Goal: Task Accomplishment & Management: Complete application form

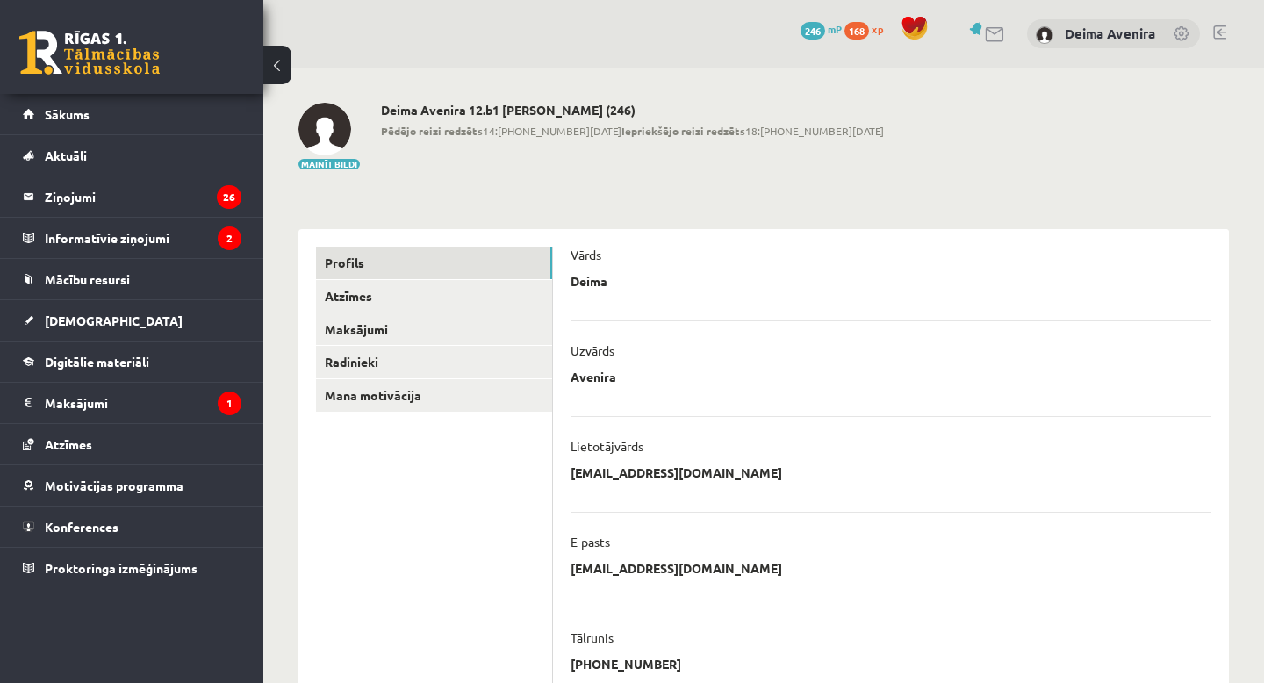
click at [1215, 32] on link at bounding box center [1219, 32] width 13 height 14
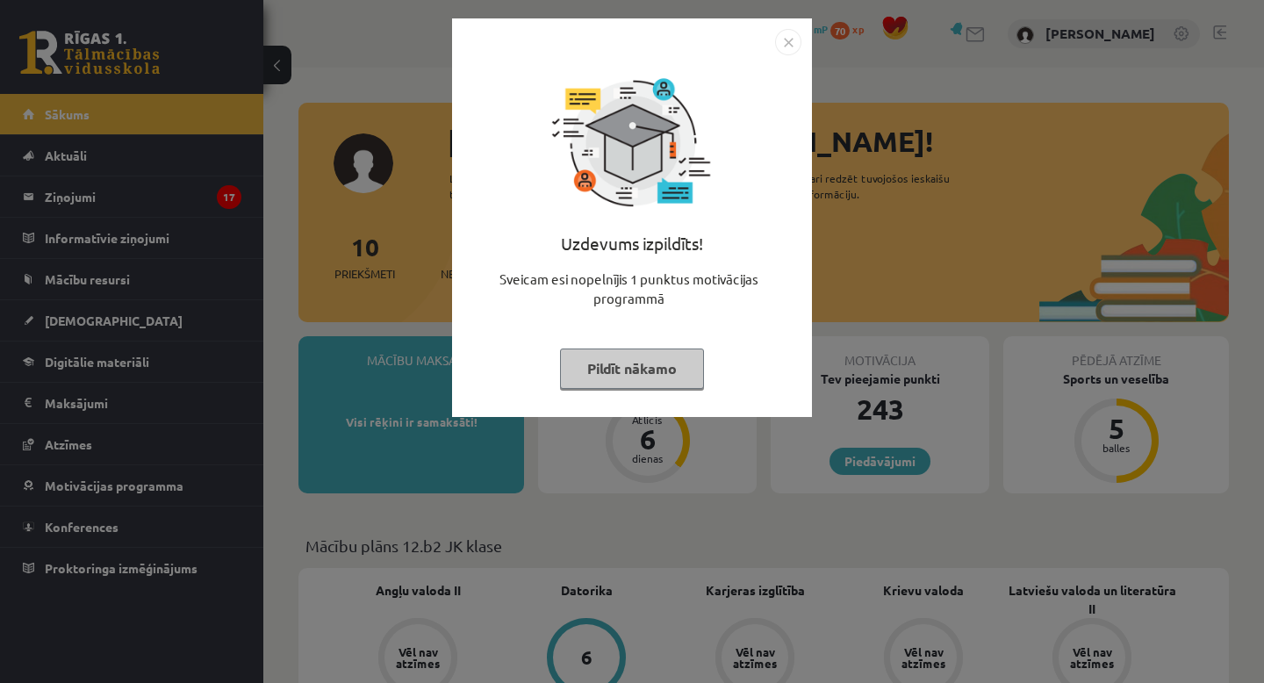
click at [613, 356] on button "Pildīt nākamo" at bounding box center [632, 368] width 144 height 40
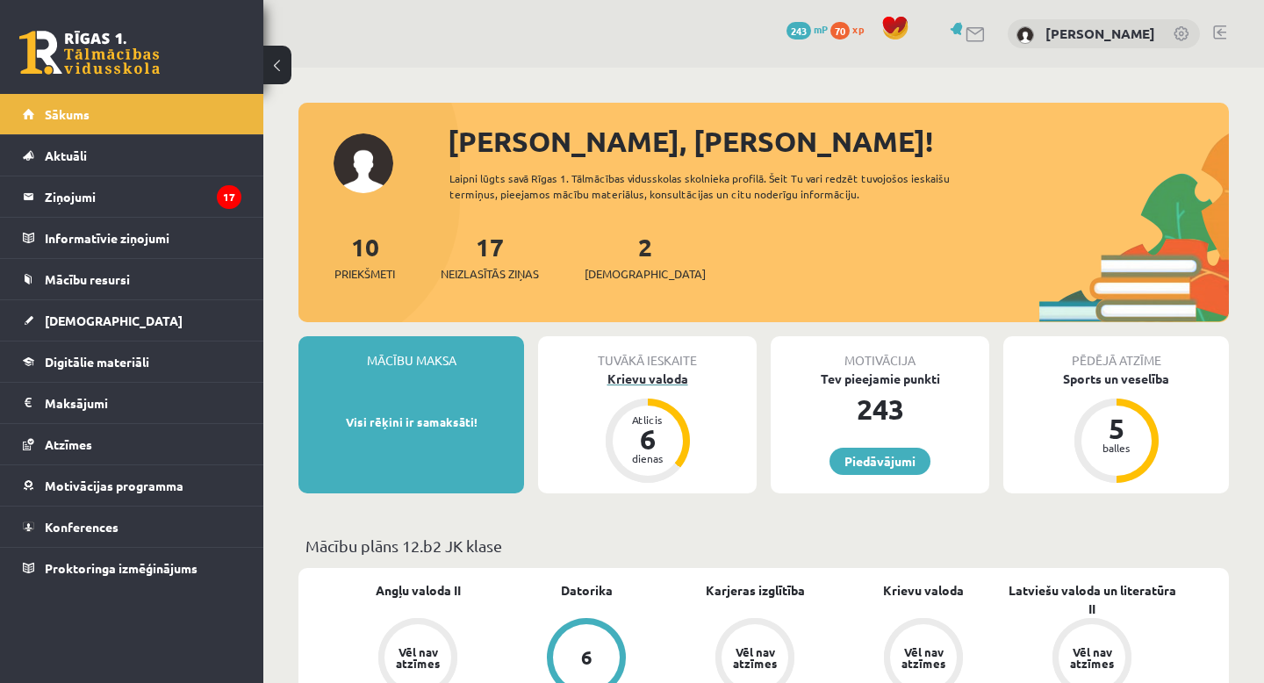
click at [647, 398] on div "Atlicis 6 dienas" at bounding box center [648, 440] width 84 height 84
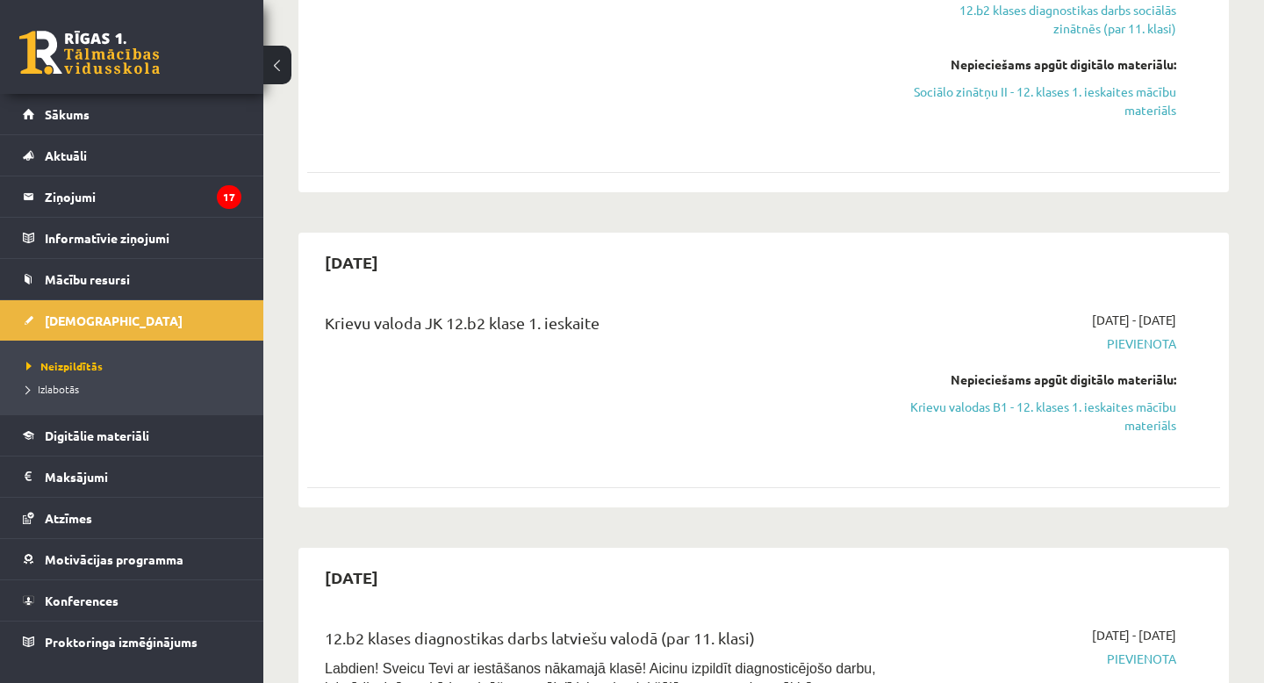
scroll to position [792, 0]
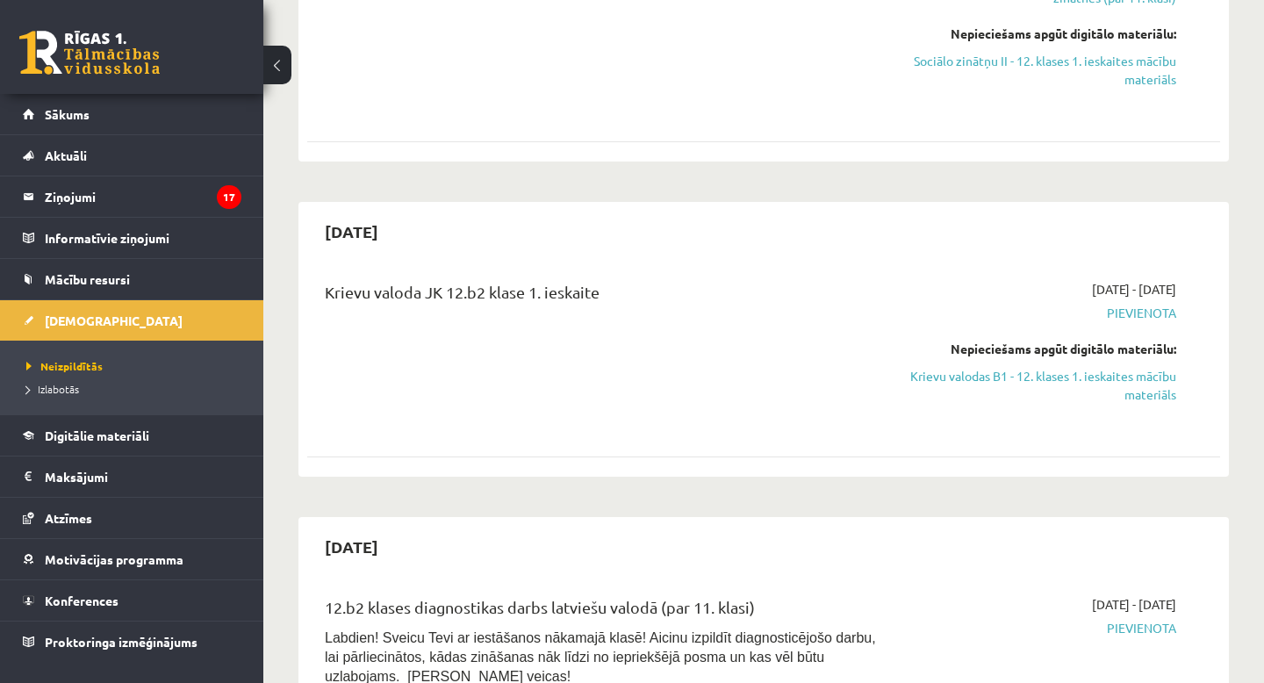
click at [1131, 310] on span "Pievienota" at bounding box center [1043, 313] width 266 height 18
click at [1126, 367] on link "Krievu valodas B1 - 12. klases 1. ieskaites mācību materiāls" at bounding box center [1043, 385] width 266 height 37
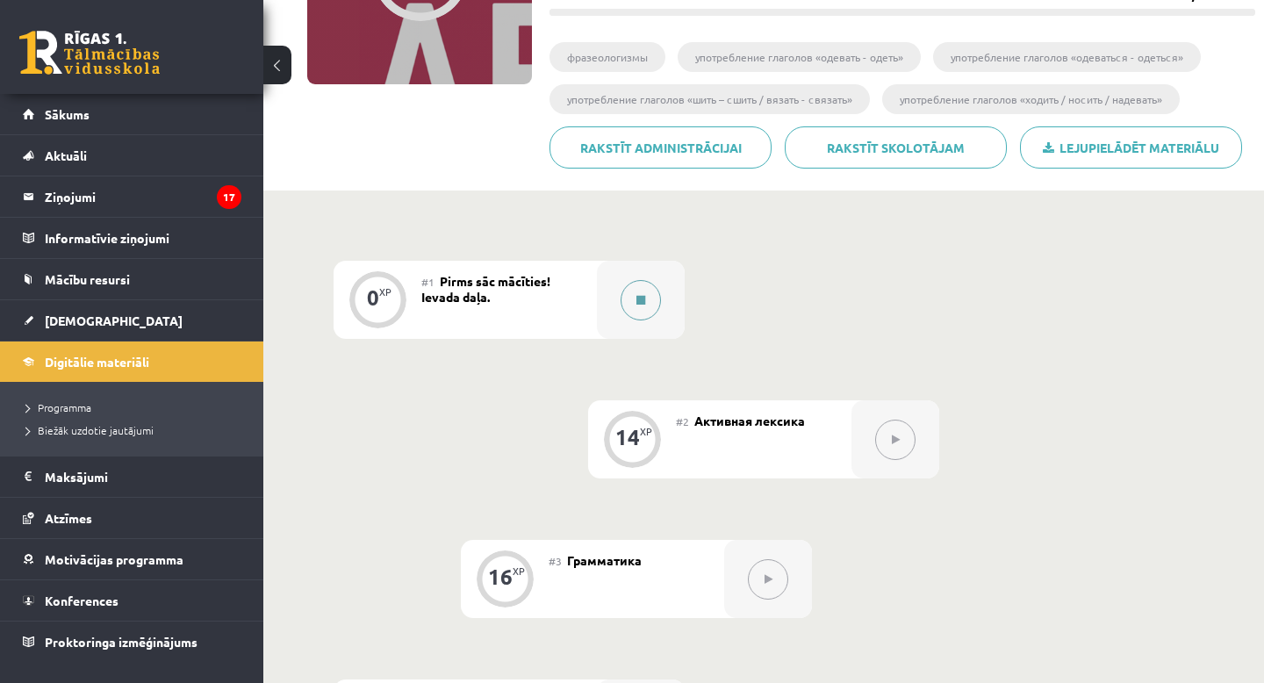
scroll to position [276, 0]
click at [520, 277] on span "Pirms sāc mācīties! Ievada daļa." at bounding box center [485, 288] width 129 height 32
click at [629, 47] on li "фразеологизмы" at bounding box center [607, 56] width 116 height 30
click at [886, 443] on button at bounding box center [895, 439] width 40 height 40
click at [482, 295] on span "Pirms sāc mācīties! Ievada daļa." at bounding box center [485, 288] width 129 height 32
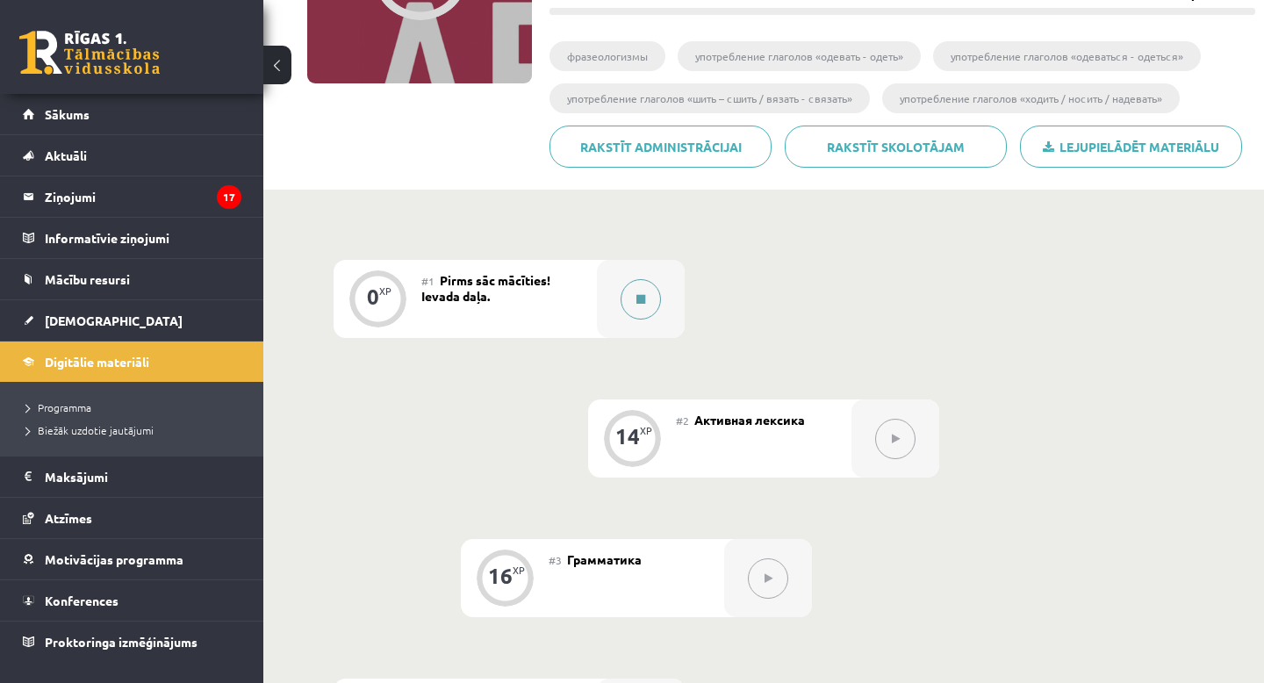
click at [647, 301] on button at bounding box center [640, 299] width 40 height 40
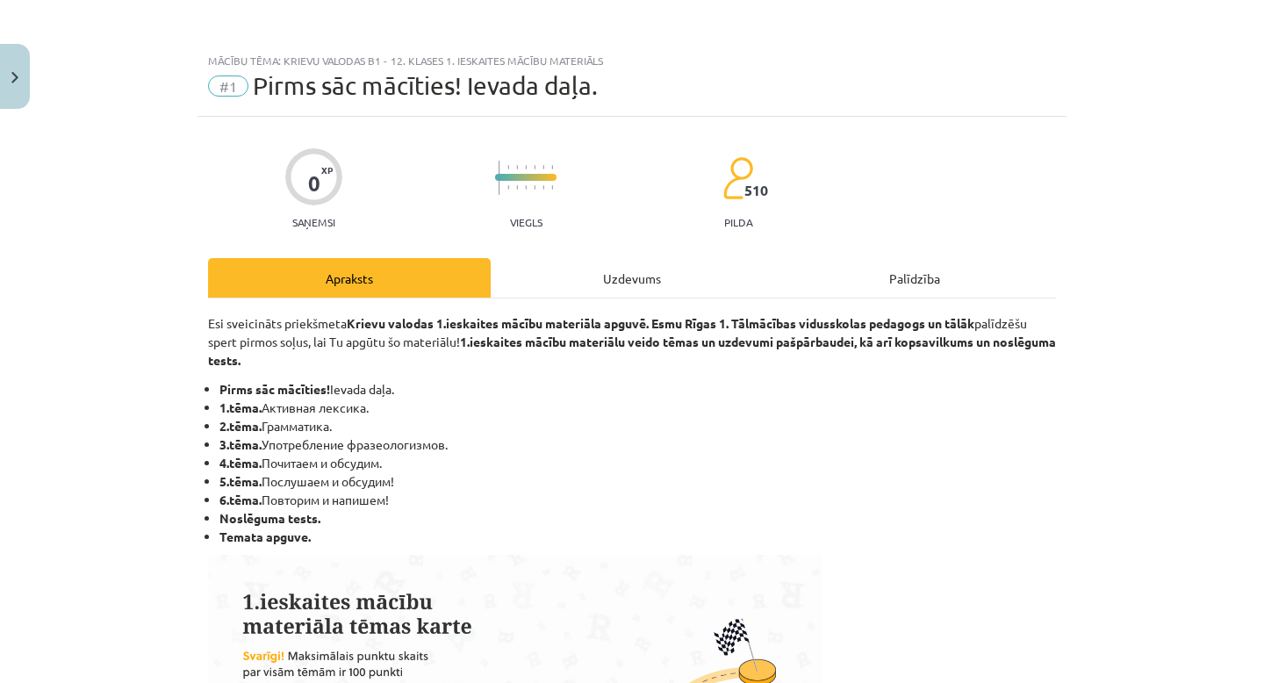
click at [635, 286] on div "Uzdevums" at bounding box center [632, 277] width 283 height 39
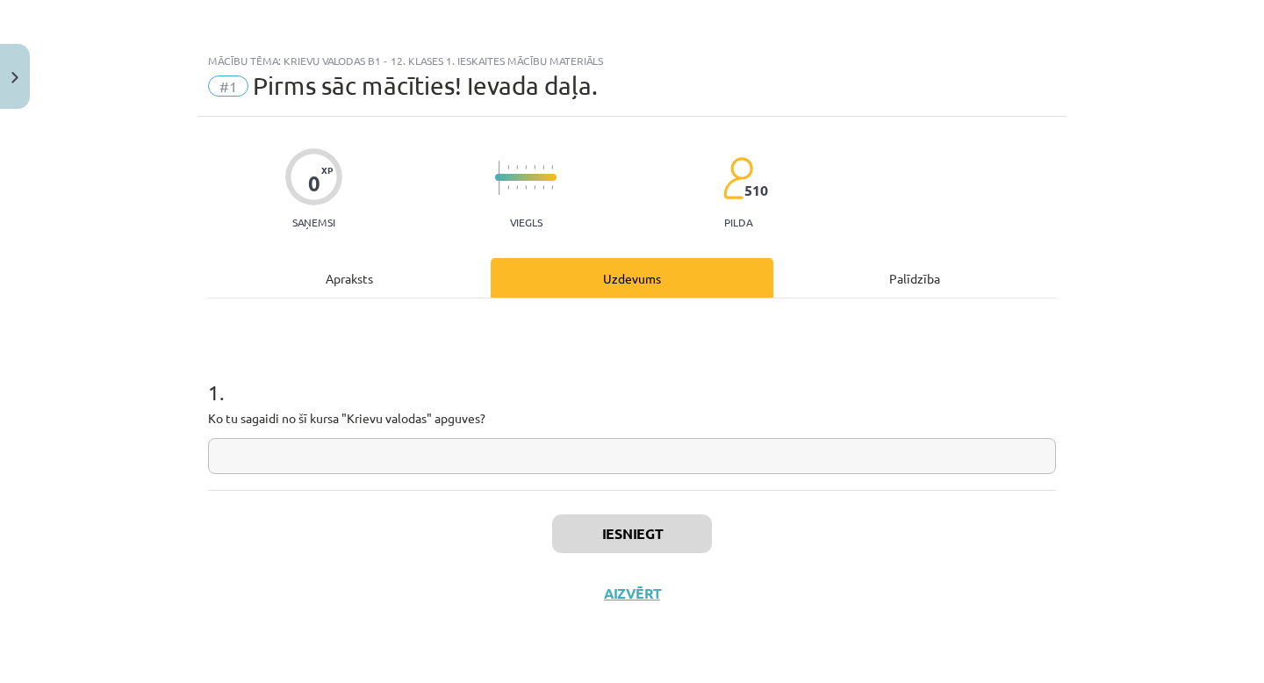
click at [909, 275] on div "Palīdzība" at bounding box center [914, 277] width 283 height 39
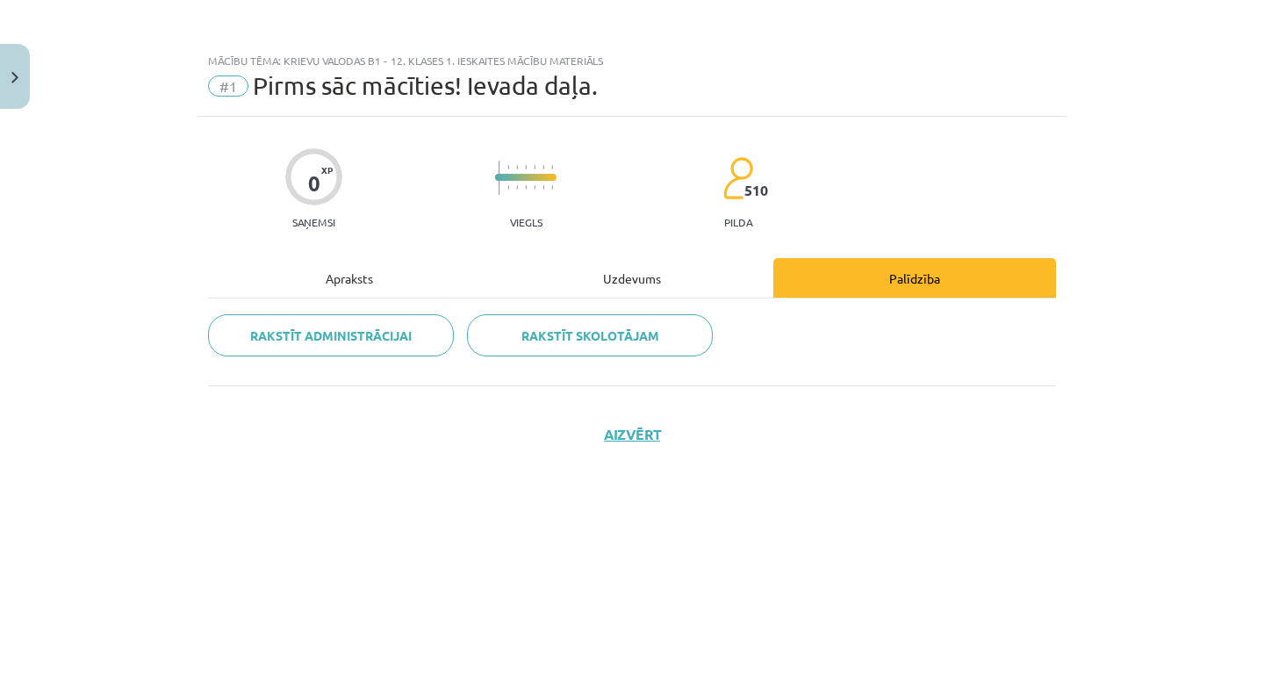
click at [370, 283] on div "Apraksts" at bounding box center [349, 277] width 283 height 39
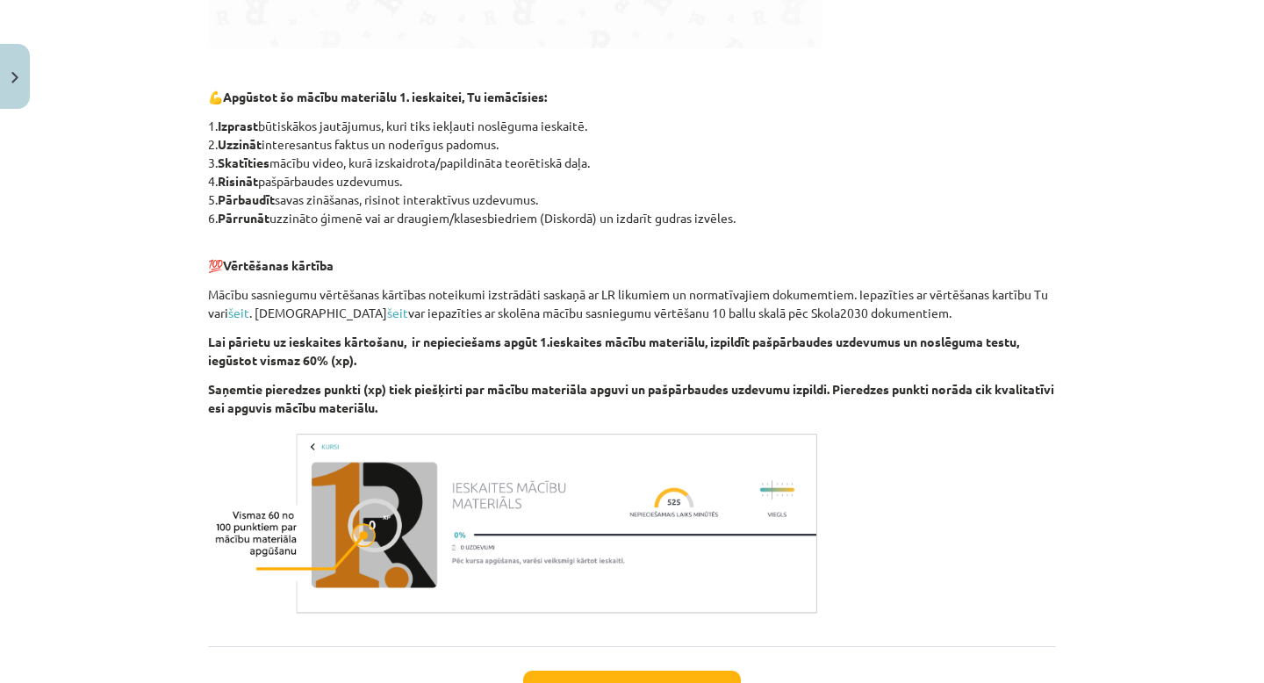
scroll to position [993, 0]
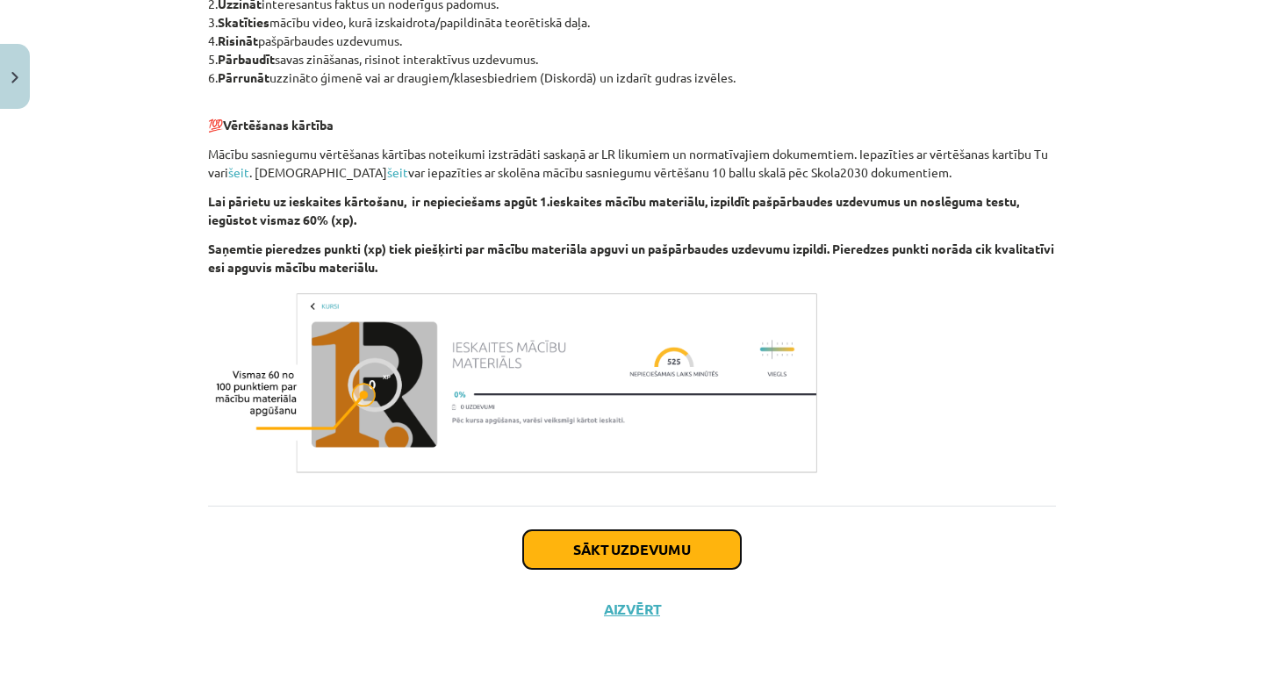
click at [643, 547] on button "Sākt uzdevumu" at bounding box center [632, 549] width 218 height 39
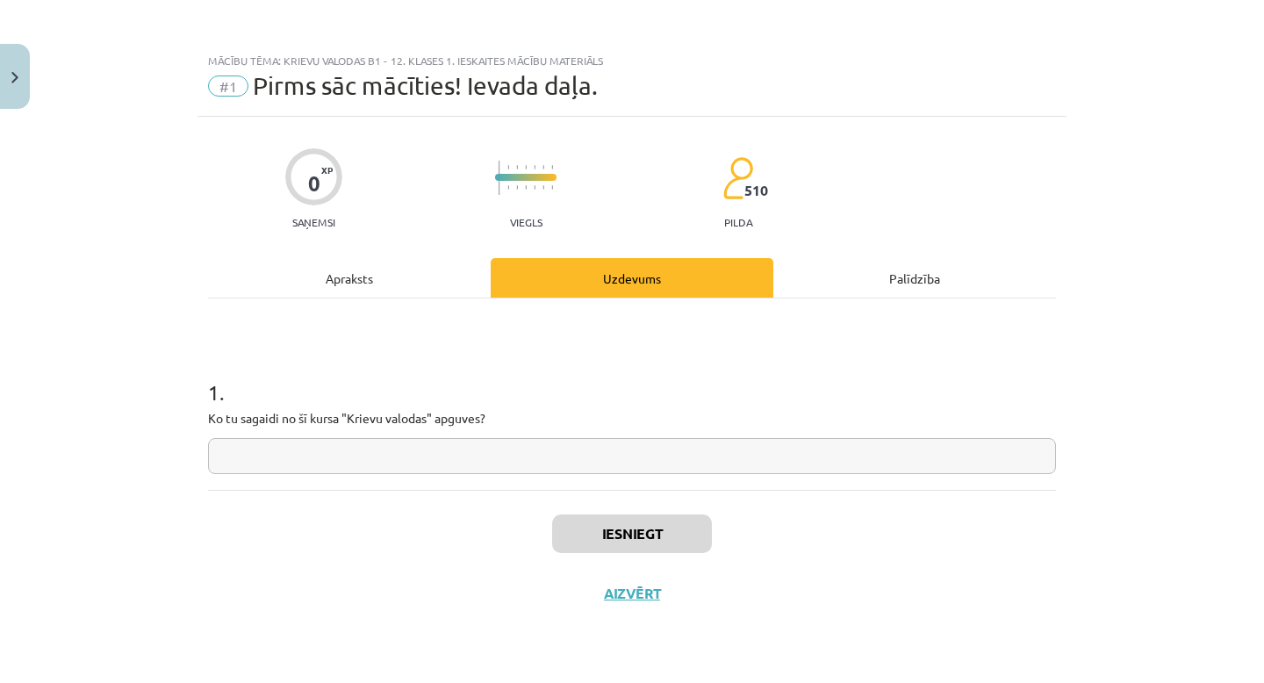
scroll to position [0, 0]
click at [319, 450] on input "text" at bounding box center [632, 456] width 848 height 36
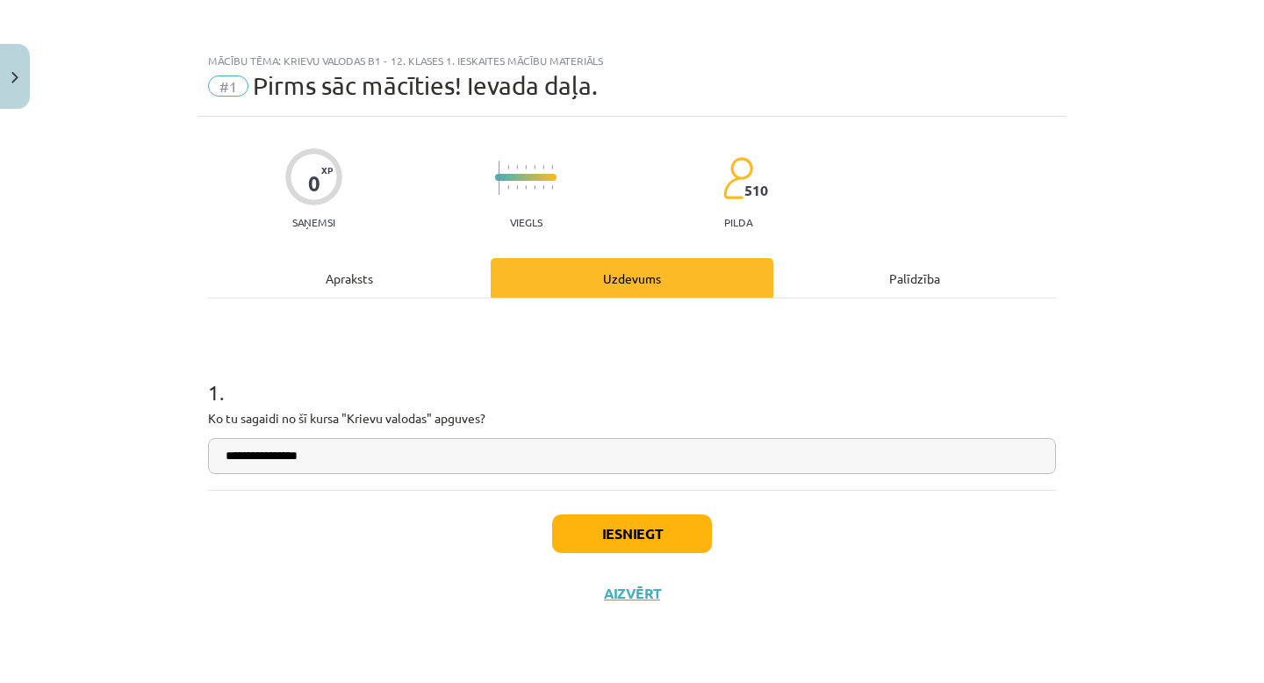
type input "**********"
click at [585, 532] on button "Iesniegt" at bounding box center [632, 533] width 160 height 39
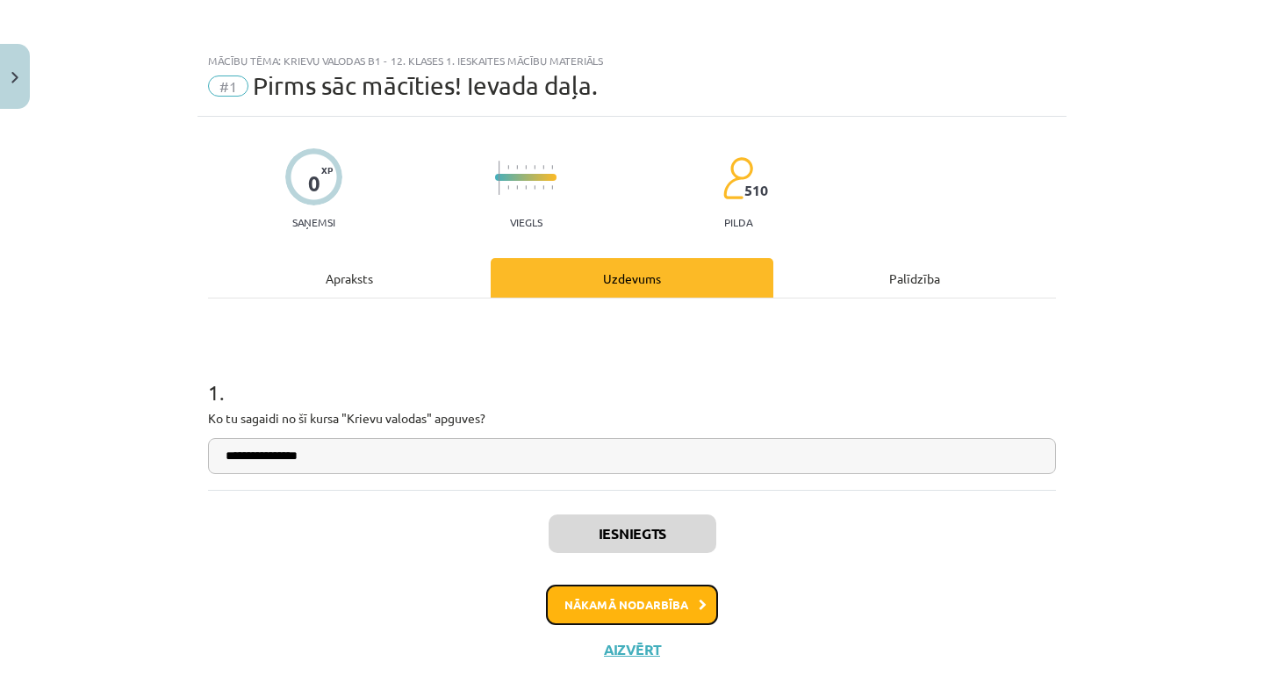
click at [656, 596] on button "Nākamā nodarbība" at bounding box center [632, 605] width 172 height 40
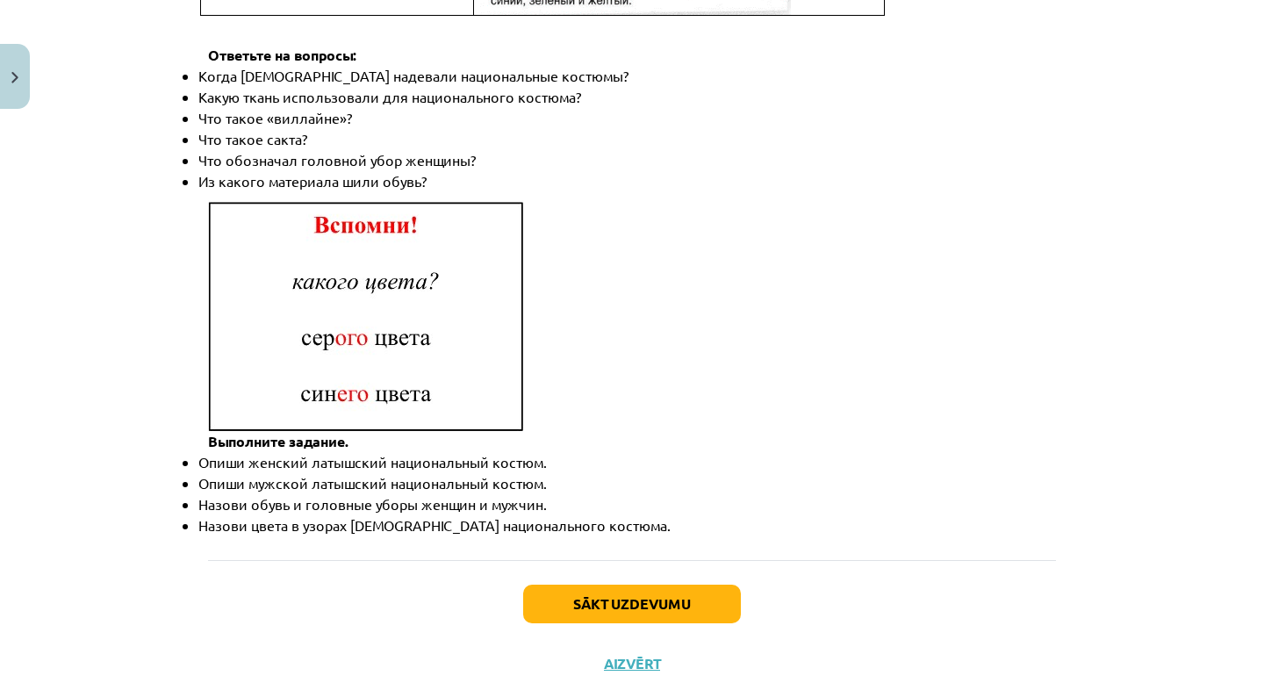
scroll to position [2531, 0]
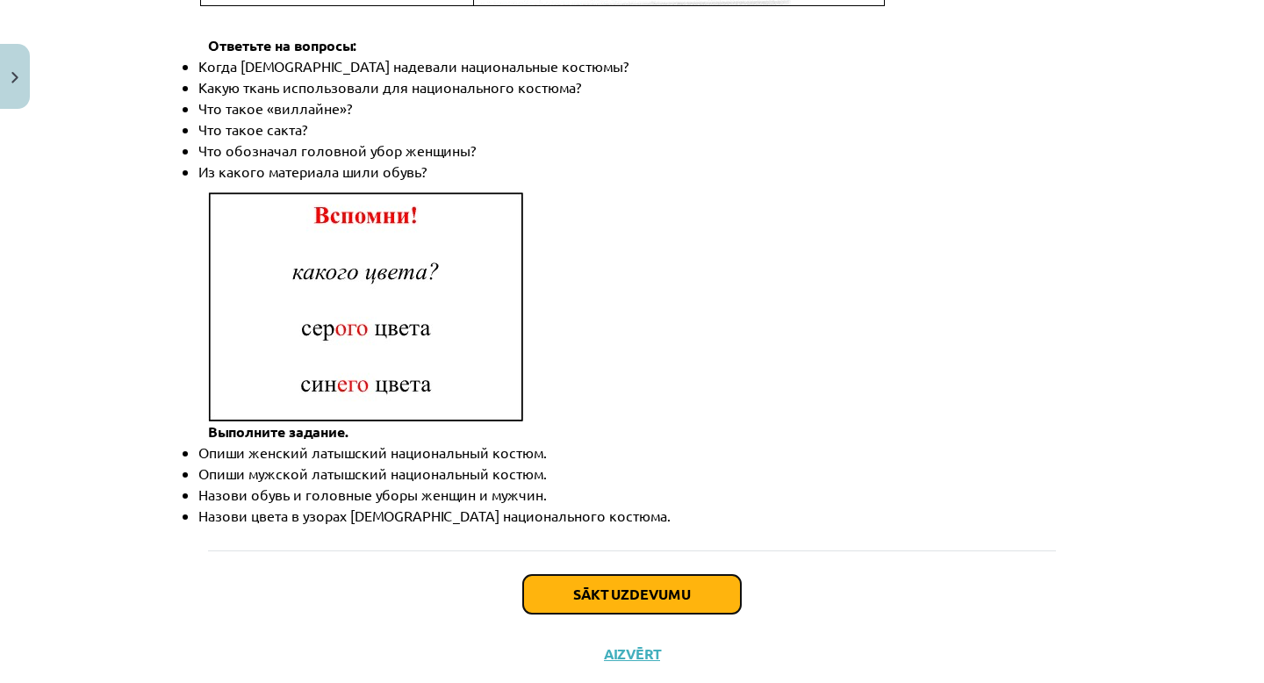
click at [619, 575] on button "Sākt uzdevumu" at bounding box center [632, 594] width 218 height 39
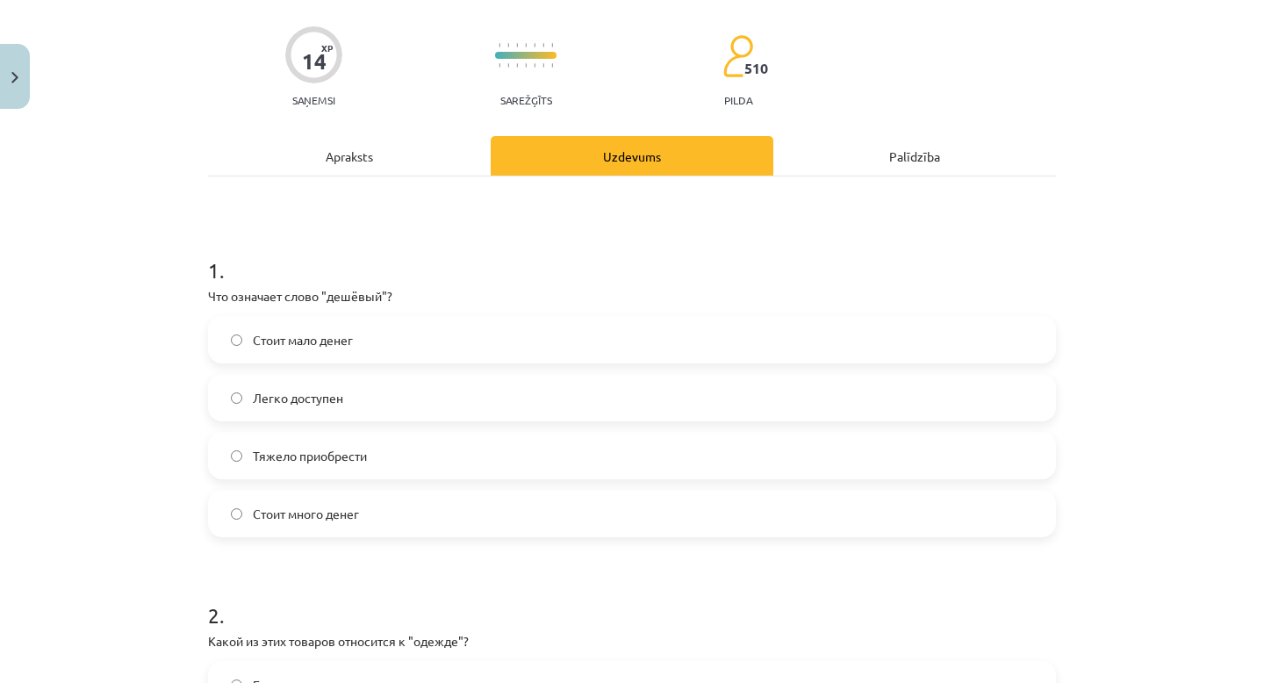
scroll to position [132, 0]
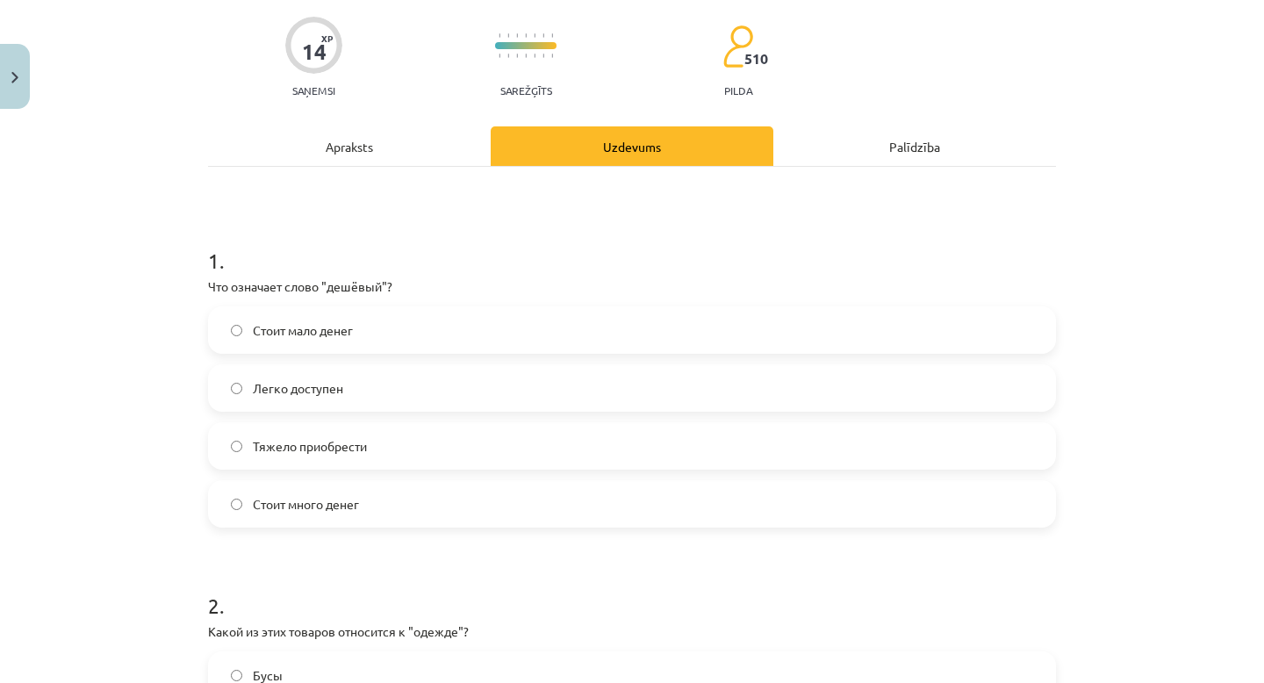
click at [332, 326] on span "Стоит мало денег" at bounding box center [303, 330] width 100 height 18
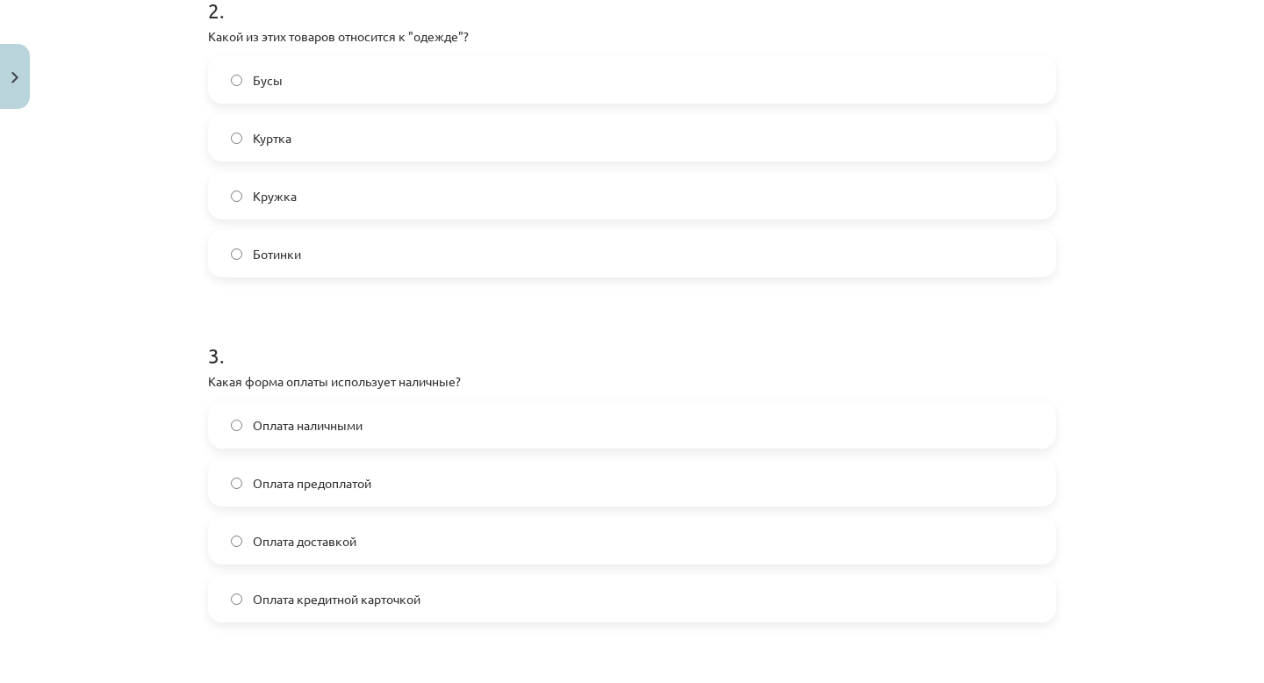
scroll to position [724, 0]
click at [274, 149] on label "Куртка" at bounding box center [632, 140] width 844 height 44
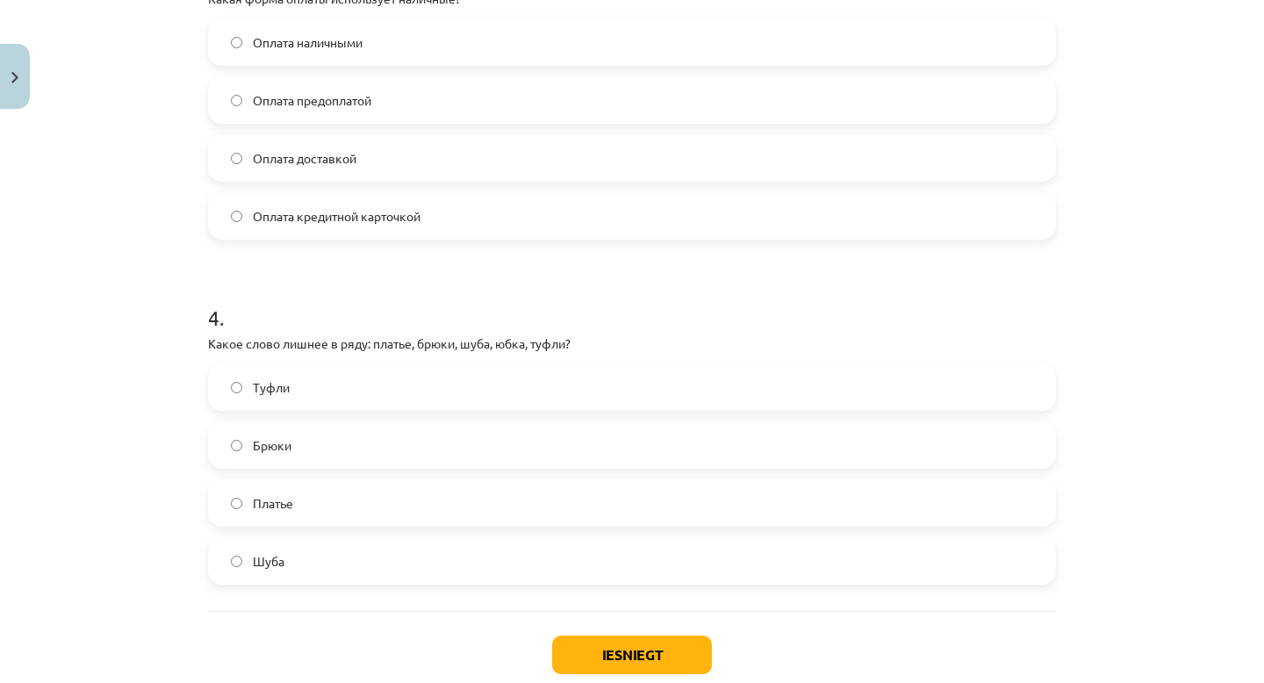
click at [133, 275] on div "Mācību tēma: Krievu valodas b1 - 12. klases 1. ieskaites mācību materiāls #2 Ак…" at bounding box center [632, 341] width 1264 height 683
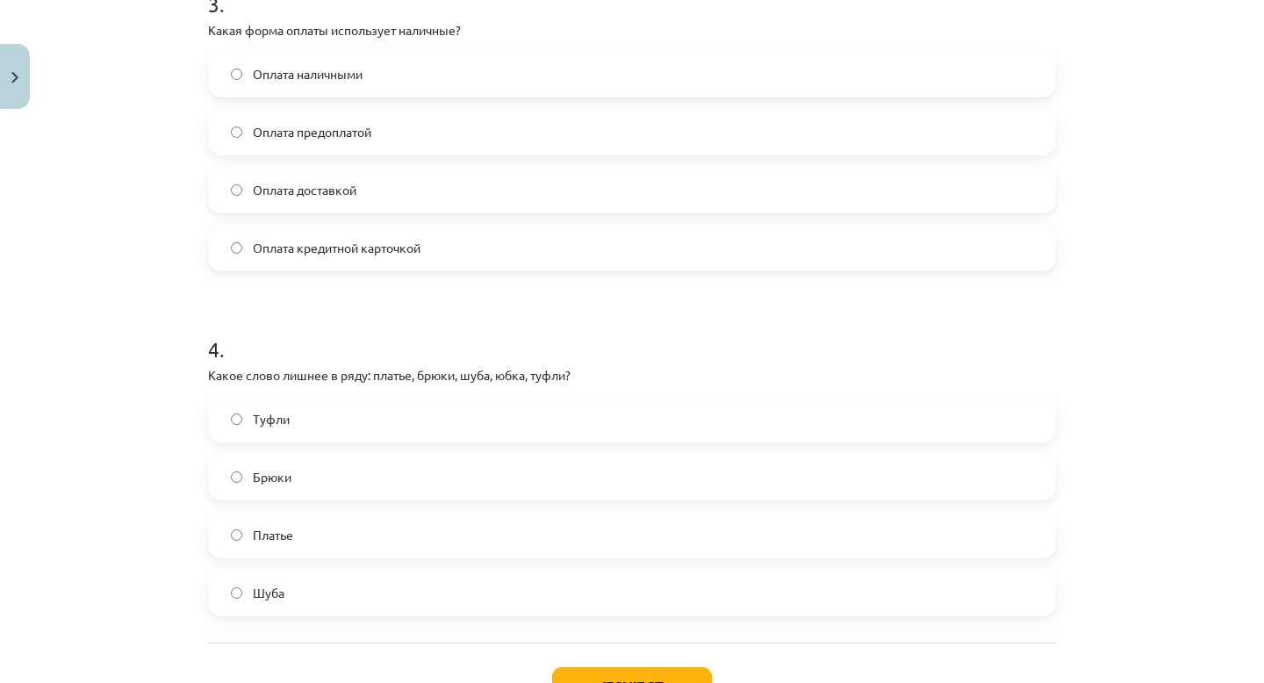
scroll to position [1077, 0]
click at [421, 67] on label "Оплата наличными" at bounding box center [632, 75] width 844 height 44
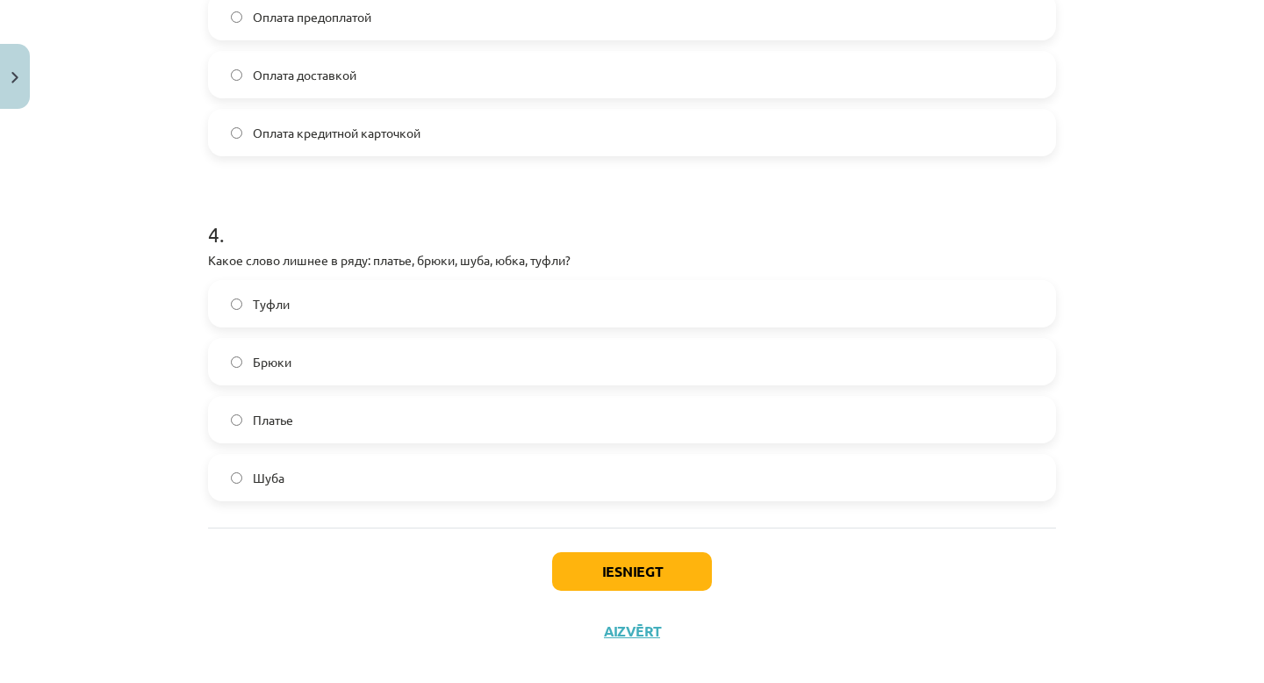
scroll to position [1215, 0]
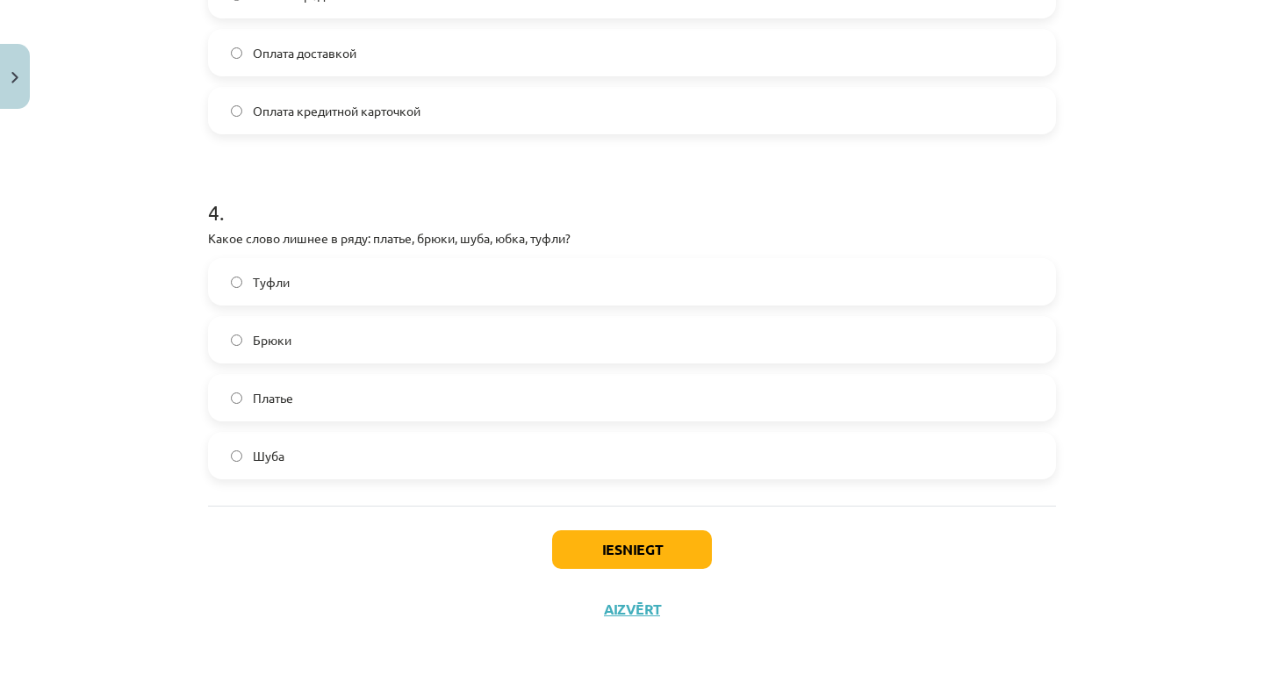
click at [370, 279] on label "Туфли" at bounding box center [632, 282] width 844 height 44
click at [582, 533] on button "Iesniegt" at bounding box center [632, 549] width 160 height 39
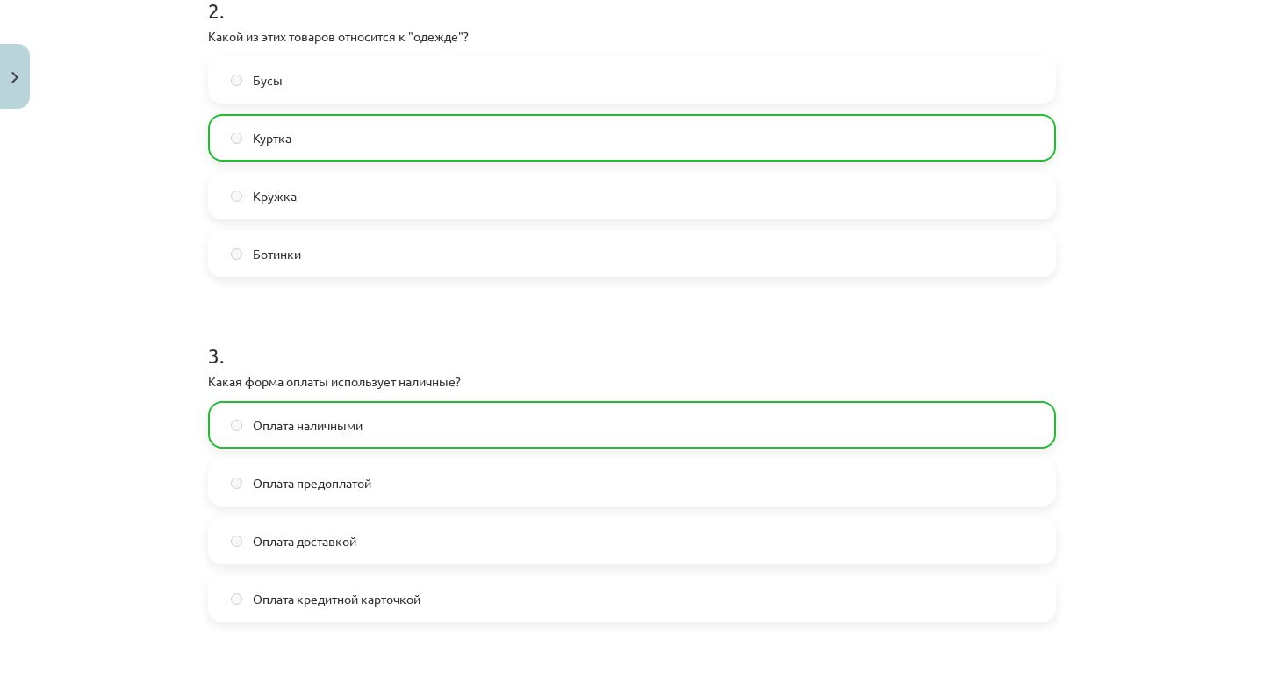
scroll to position [1270, 0]
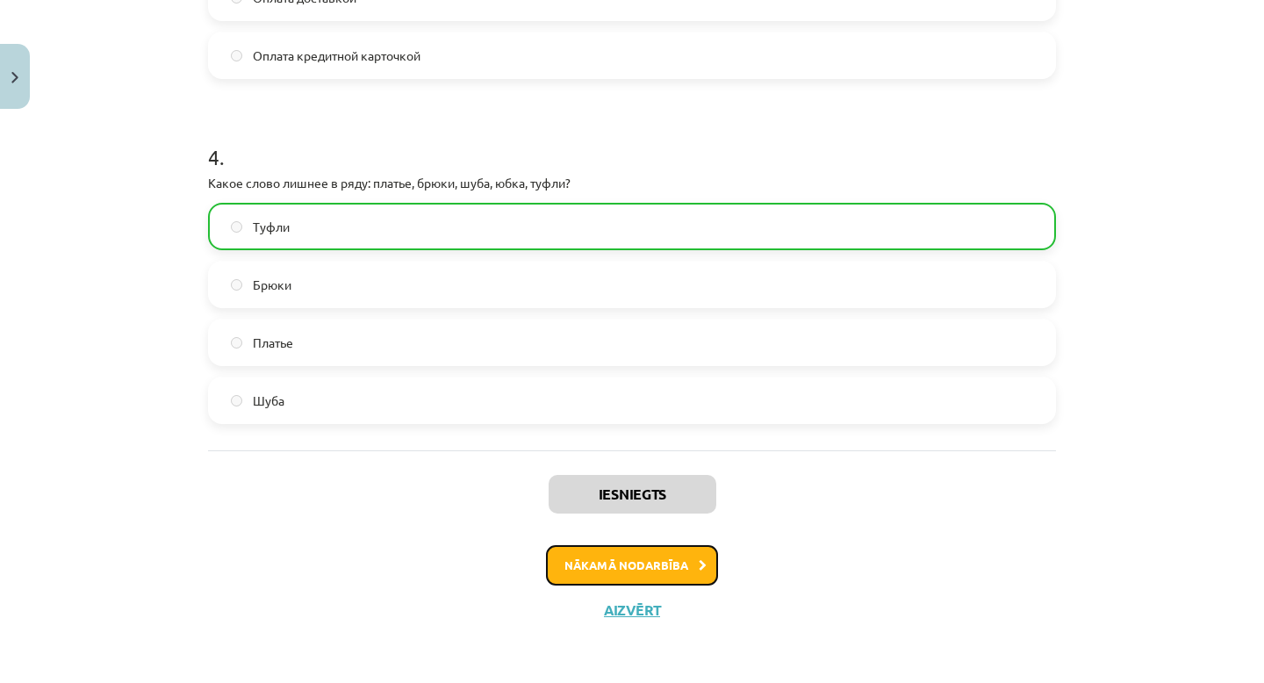
click at [631, 583] on button "Nākamā nodarbība" at bounding box center [632, 565] width 172 height 40
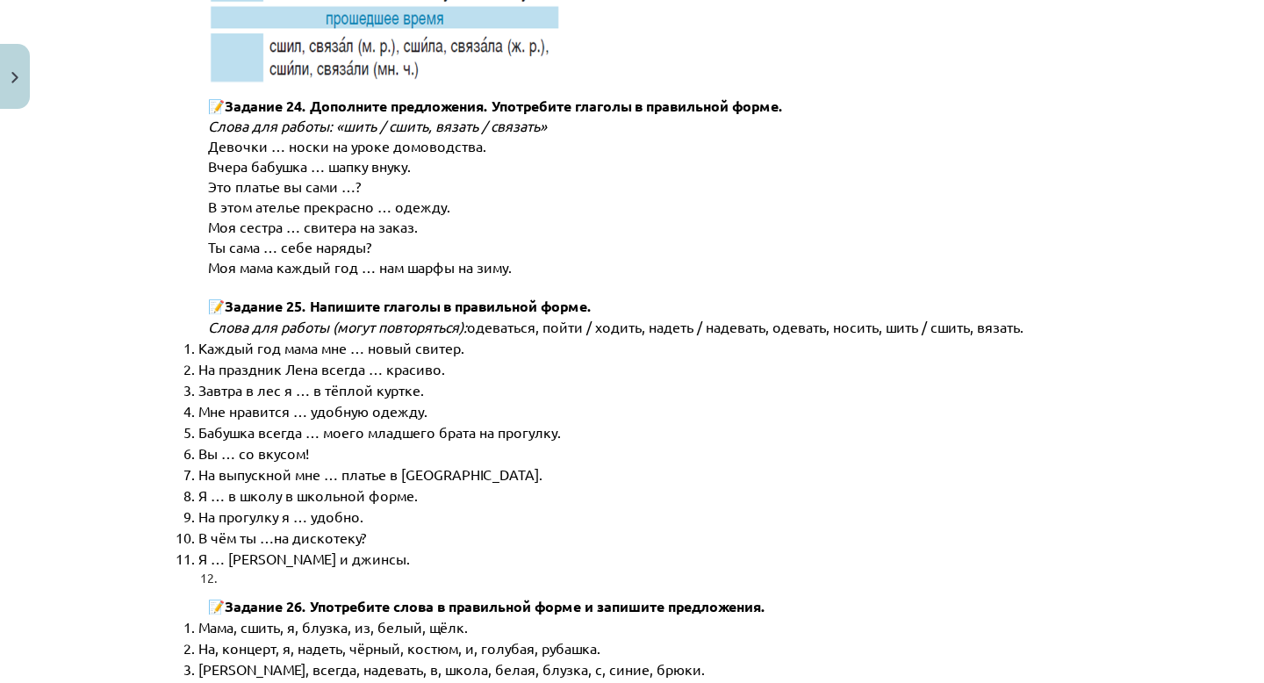
scroll to position [8868, 0]
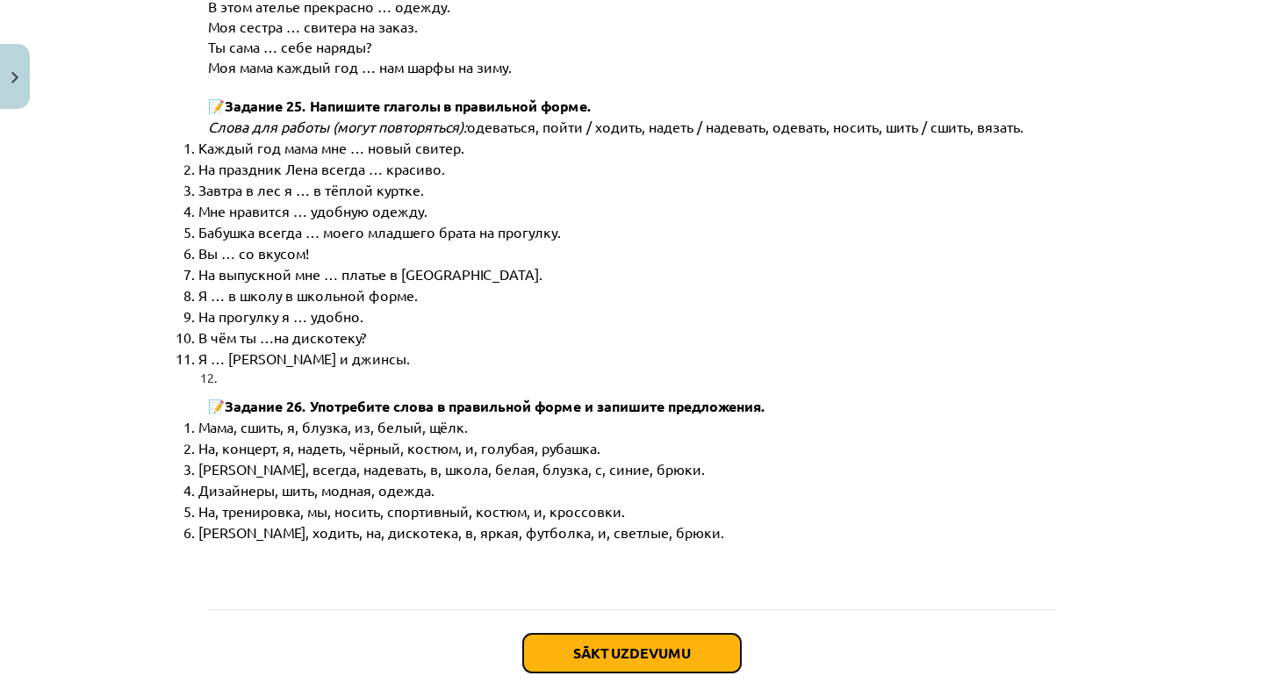
click at [620, 634] on button "Sākt uzdevumu" at bounding box center [632, 653] width 218 height 39
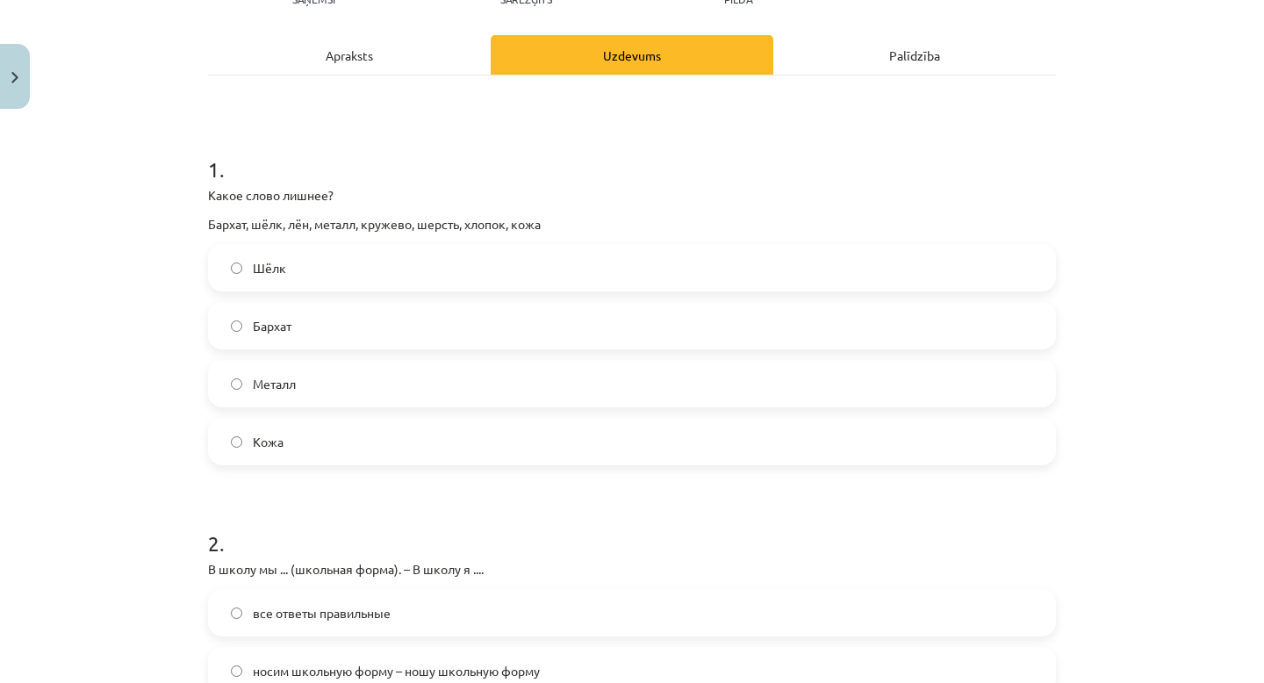
scroll to position [241, 0]
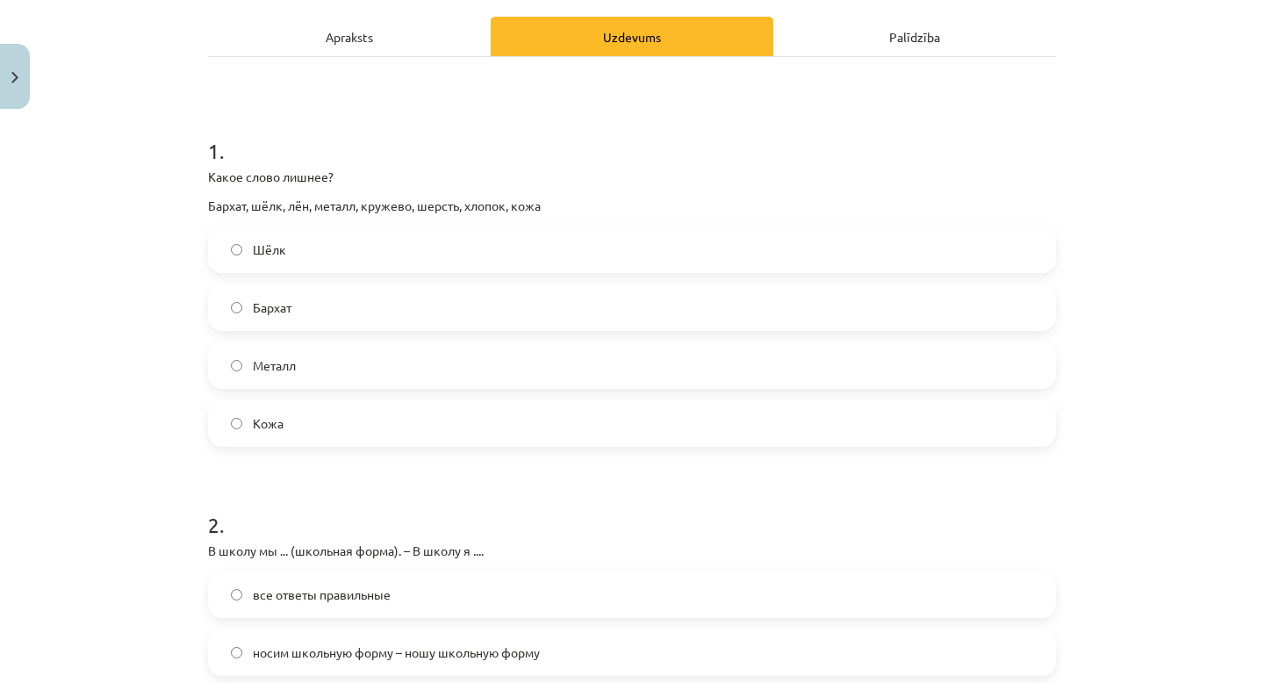
click at [319, 363] on label "Металл" at bounding box center [632, 365] width 844 height 44
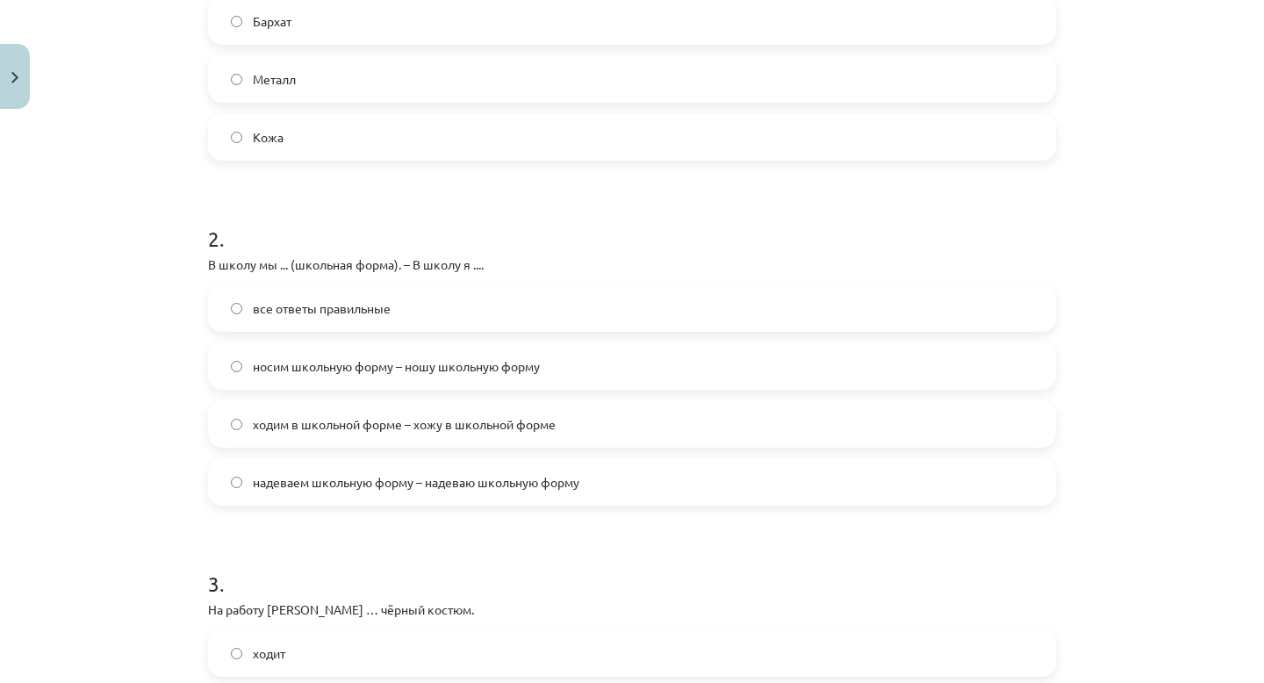
scroll to position [532, 0]
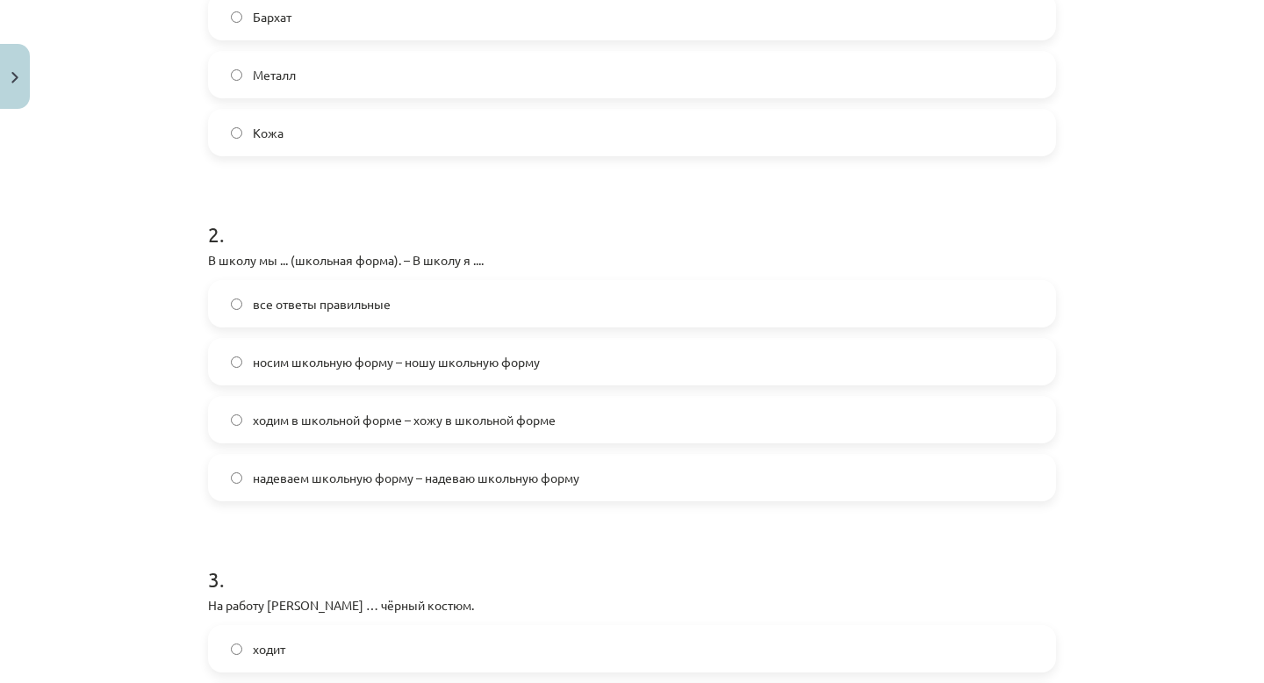
click at [460, 484] on span "надеваем школьную форму – надеваю школьную форму" at bounding box center [416, 478] width 326 height 18
click at [412, 316] on label "все ответы правильные" at bounding box center [632, 304] width 844 height 44
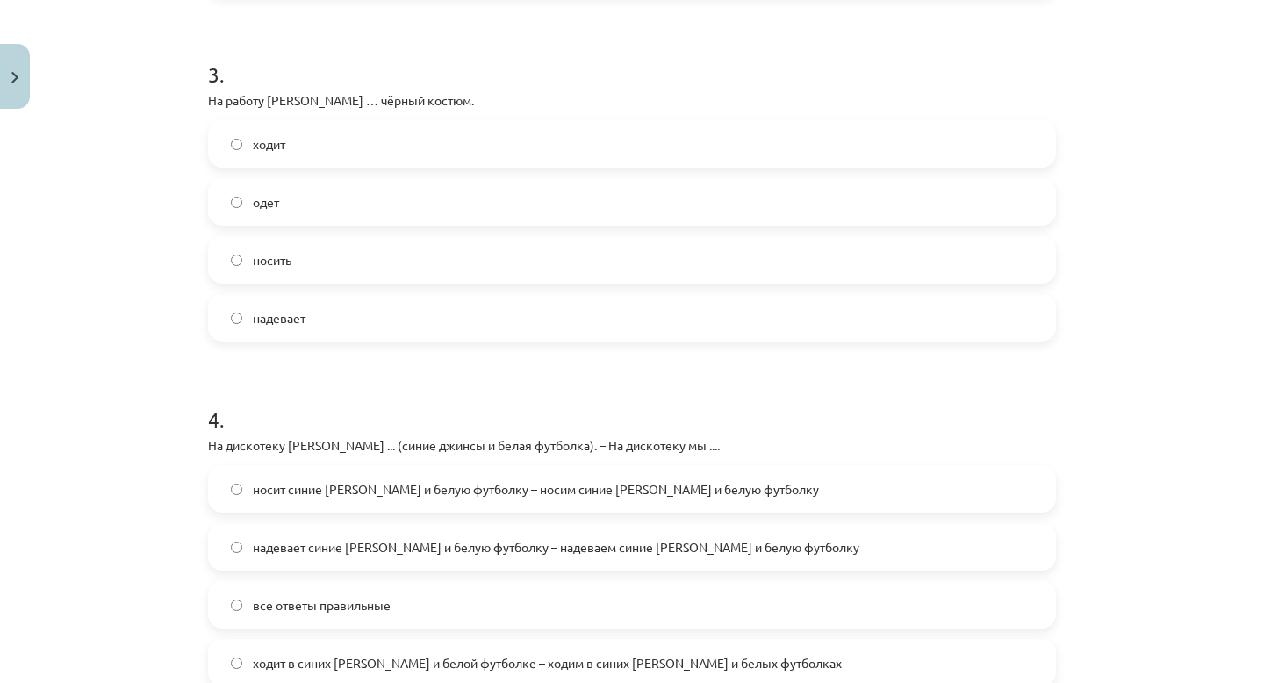
scroll to position [1030, 0]
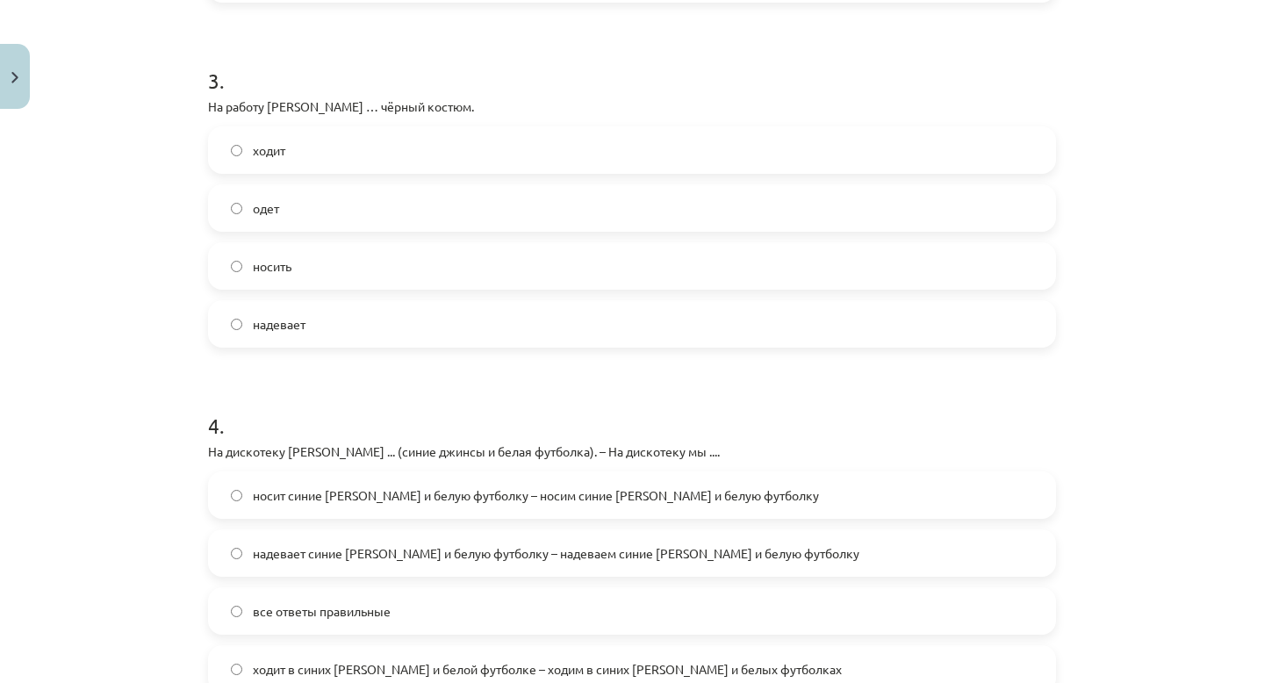
click at [312, 338] on label "надевает" at bounding box center [632, 324] width 844 height 44
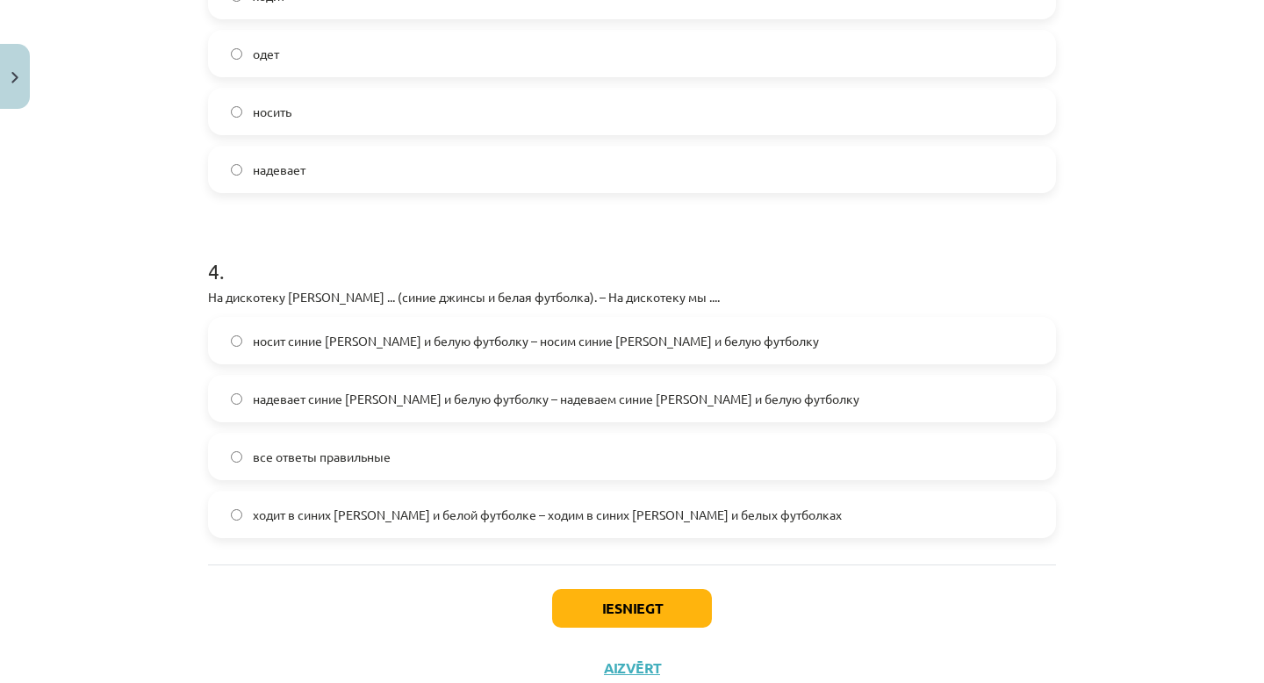
scroll to position [1227, 0]
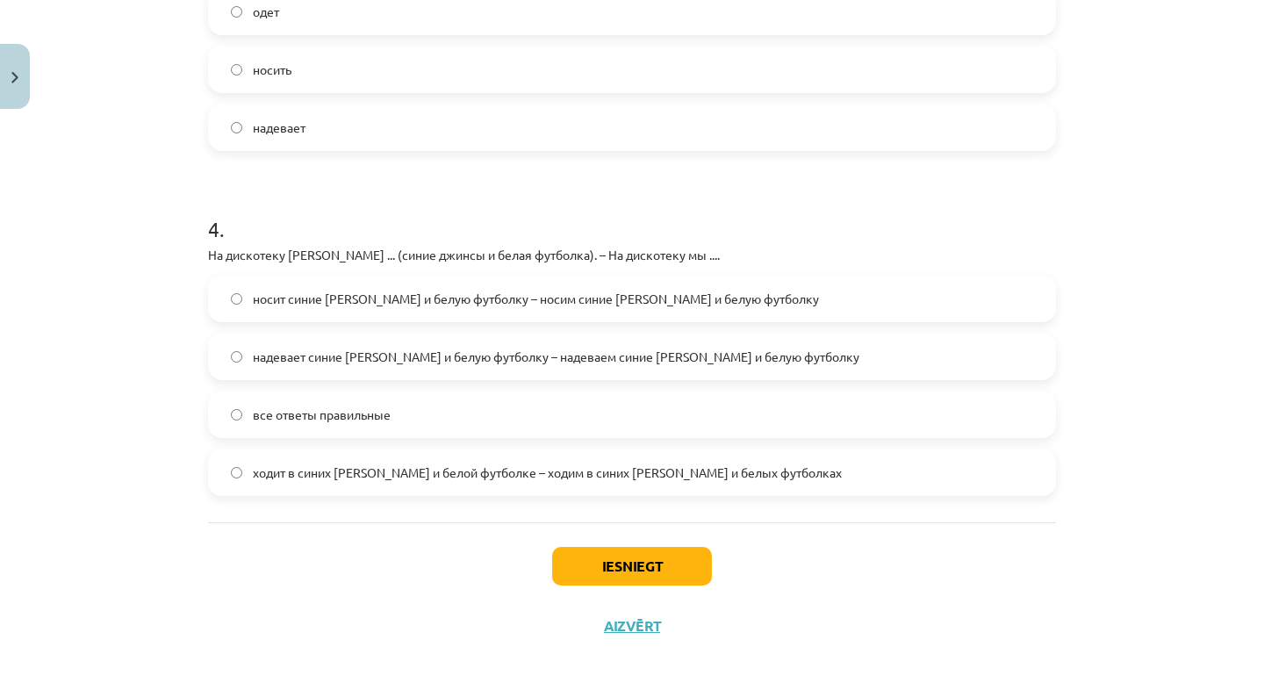
click at [523, 407] on label "все ответы правильные" at bounding box center [632, 414] width 844 height 44
click at [633, 581] on button "Iesniegt" at bounding box center [632, 566] width 160 height 39
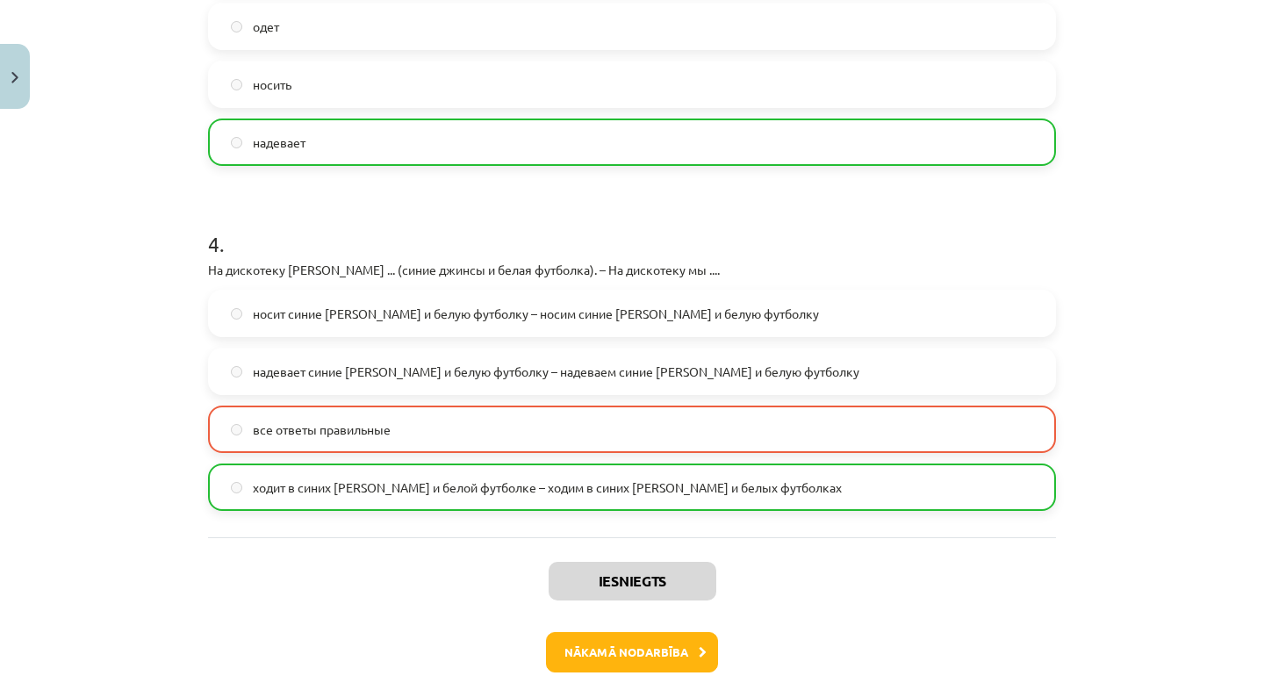
scroll to position [1299, 0]
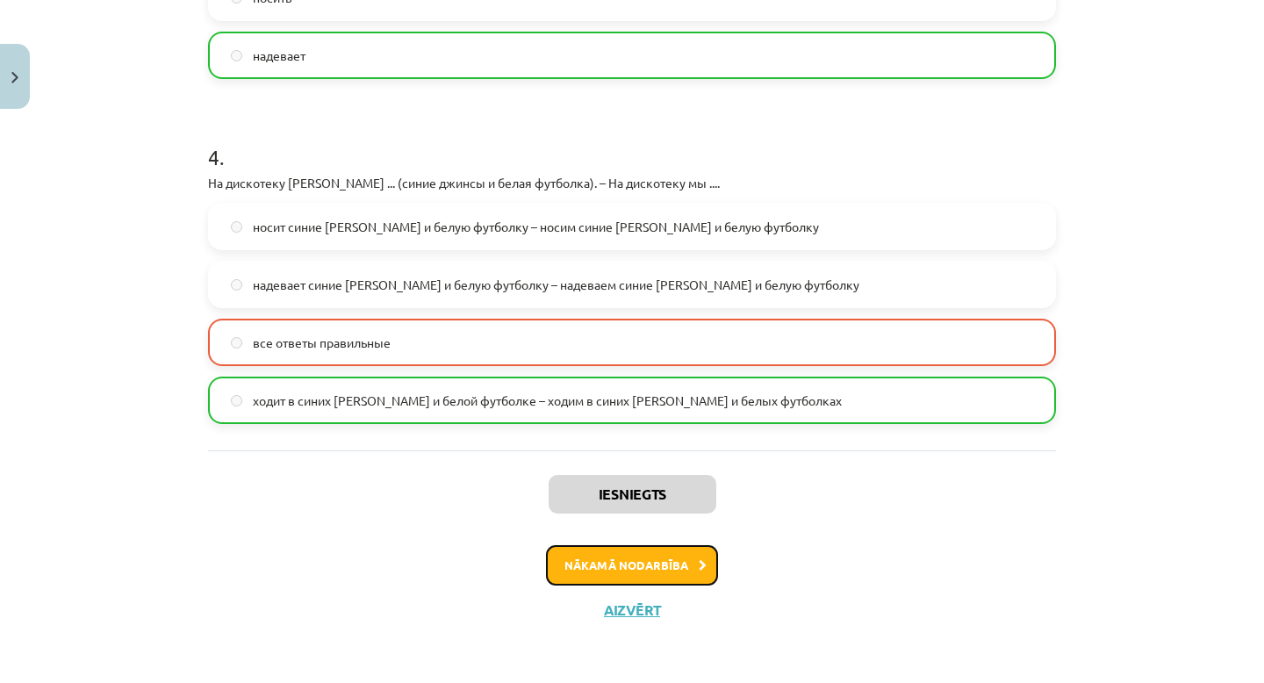
click at [656, 567] on button "Nākamā nodarbība" at bounding box center [632, 565] width 172 height 40
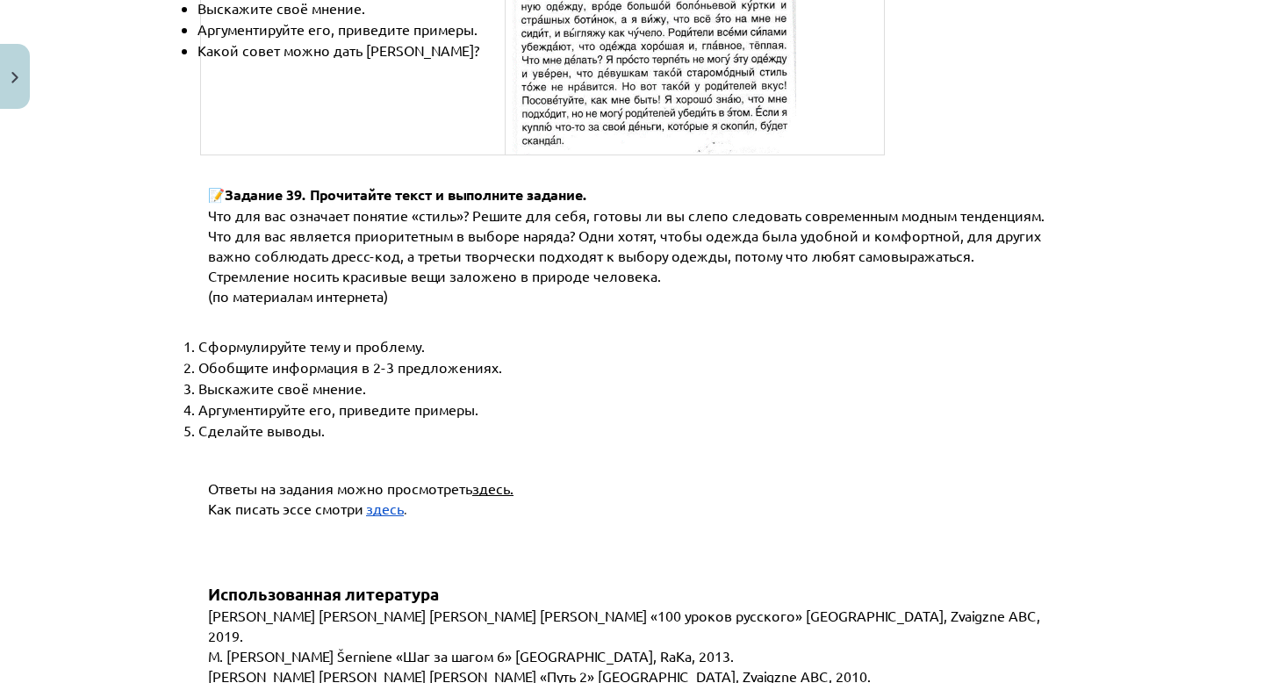
scroll to position [6681, 0]
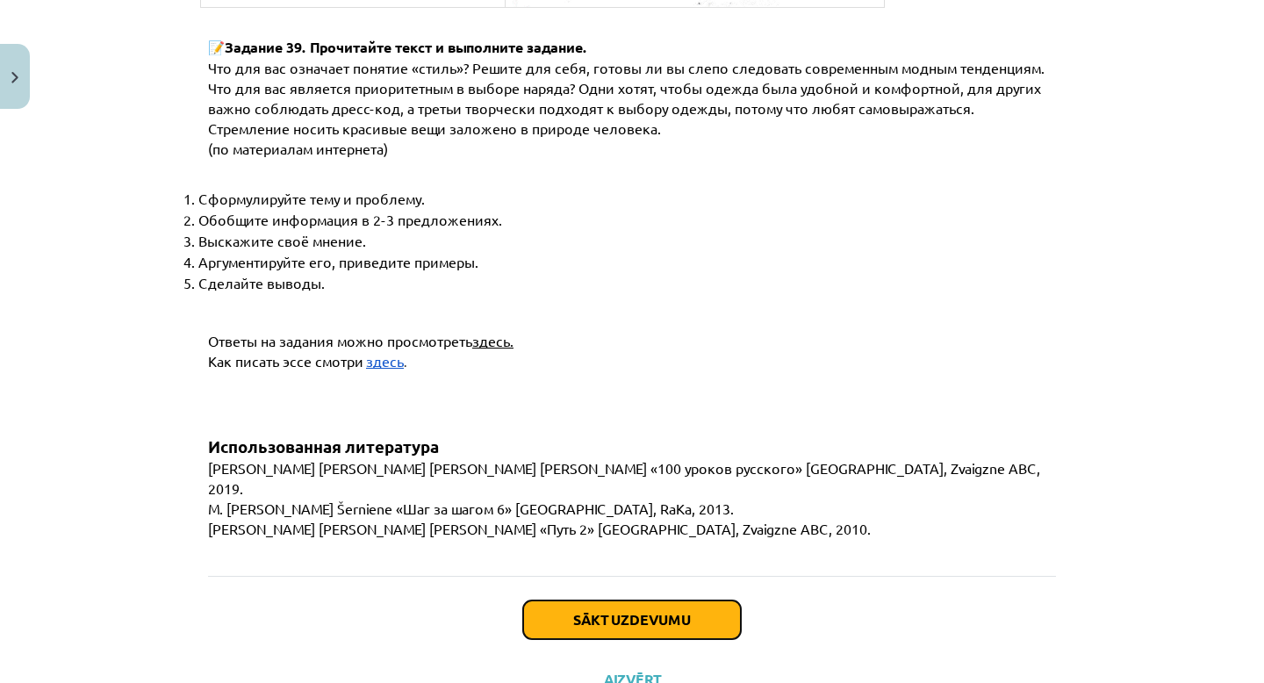
click at [626, 600] on button "Sākt uzdevumu" at bounding box center [632, 619] width 218 height 39
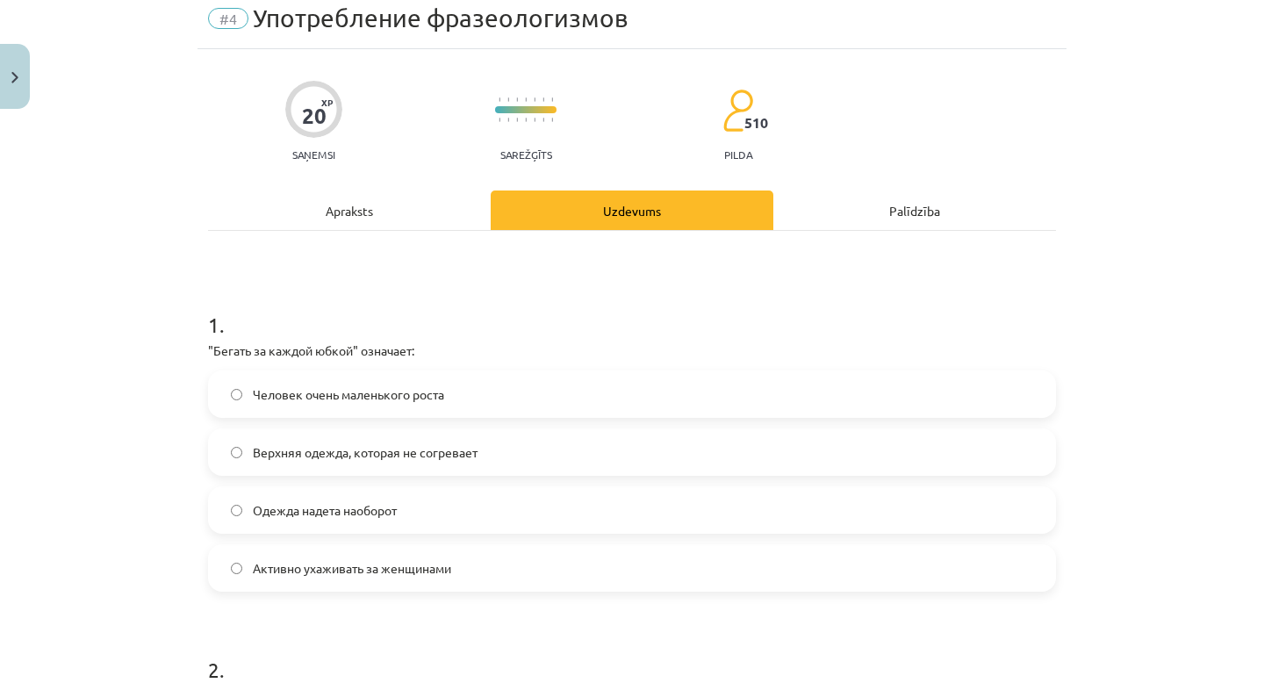
scroll to position [44, 0]
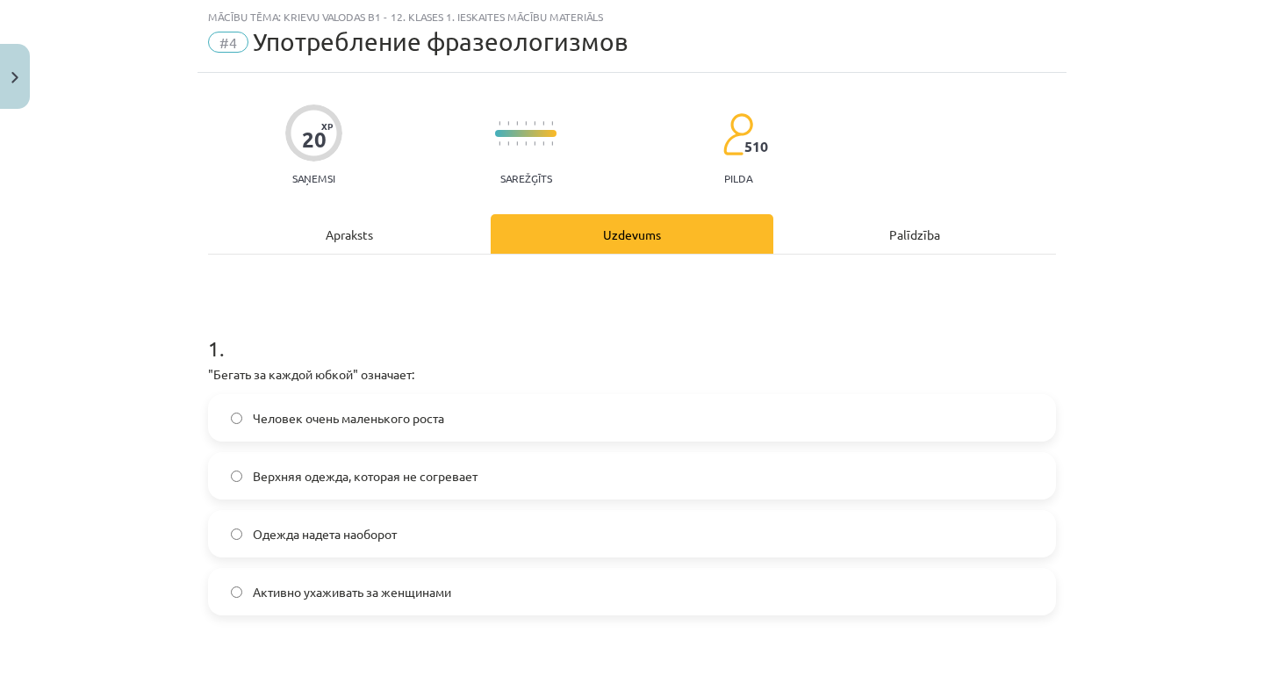
click at [306, 599] on span "Активно ухаживать за женщинами" at bounding box center [352, 592] width 198 height 18
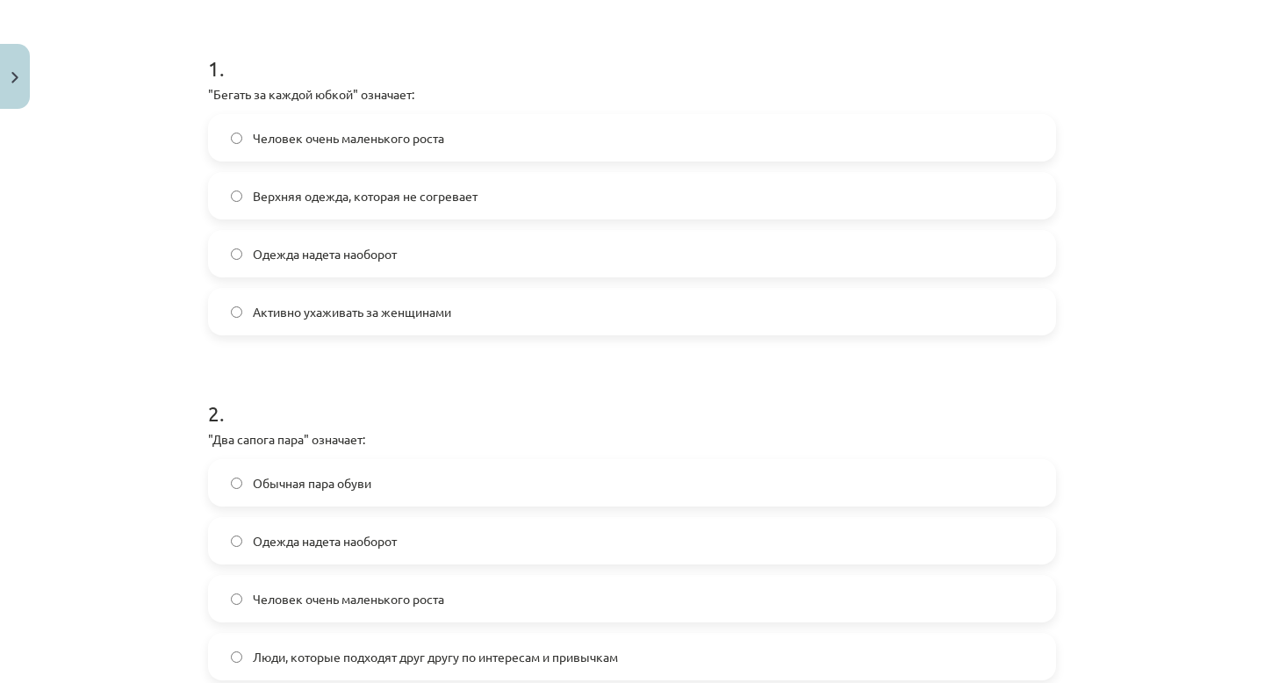
scroll to position [363, 0]
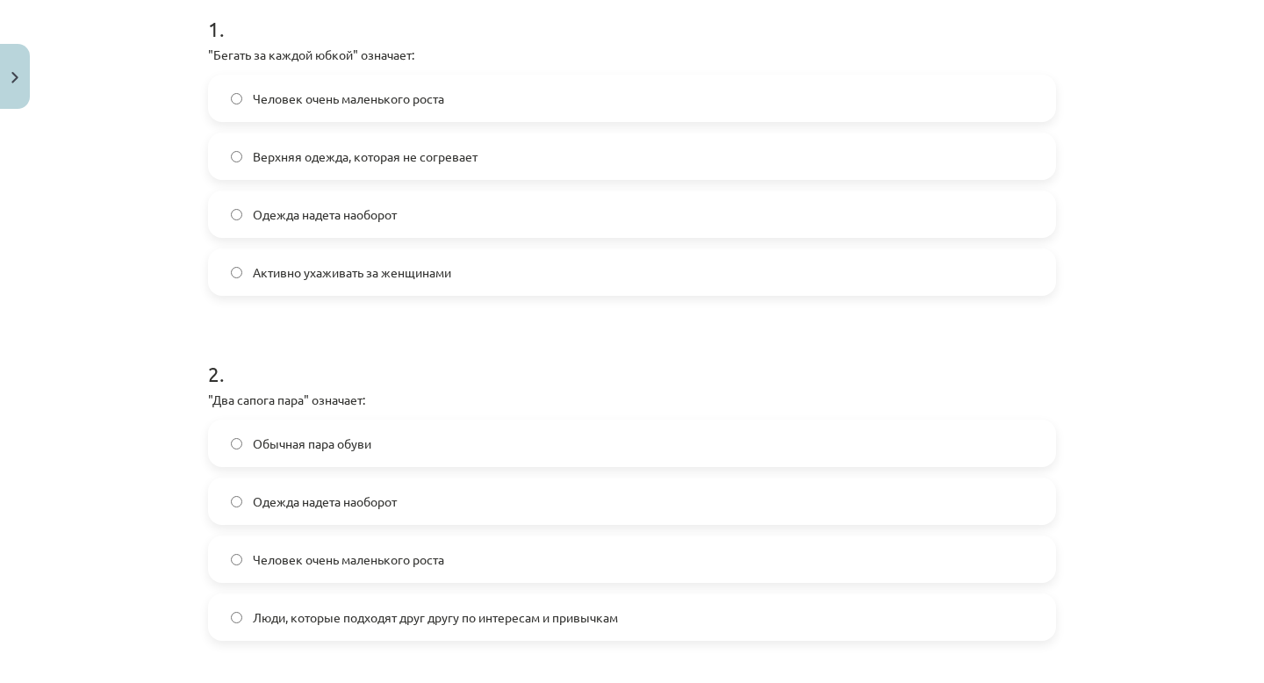
click at [449, 609] on span "Люди, которые подходят друг другу по интересам и привычкам" at bounding box center [435, 617] width 365 height 18
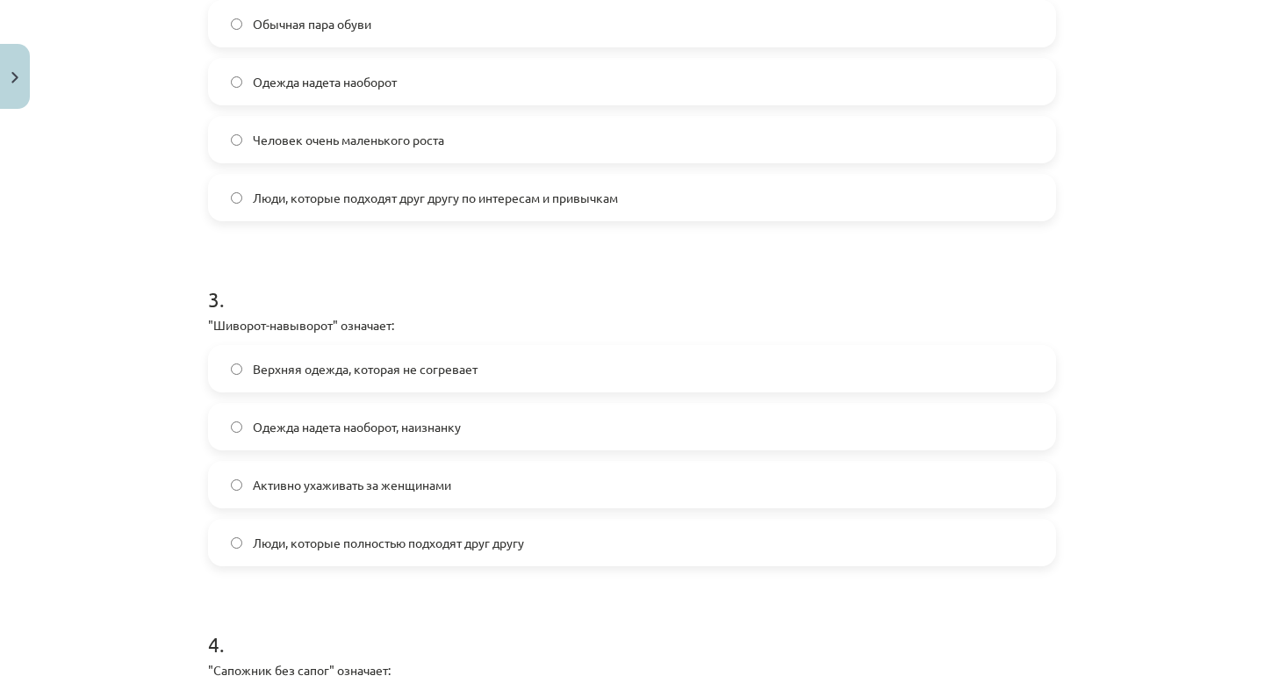
scroll to position [787, 0]
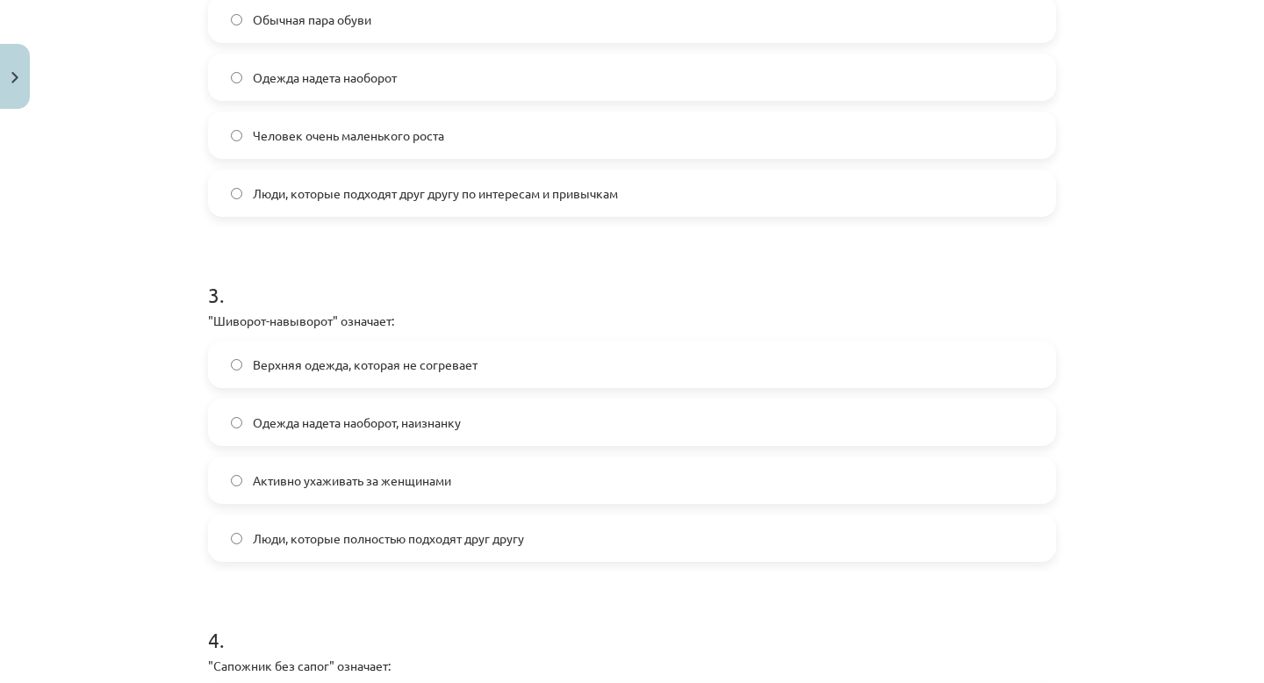
click at [319, 425] on span "Одежда надета наоборот, наизнанку" at bounding box center [357, 422] width 208 height 18
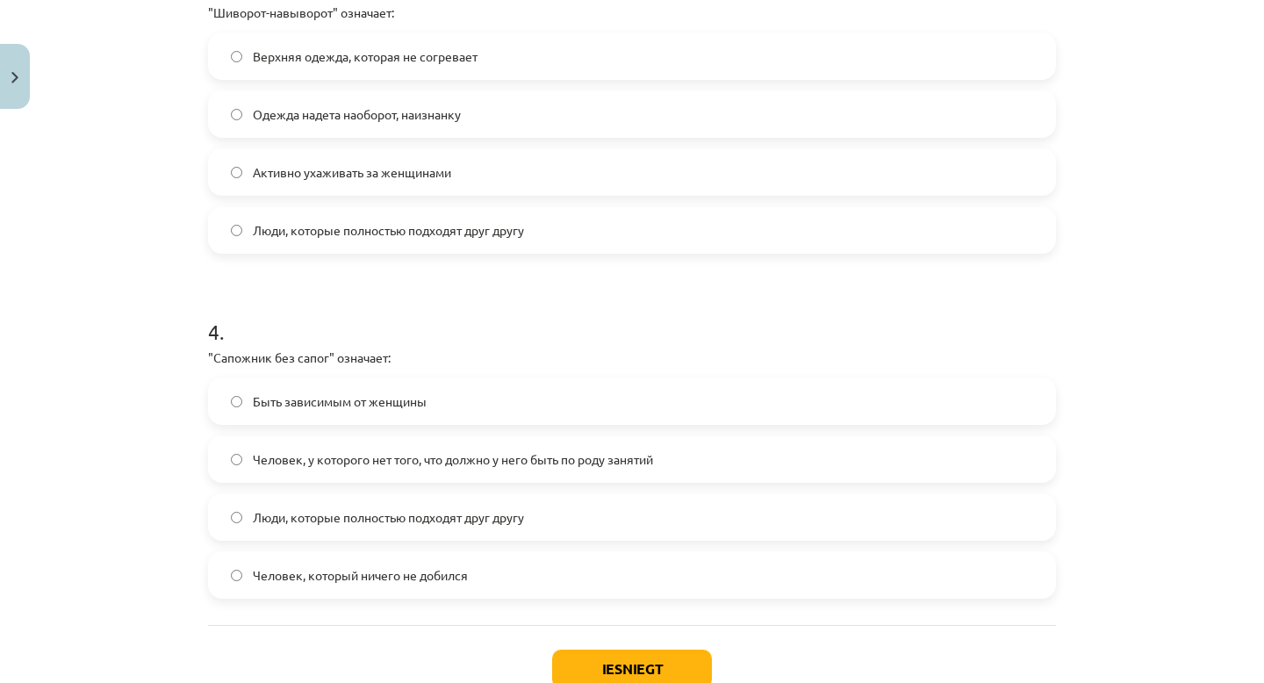
scroll to position [1146, 0]
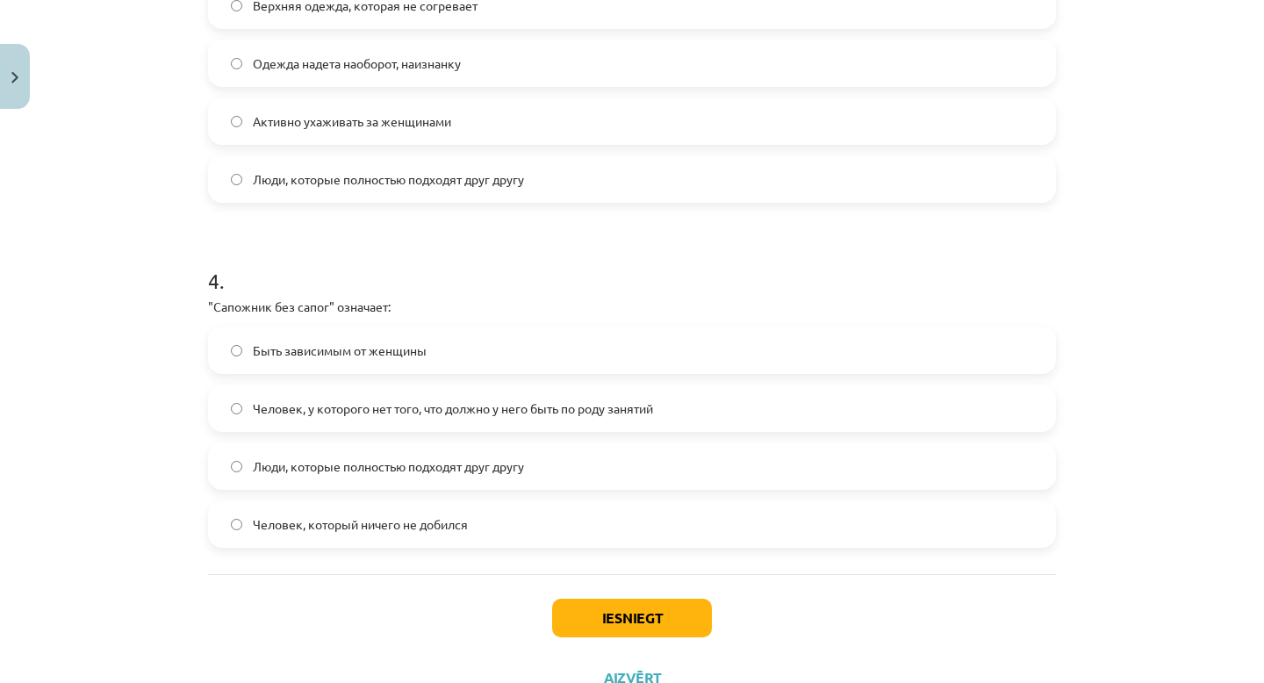
click at [446, 413] on span "Человек, у которого нет того, что должно у него быть по роду занятий" at bounding box center [453, 408] width 400 height 18
click at [606, 601] on button "Iesniegt" at bounding box center [632, 618] width 160 height 39
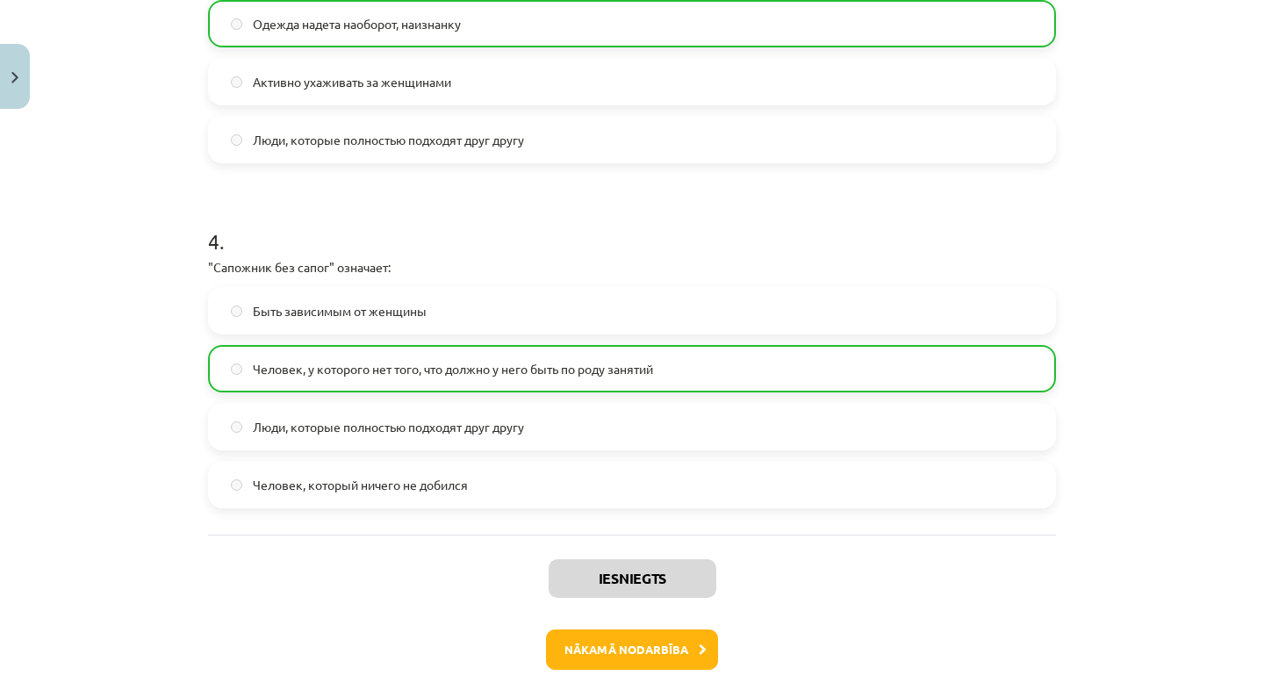
scroll to position [1270, 0]
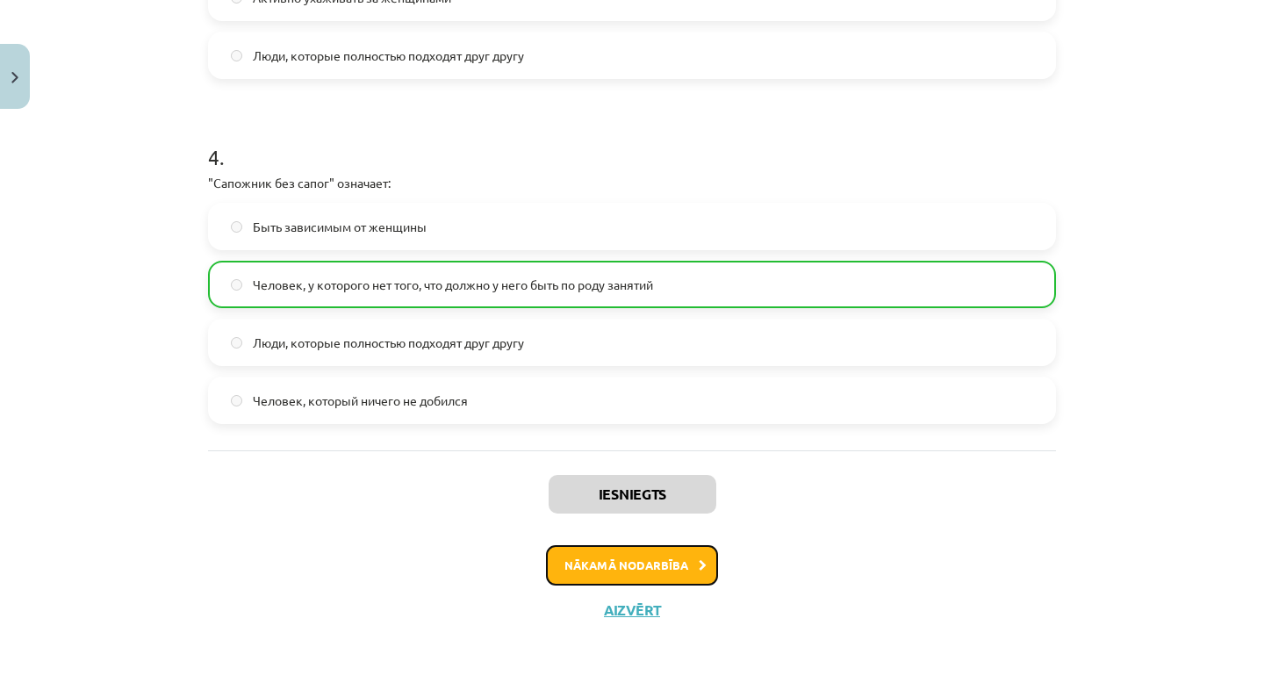
click at [692, 569] on button "Nākamā nodarbība" at bounding box center [632, 565] width 172 height 40
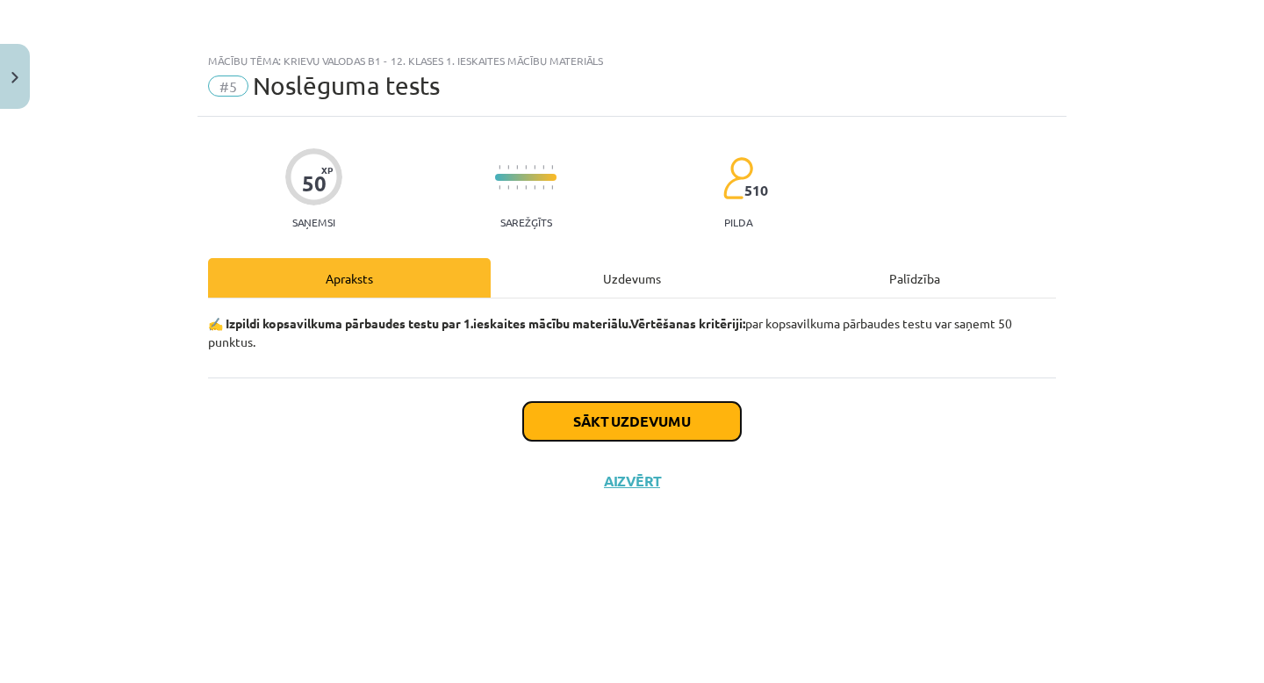
click at [544, 427] on button "Sākt uzdevumu" at bounding box center [632, 421] width 218 height 39
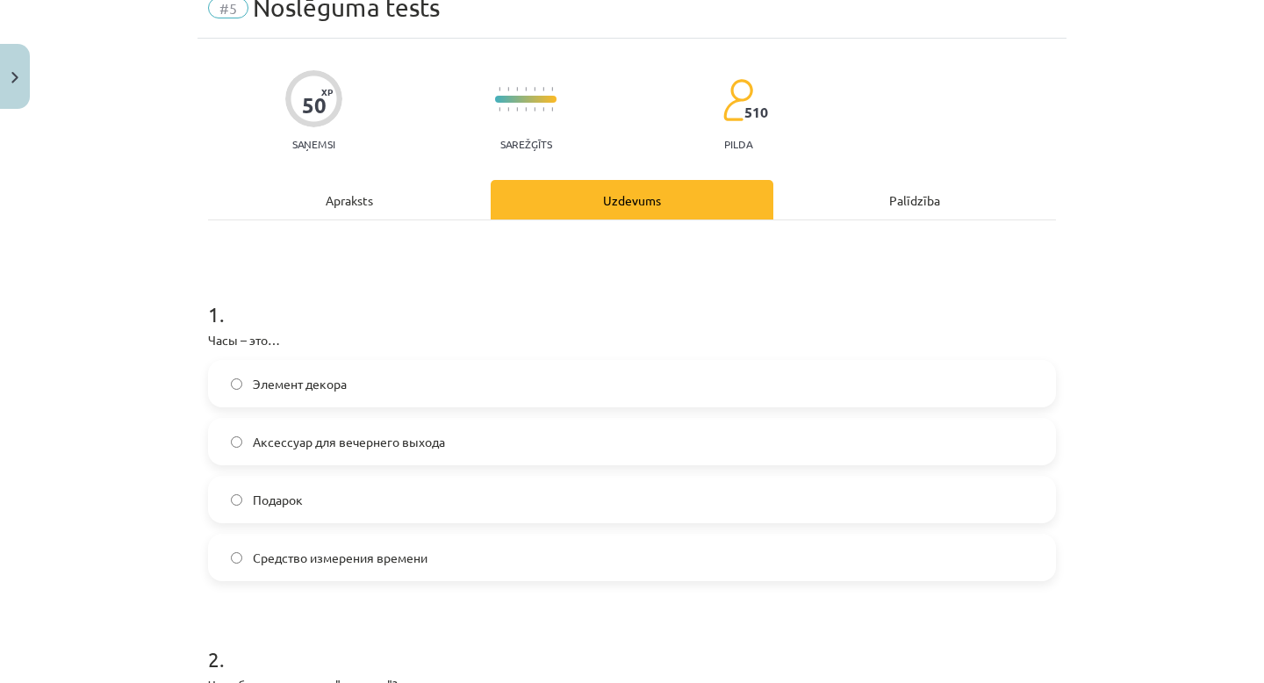
scroll to position [85, 0]
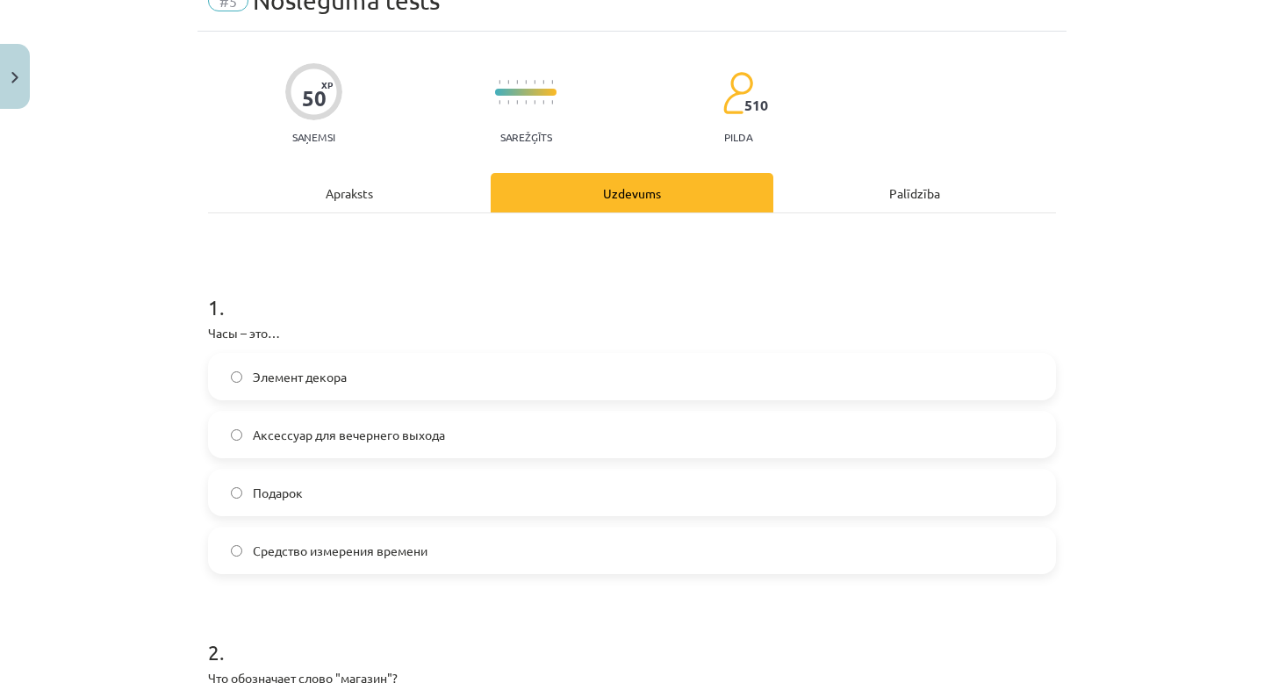
click at [280, 382] on span "Элемент декора" at bounding box center [300, 377] width 94 height 18
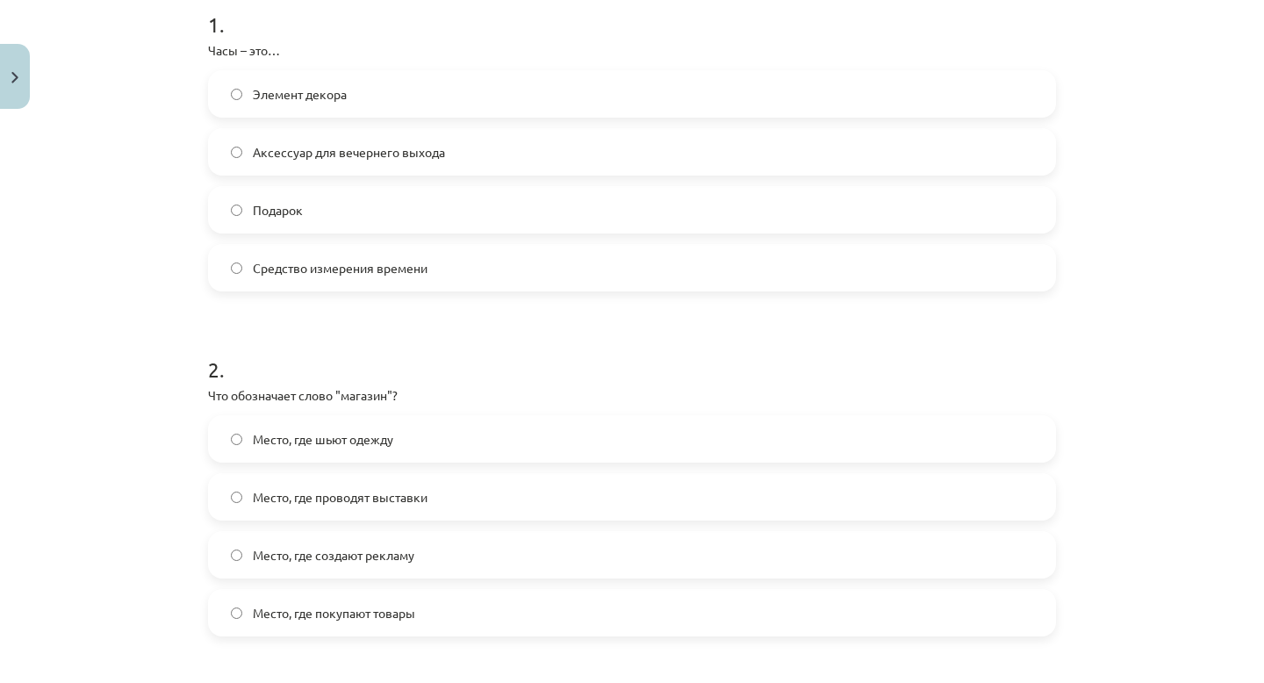
scroll to position [365, 0]
click at [412, 617] on span "Место, где покупают товары" at bounding box center [334, 615] width 162 height 18
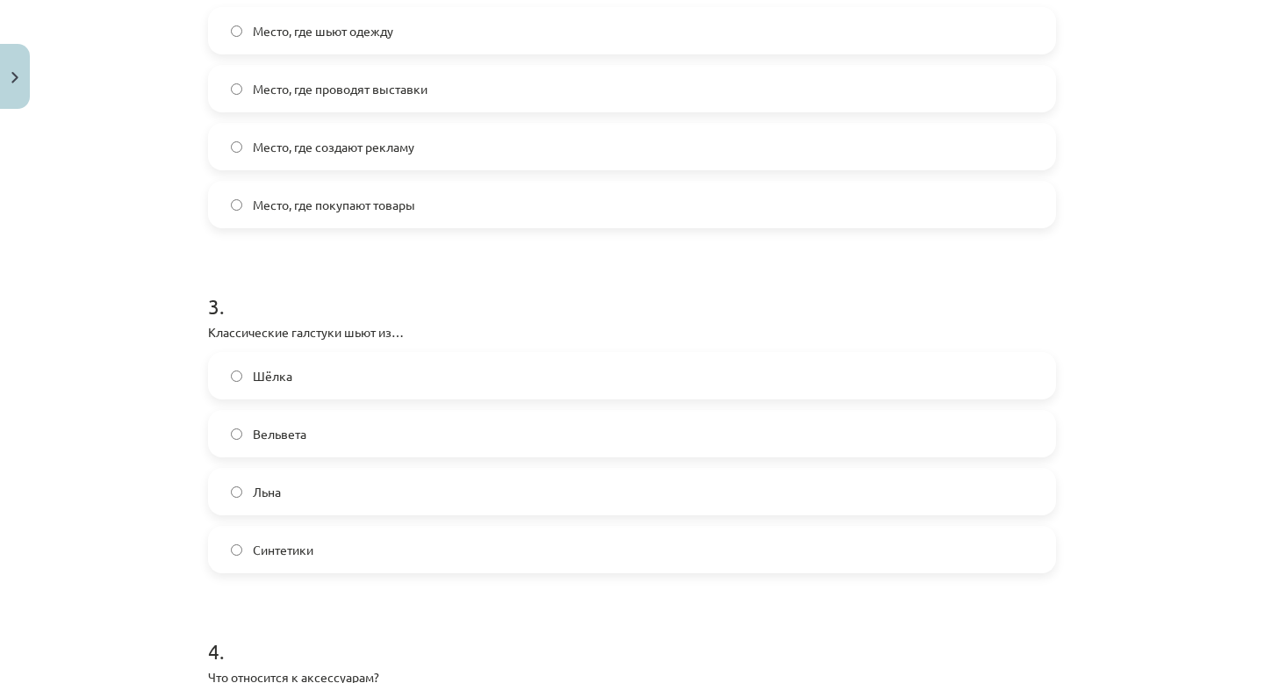
scroll to position [775, 0]
click at [283, 431] on span "Вельвета" at bounding box center [280, 435] width 54 height 18
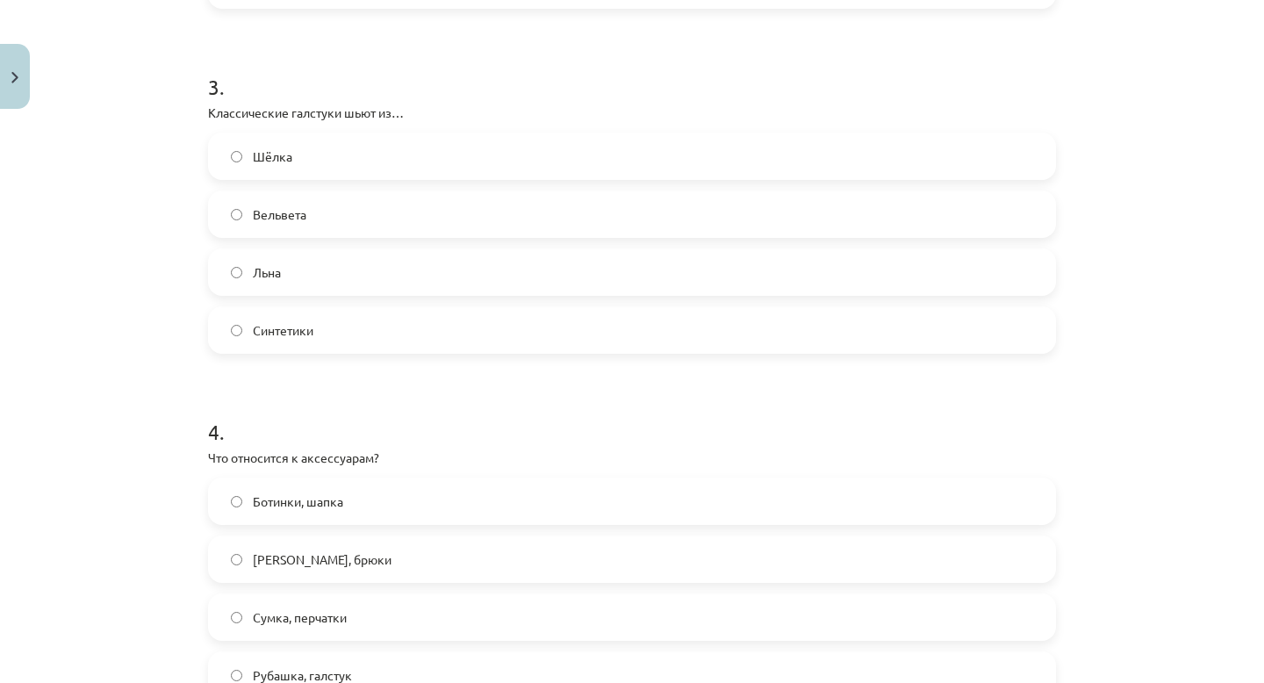
scroll to position [1181, 0]
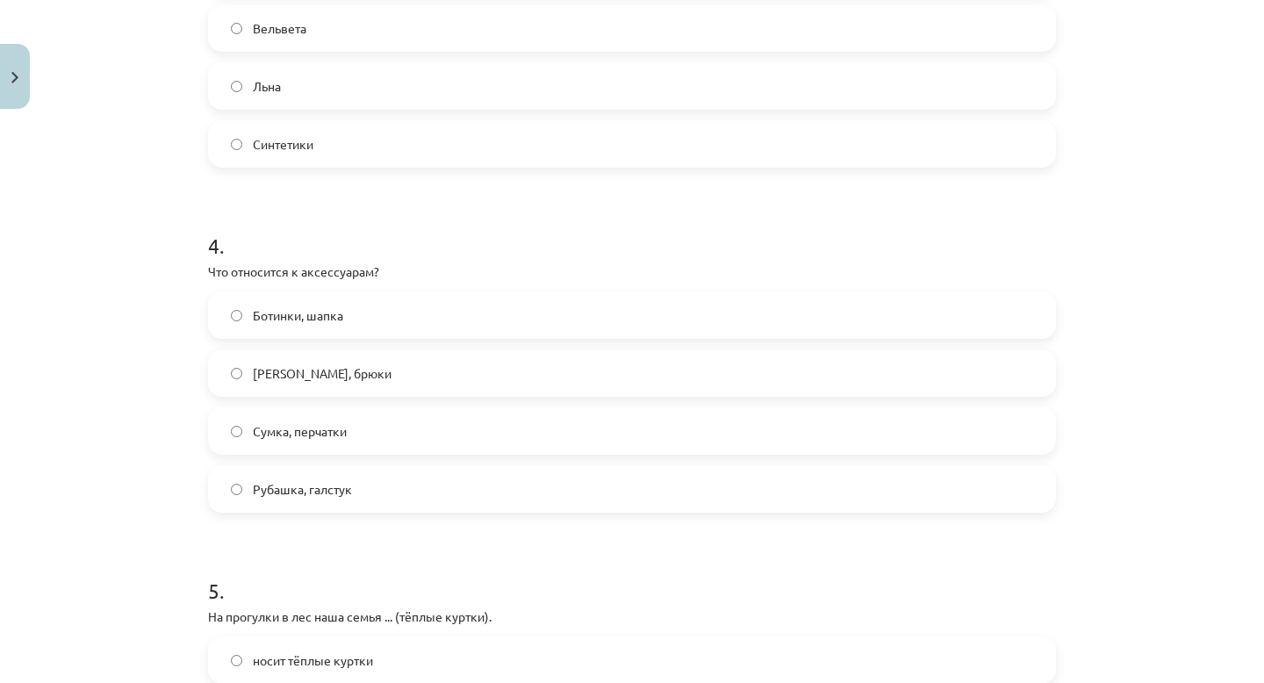
click at [355, 427] on label "Сумка, перчатки" at bounding box center [632, 431] width 844 height 44
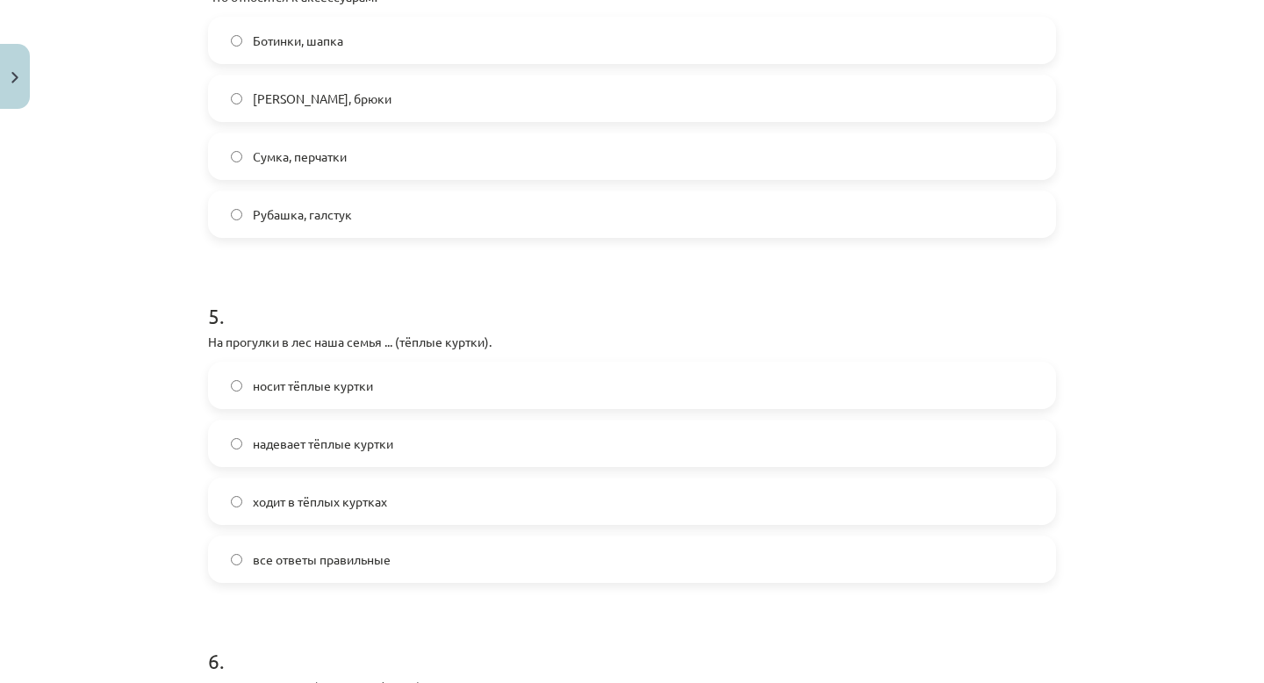
scroll to position [1455, 0]
click at [324, 553] on span "все ответы правильные" at bounding box center [322, 560] width 138 height 18
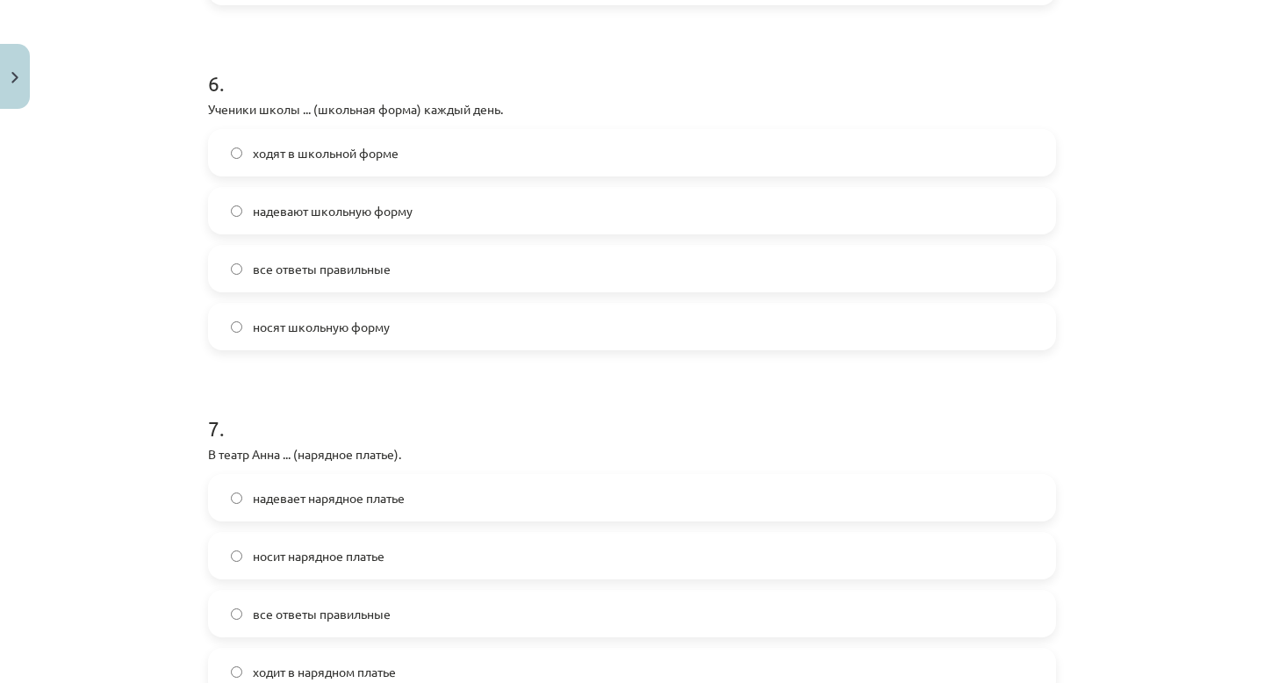
scroll to position [2029, 0]
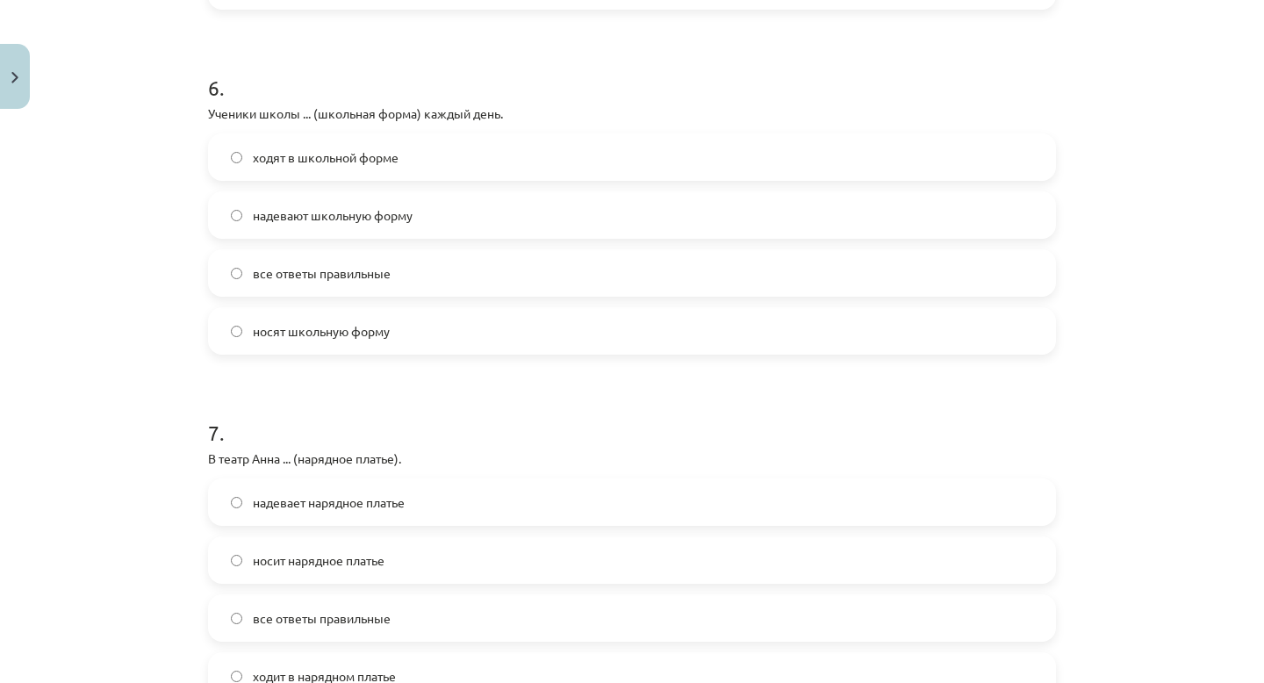
click at [416, 165] on label "ходят в школьной форме" at bounding box center [632, 157] width 844 height 44
click at [377, 341] on label "носят школьную форму" at bounding box center [632, 331] width 844 height 44
click at [433, 161] on label "ходят в школьной форме" at bounding box center [632, 157] width 844 height 44
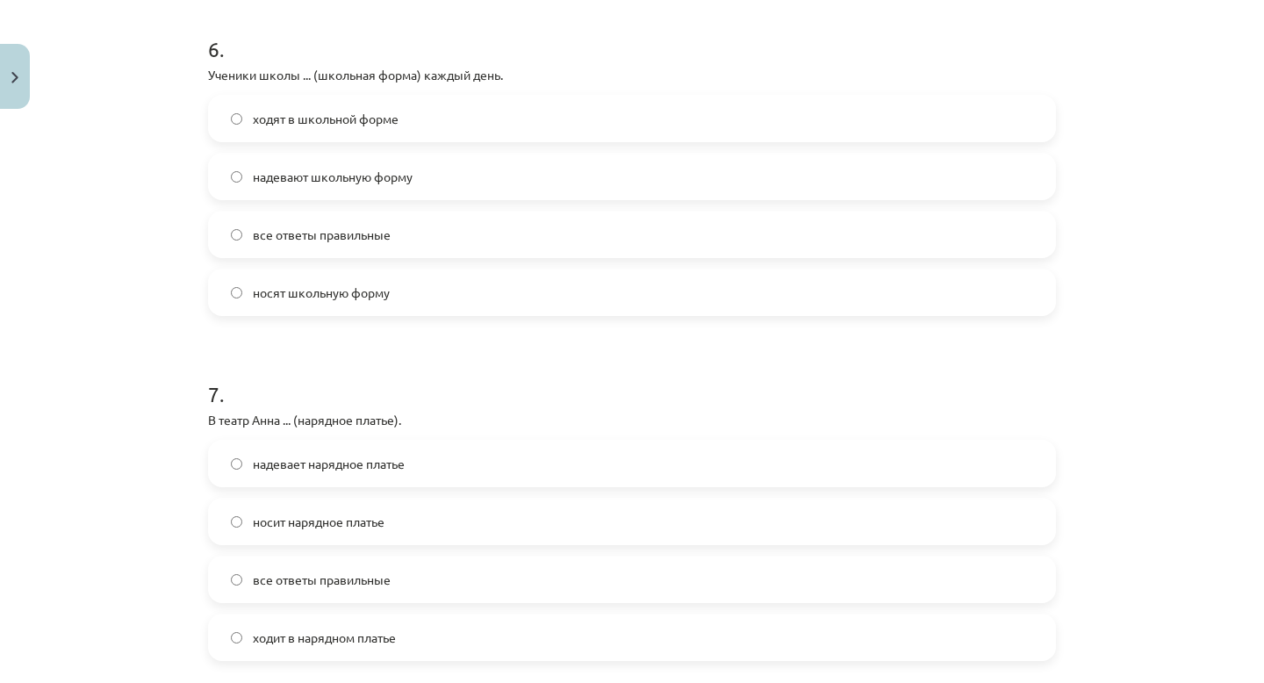
scroll to position [2062, 0]
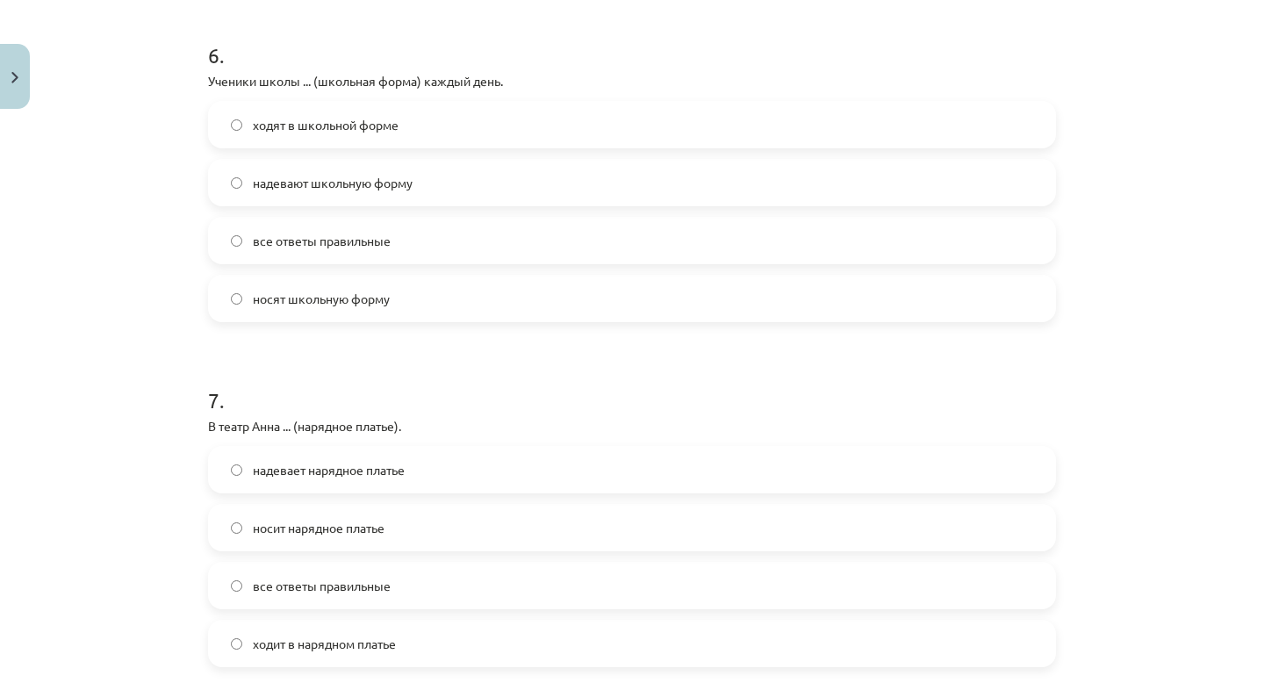
click at [443, 244] on label "все ответы правильные" at bounding box center [632, 241] width 844 height 44
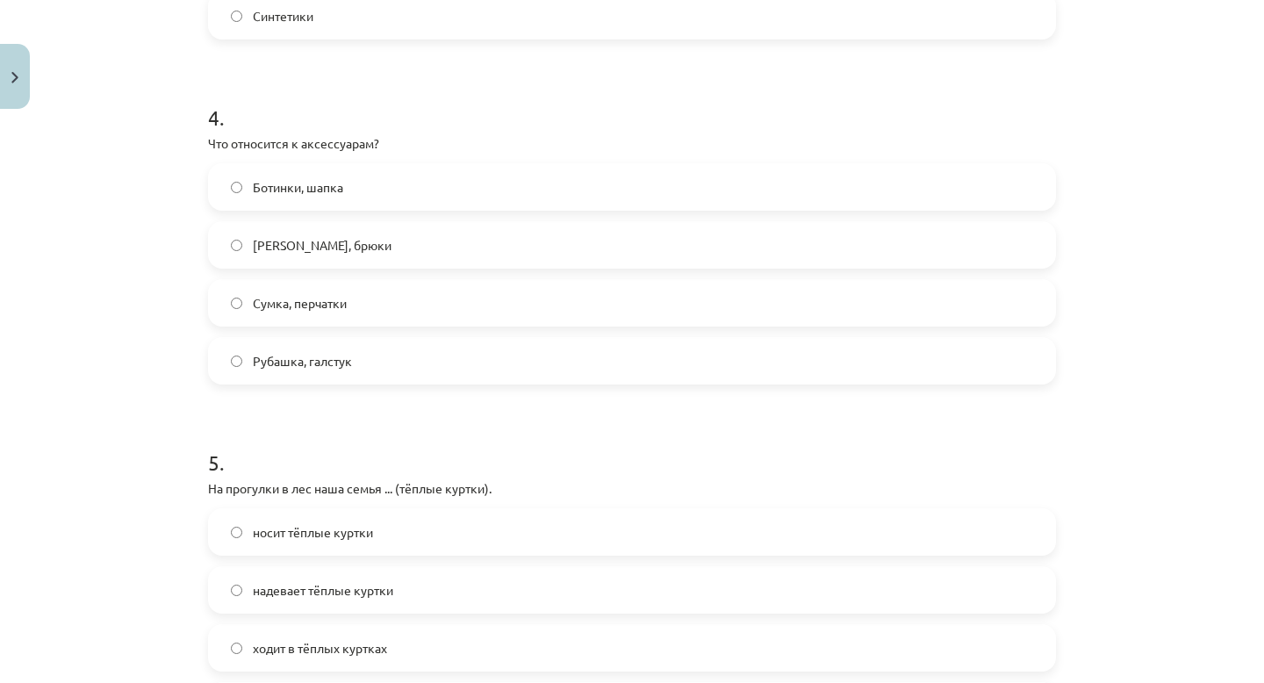
scroll to position [1474, 0]
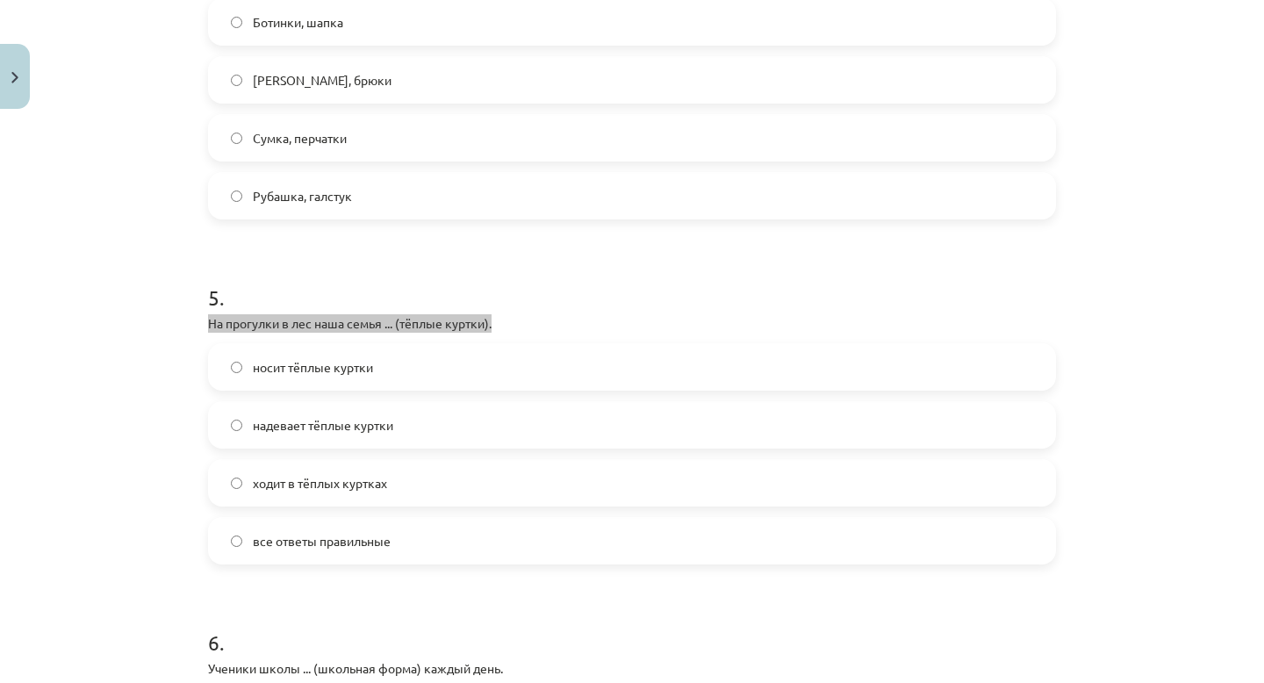
drag, startPoint x: 208, startPoint y: 325, endPoint x: 112, endPoint y: 389, distance: 115.1
click at [111, 389] on div "Mācību tēma: Krievu valodas b1 - 12. klases 1. ieskaites mācību materiāls #5 No…" at bounding box center [632, 341] width 1264 height 683
click at [112, 389] on div "Mācību tēma: Krievu valodas b1 - 12. klases 1. ieskaites mācību materiāls #5 No…" at bounding box center [632, 341] width 1264 height 683
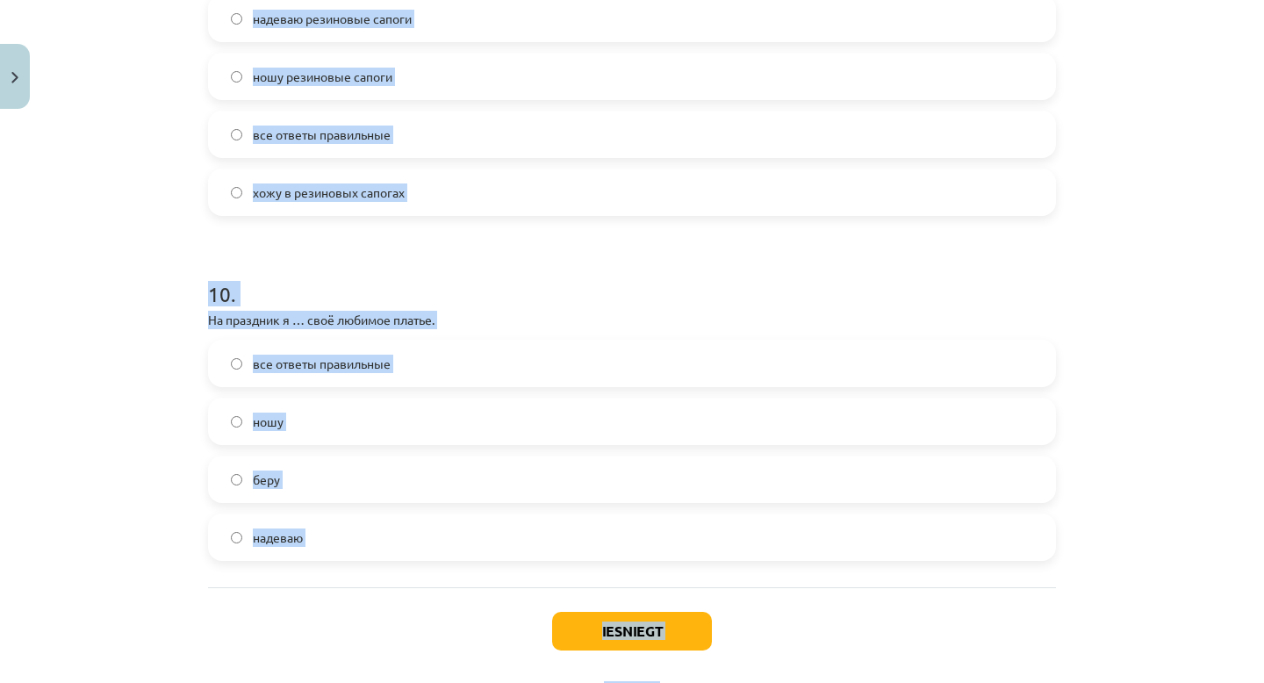
scroll to position [3265, 0]
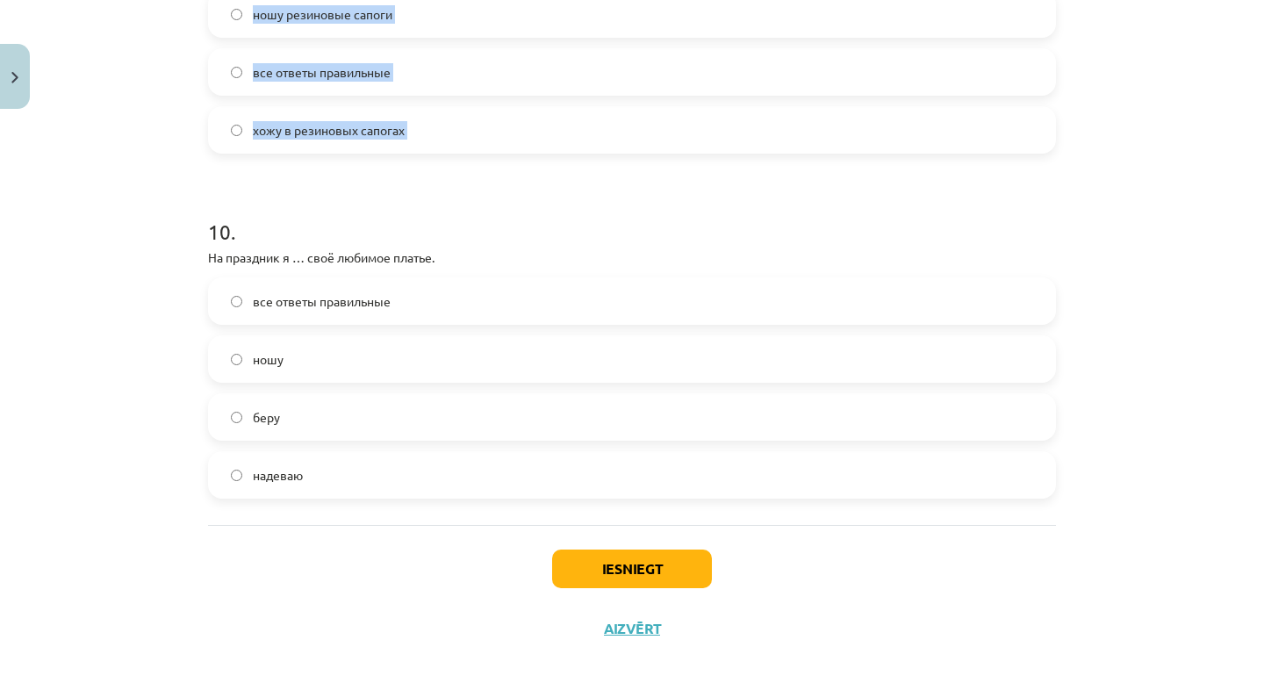
drag, startPoint x: 208, startPoint y: 326, endPoint x: 545, endPoint y: 198, distance: 360.2
copy form "На прогулки в лес наша семья ... (тёплые куртки). носит тёплые куртки надевает …"
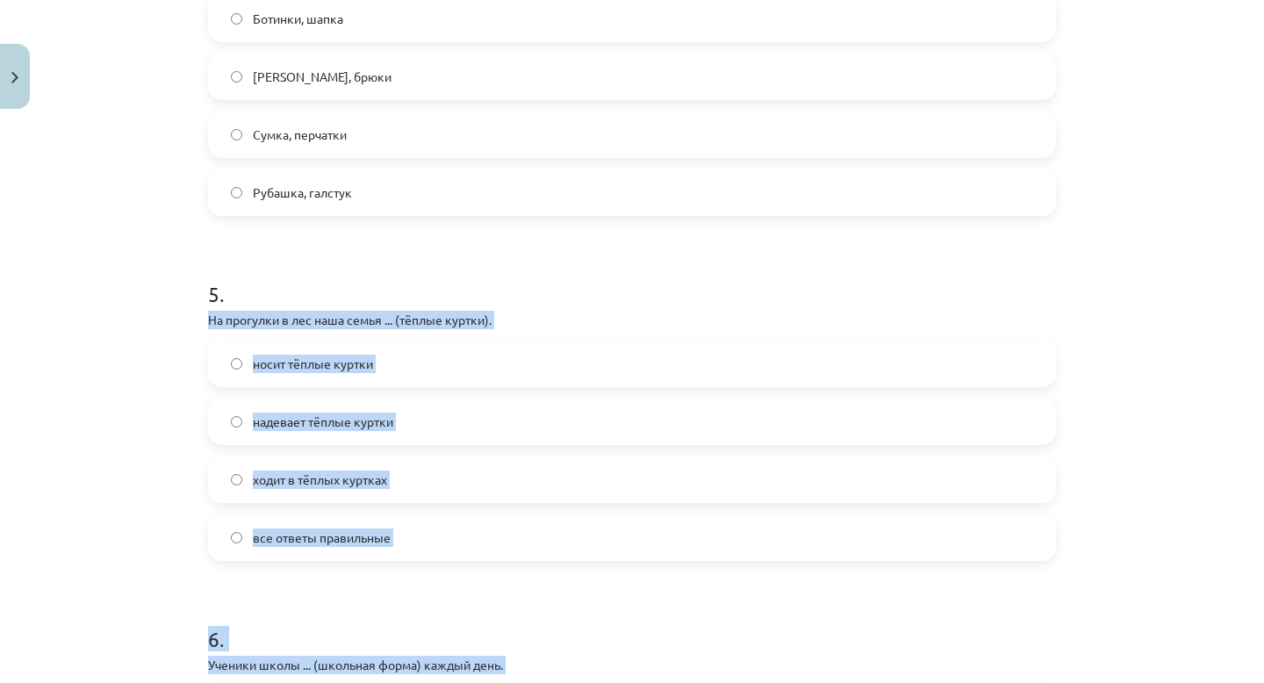
scroll to position [1479, 0]
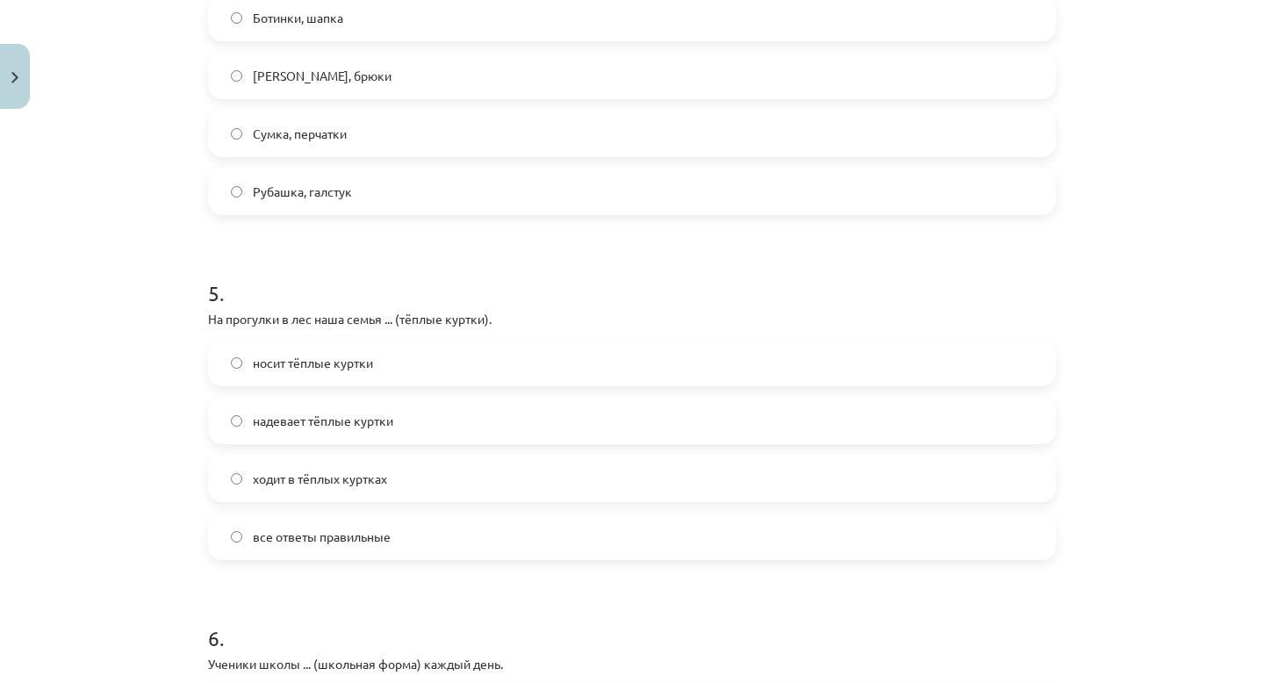
click at [150, 247] on div "Mācību tēma: Krievu valodas b1 - 12. klases 1. ieskaites mācību materiāls #5 No…" at bounding box center [632, 341] width 1264 height 683
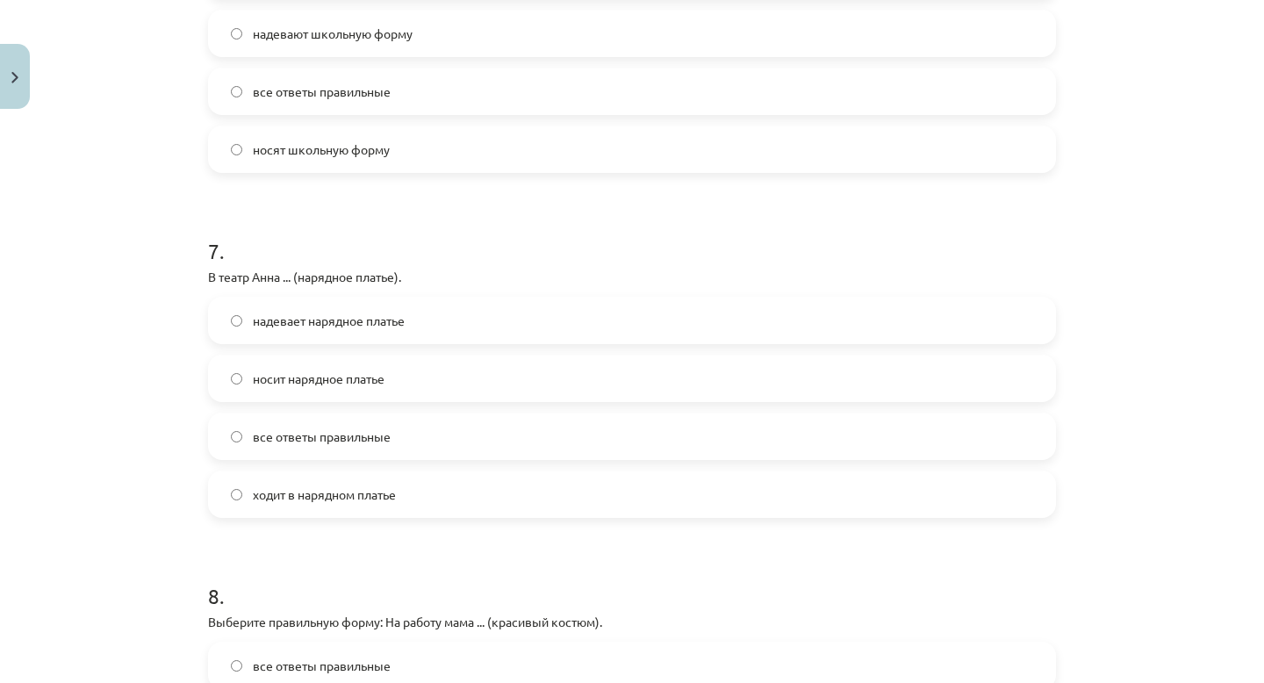
scroll to position [2232, 0]
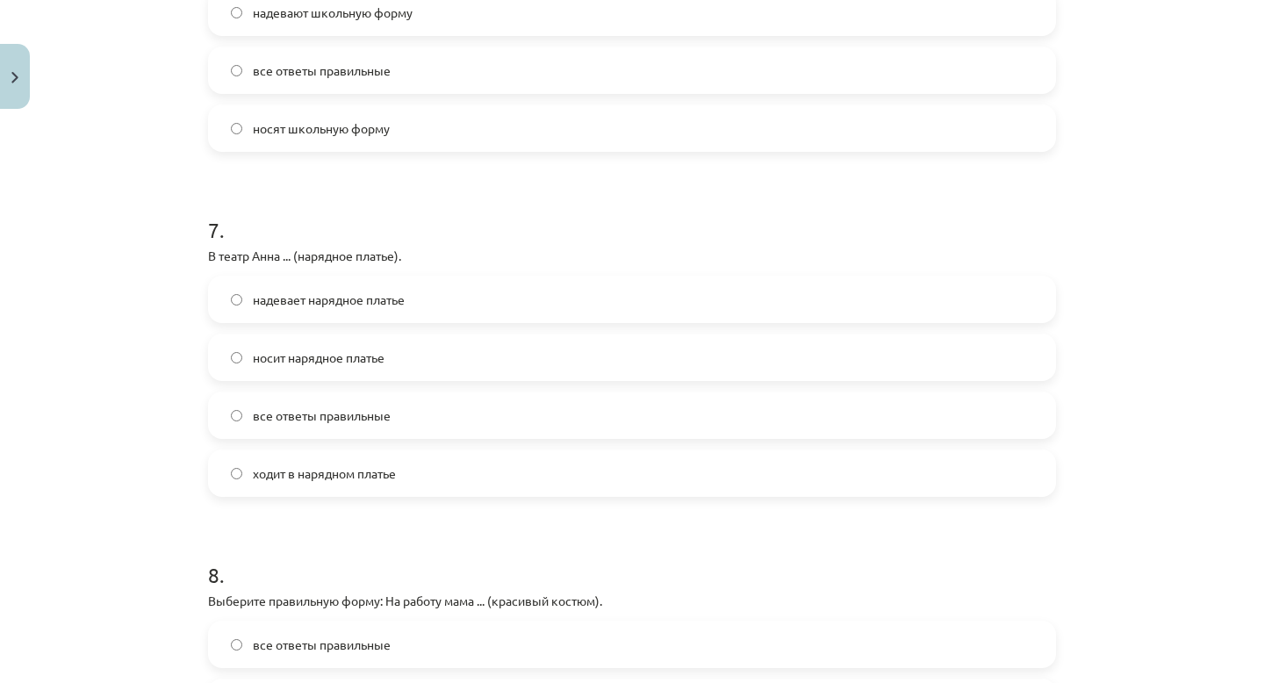
click at [305, 422] on span "все ответы правильные" at bounding box center [322, 415] width 138 height 18
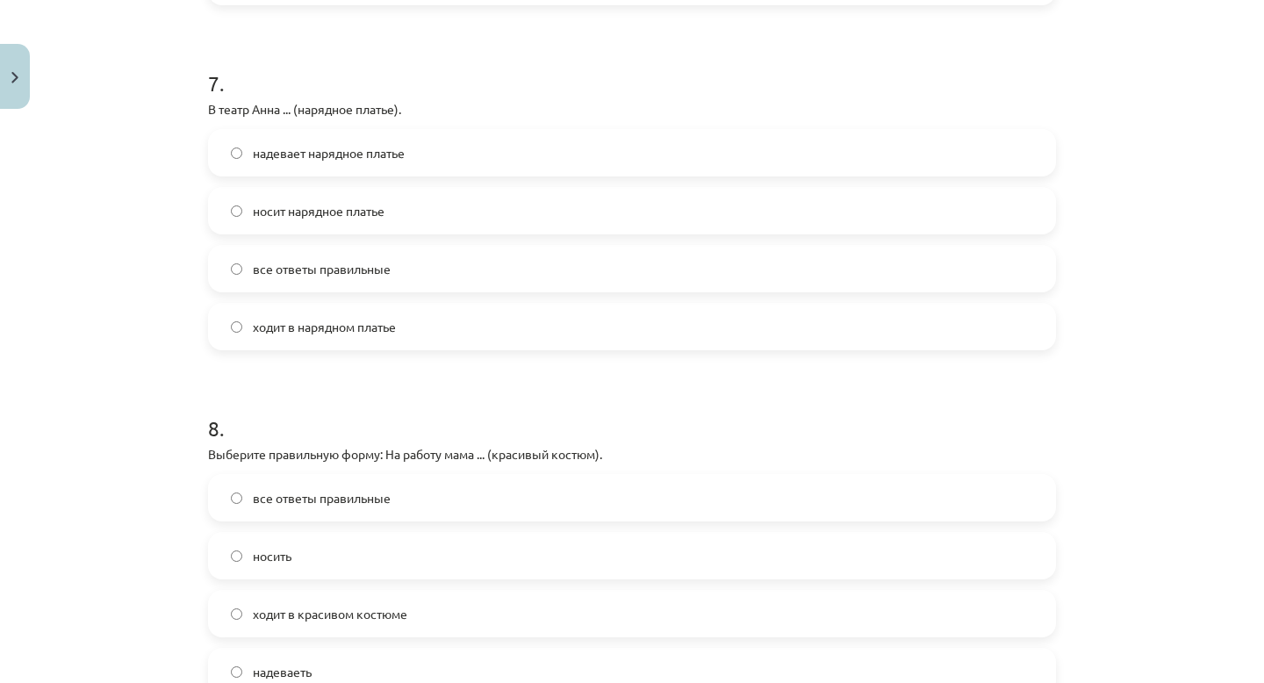
scroll to position [2377, 0]
click at [358, 158] on span "надевает нарядное платье" at bounding box center [329, 155] width 152 height 18
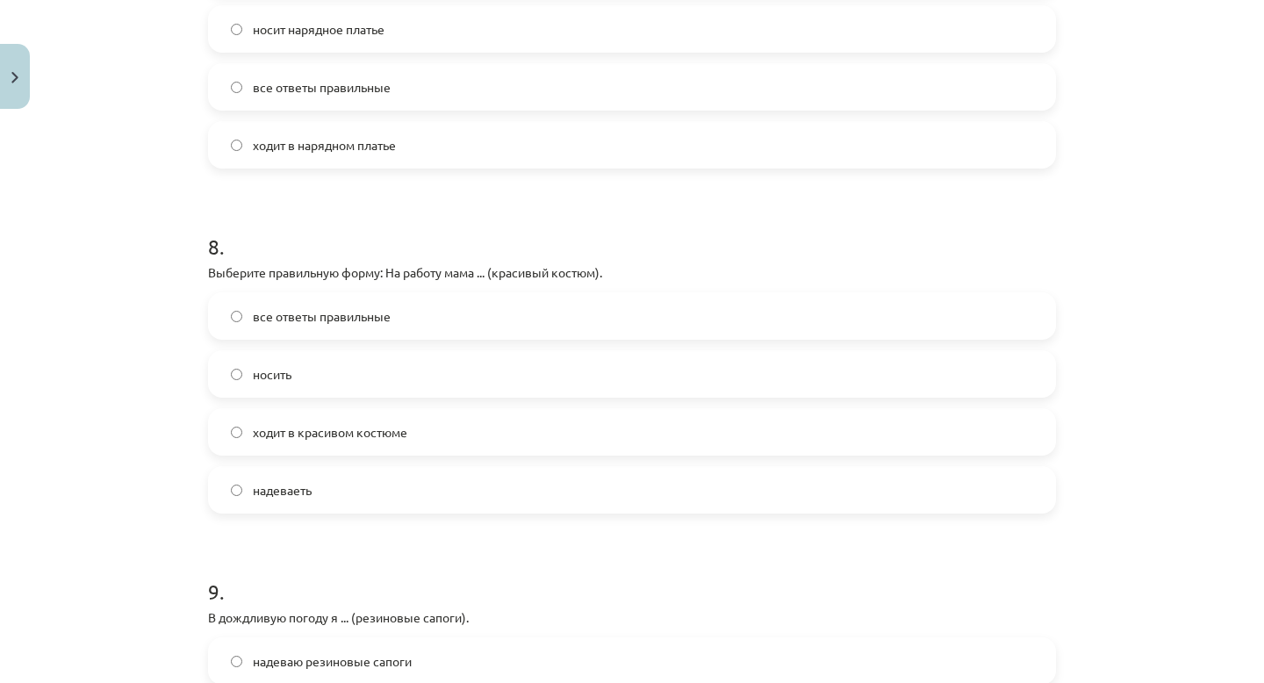
scroll to position [2583, 0]
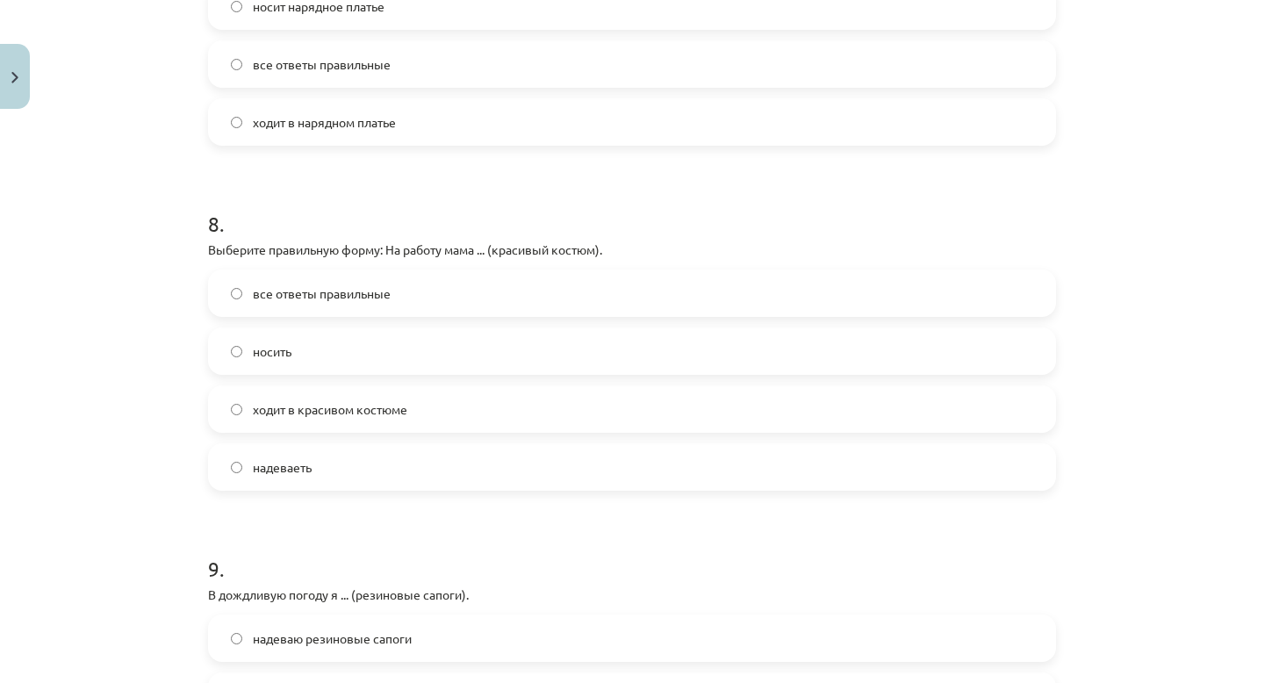
click at [293, 419] on label "ходит в красивом костюме" at bounding box center [632, 409] width 844 height 44
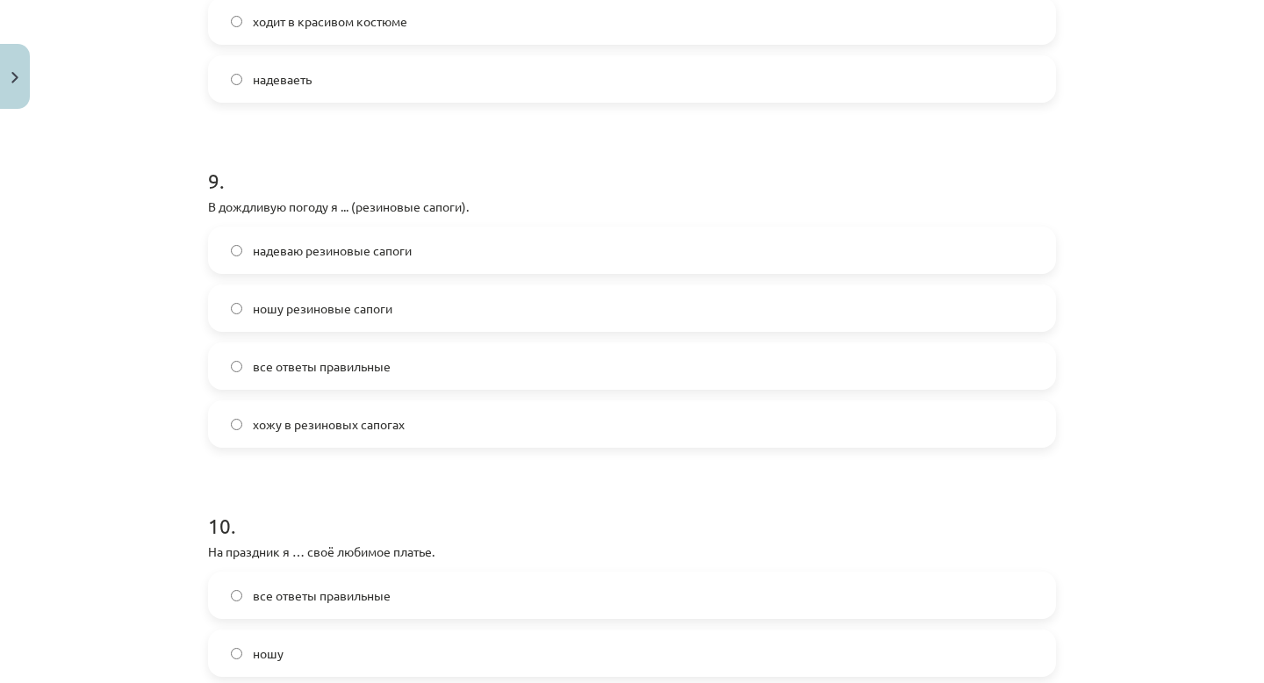
scroll to position [2970, 0]
click at [330, 376] on label "все ответы правильные" at bounding box center [632, 367] width 844 height 44
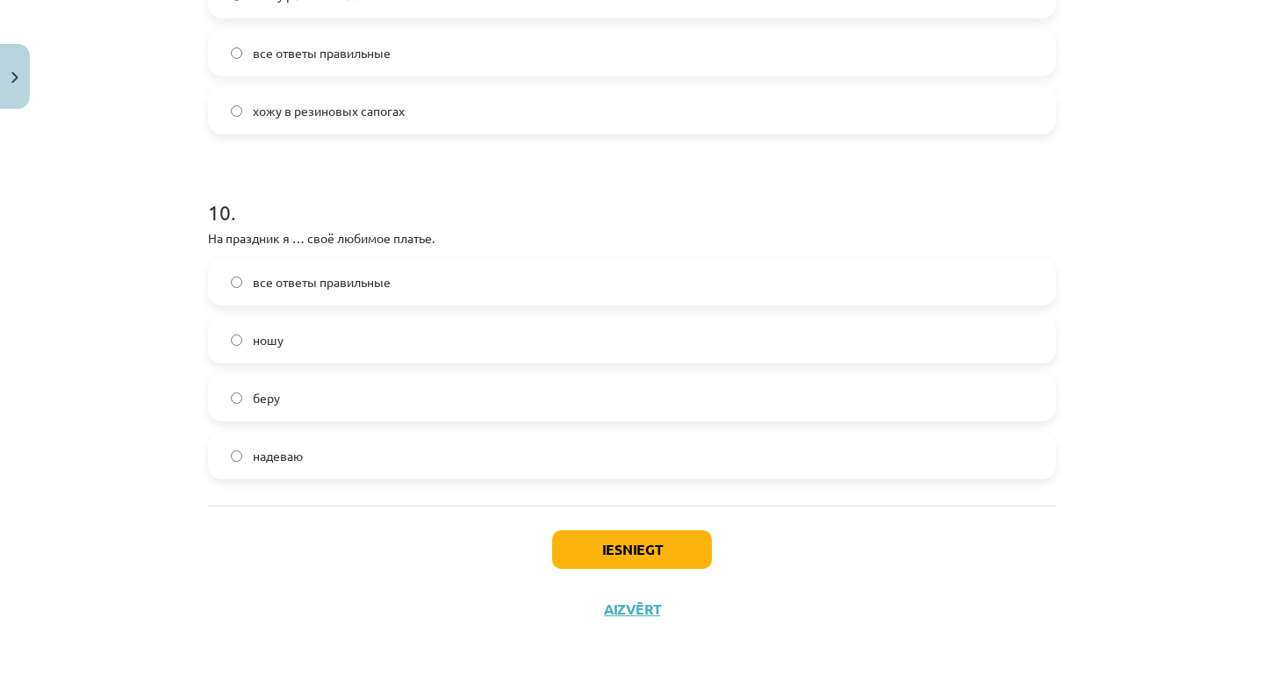
scroll to position [3266, 0]
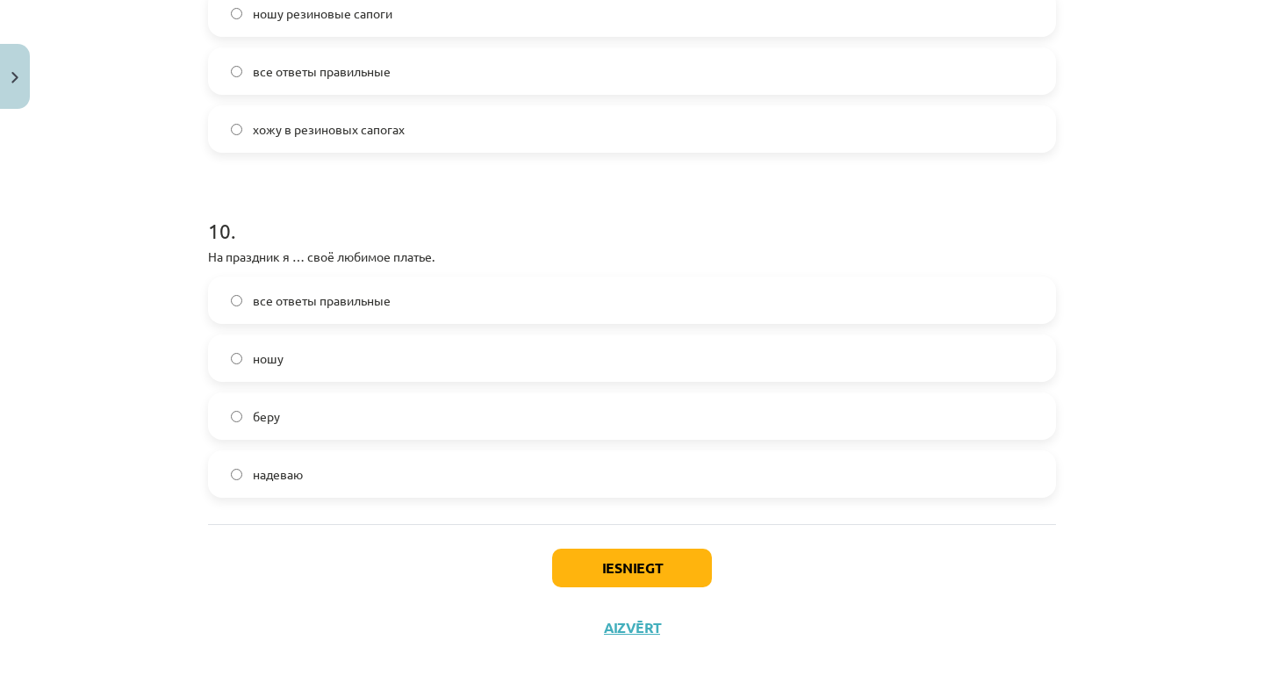
click at [347, 471] on label "надеваю" at bounding box center [632, 474] width 844 height 44
click at [615, 576] on button "Iesniegt" at bounding box center [632, 568] width 160 height 39
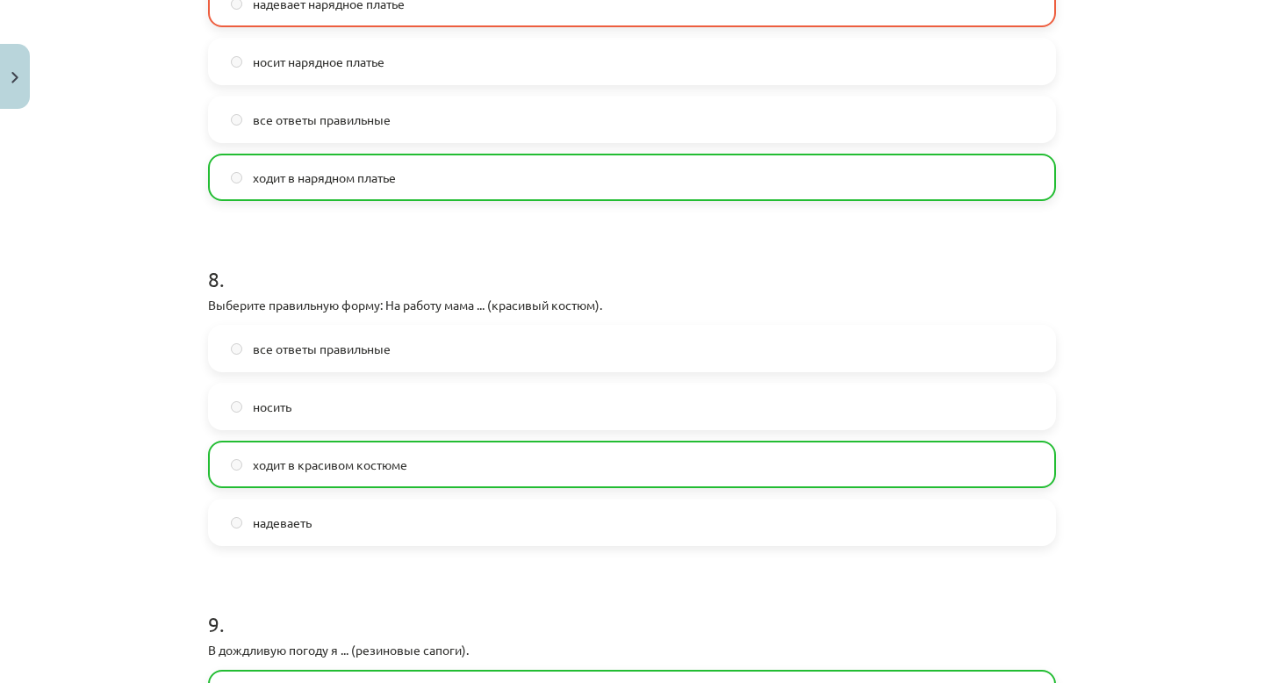
scroll to position [2531, 0]
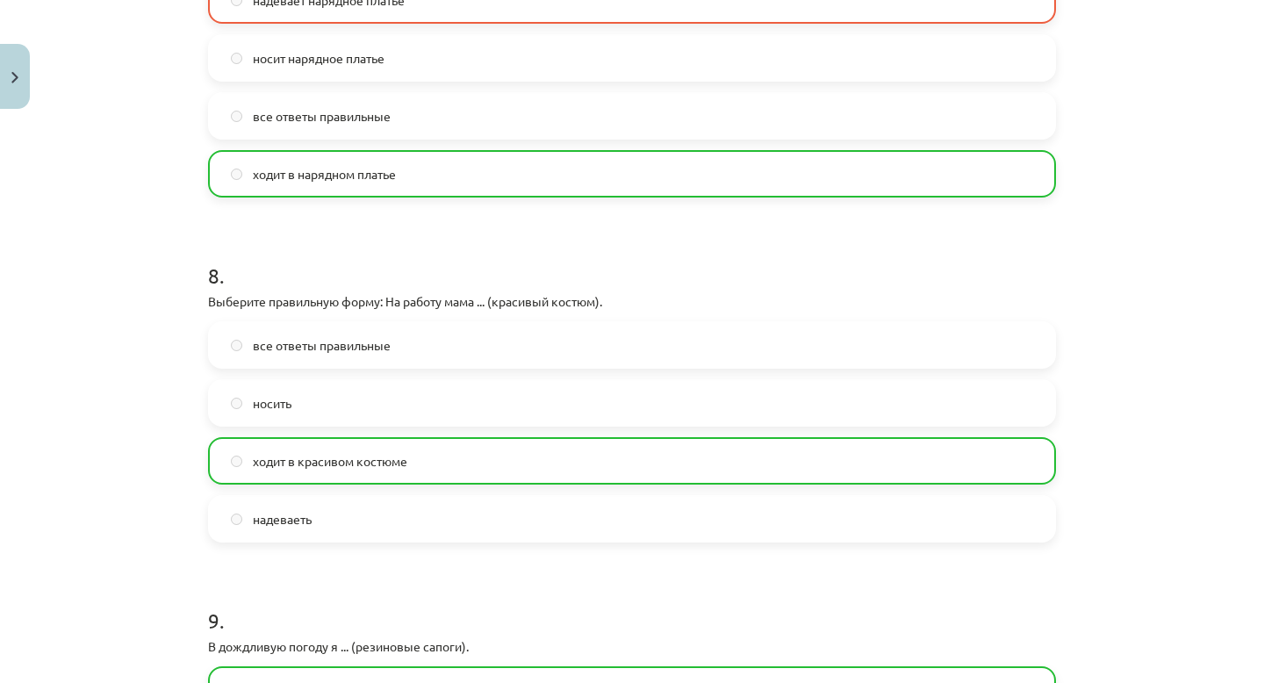
click at [472, 384] on label "носить" at bounding box center [632, 403] width 844 height 44
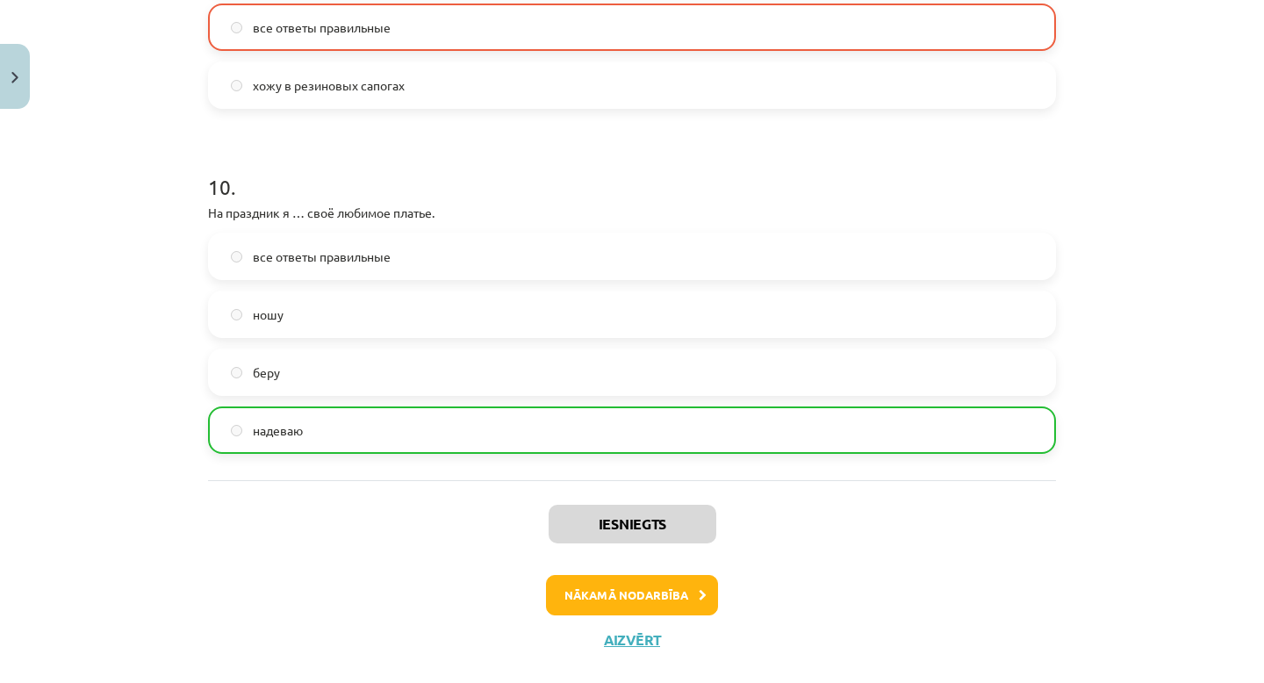
scroll to position [3319, 0]
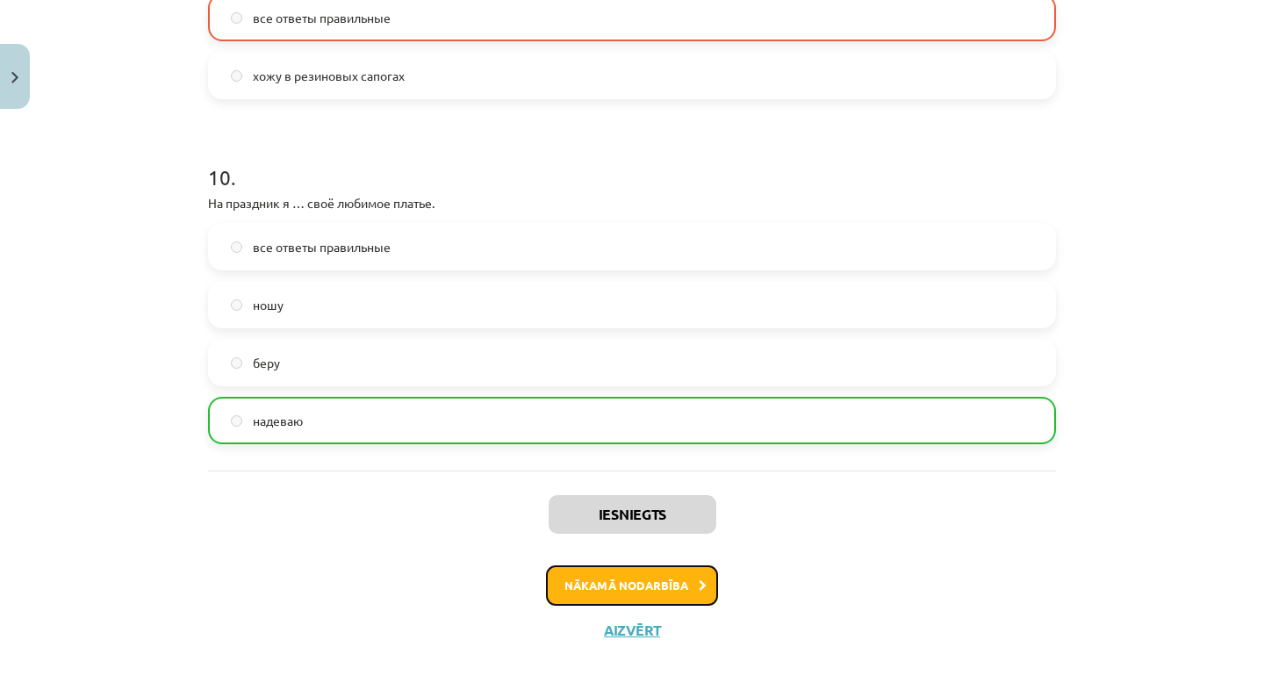
click at [628, 586] on button "Nākamā nodarbība" at bounding box center [632, 585] width 172 height 40
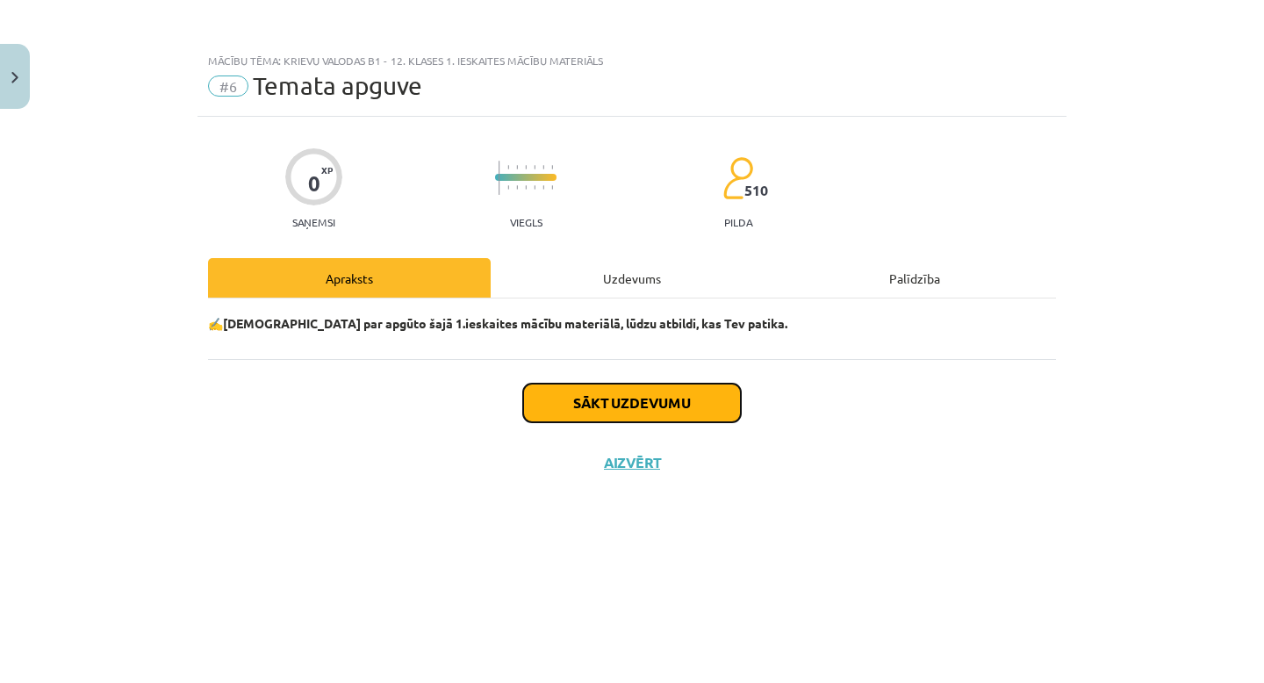
click at [566, 412] on button "Sākt uzdevumu" at bounding box center [632, 403] width 218 height 39
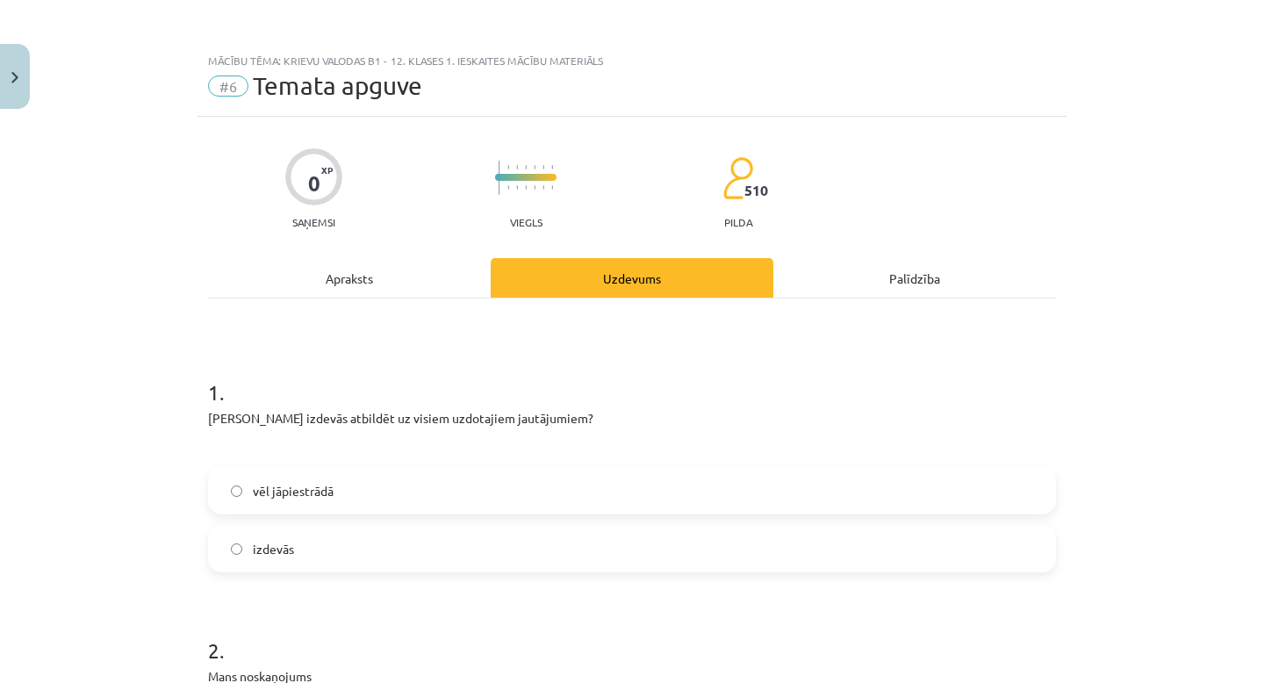
click at [302, 491] on span "vēl jāpiestrādā" at bounding box center [293, 491] width 81 height 18
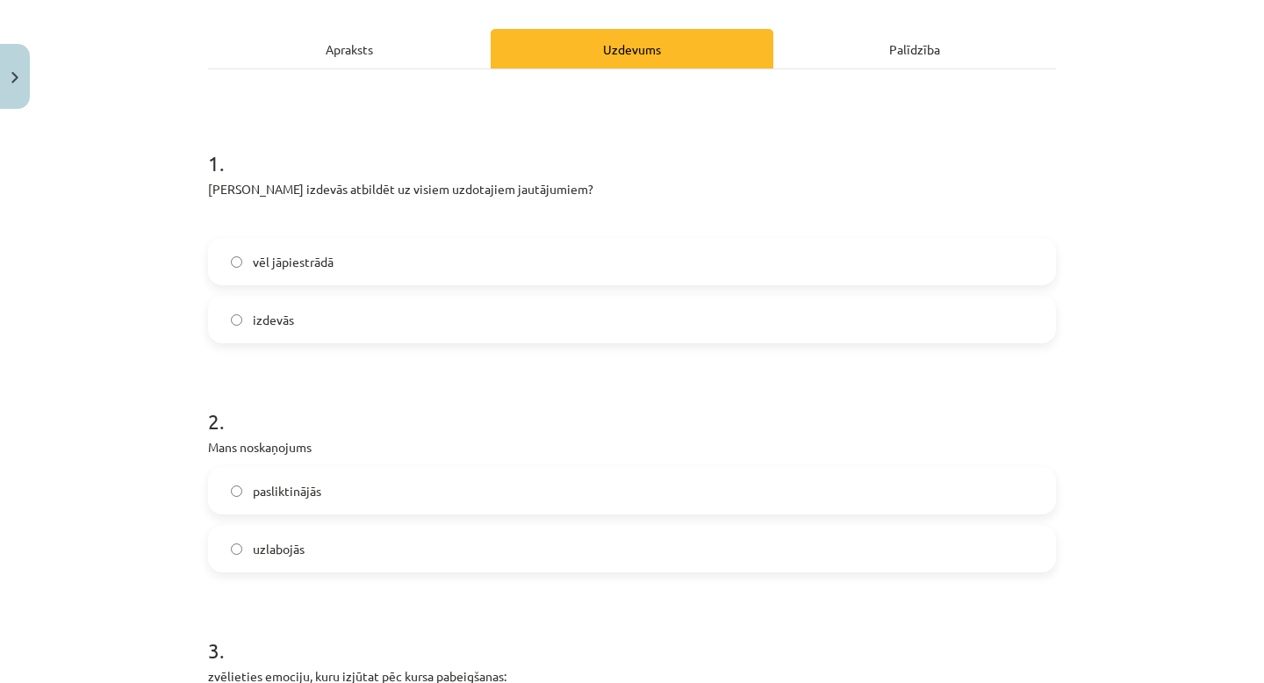
scroll to position [235, 0]
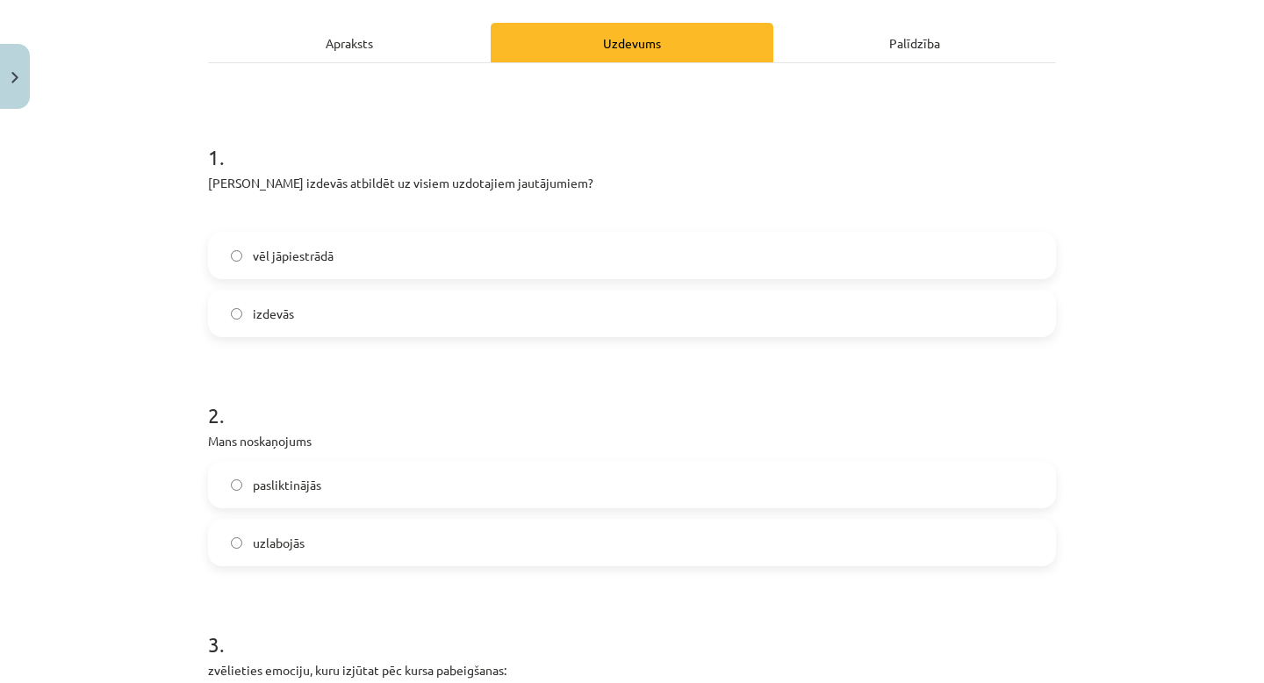
click at [315, 559] on label "uzlabojās" at bounding box center [632, 542] width 844 height 44
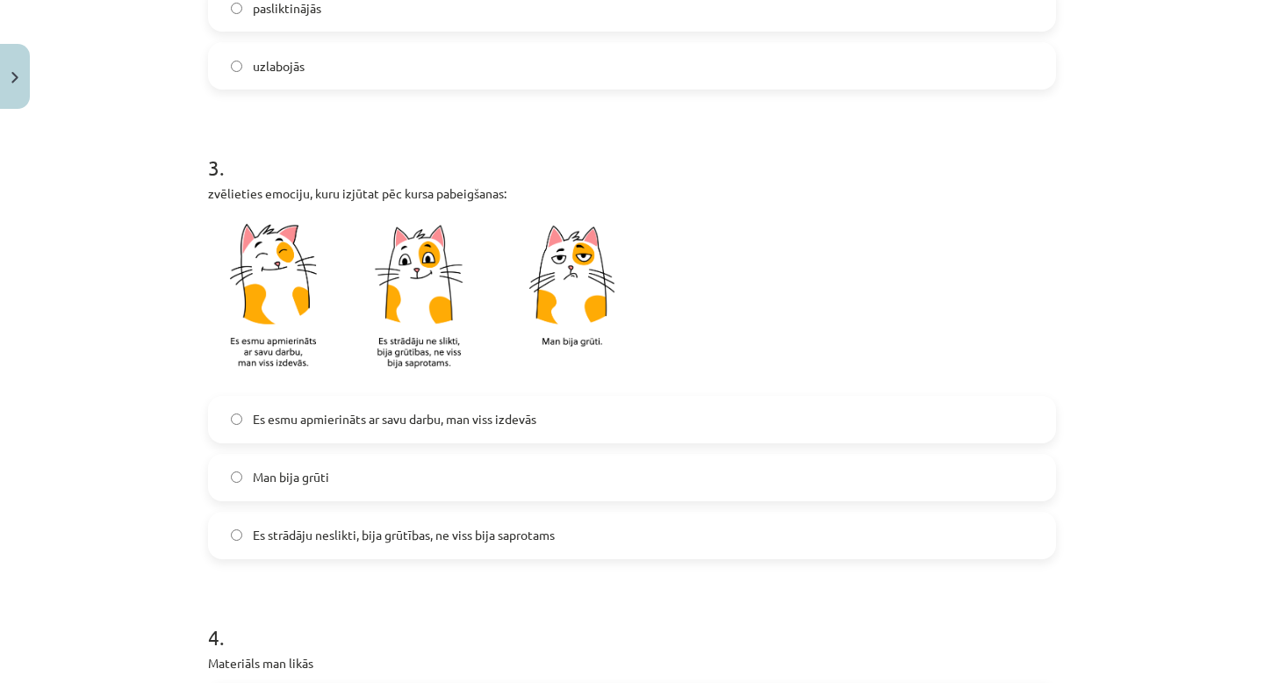
scroll to position [702, 0]
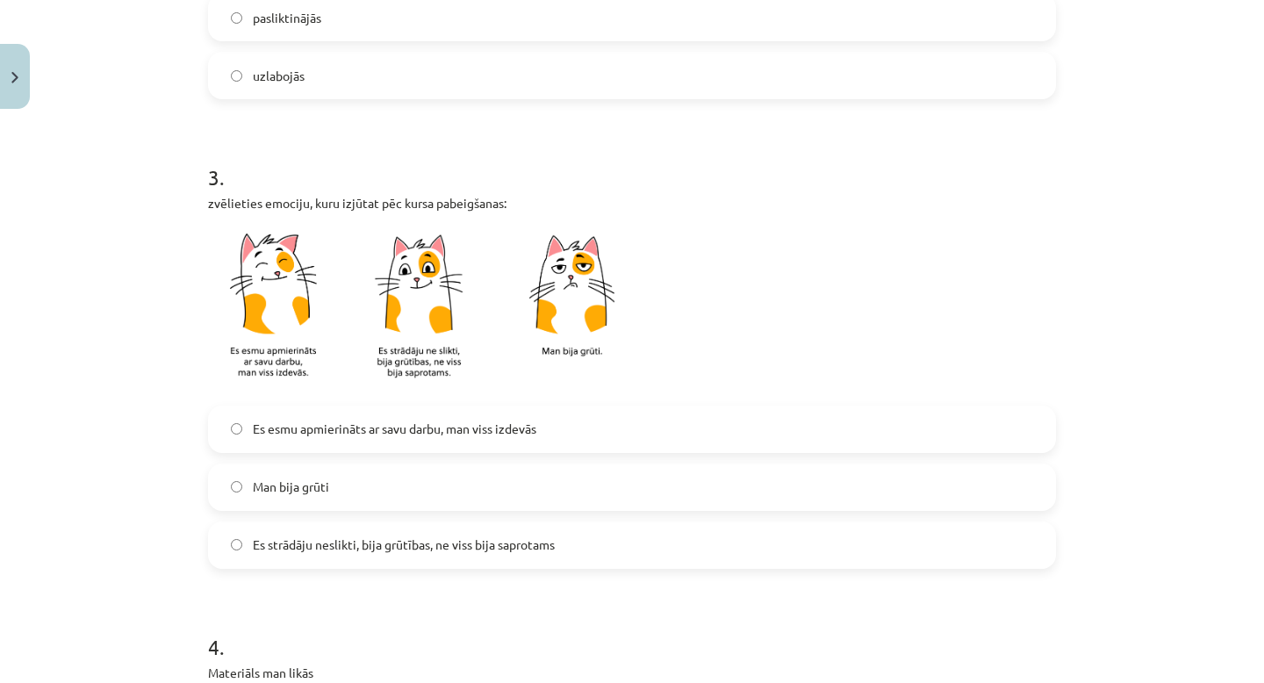
click at [321, 427] on span "Es esmu apmierināts ar savu darbu, man viss izdevās" at bounding box center [394, 429] width 283 height 18
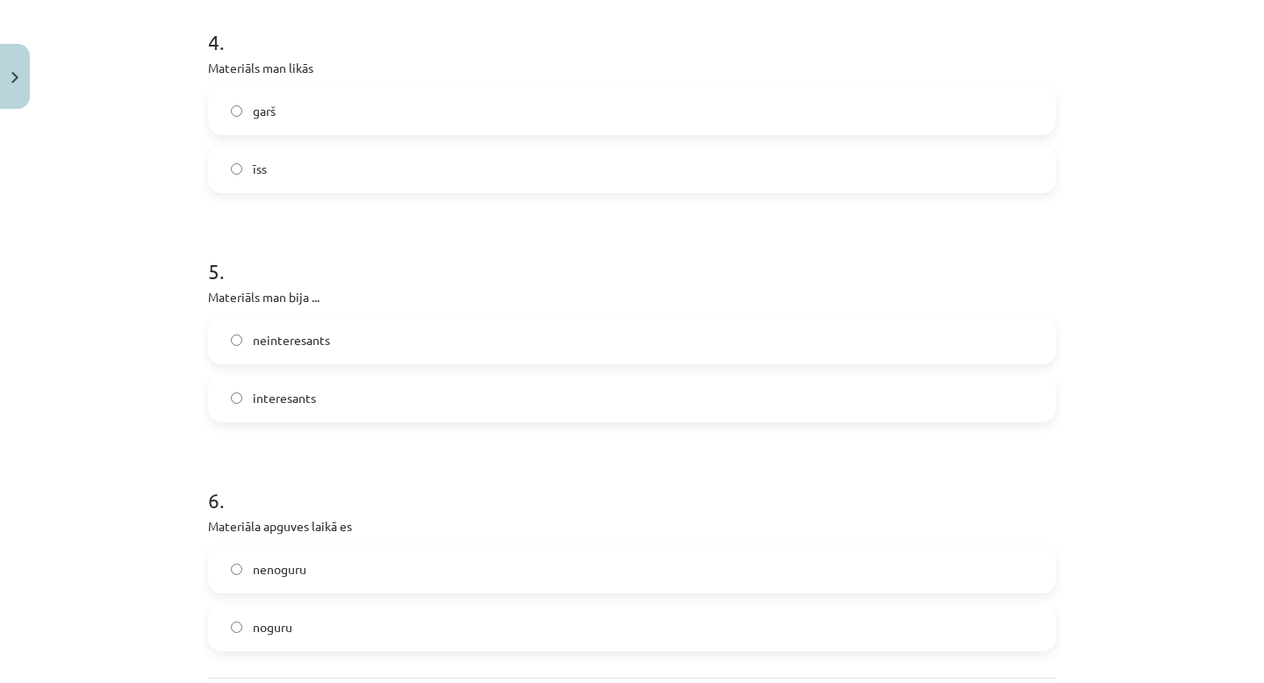
scroll to position [1302, 0]
click at [279, 166] on label "īss" at bounding box center [632, 175] width 844 height 44
click at [335, 391] on label "interesants" at bounding box center [632, 404] width 844 height 44
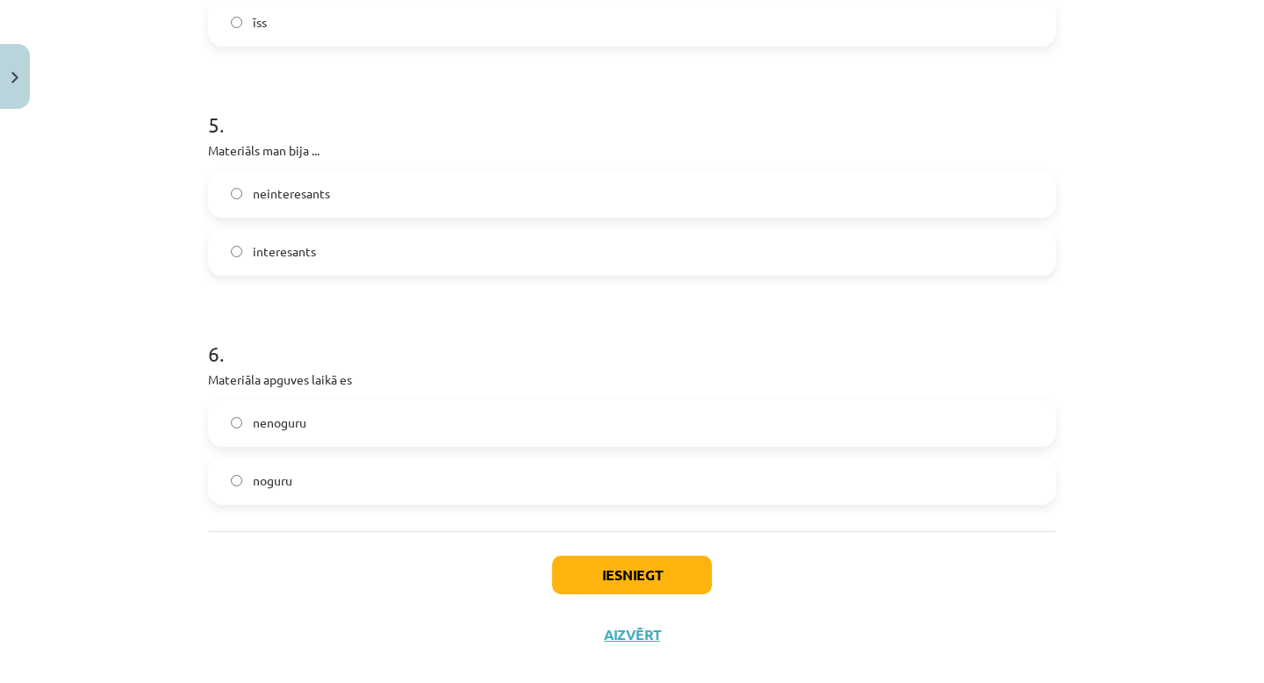
scroll to position [1478, 0]
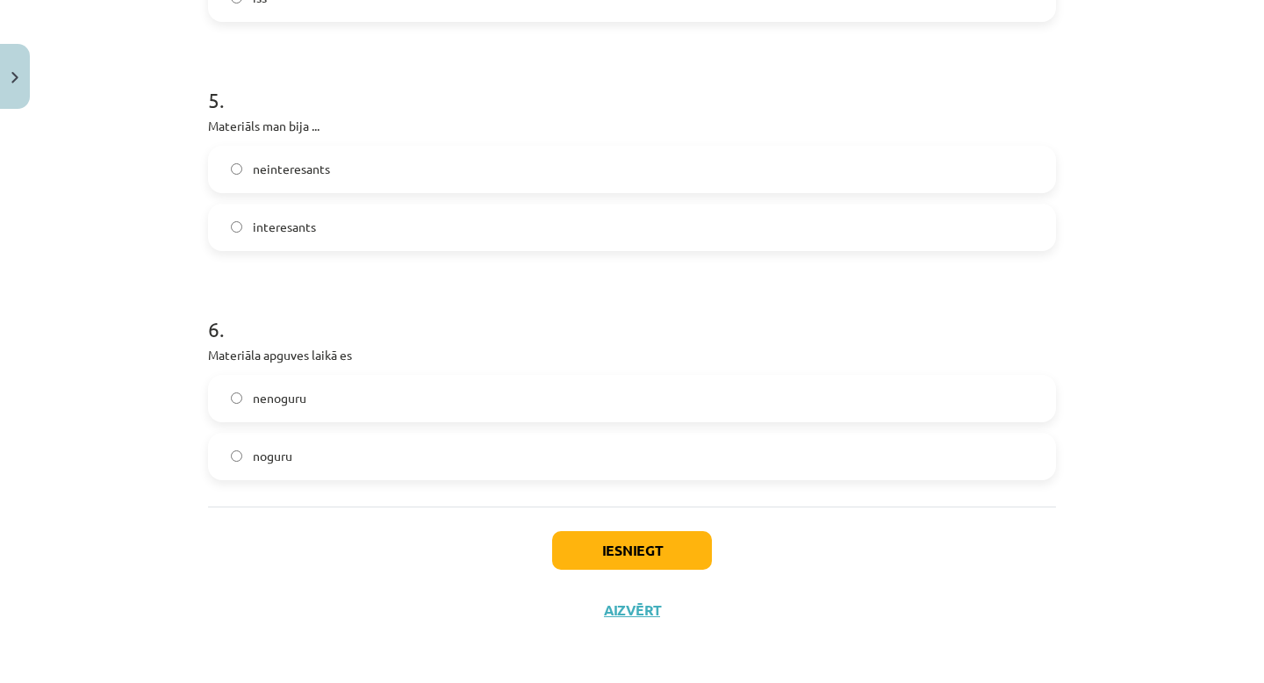
click at [344, 399] on label "nenoguru" at bounding box center [632, 399] width 844 height 44
click at [647, 580] on div "Iesniegt Aizvērt" at bounding box center [632, 567] width 848 height 123
click at [636, 545] on button "Iesniegt" at bounding box center [632, 550] width 160 height 39
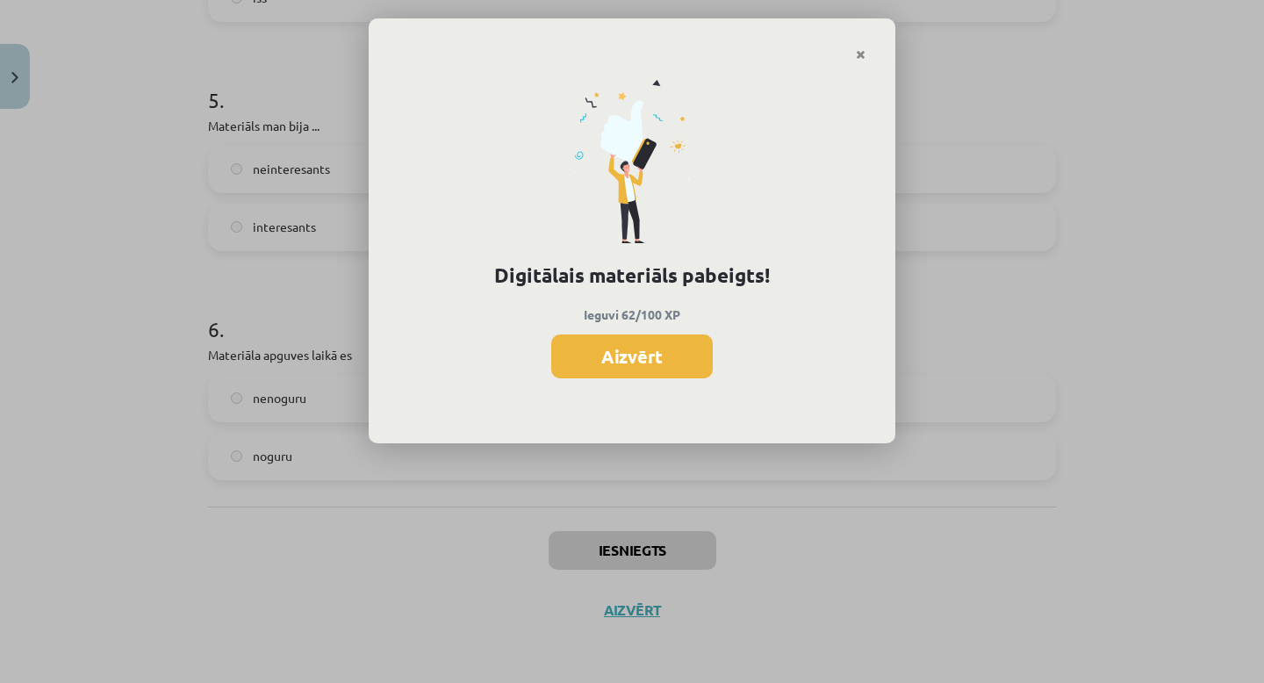
click at [625, 365] on button "Aizvērt" at bounding box center [631, 356] width 161 height 44
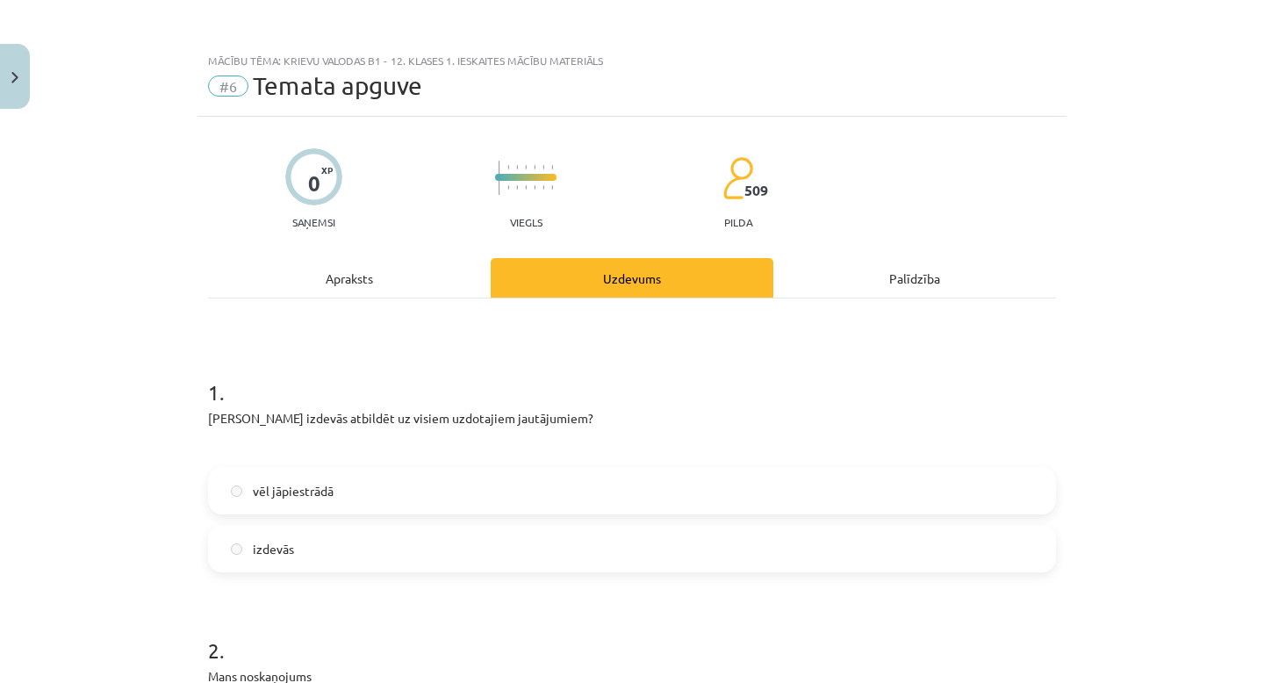
scroll to position [110, 0]
click at [348, 97] on span "Temata apguve" at bounding box center [337, 85] width 169 height 29
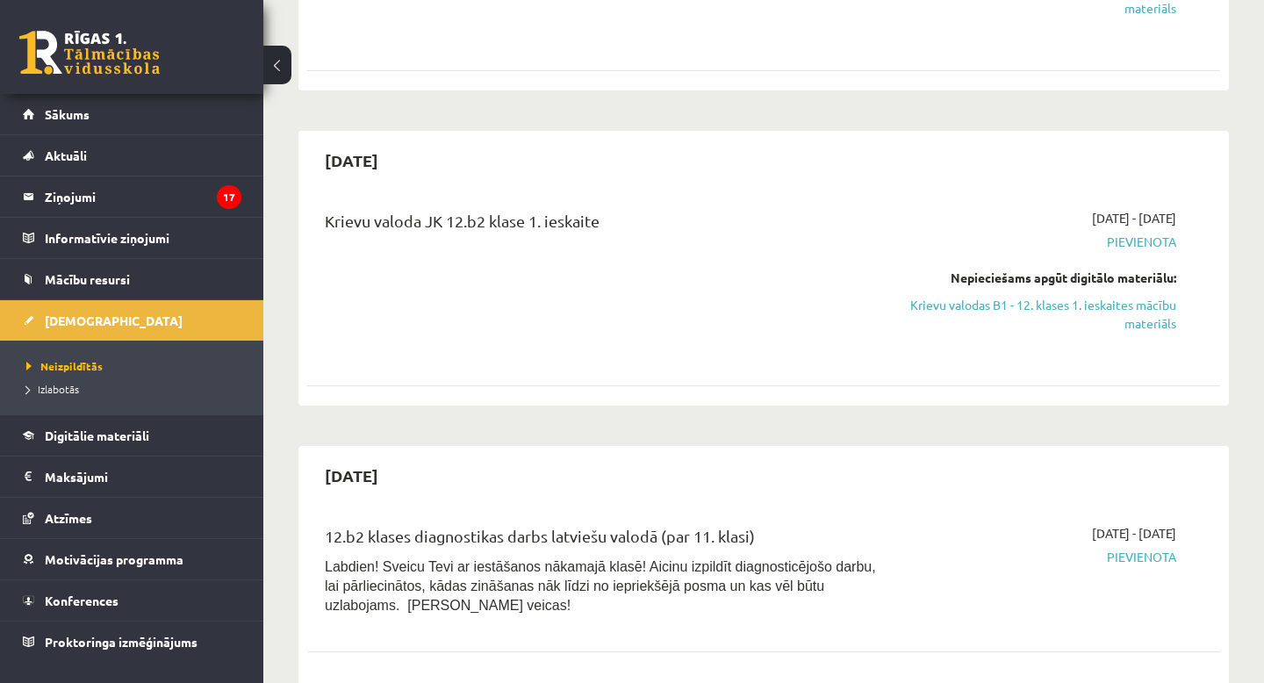
scroll to position [868, 0]
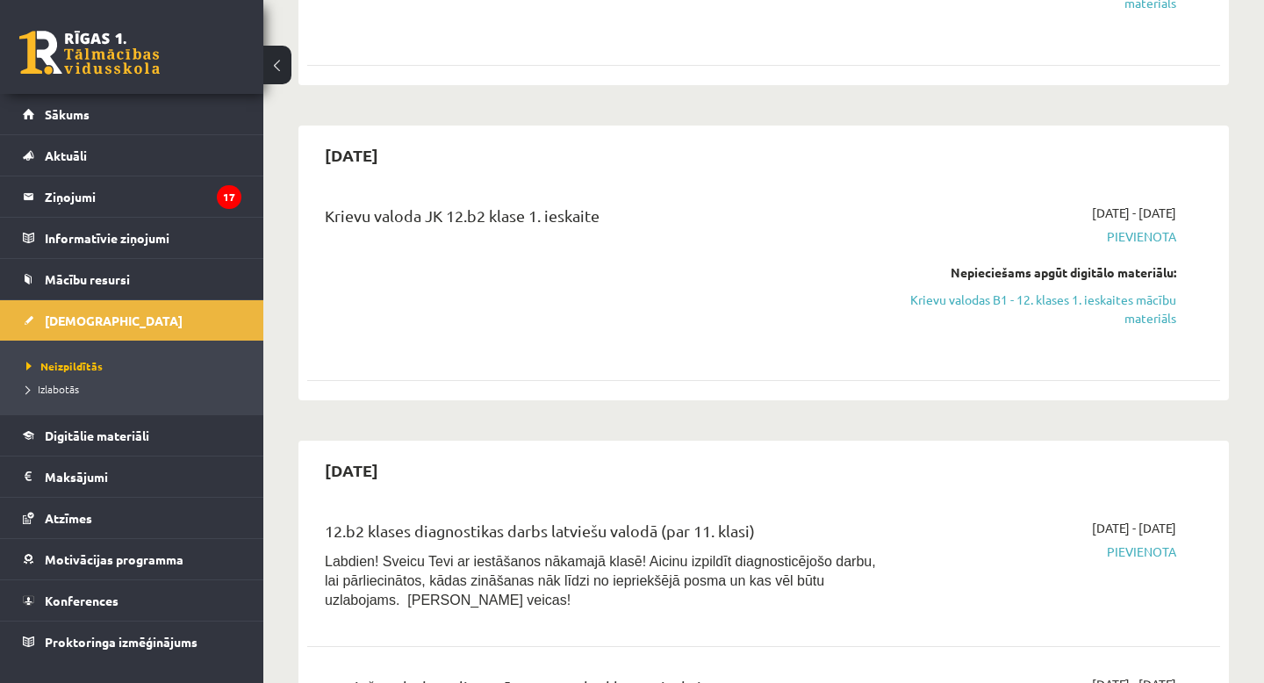
click at [1134, 233] on span "Pievienota" at bounding box center [1043, 236] width 266 height 18
click at [133, 328] on link "[DEMOGRAPHIC_DATA]" at bounding box center [132, 320] width 219 height 40
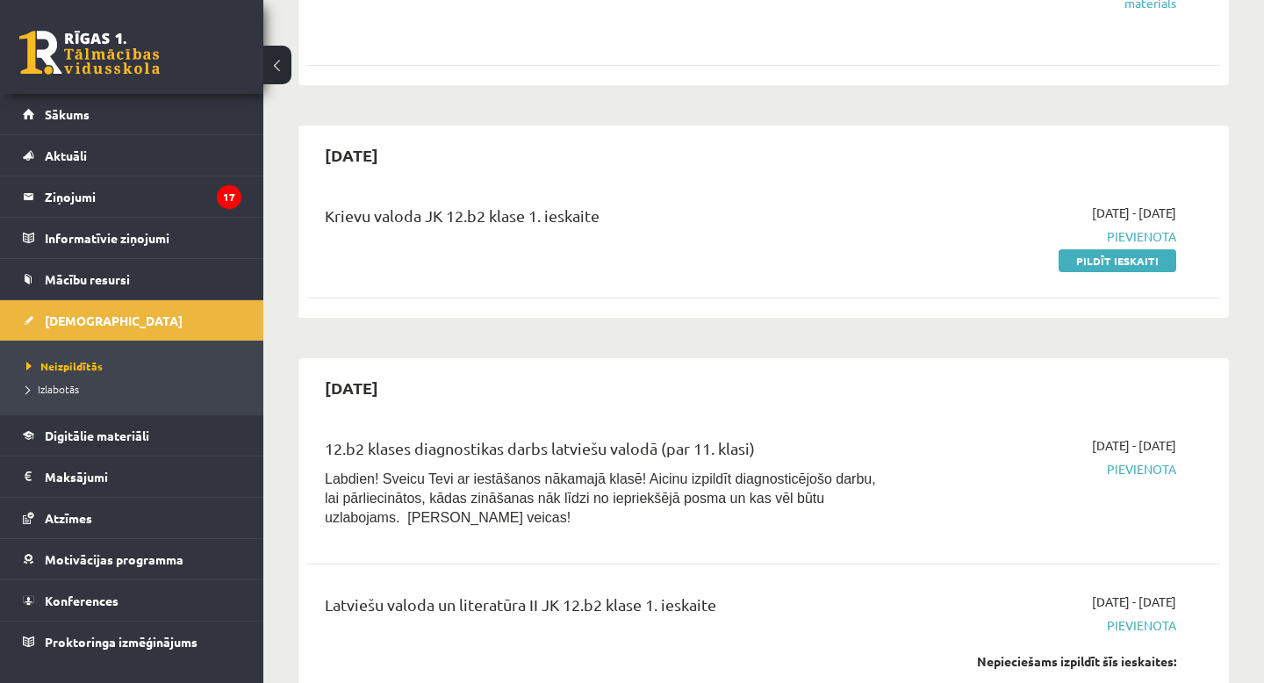
click at [1147, 230] on span "Pievienota" at bounding box center [1043, 236] width 266 height 18
click at [1147, 255] on link "Pildīt ieskaiti" at bounding box center [1117, 260] width 118 height 23
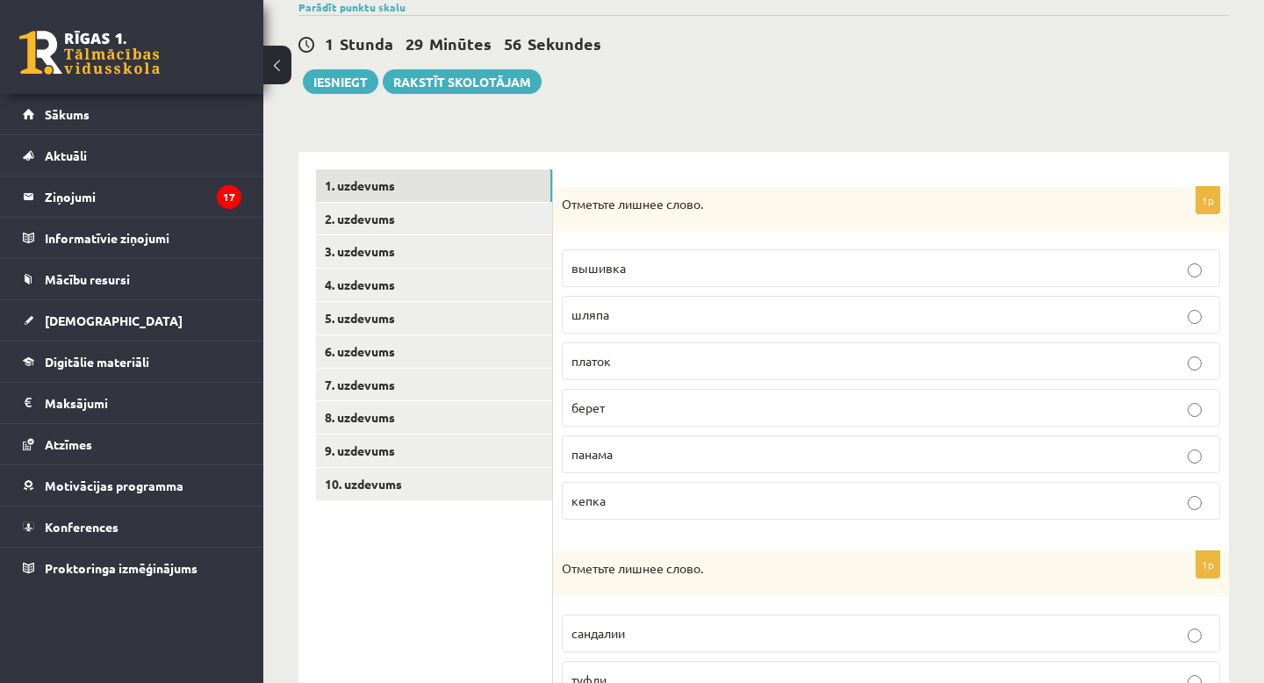
scroll to position [158, 0]
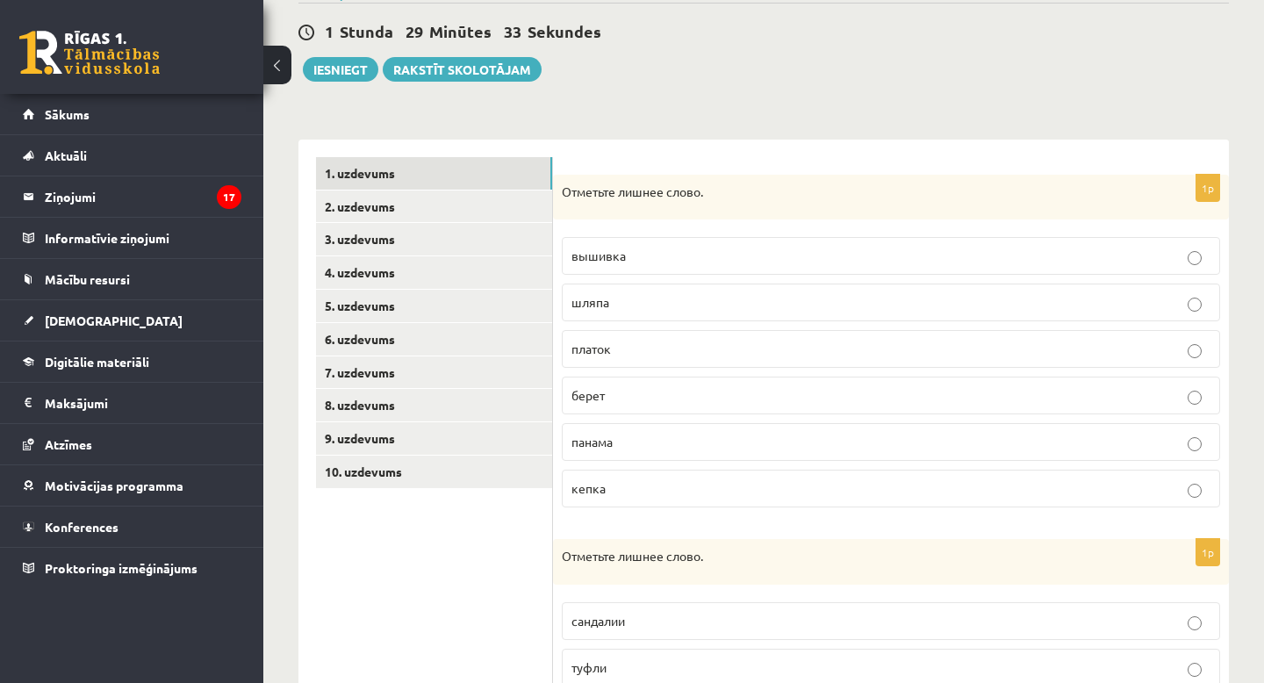
click at [593, 263] on p "вышивка" at bounding box center [890, 256] width 639 height 18
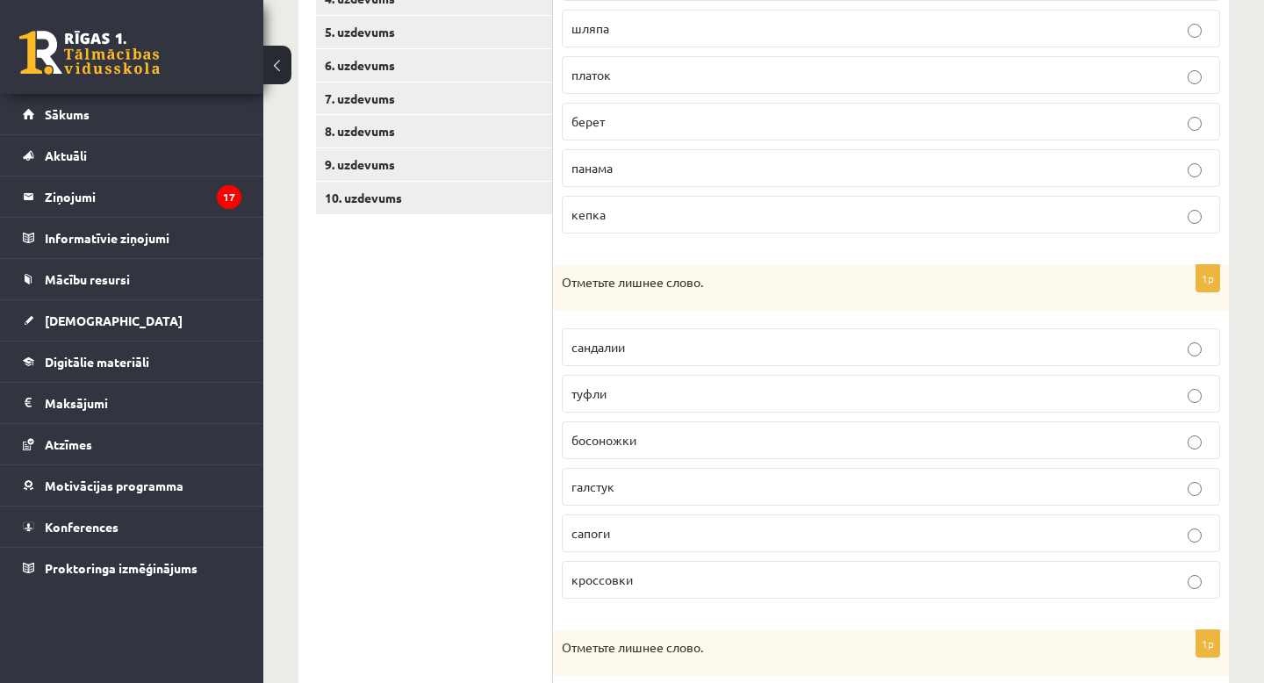
scroll to position [434, 0]
click at [581, 490] on span "галстук" at bounding box center [592, 484] width 43 height 16
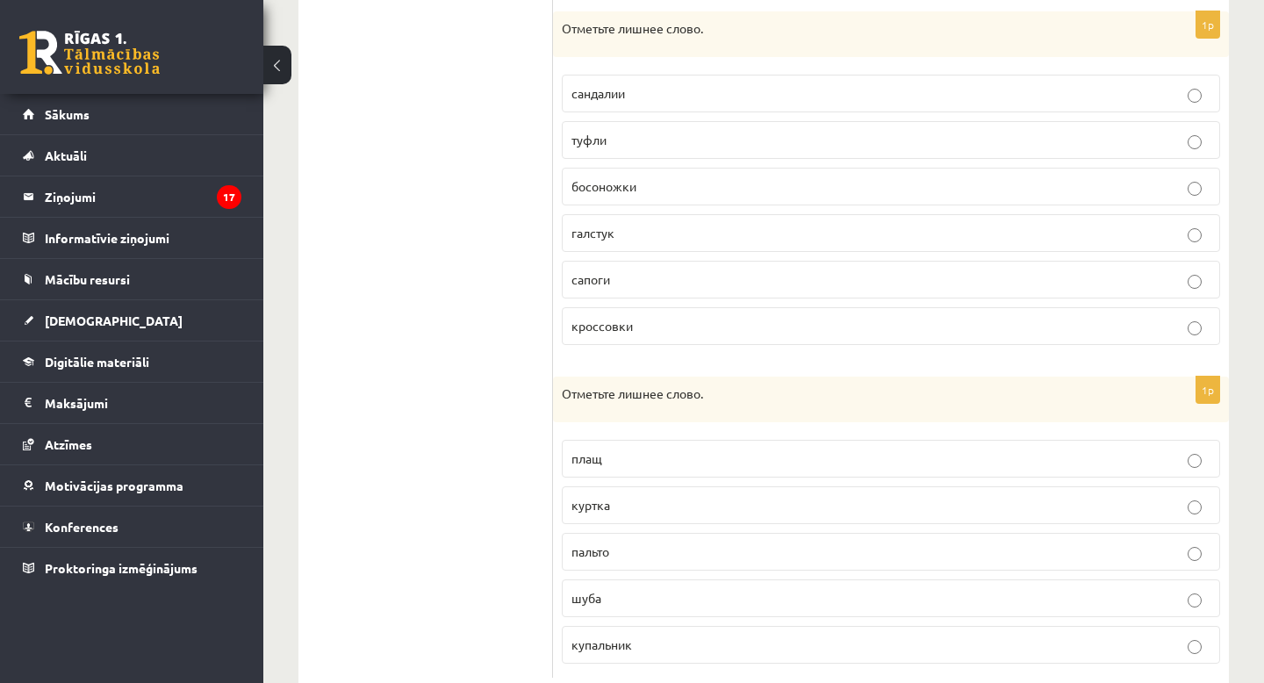
scroll to position [733, 0]
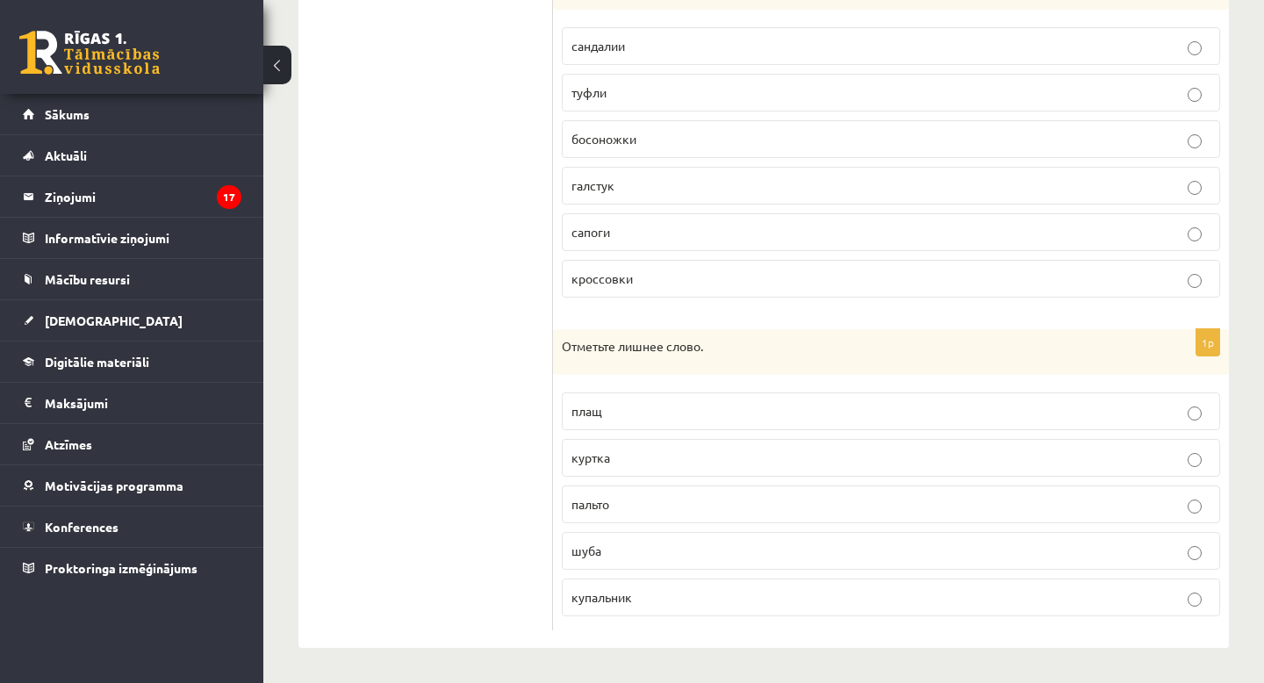
click at [616, 604] on p "купальник" at bounding box center [890, 597] width 639 height 18
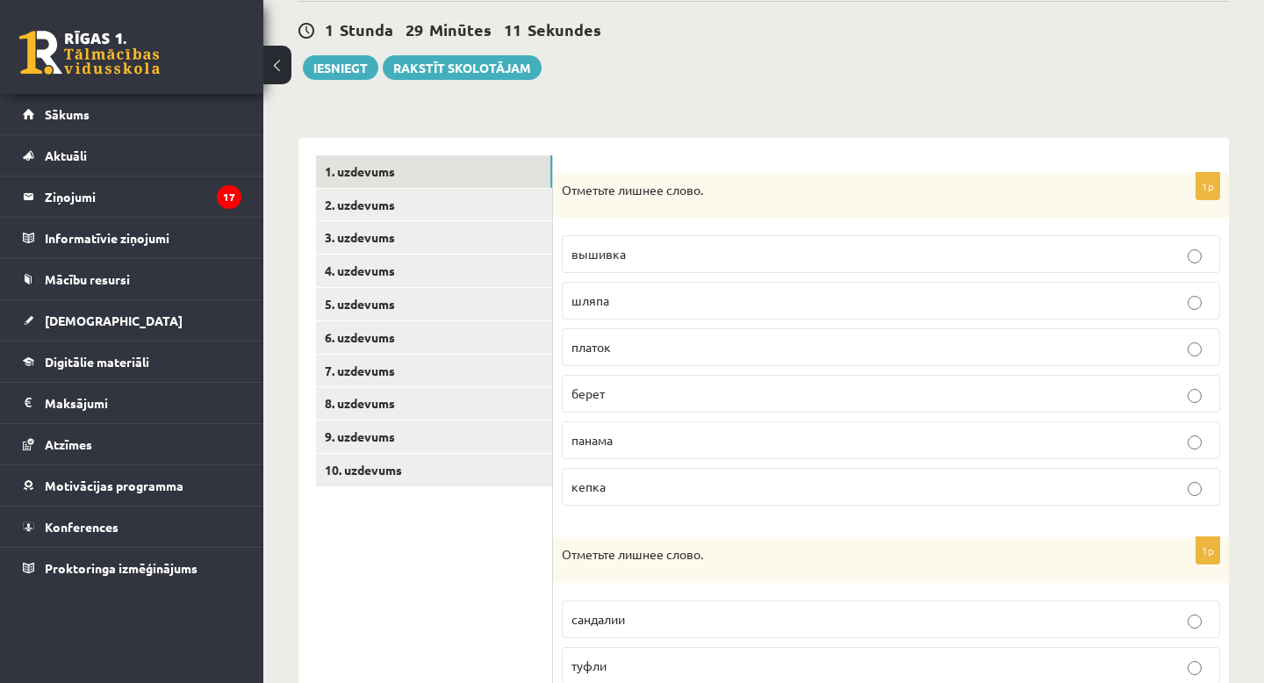
scroll to position [0, 0]
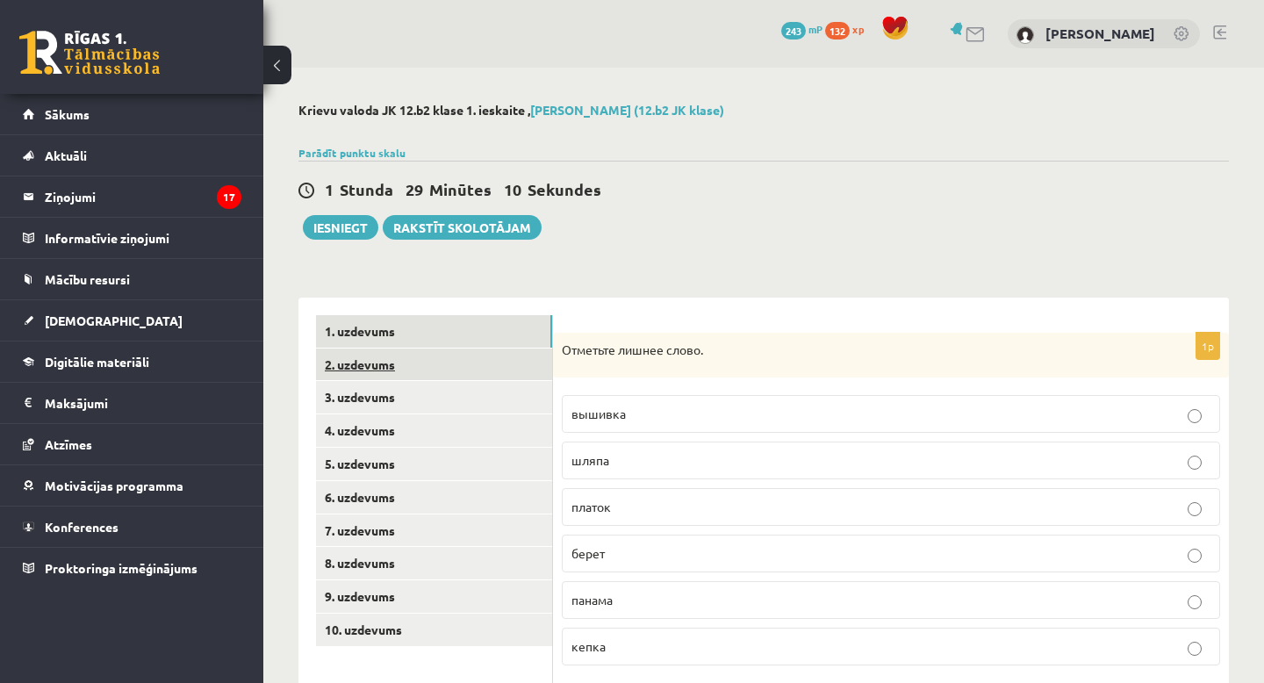
click at [406, 363] on link "2. uzdevums" at bounding box center [434, 364] width 236 height 32
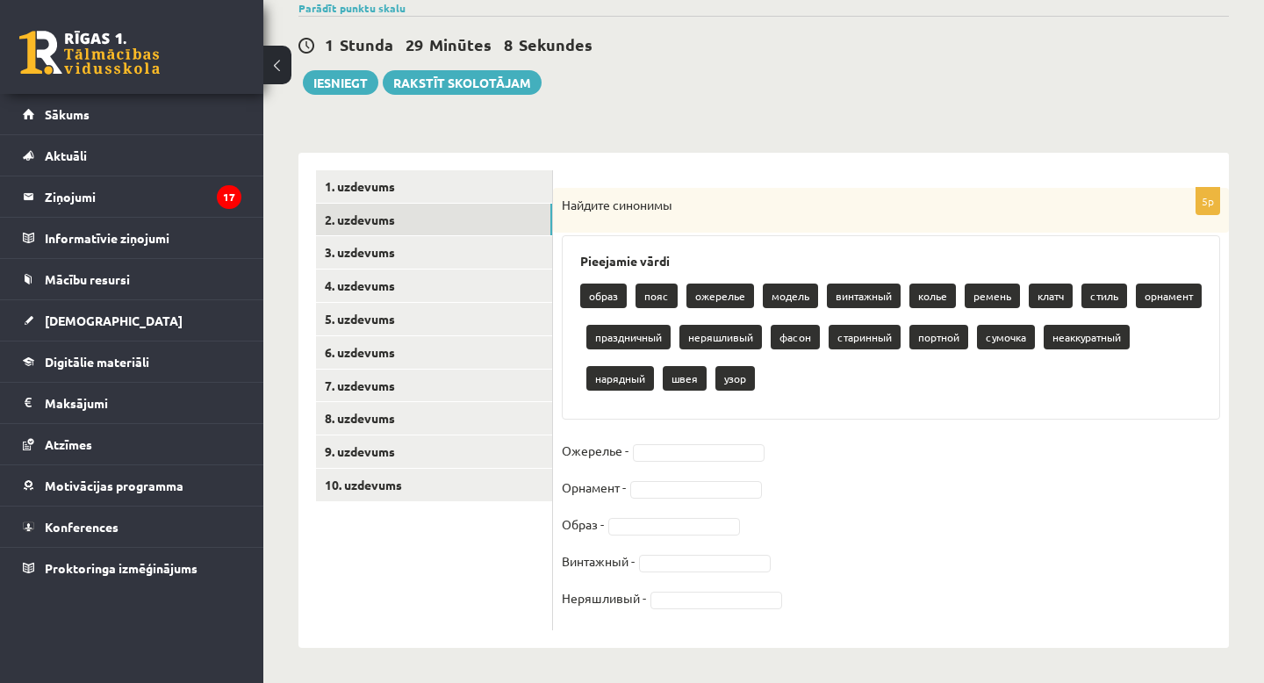
scroll to position [145, 0]
click at [605, 286] on p "образ" at bounding box center [603, 295] width 47 height 25
drag, startPoint x: 606, startPoint y: 291, endPoint x: 603, endPoint y: 258, distance: 33.5
click at [604, 258] on div "Pieejamie vārdi образ пояс ожерелье модель винтажный колье ремень клатч стиль о…" at bounding box center [891, 327] width 658 height 184
click at [722, 255] on h3 "Pieejamie vārdi" at bounding box center [890, 261] width 621 height 15
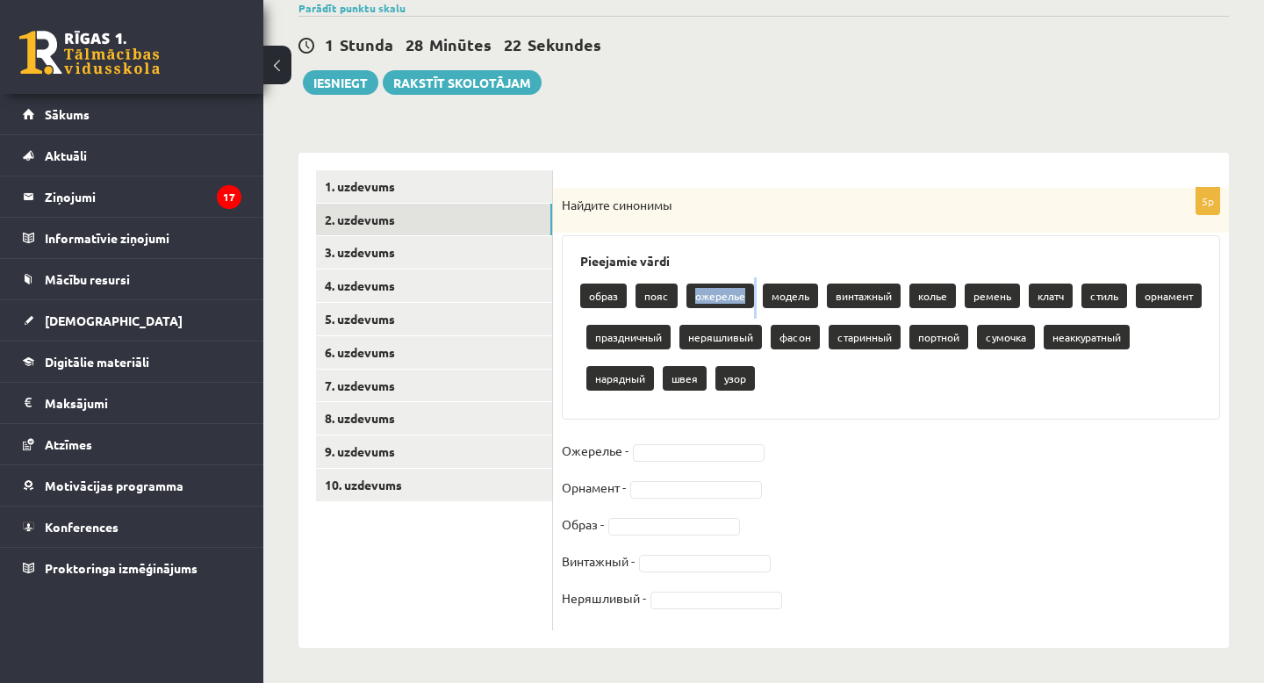
drag, startPoint x: 694, startPoint y: 295, endPoint x: 754, endPoint y: 291, distance: 59.8
click at [757, 292] on div "образ пояс ожерелье модель винтажный колье ремень клатч стиль орнамент празднич…" at bounding box center [890, 339] width 621 height 124
copy div "ожерелье"
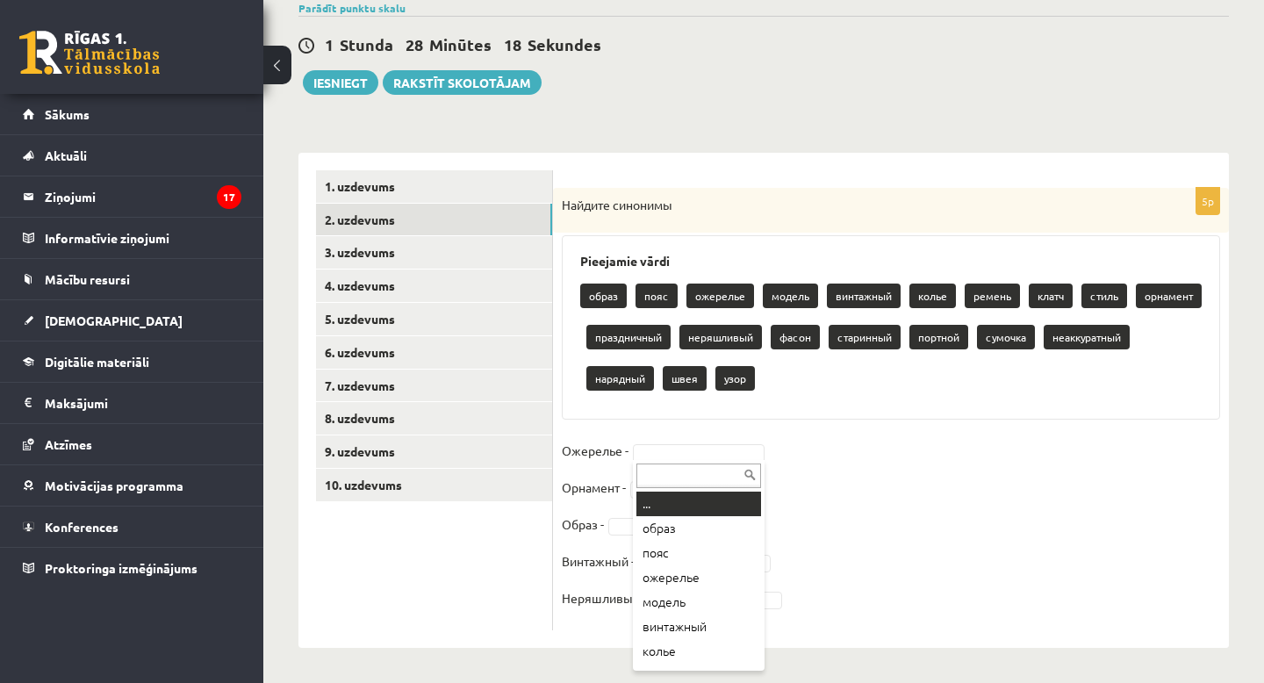
type input "********"
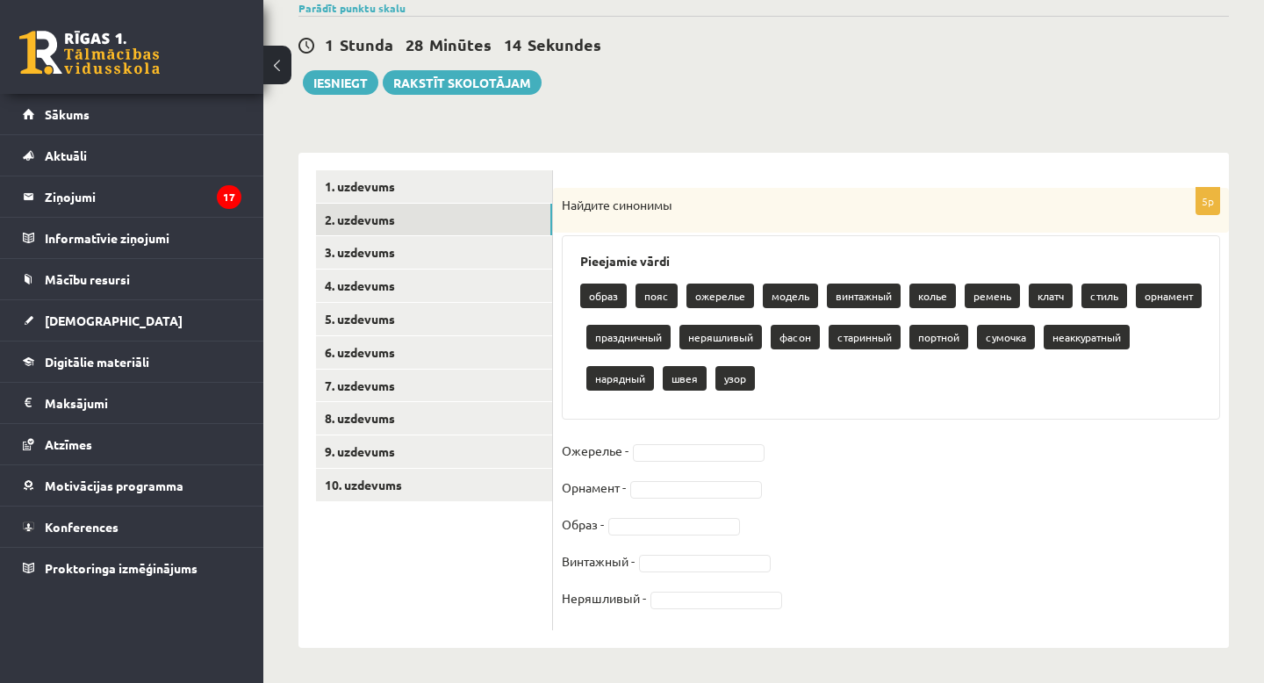
click at [731, 294] on p "ожерелье" at bounding box center [720, 295] width 68 height 25
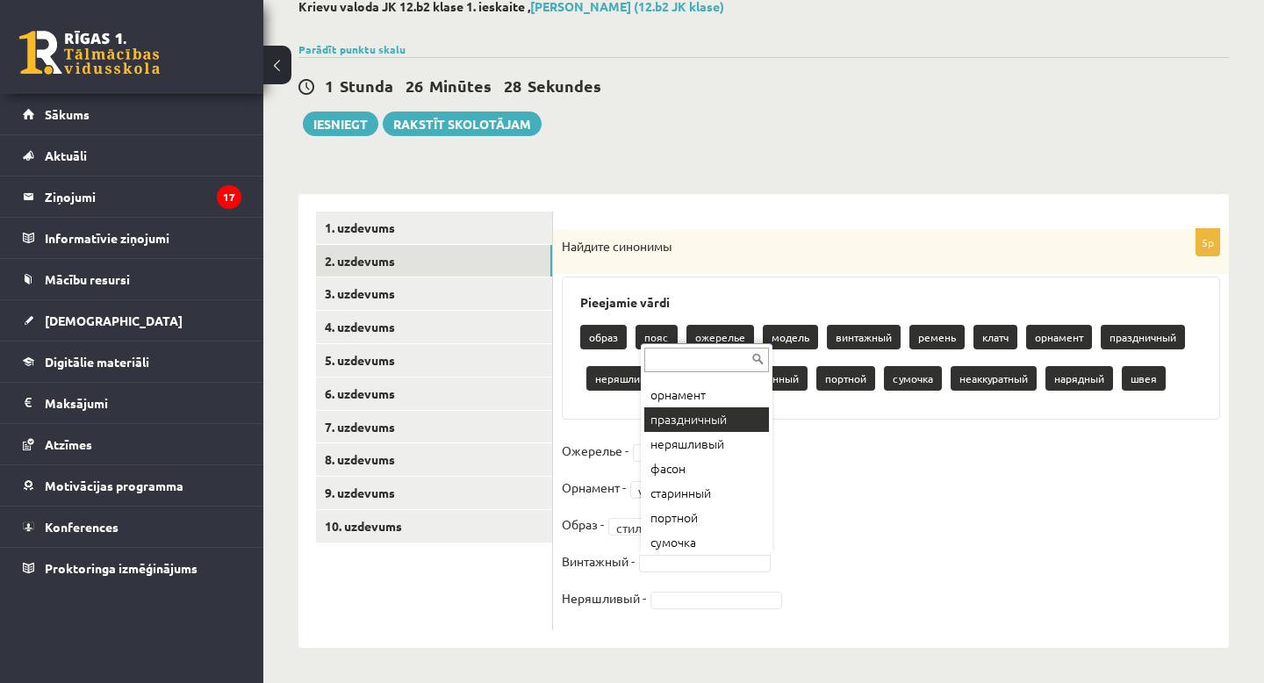
scroll to position [191, 0]
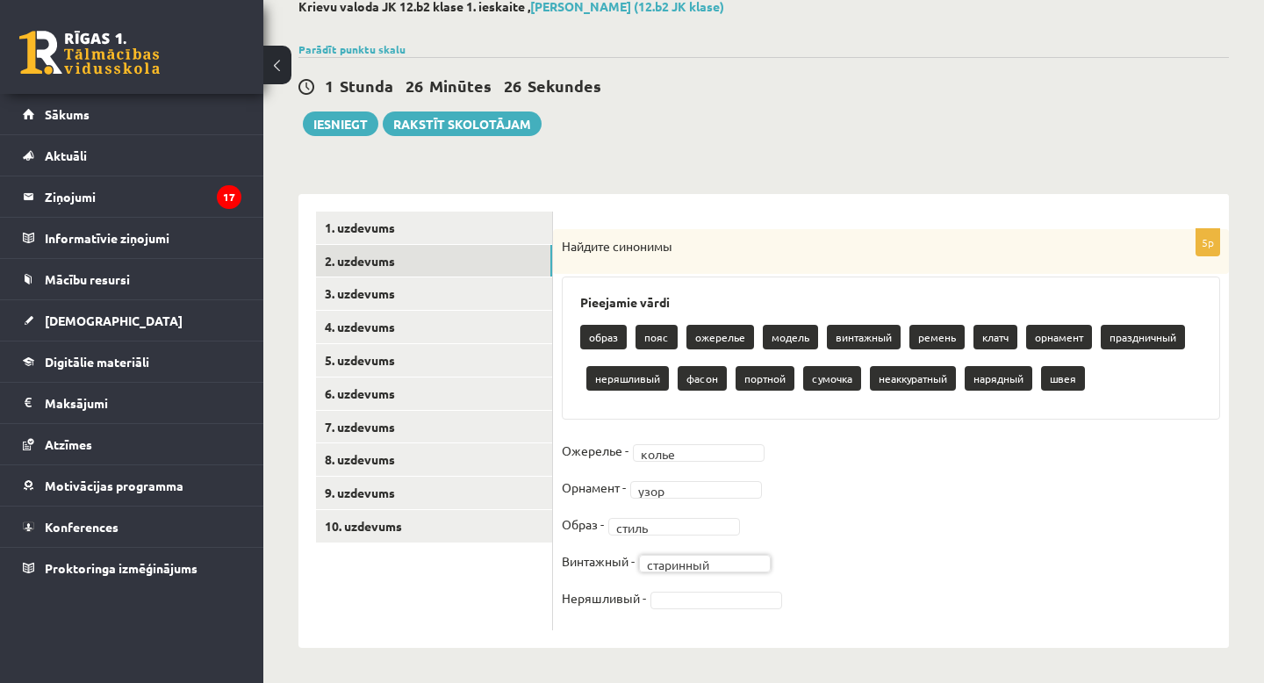
click at [730, 589] on fieldset "Ожерелье - колье ***** Орнамент - узор **** Образ - стиль ***** Винтажный - ста…" at bounding box center [891, 529] width 658 height 184
click at [958, 514] on fieldset "**********" at bounding box center [891, 529] width 658 height 184
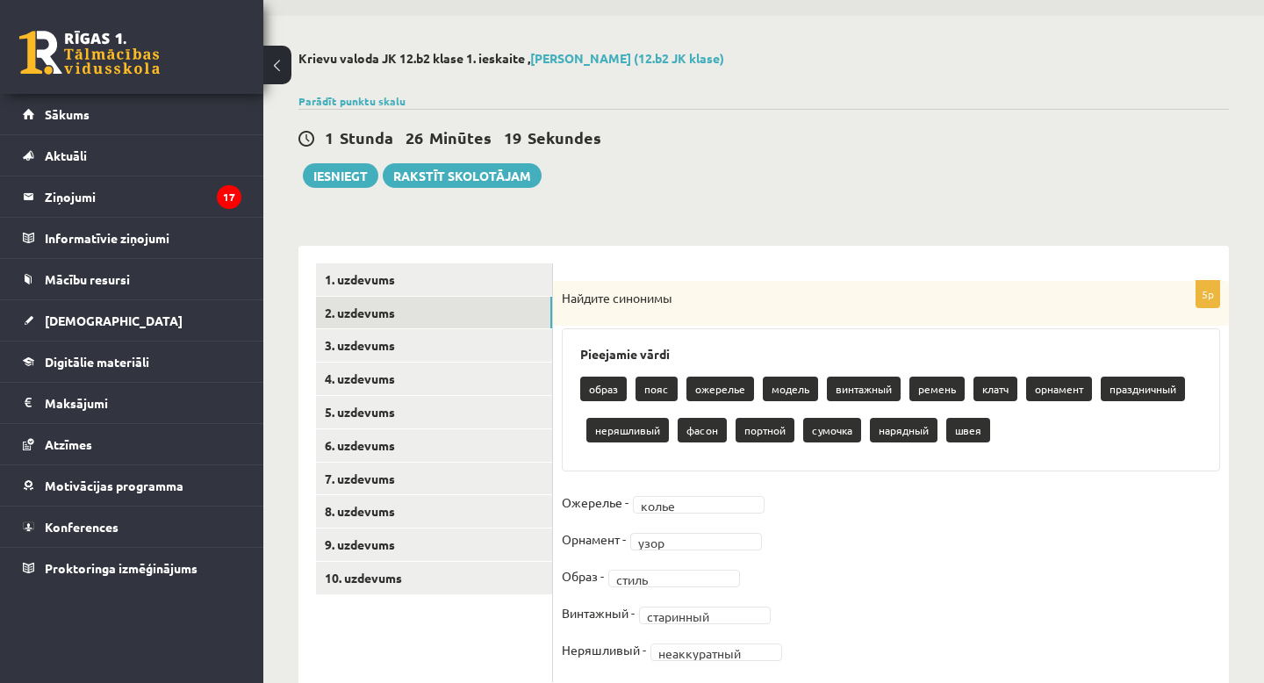
scroll to position [104, 0]
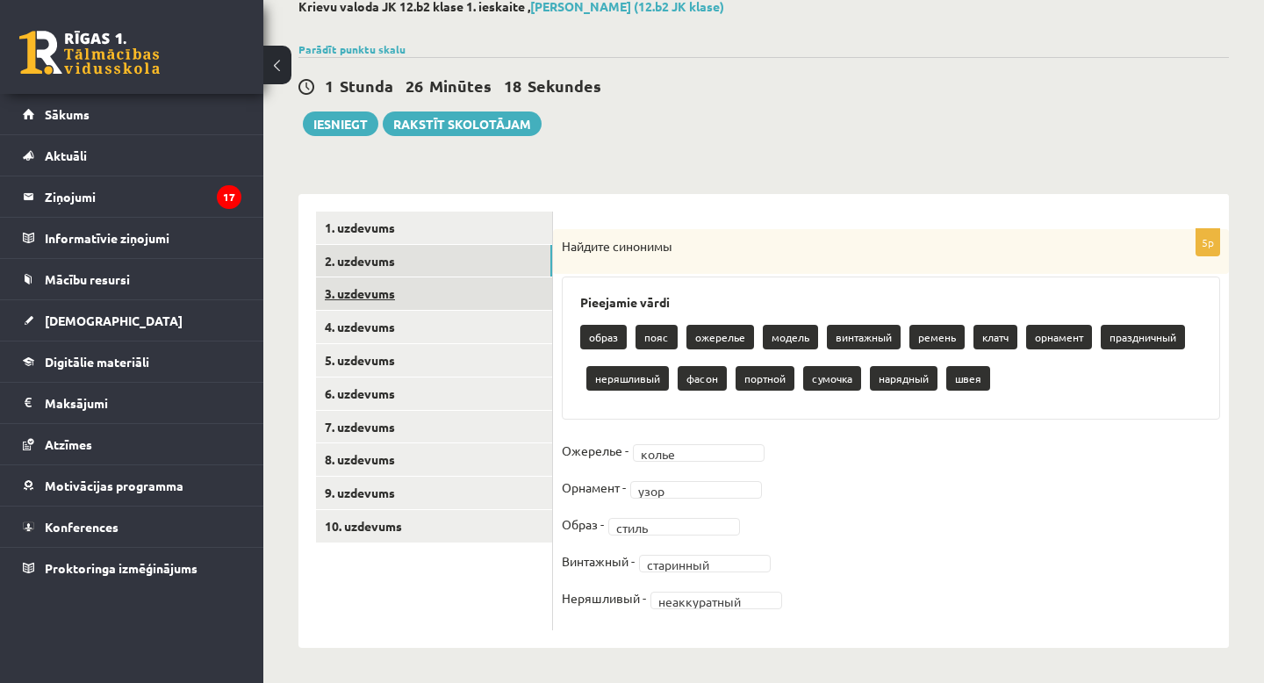
click at [453, 284] on link "3. uzdevums" at bounding box center [434, 293] width 236 height 32
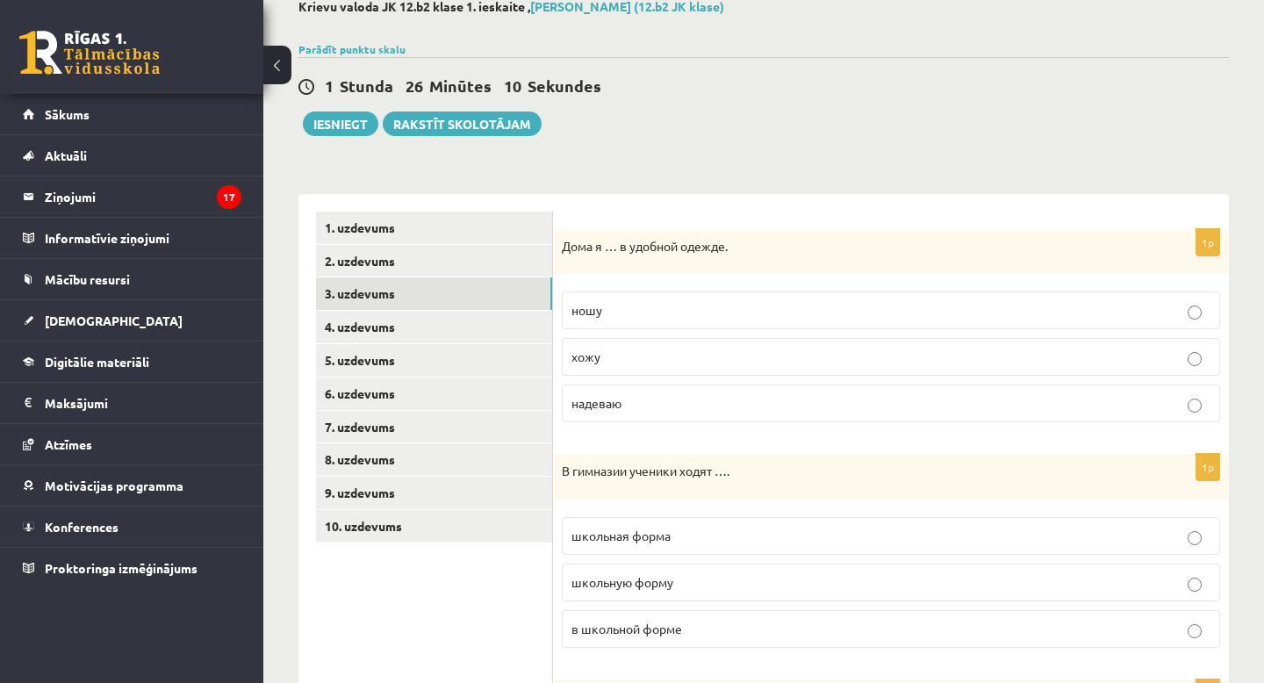
click at [625, 354] on p "хожу" at bounding box center [890, 357] width 639 height 18
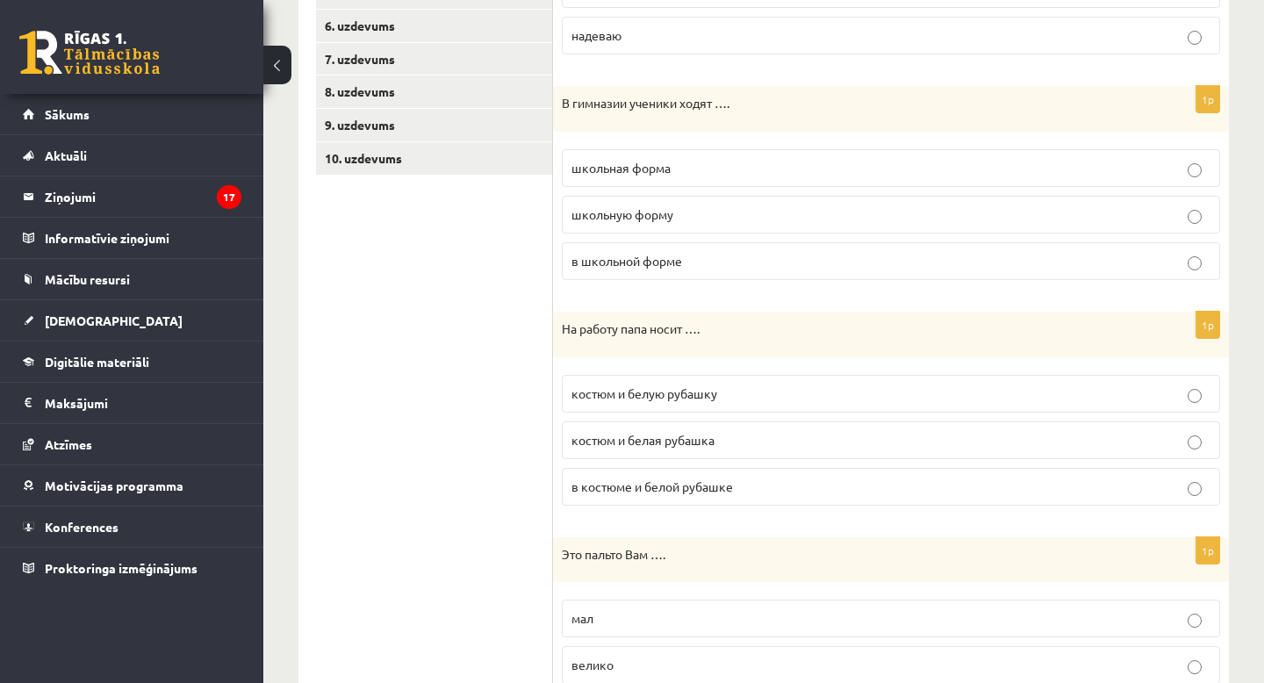
scroll to position [486, 0]
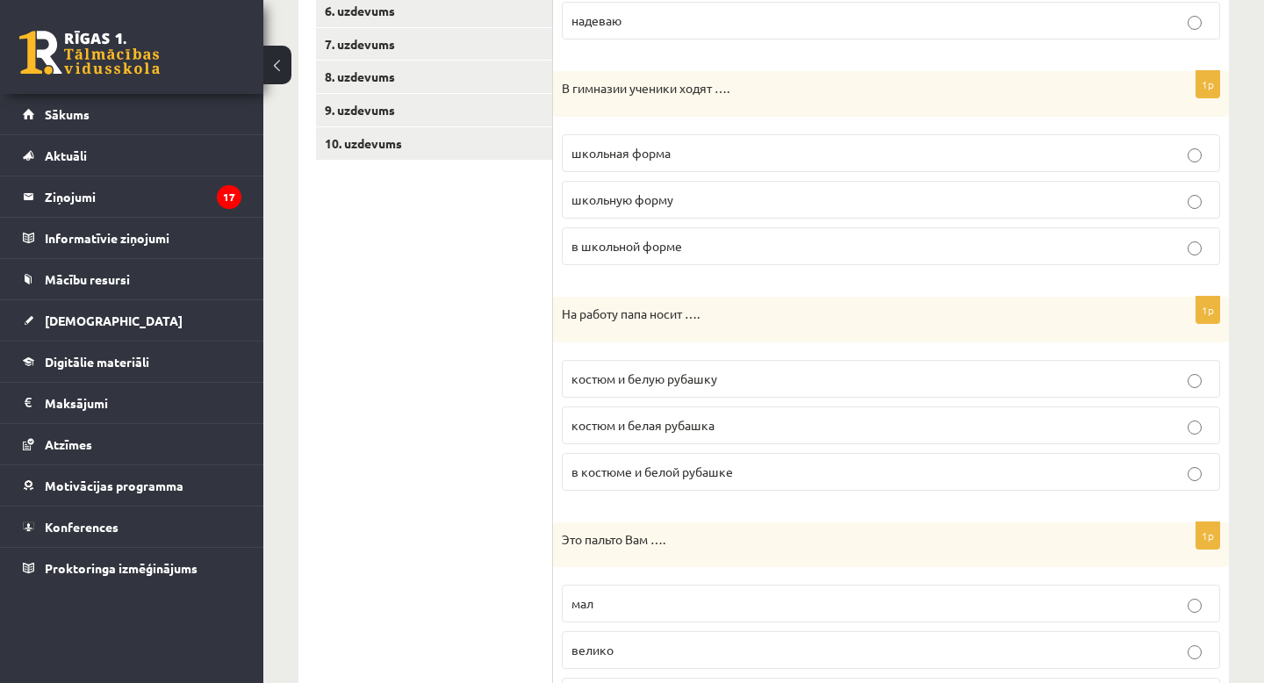
click at [648, 254] on p "в школьной форме" at bounding box center [890, 246] width 639 height 18
click at [661, 387] on p "костюм и белую рубашку" at bounding box center [890, 378] width 639 height 18
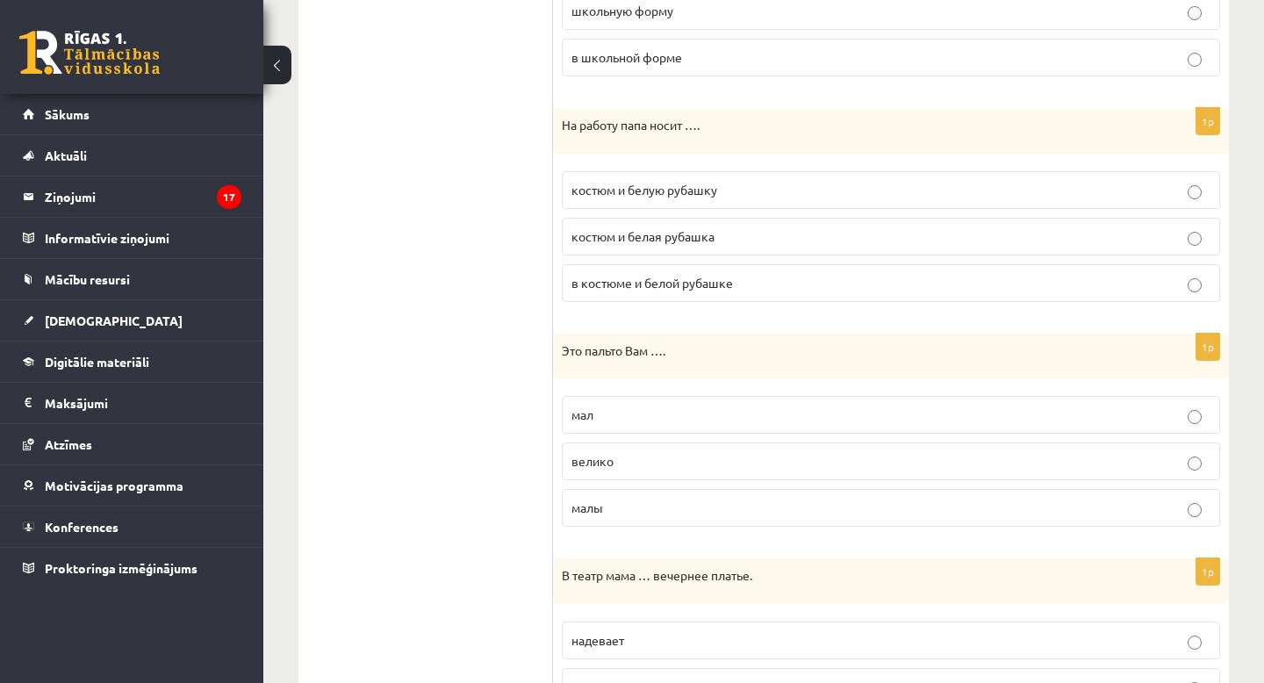
scroll to position [681, 0]
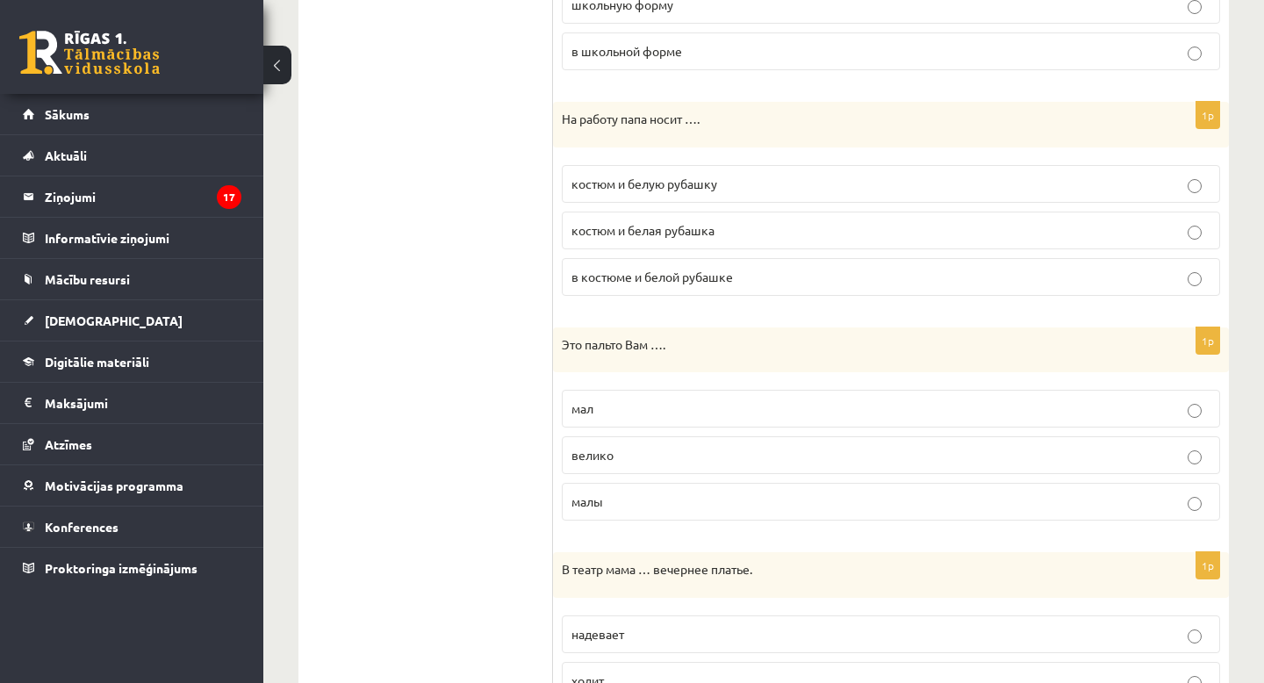
click at [614, 463] on p "велико" at bounding box center [890, 455] width 639 height 18
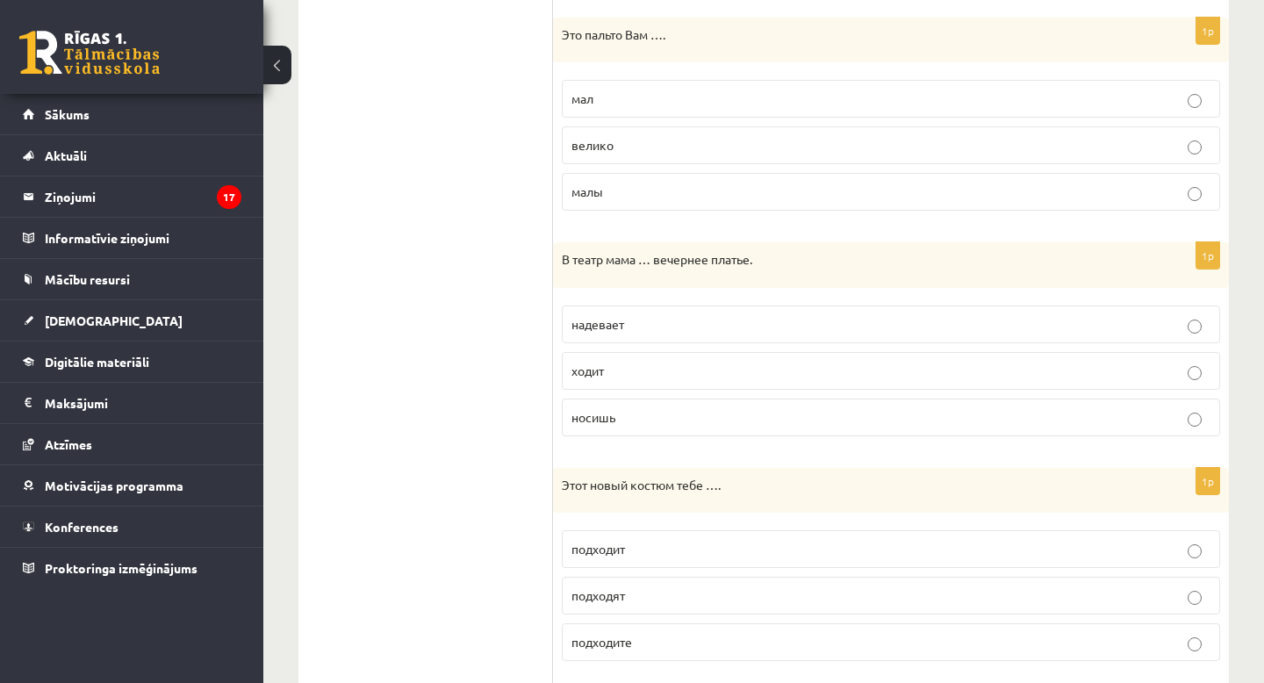
scroll to position [988, 0]
click at [616, 328] on span "надевает" at bounding box center [597, 327] width 53 height 16
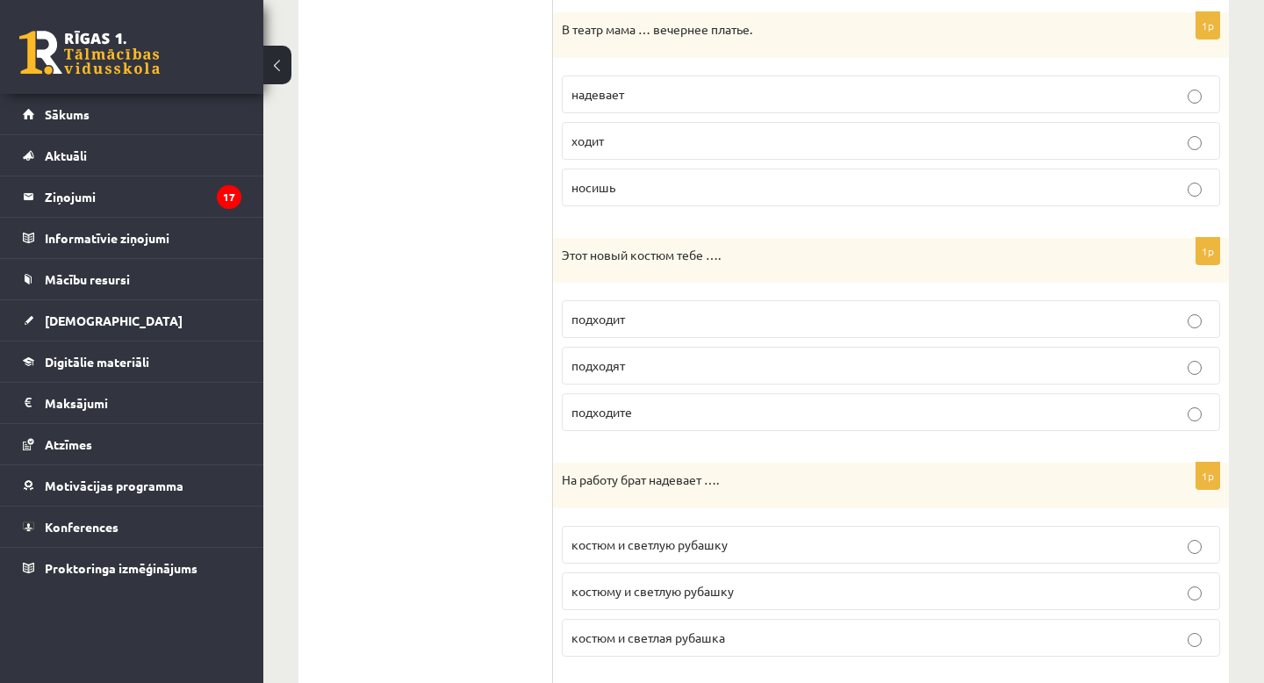
scroll to position [1227, 0]
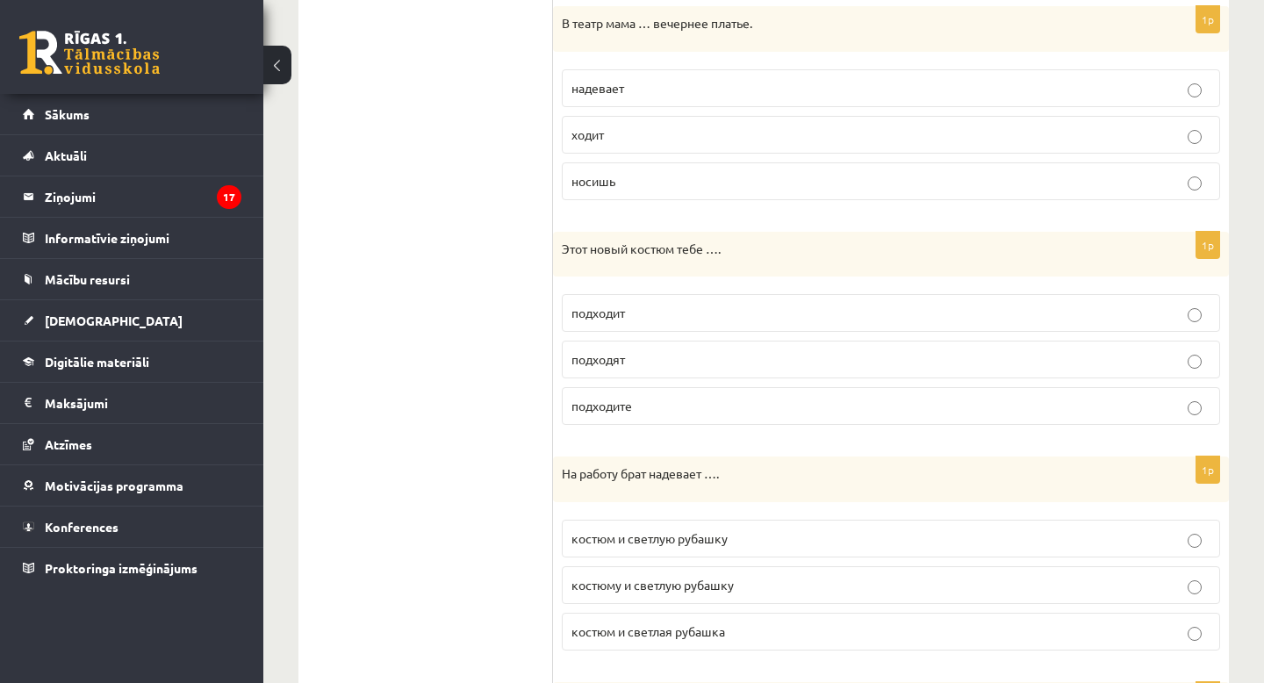
click at [606, 321] on p "подходит" at bounding box center [890, 313] width 639 height 18
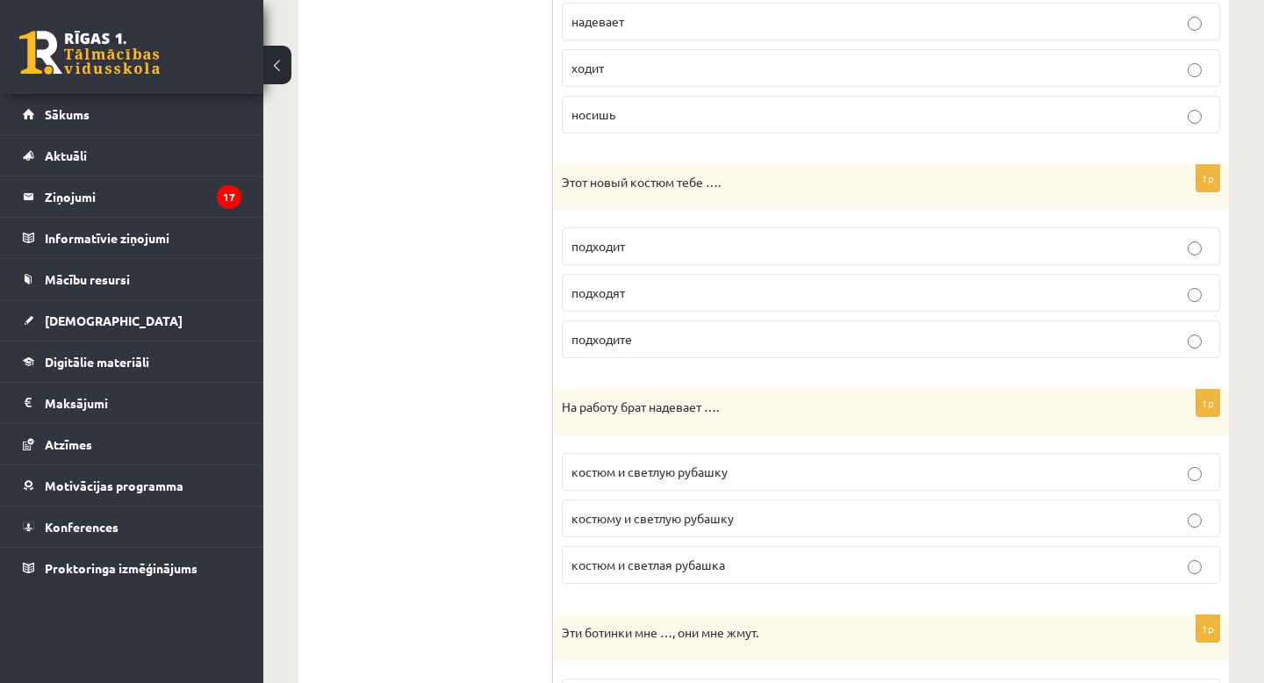
scroll to position [1295, 0]
click at [654, 474] on span "костюм и светлую рубашку" at bounding box center [649, 470] width 156 height 16
click at [500, 483] on ul "1. uzdevums 2. uzdevums 3. uzdevums 4. uzdevums 5. uzdevums 6. uzdevums 7. uzde…" at bounding box center [434, 146] width 237 height 2252
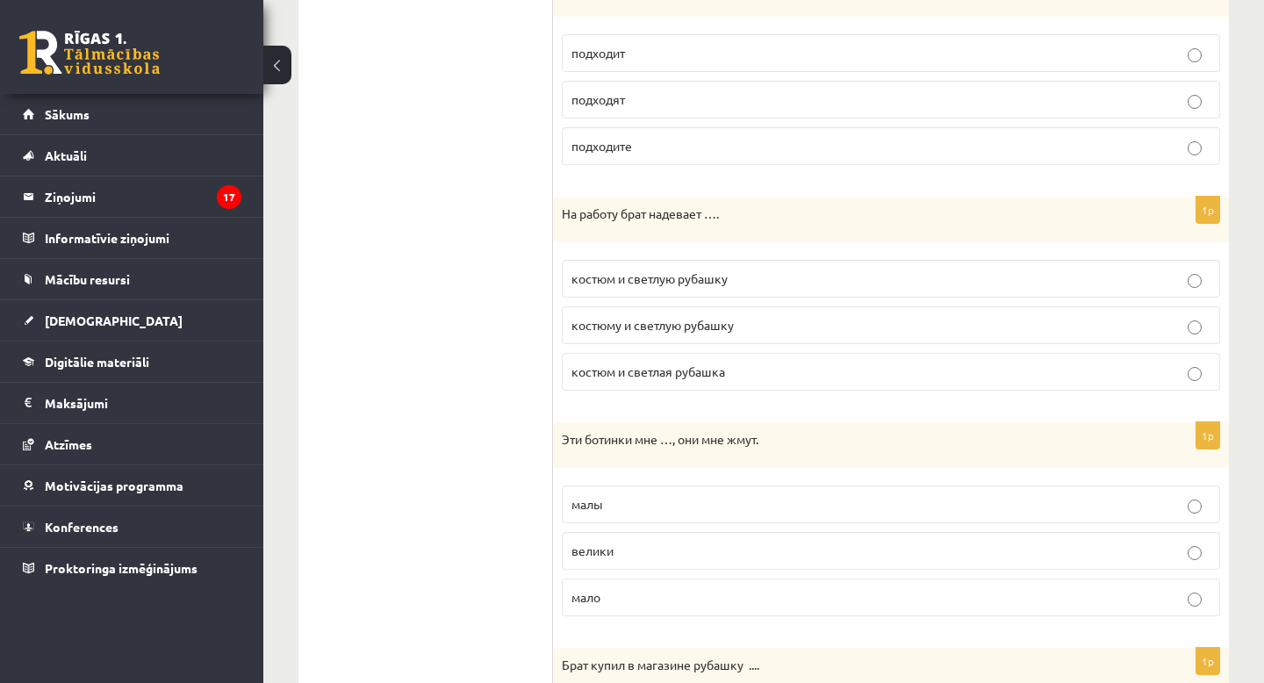
scroll to position [1498, 0]
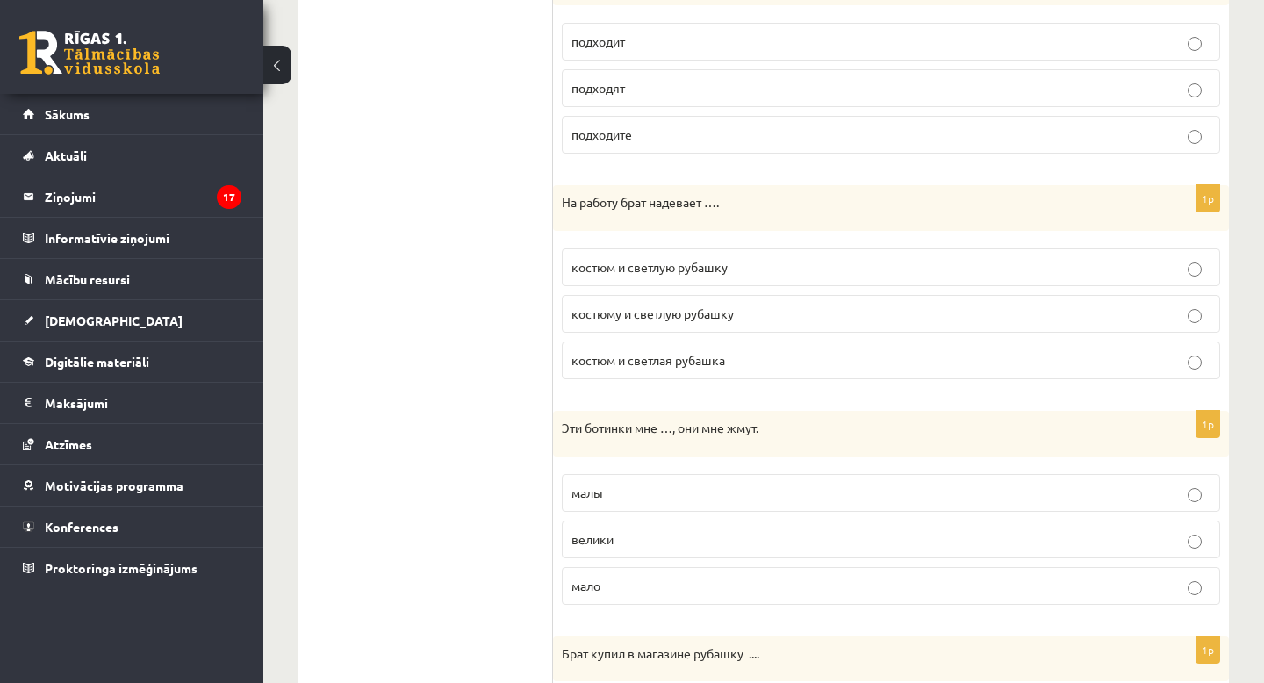
click at [651, 491] on p "малы" at bounding box center [890, 493] width 639 height 18
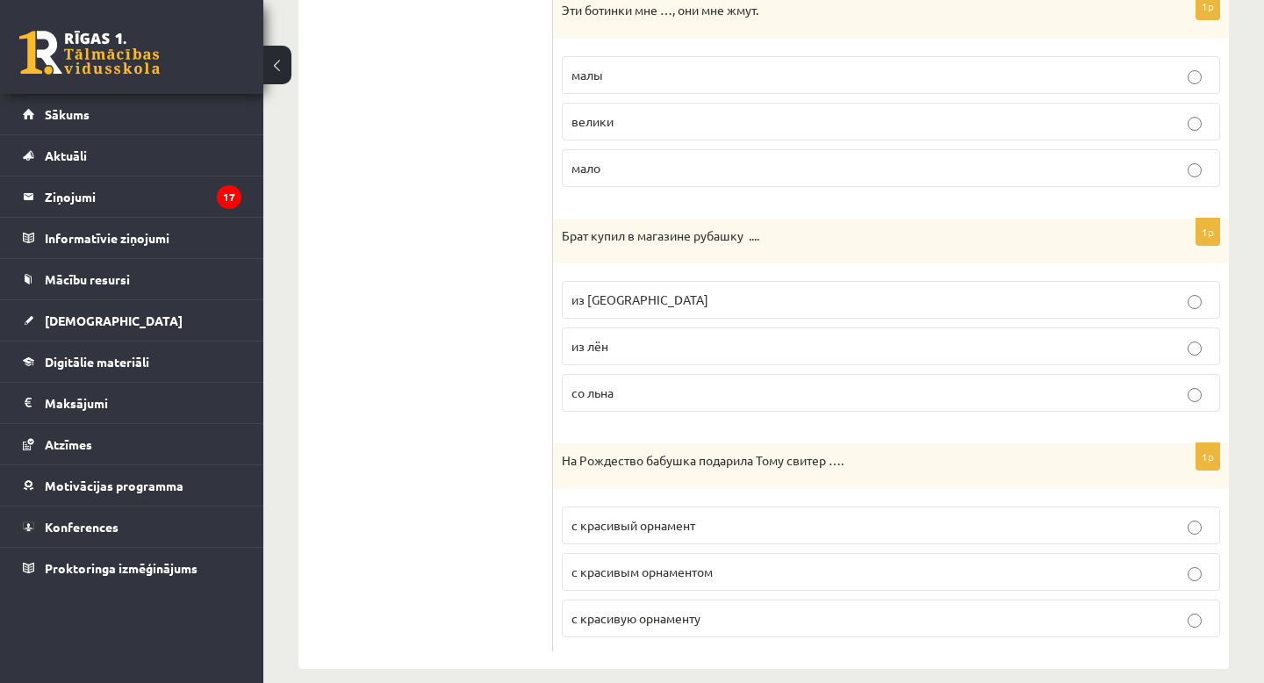
scroll to position [1937, 0]
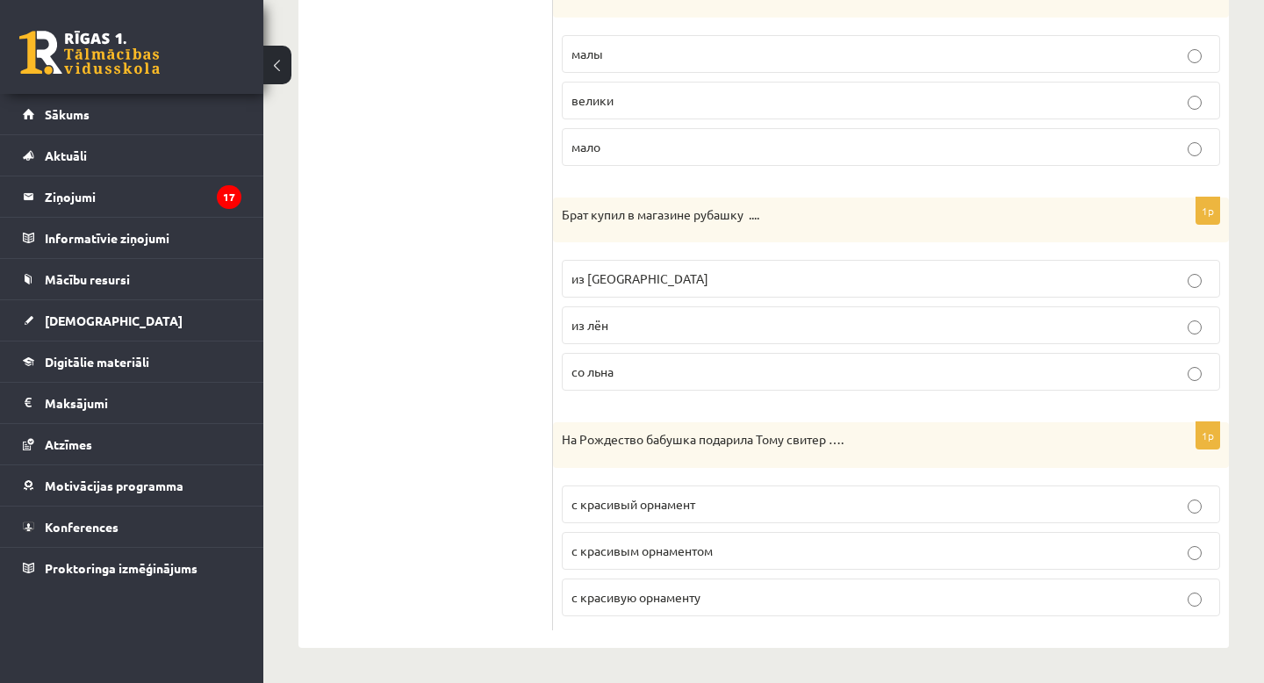
click at [626, 268] on label "из льна" at bounding box center [891, 279] width 658 height 38
click at [628, 558] on p "с красивым орнаментом" at bounding box center [890, 550] width 639 height 18
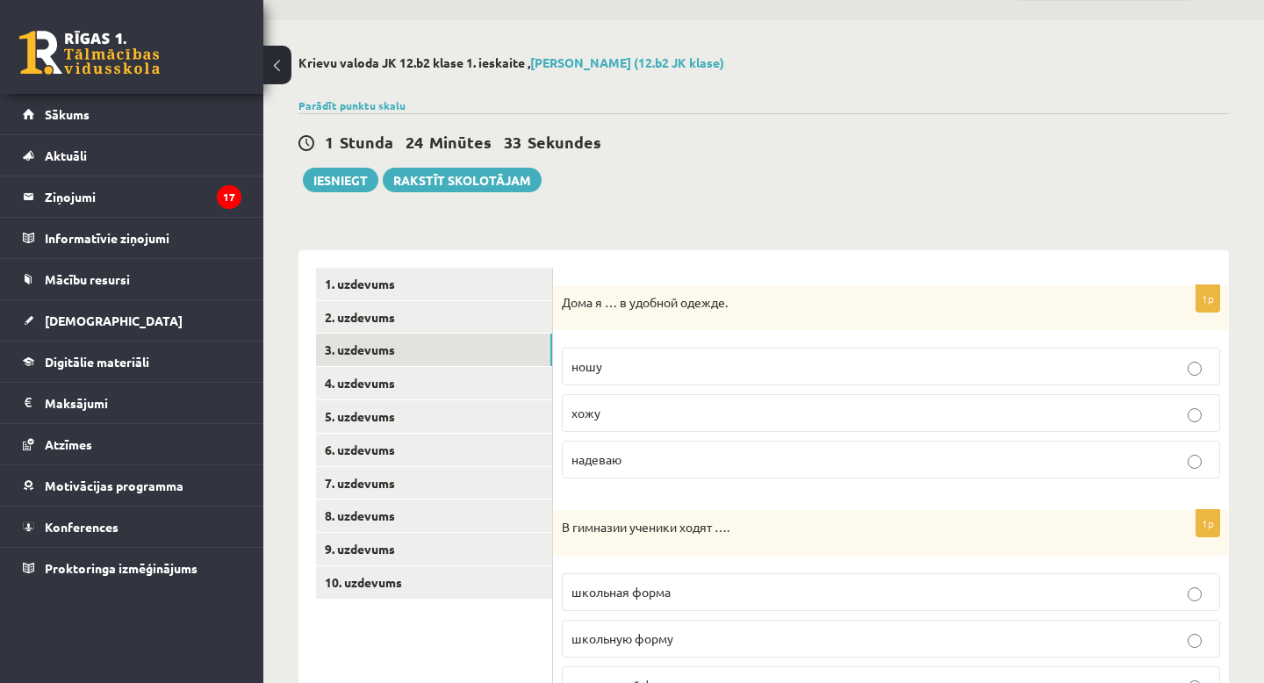
scroll to position [0, 0]
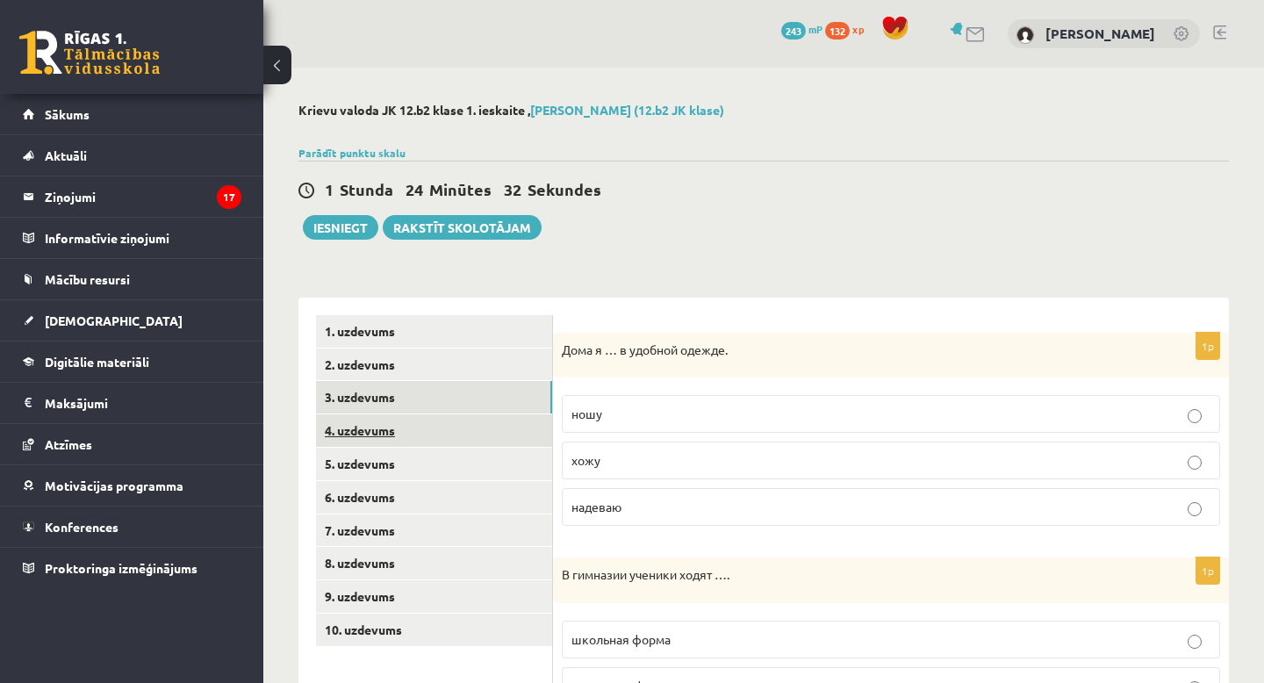
click at [466, 425] on link "4. uzdevums" at bounding box center [434, 430] width 236 height 32
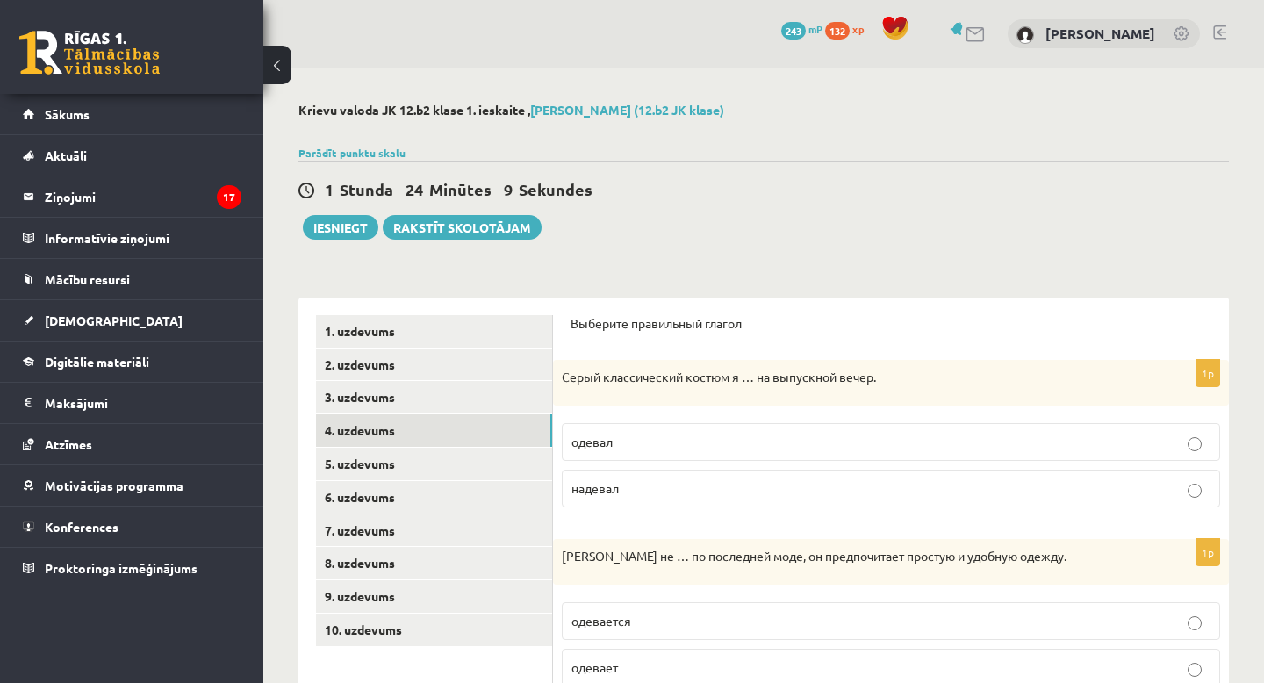
click at [699, 447] on p "одевал" at bounding box center [890, 442] width 639 height 18
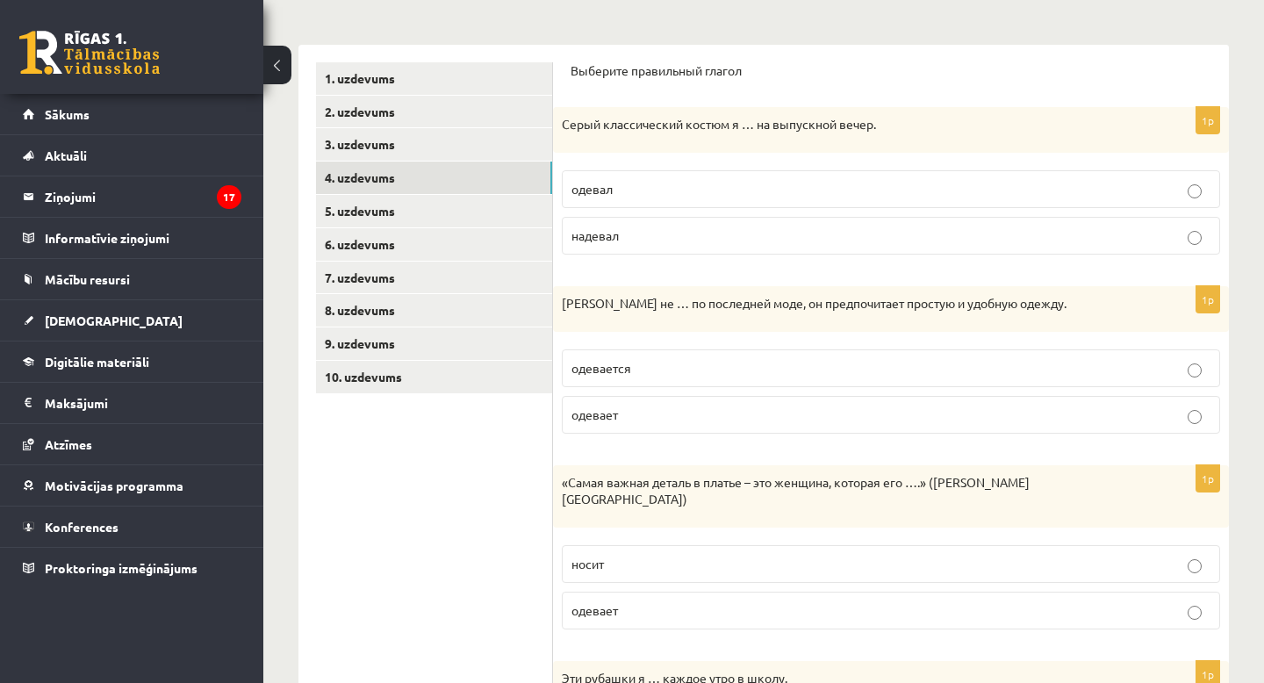
scroll to position [257, 0]
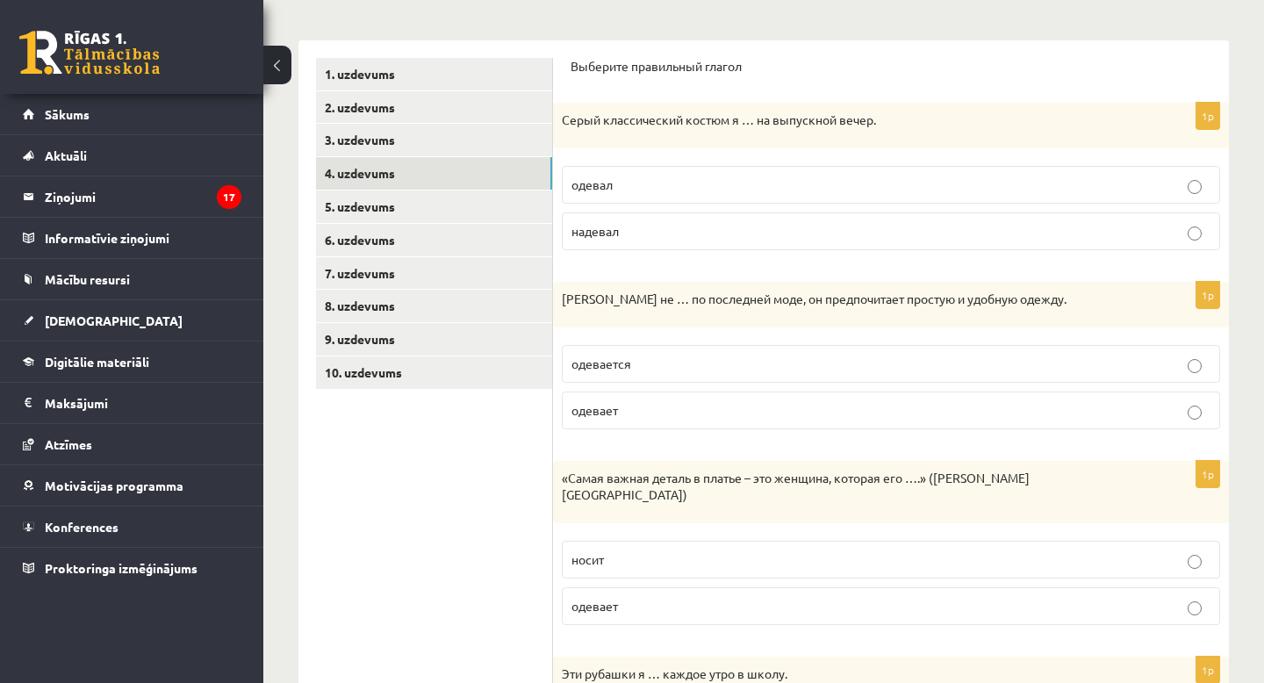
click at [714, 358] on p "одевается" at bounding box center [890, 364] width 639 height 18
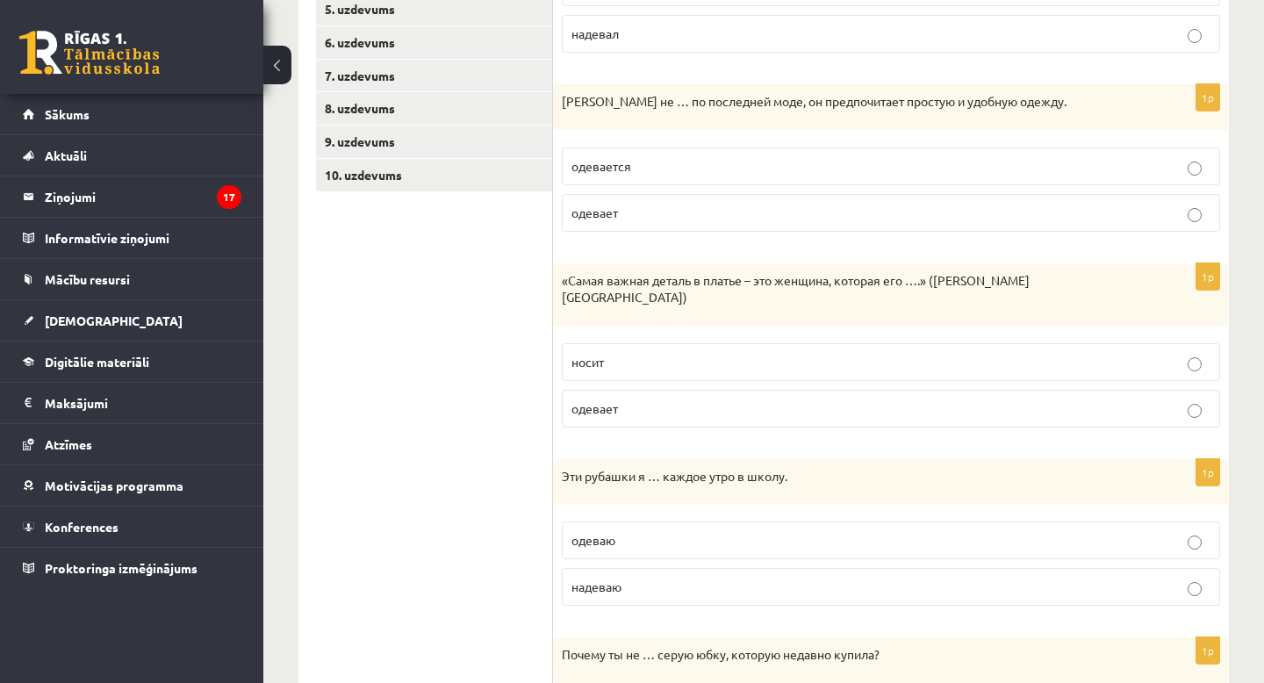
scroll to position [480, 0]
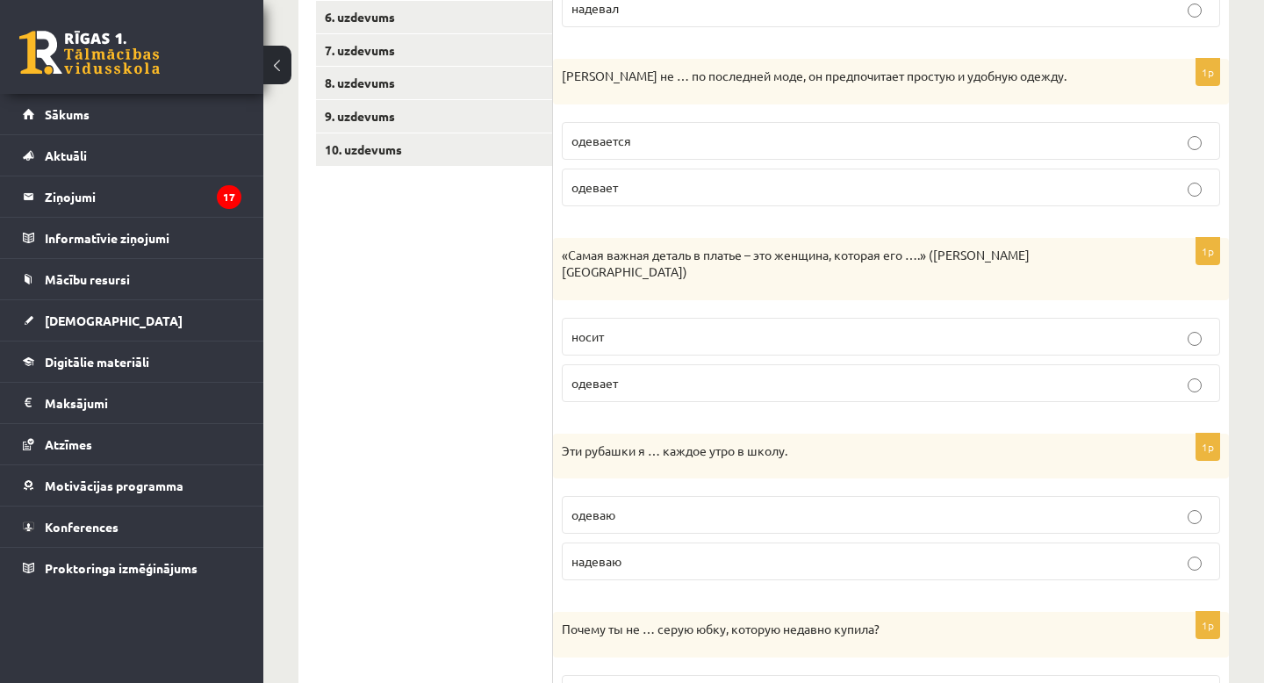
click at [679, 327] on p "носит" at bounding box center [890, 336] width 639 height 18
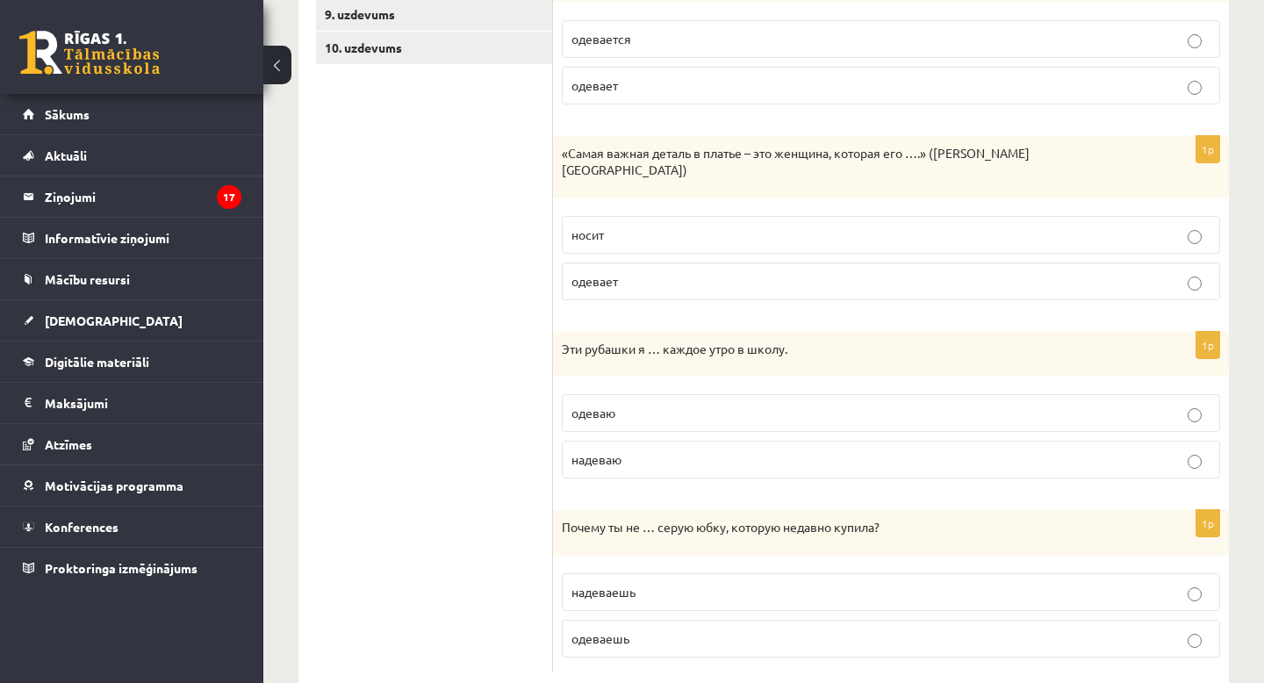
scroll to position [583, 0]
click at [615, 452] on label "надеваю" at bounding box center [891, 459] width 658 height 38
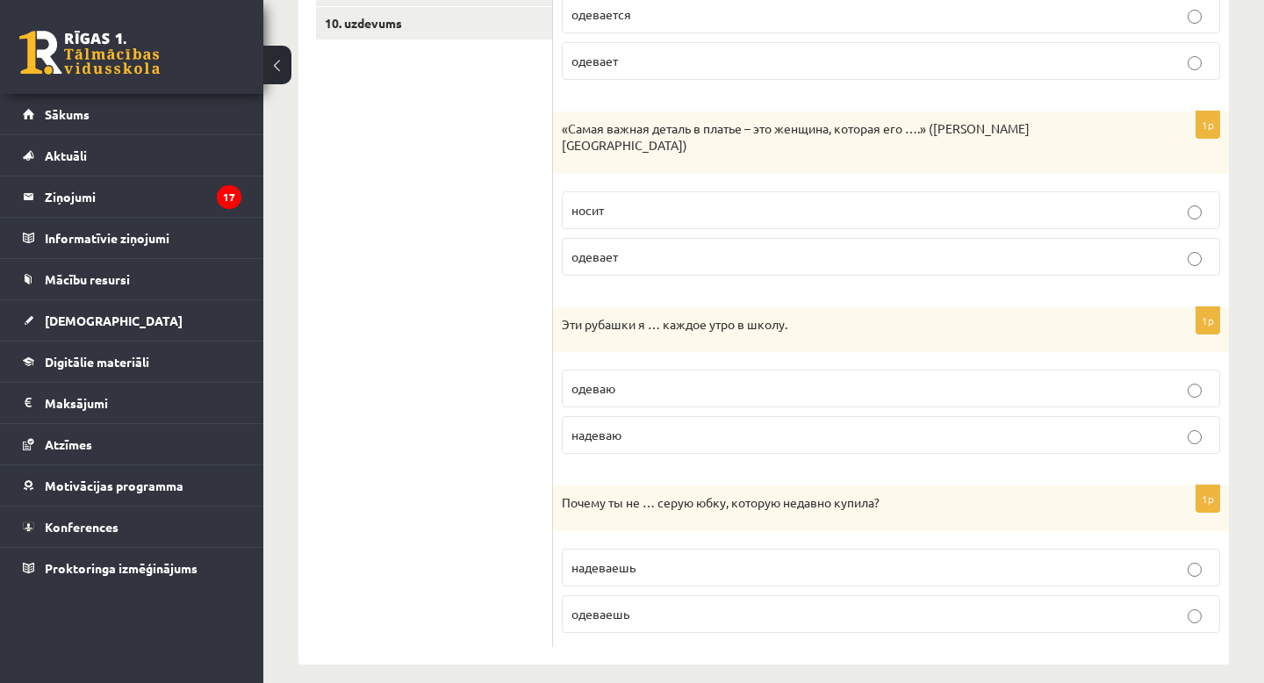
click at [619, 606] on span "одеваешь" at bounding box center [600, 614] width 58 height 16
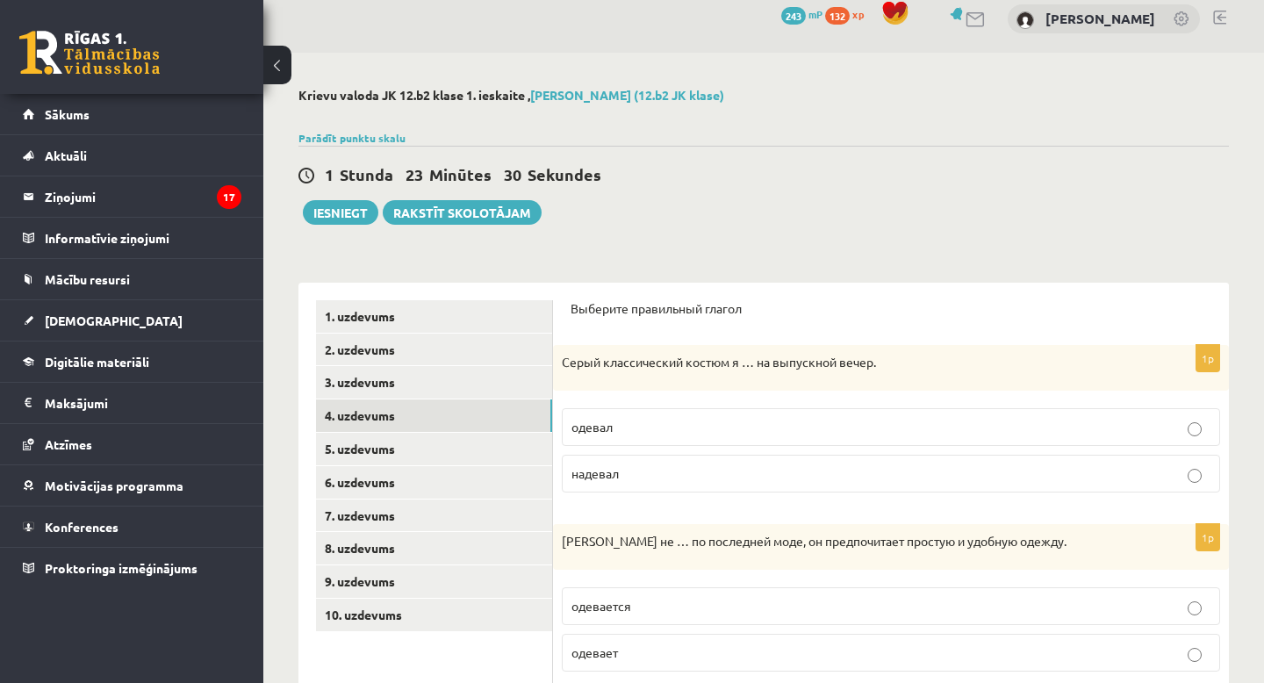
scroll to position [2, 0]
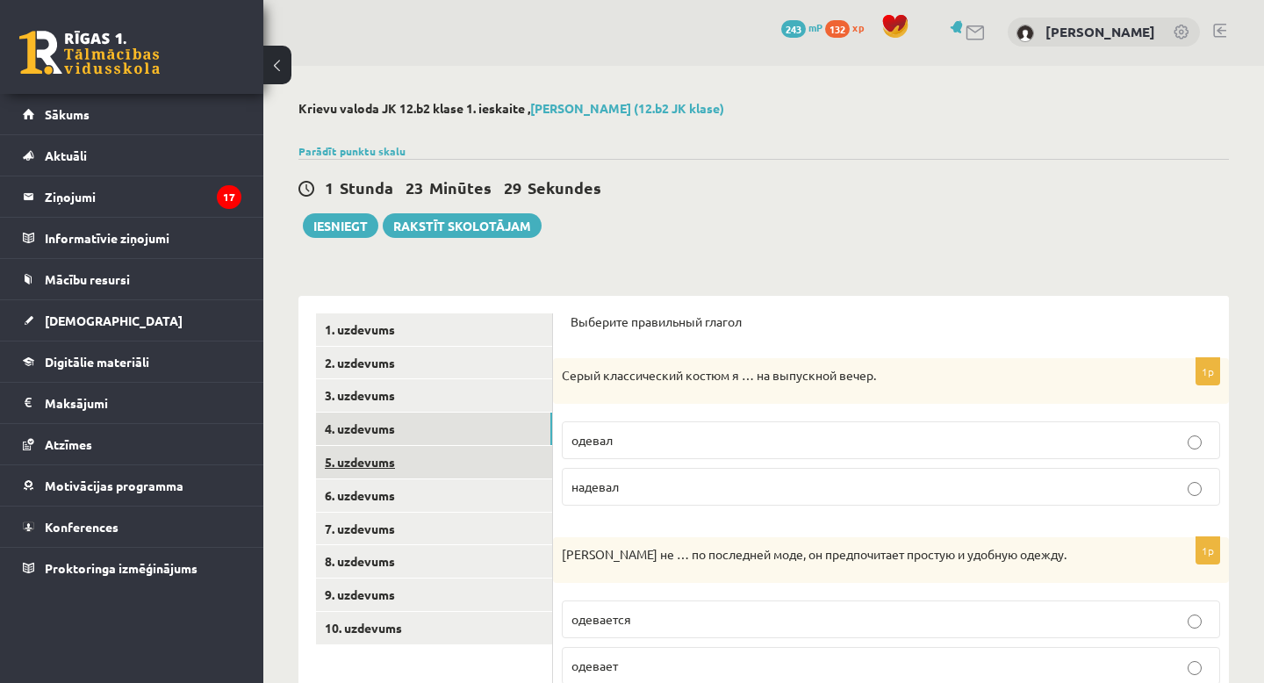
click at [531, 460] on link "5. uzdevums" at bounding box center [434, 462] width 236 height 32
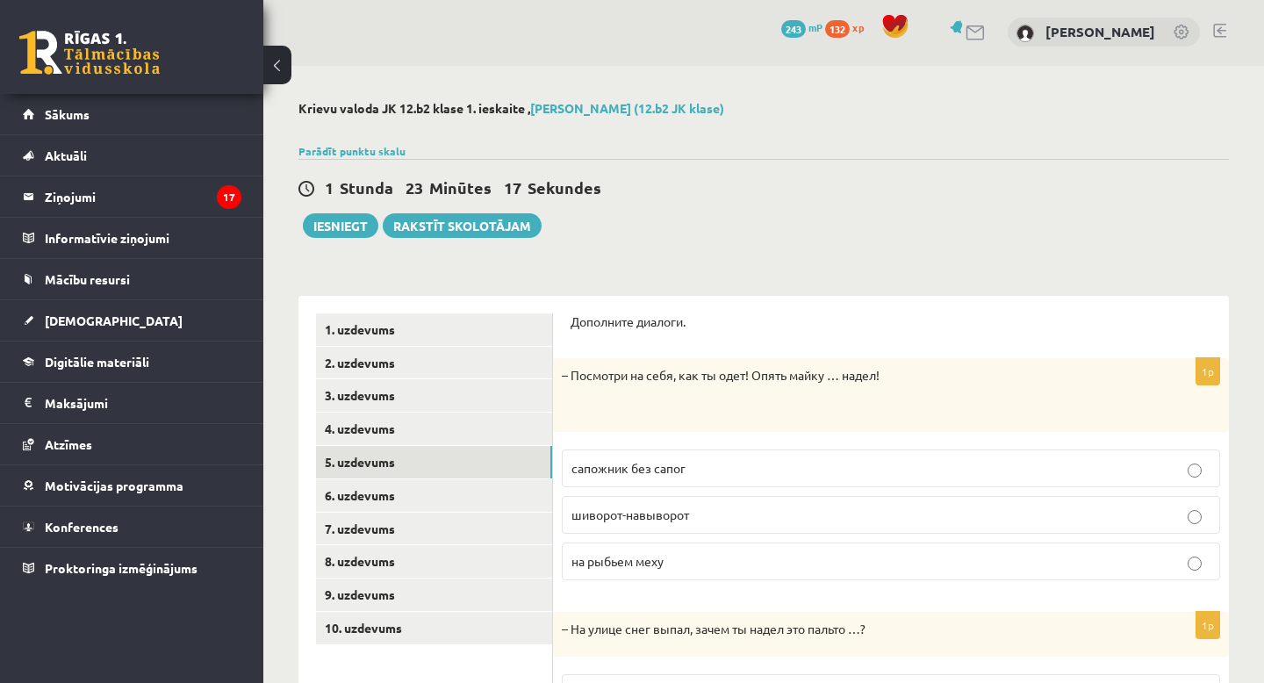
click at [635, 561] on span "на рыбьем меху" at bounding box center [617, 561] width 92 height 16
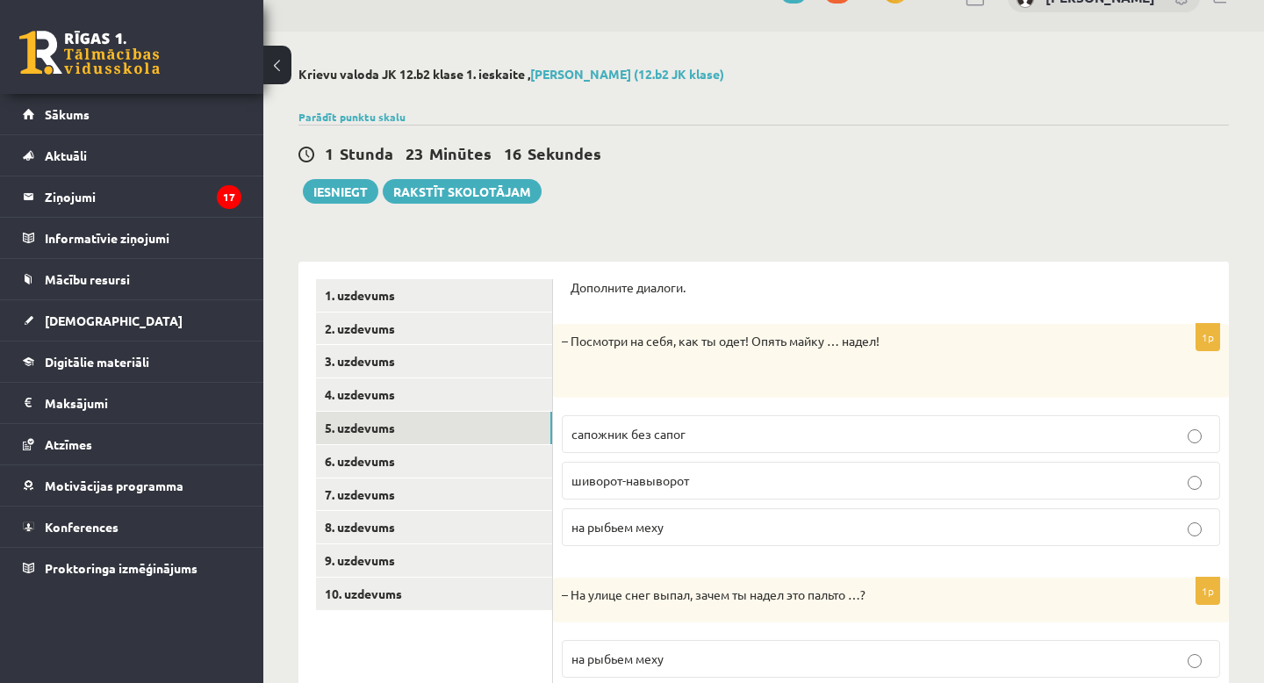
scroll to position [34, 0]
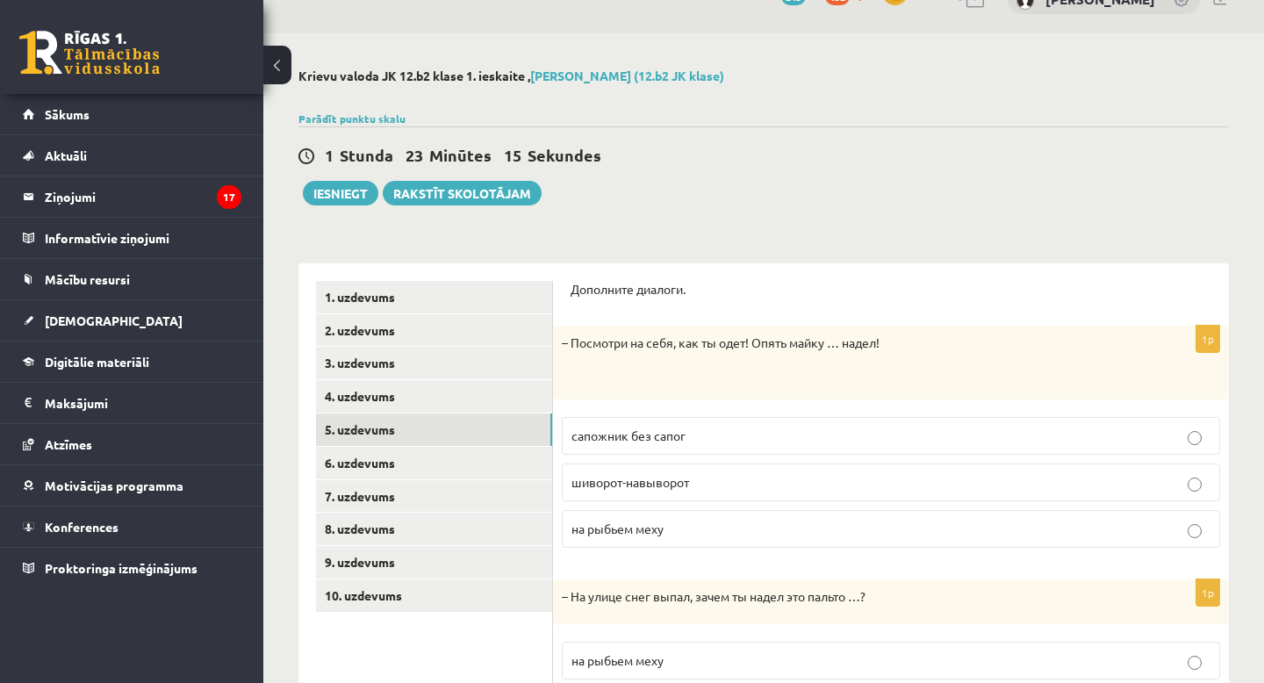
click at [601, 488] on span "шиворот-навыворот" at bounding box center [630, 482] width 118 height 16
click at [649, 532] on span "на рыбьем меху" at bounding box center [617, 528] width 92 height 16
click at [619, 488] on span "шиворот-навыворот" at bounding box center [630, 483] width 118 height 16
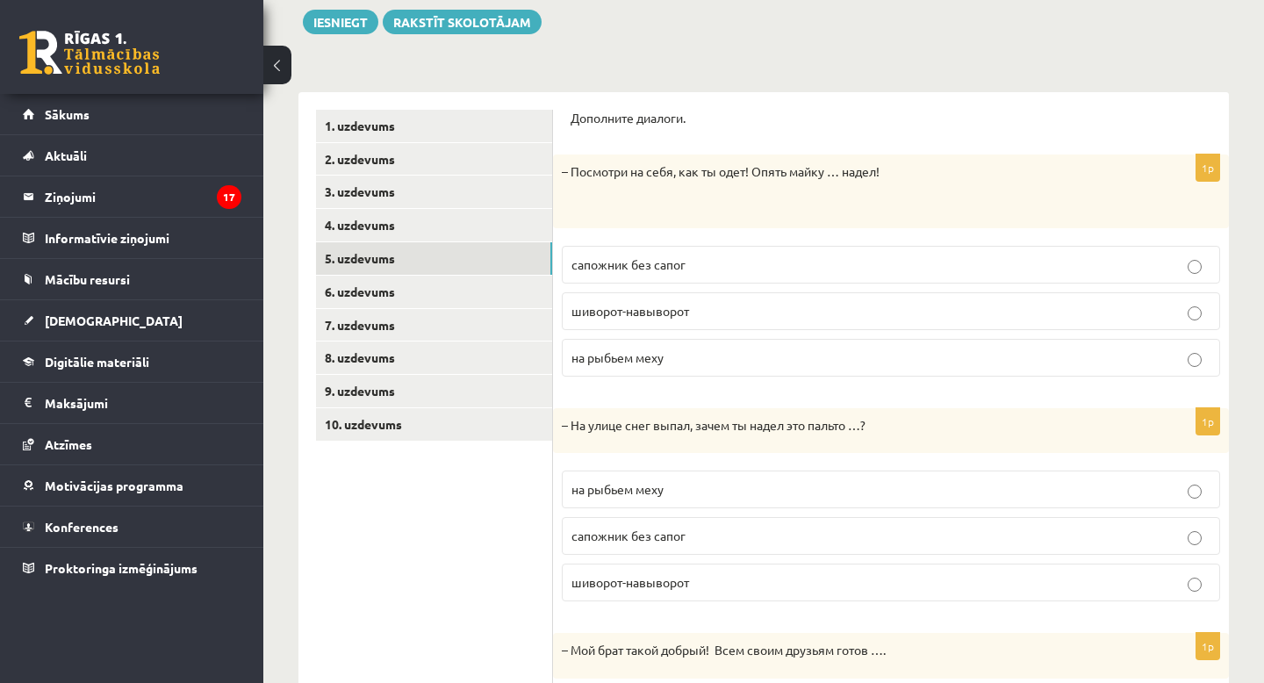
scroll to position [208, 0]
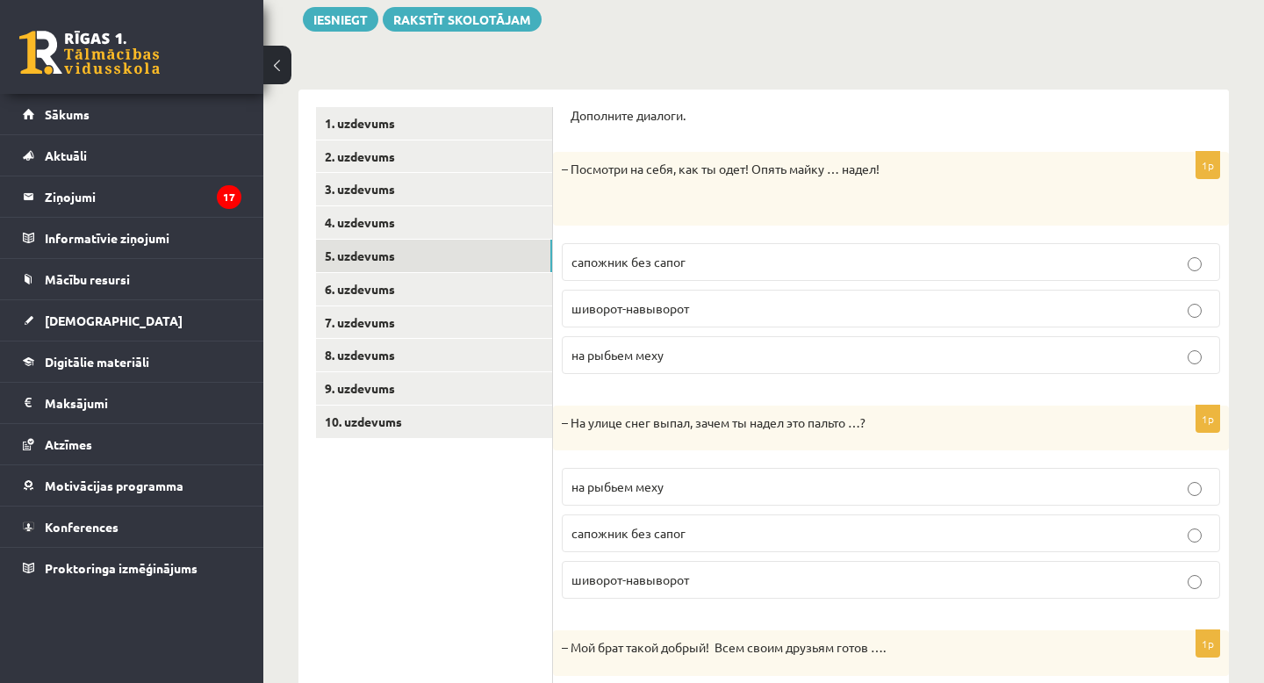
click at [714, 491] on p "на рыбьем меху" at bounding box center [890, 486] width 639 height 18
click at [485, 526] on ul "1. uzdevums 2. uzdevums 3. uzdevums 4. uzdevums 5. uzdevums 6. uzdevums 7. uzde…" at bounding box center [434, 472] width 237 height 731
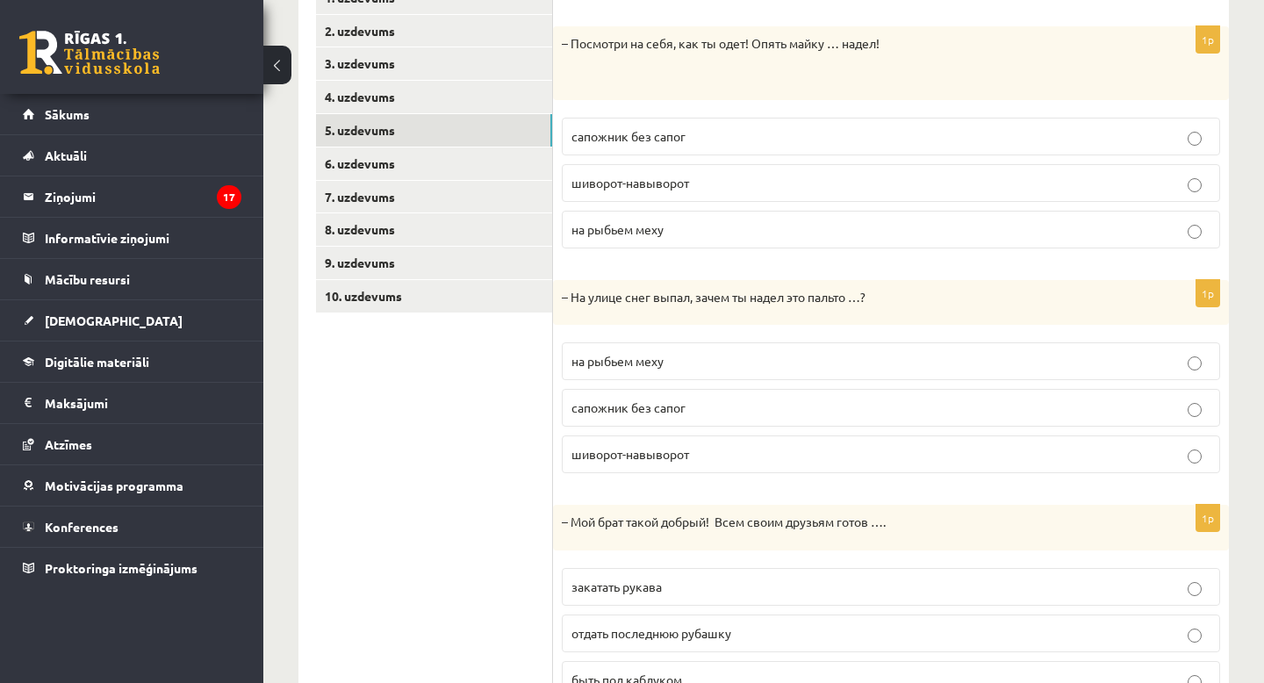
scroll to position [416, 0]
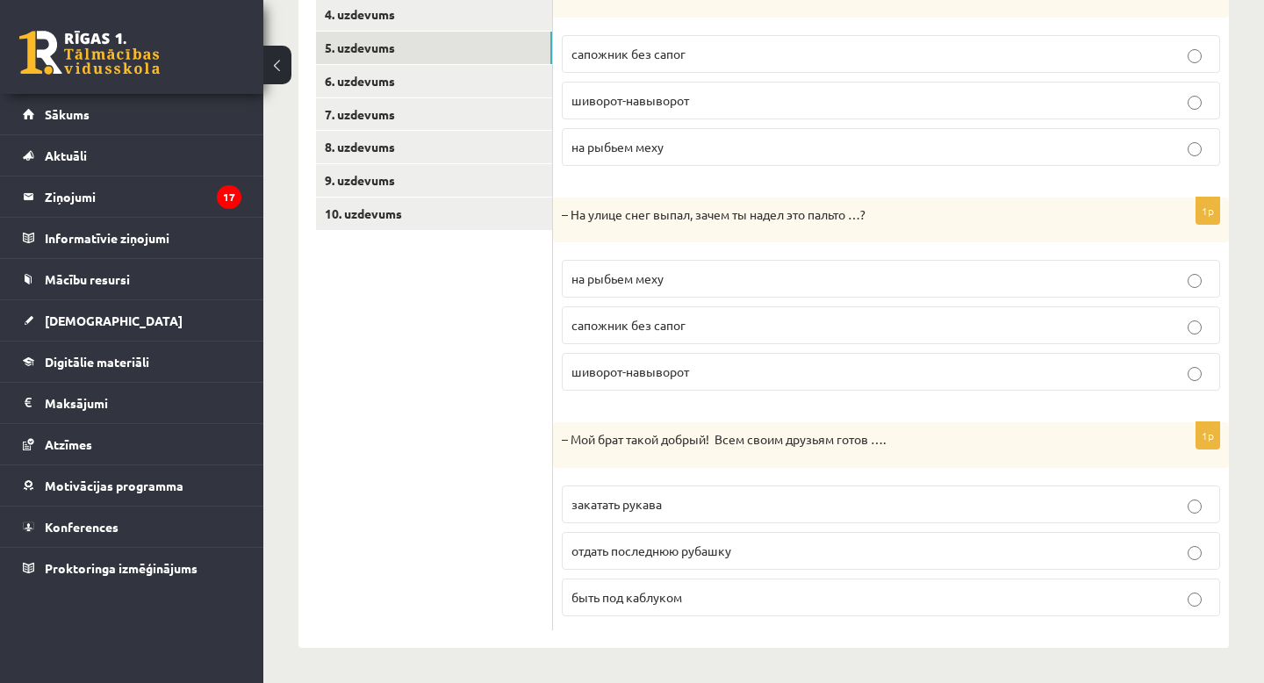
click at [604, 561] on label "отдать последнюю рубашку" at bounding box center [891, 551] width 658 height 38
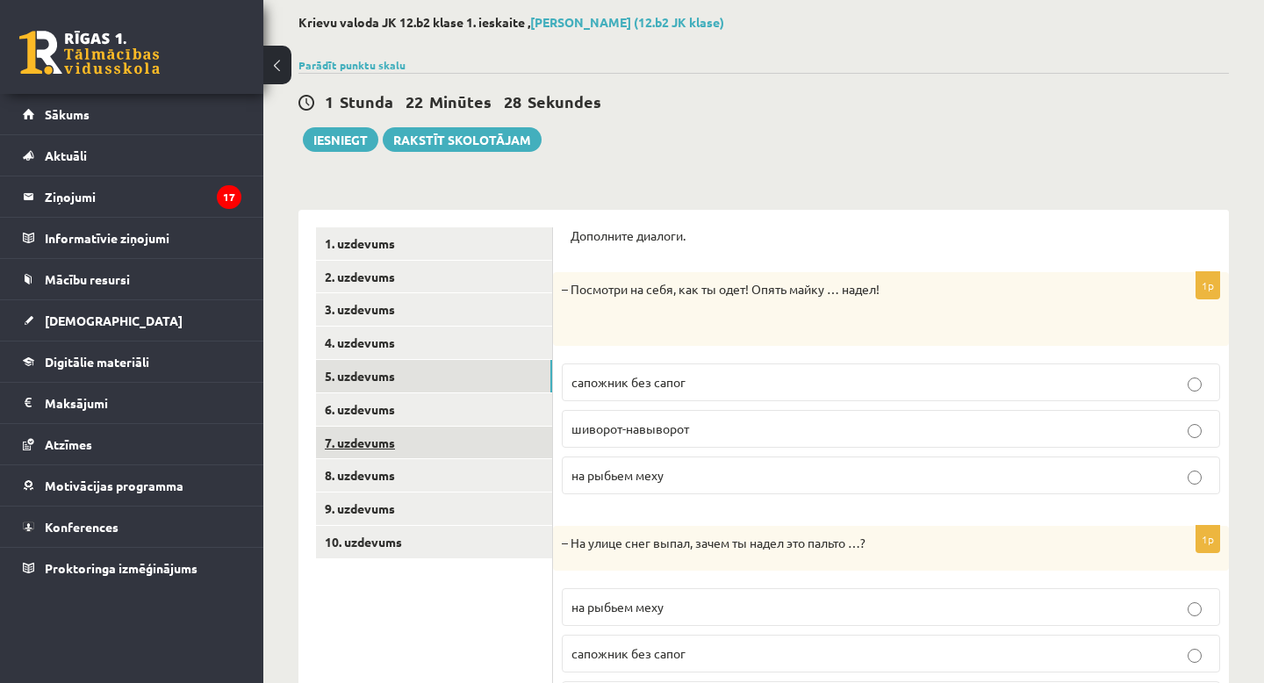
scroll to position [80, 0]
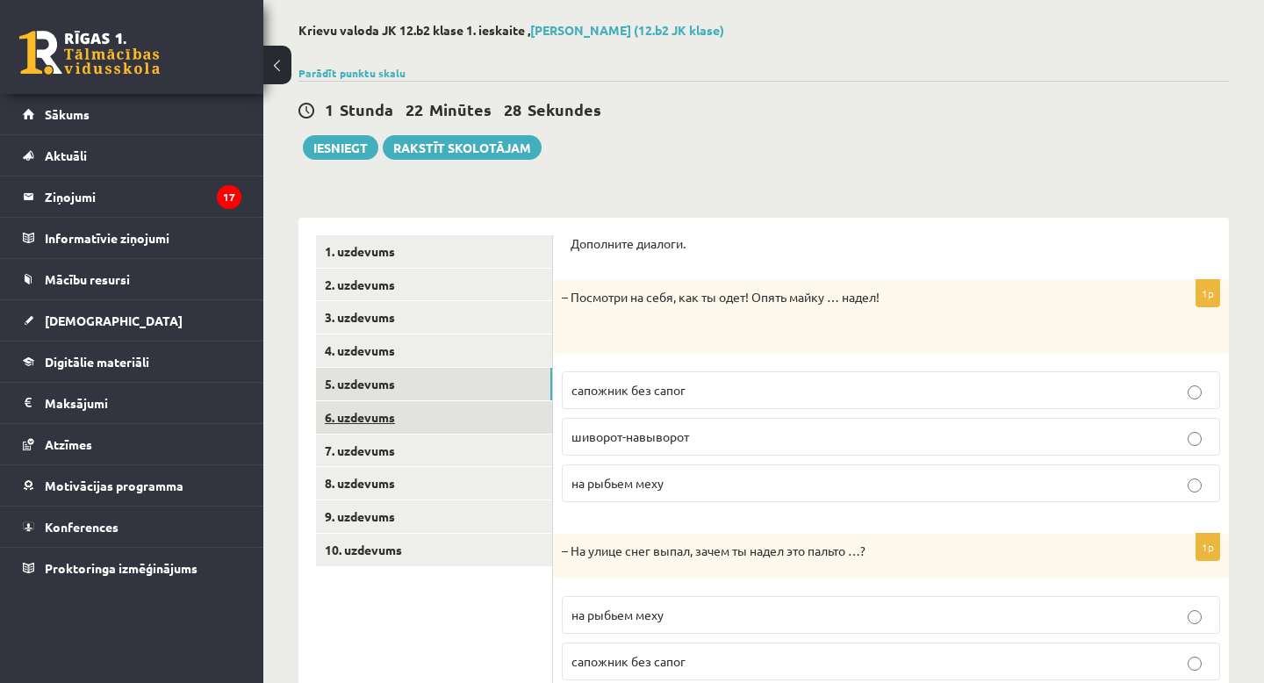
click at [416, 419] on link "6. uzdevums" at bounding box center [434, 417] width 236 height 32
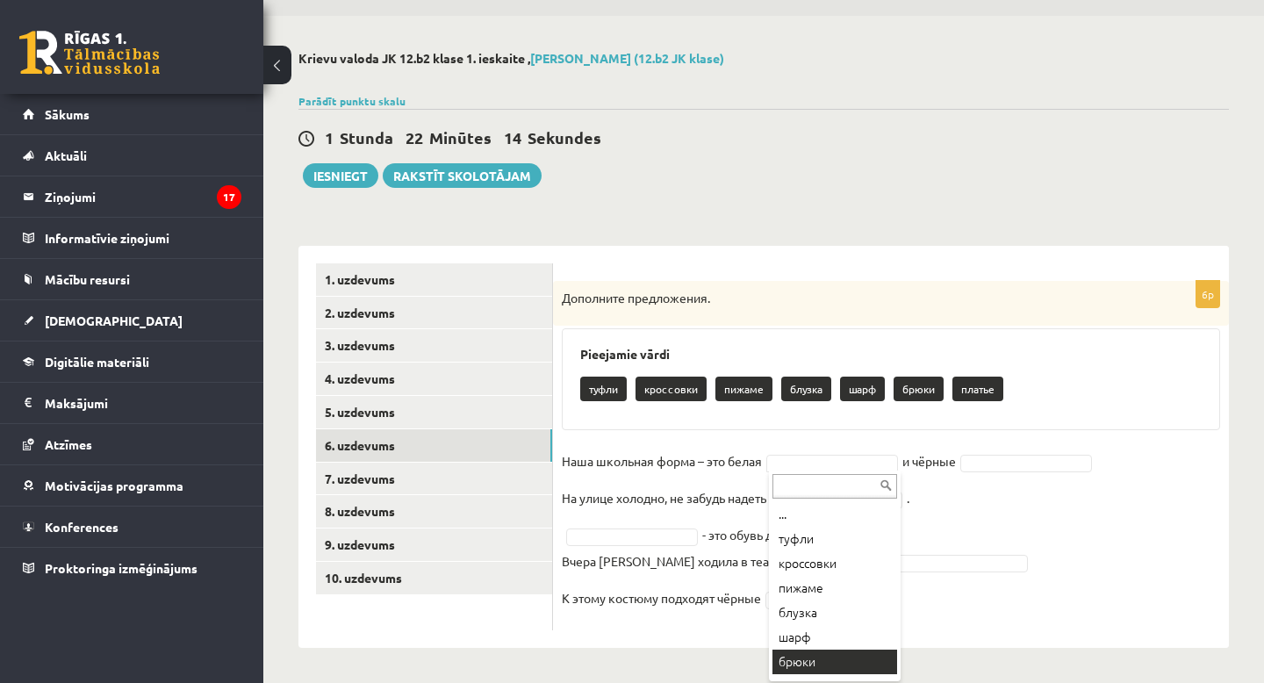
scroll to position [21, 0]
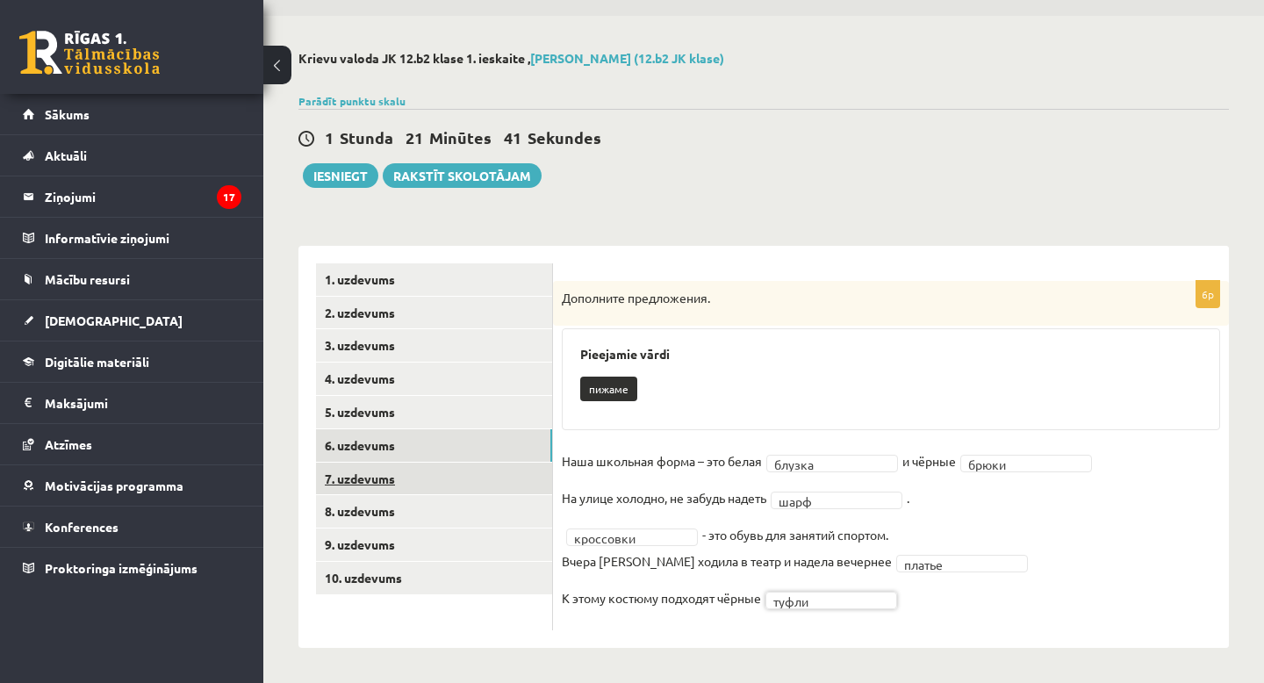
click at [430, 476] on link "7. uzdevums" at bounding box center [434, 479] width 236 height 32
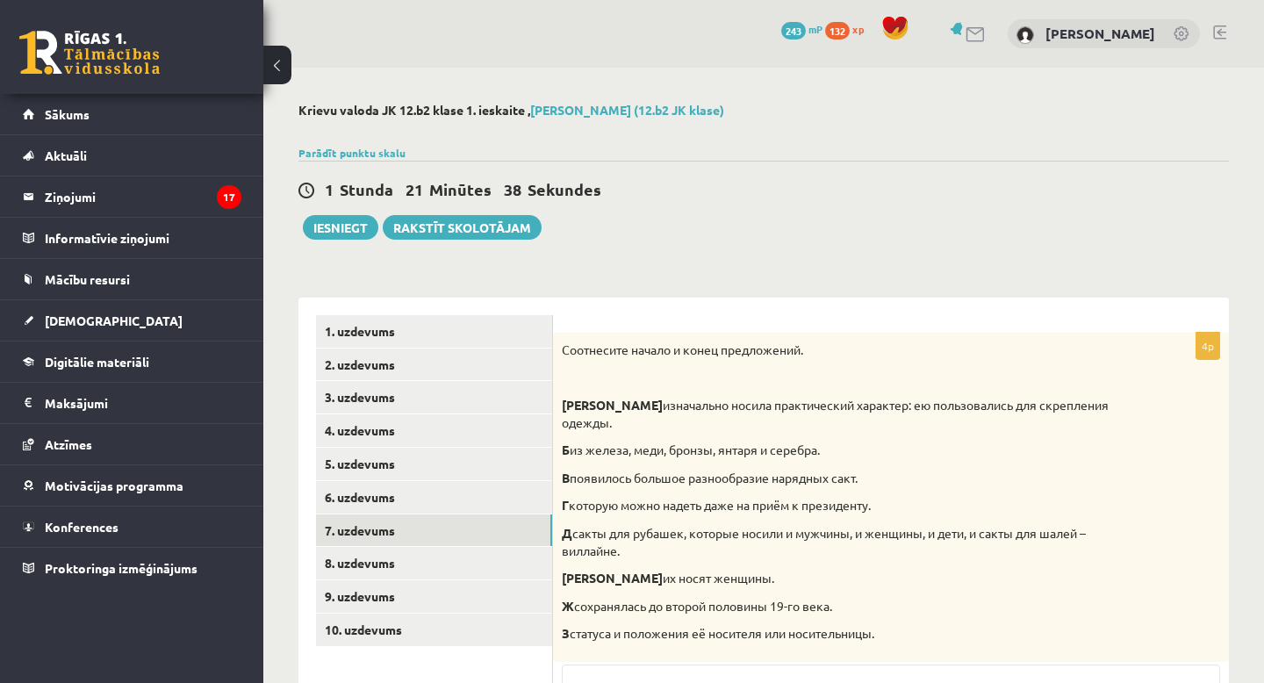
scroll to position [292, 0]
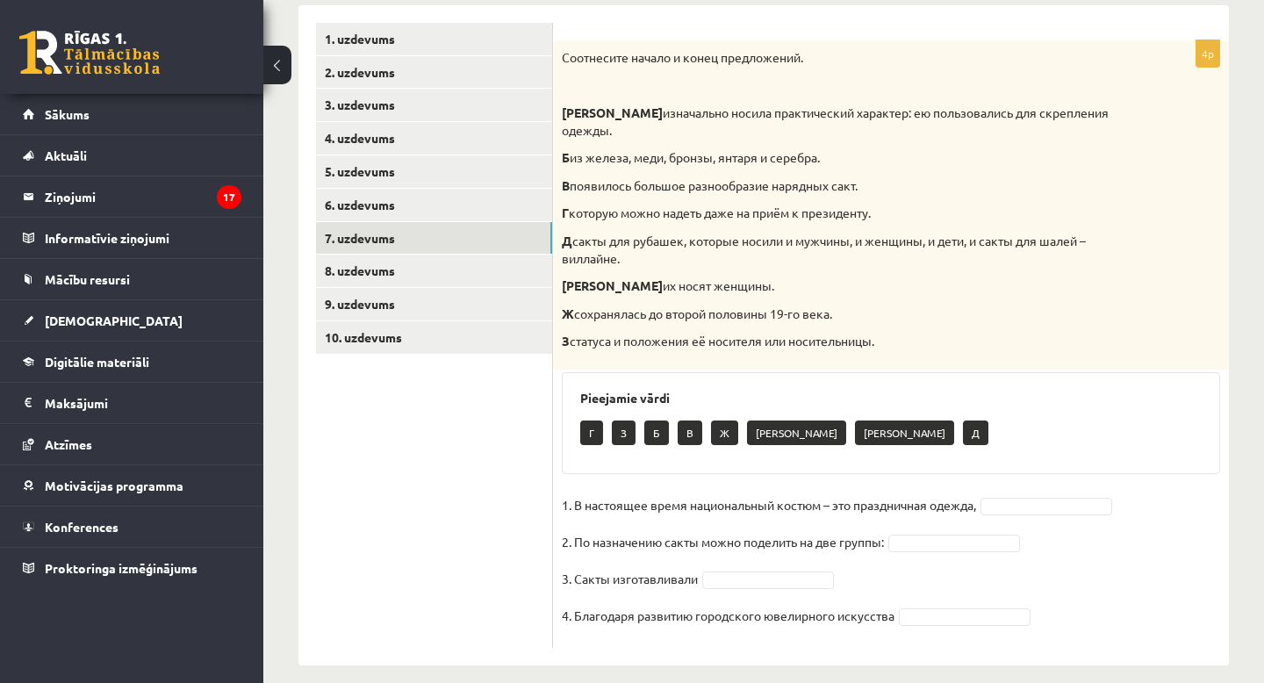
drag, startPoint x: 564, startPoint y: 56, endPoint x: 807, endPoint y: 339, distance: 372.8
click at [805, 338] on div "Соотнесите начало и конец предложений. А изначально носила практический характе…" at bounding box center [891, 204] width 676 height 329
drag, startPoint x: 807, startPoint y: 339, endPoint x: 875, endPoint y: 414, distance: 101.3
click at [876, 415] on div "4p Соотнесите начало и конец предложений. А изначально носила практический хара…" at bounding box center [891, 343] width 676 height 607
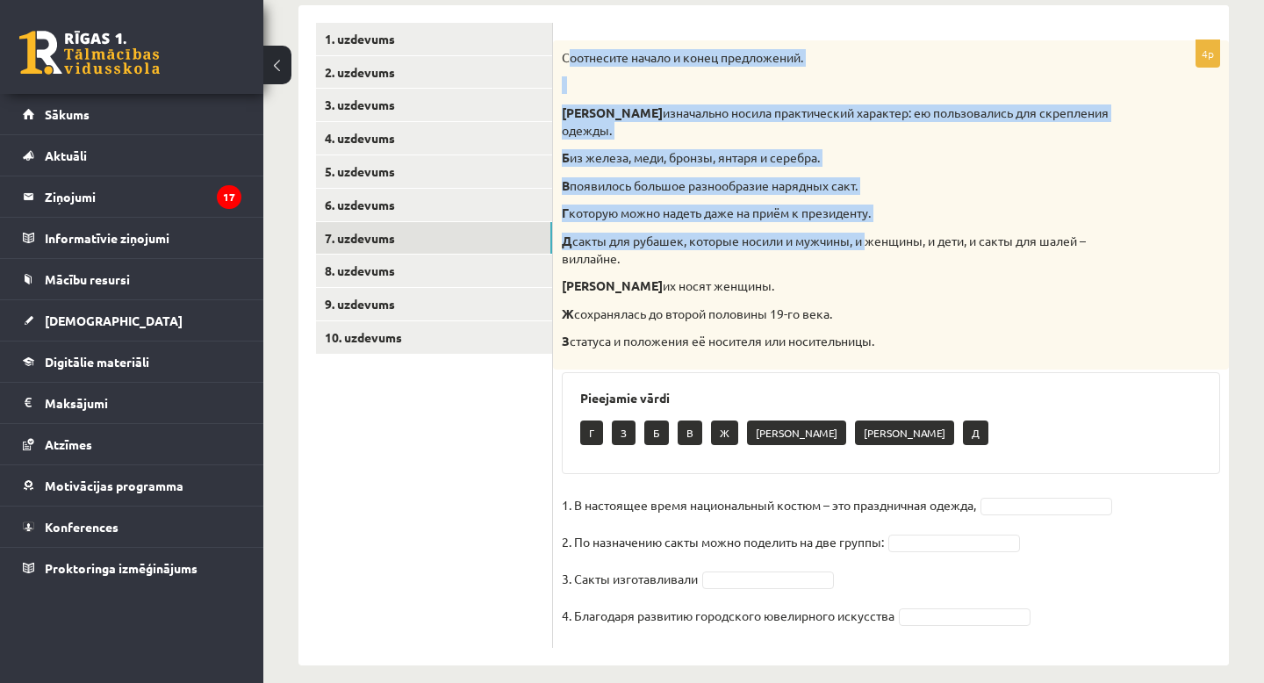
drag, startPoint x: 565, startPoint y: 58, endPoint x: 862, endPoint y: 211, distance: 333.6
click at [863, 212] on div "Соотнесите начало и конец предложений. А изначально носила практический характе…" at bounding box center [891, 204] width 676 height 329
click at [936, 204] on p "Г которую можно надеть даже на приём к президенту." at bounding box center [847, 213] width 570 height 18
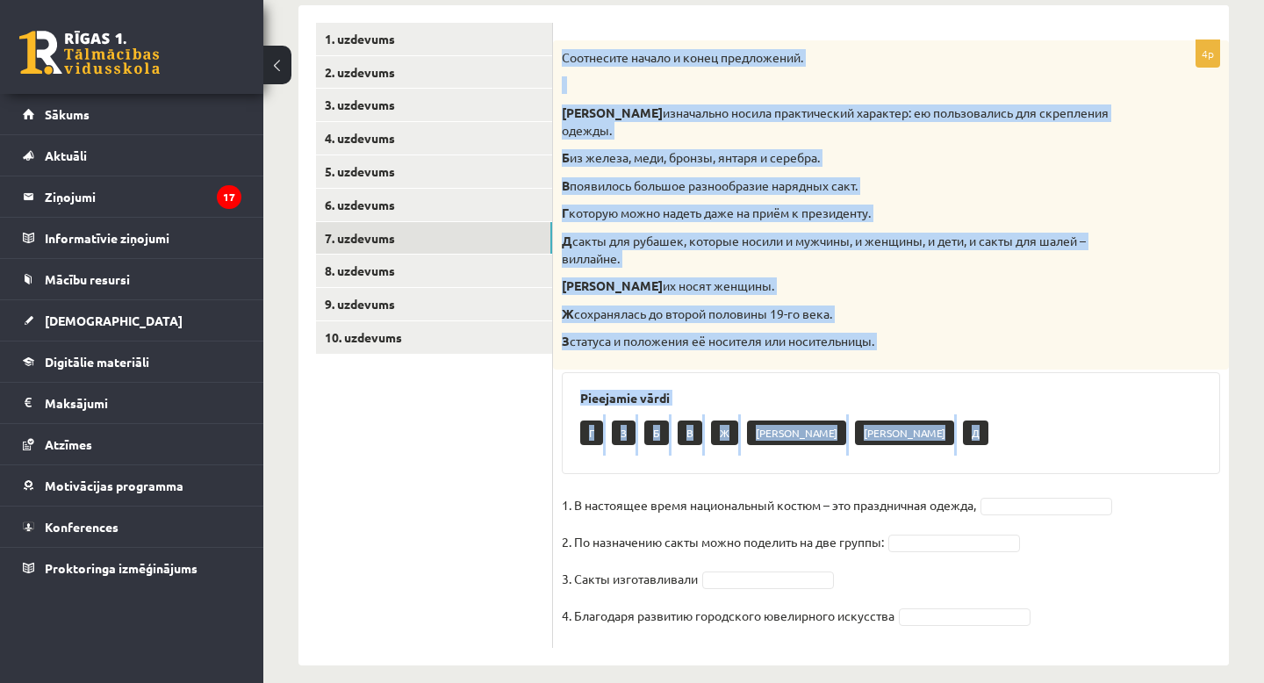
drag, startPoint x: 563, startPoint y: 56, endPoint x: 1015, endPoint y: 413, distance: 576.1
click at [1015, 413] on div "4p Соотнесите начало и конец предложений. А изначально носила практический хара…" at bounding box center [891, 343] width 676 height 607
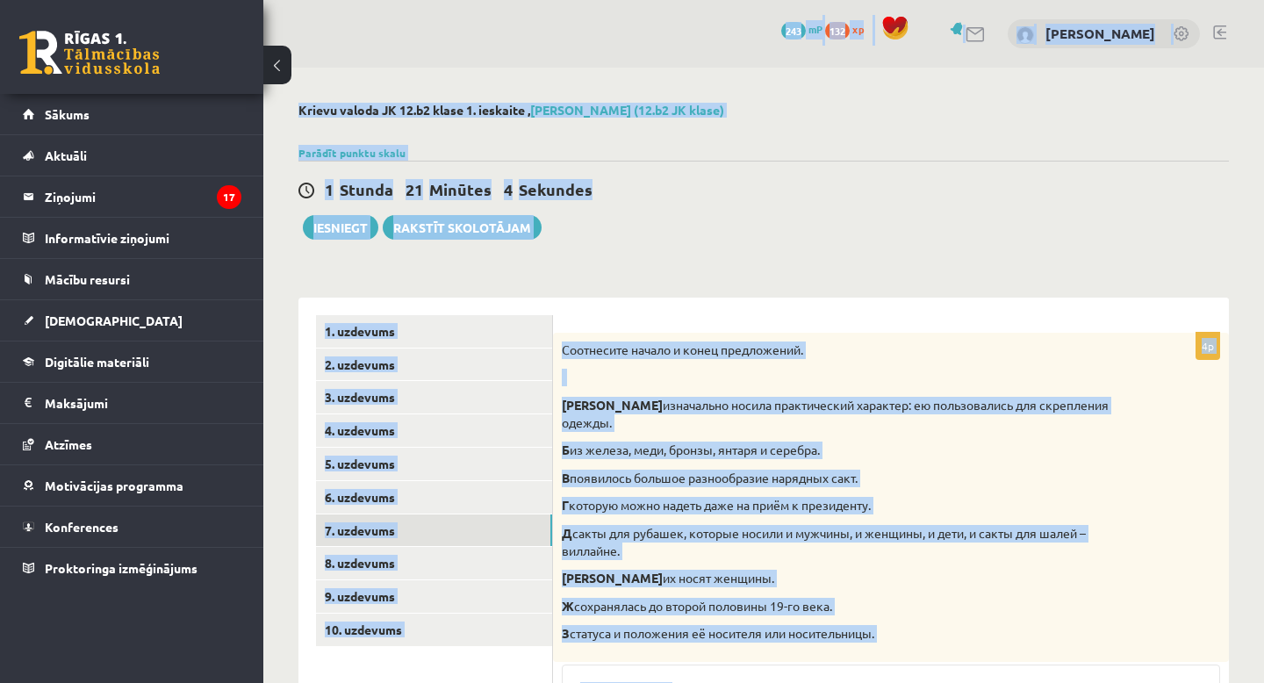
drag, startPoint x: 1015, startPoint y: 413, endPoint x: 509, endPoint y: -107, distance: 726.1
click at [509, 0] on html "0 Dāvanas 243 mP 132 xp Nikola Maļinovska Sākums Aktuāli Kā mācīties eSKOLĀ Kon…" at bounding box center [632, 341] width 1264 height 683
click at [743, 257] on div "**********" at bounding box center [763, 530] width 1001 height 925
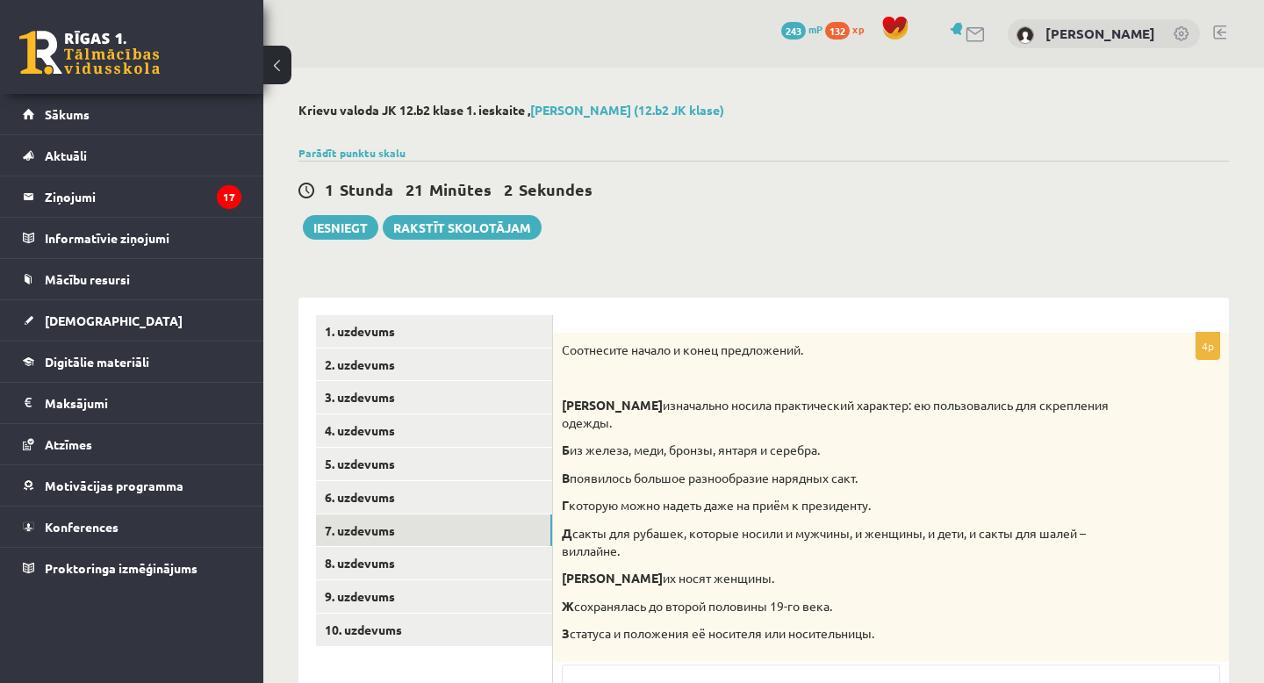
click at [743, 257] on div "**********" at bounding box center [763, 530] width 1001 height 925
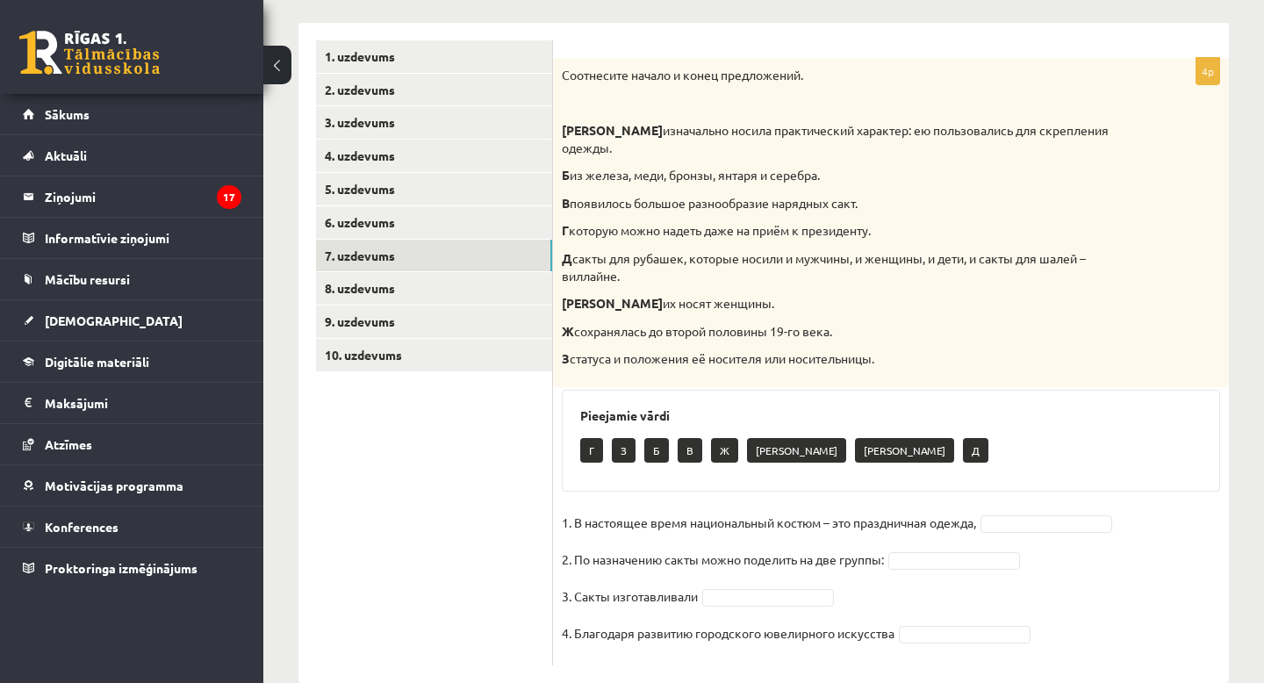
scroll to position [292, 0]
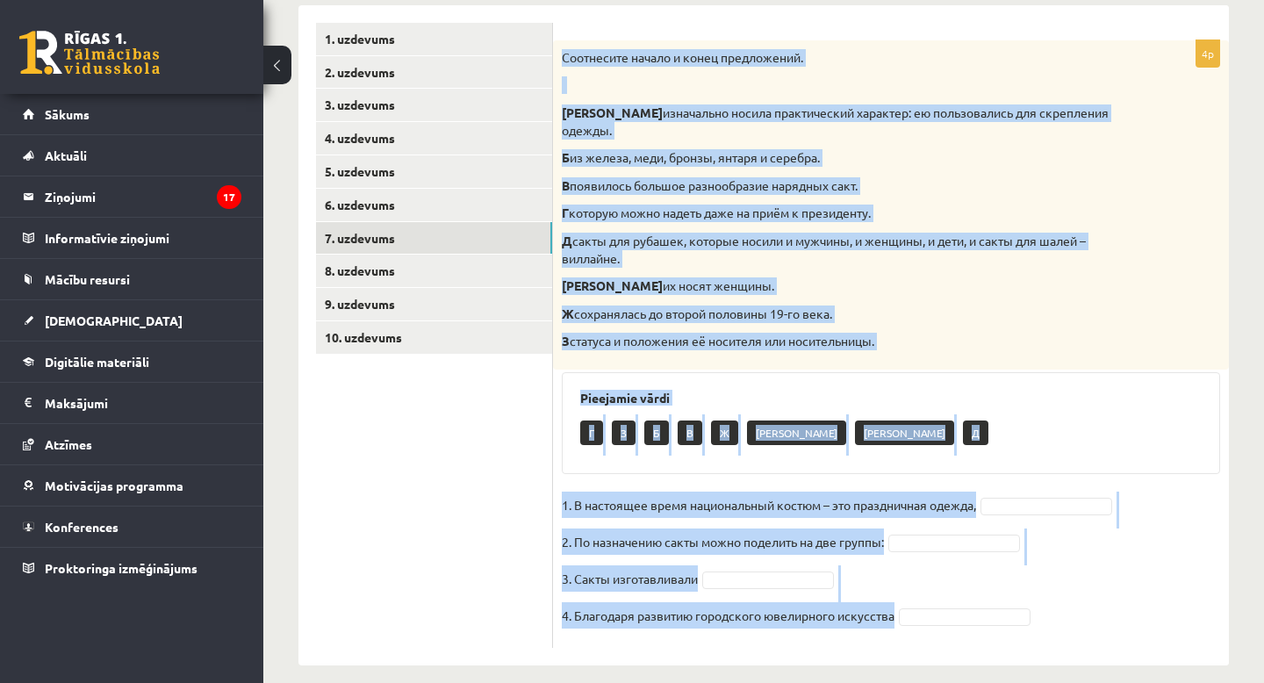
drag, startPoint x: 561, startPoint y: 56, endPoint x: 974, endPoint y: 602, distance: 684.7
click at [974, 602] on div "4p Соотнесите начало и конец предложений. А изначально носила практический хара…" at bounding box center [891, 343] width 676 height 607
copy div "Соотнесите начало и конец предложений. А изначально носила практический характе…"
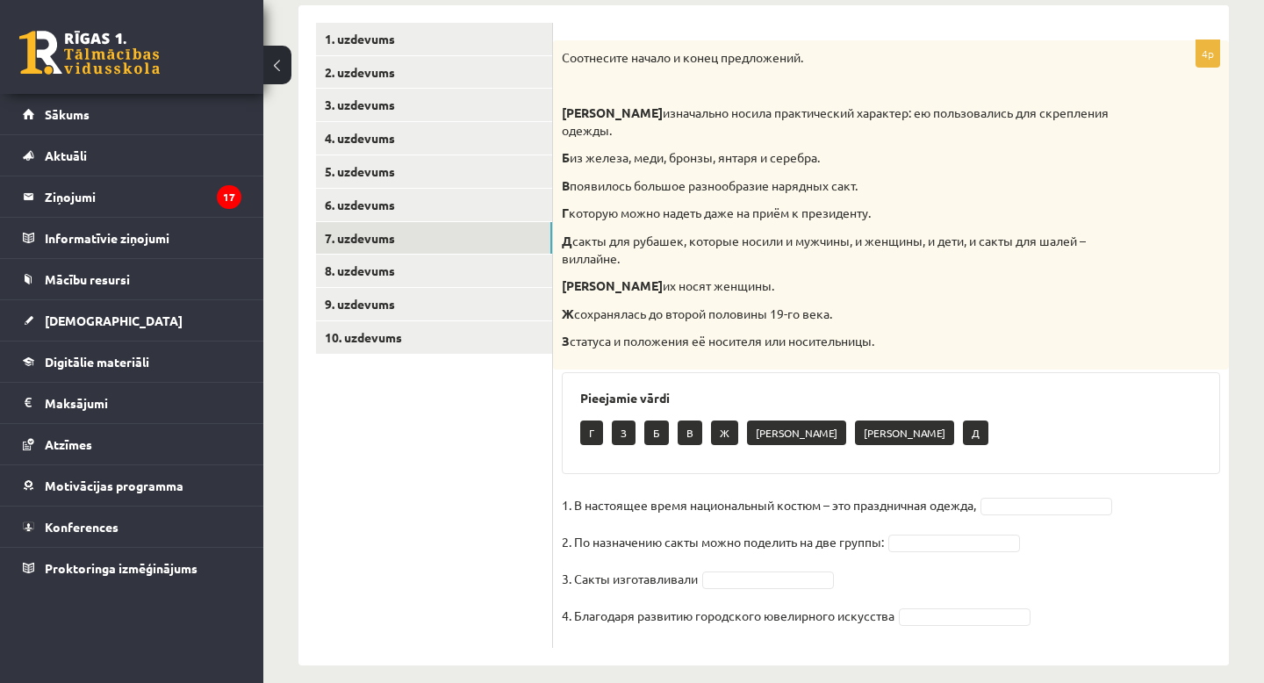
click at [1043, 308] on div "Соотнесите начало и конец предложений. А изначально носила практический характе…" at bounding box center [891, 204] width 676 height 329
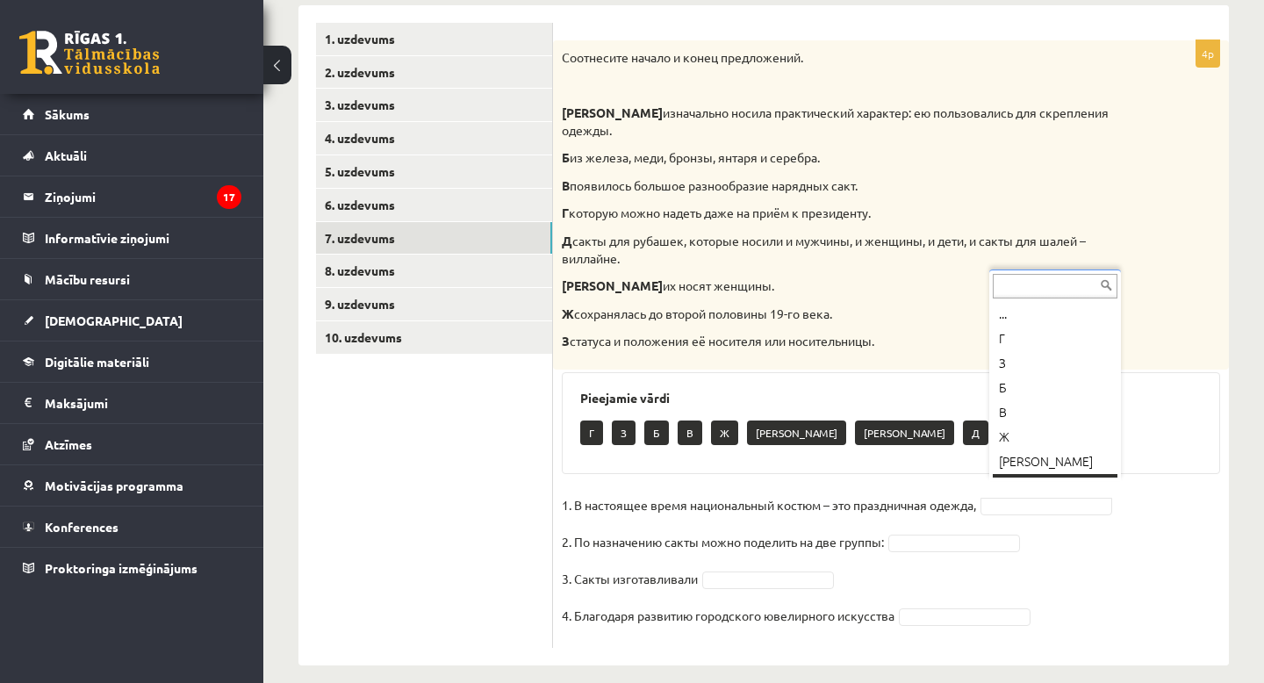
scroll to position [21, 0]
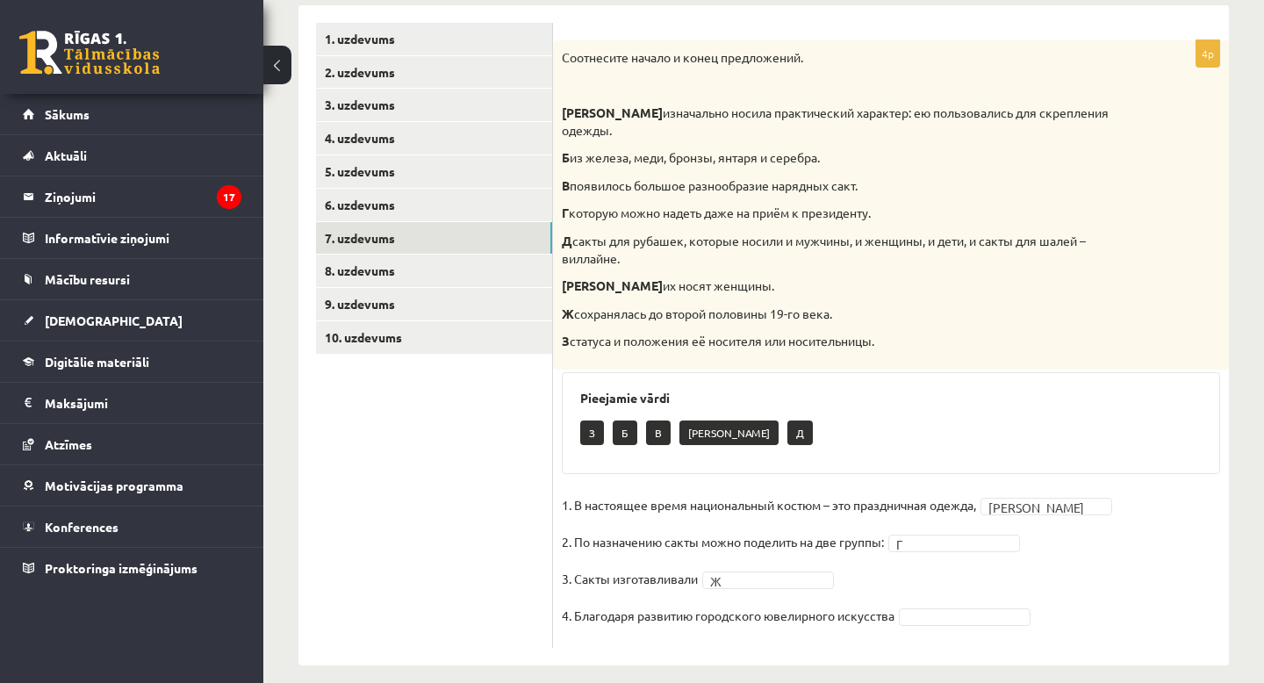
click at [978, 608] on fieldset "1. В настоящее время национальный костюм – это праздничная одежда, А * 2. По на…" at bounding box center [891, 564] width 658 height 147
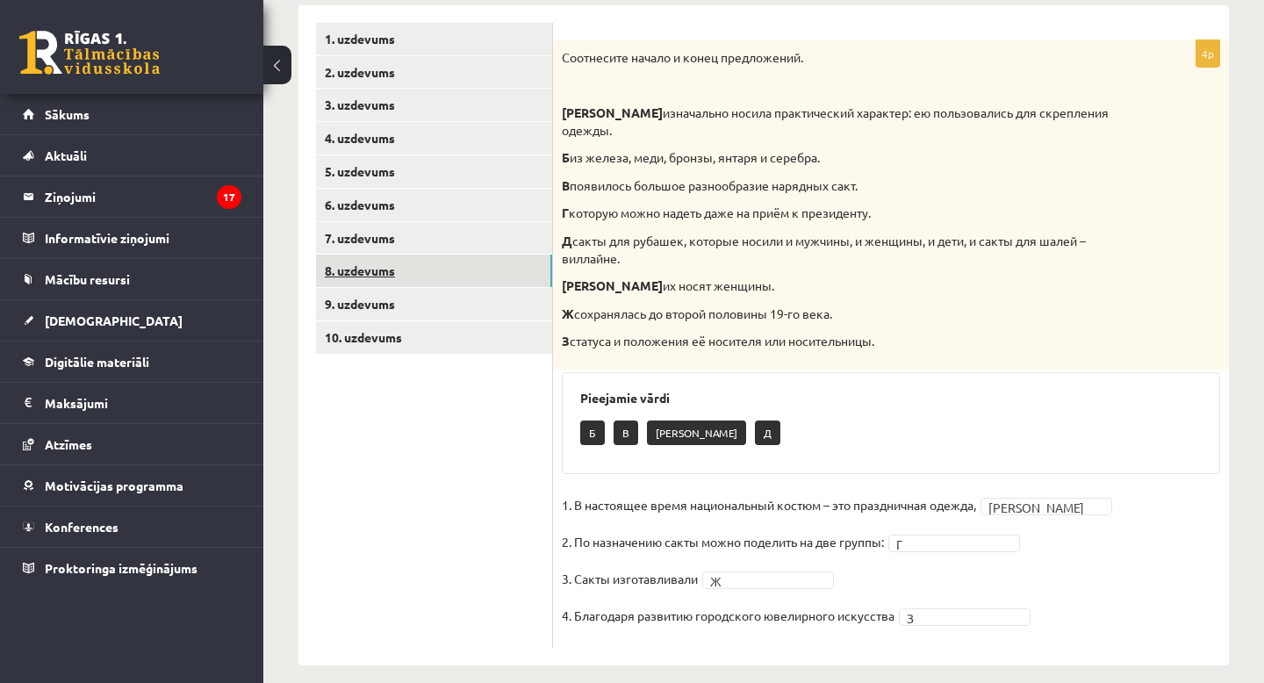
click at [447, 279] on link "8. uzdevums" at bounding box center [434, 271] width 236 height 32
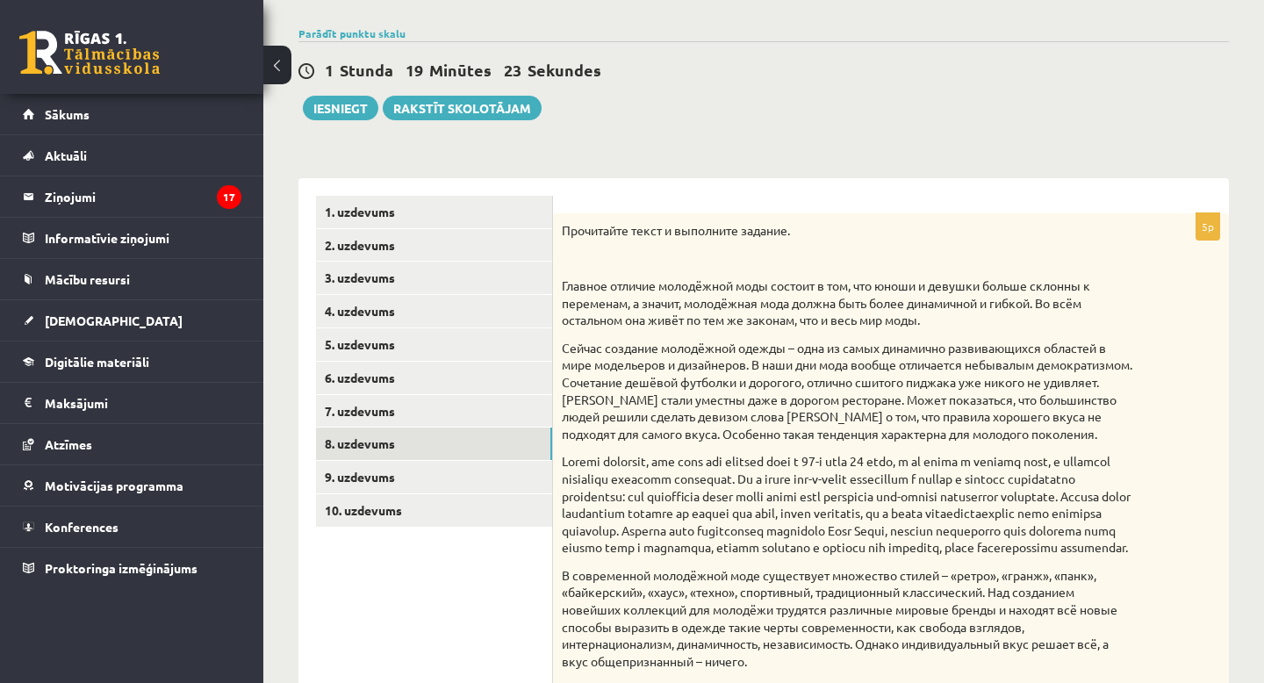
scroll to position [0, 0]
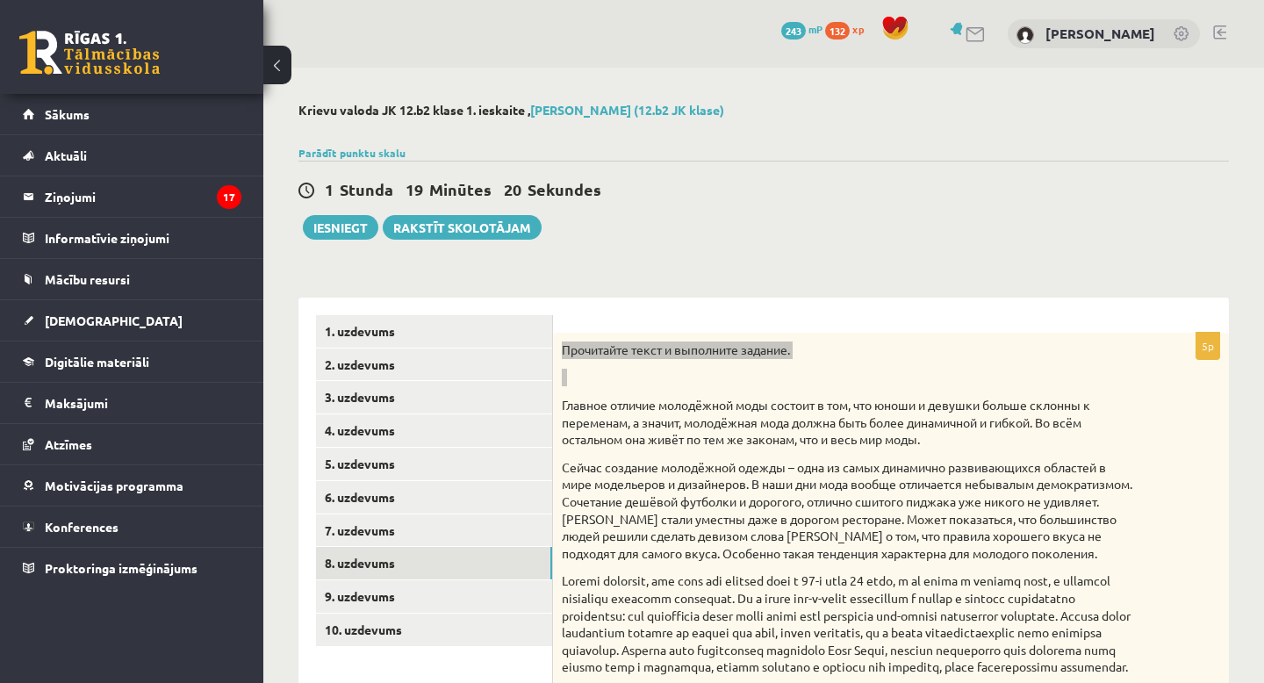
drag, startPoint x: 564, startPoint y: 351, endPoint x: 632, endPoint y: 392, distance: 79.2
click at [626, 391] on div "Прочитайте текст и выполните задание. Главное отличие молодёжной моды состоит в…" at bounding box center [891, 628] width 676 height 590
click at [730, 384] on p at bounding box center [847, 378] width 570 height 18
drag, startPoint x: 565, startPoint y: 349, endPoint x: 606, endPoint y: 377, distance: 49.4
click at [605, 374] on div "Прочитайте текст и выполните задание. Главное отличие молодёжной моды состоит в…" at bounding box center [891, 628] width 676 height 590
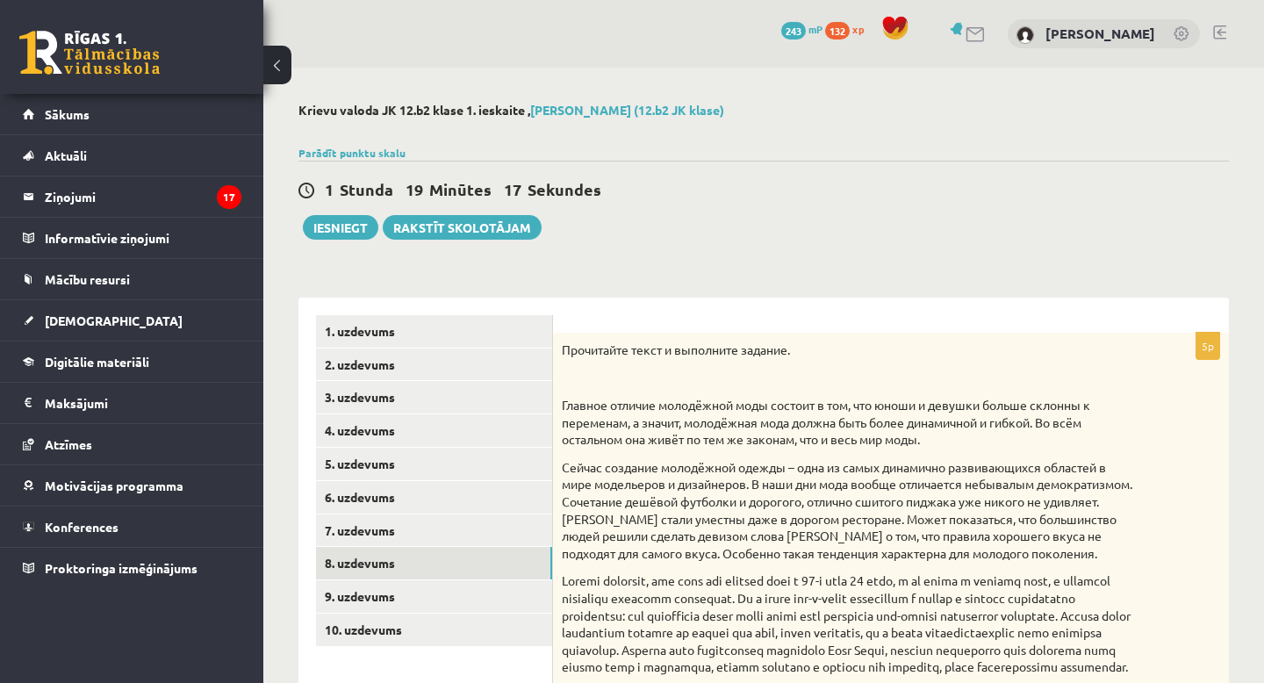
click at [616, 392] on div "Прочитайте текст и выполните задание. Главное отличие молодёжной моды состоит в…" at bounding box center [891, 628] width 676 height 590
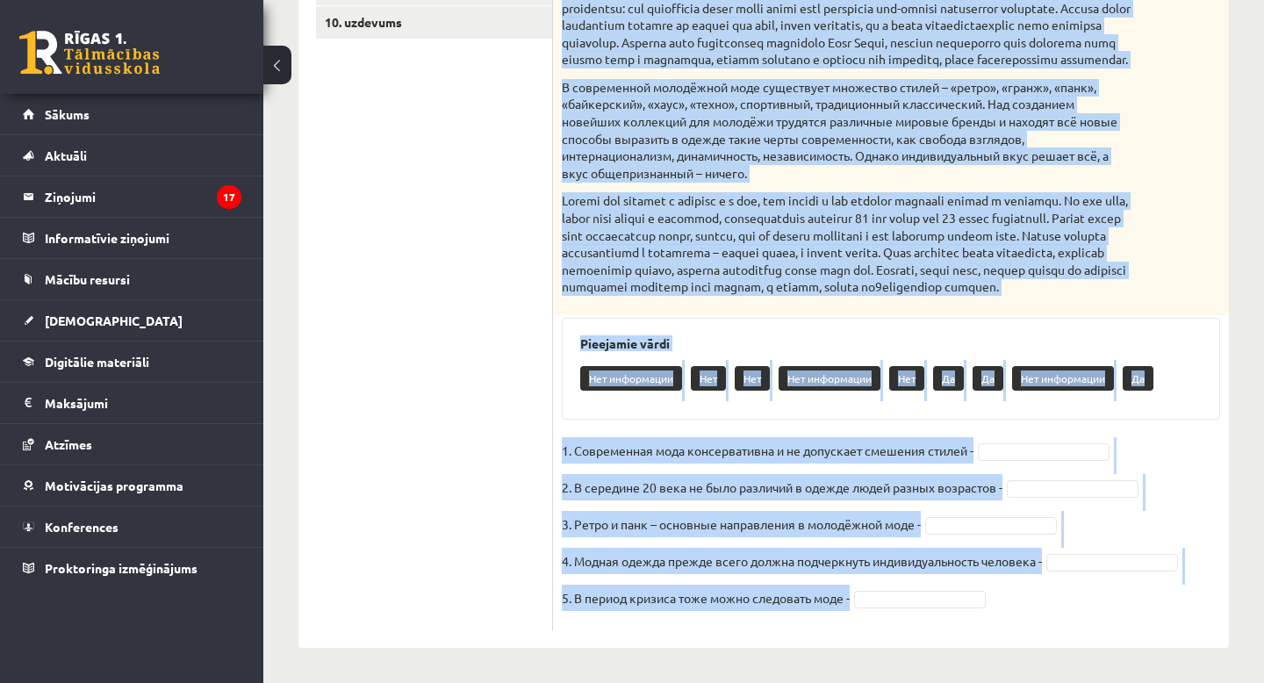
scroll to position [659, 0]
drag, startPoint x: 563, startPoint y: 349, endPoint x: 1077, endPoint y: 673, distance: 607.8
click at [1077, 676] on div "**********" at bounding box center [763, 71] width 1001 height 1223
copy div "Прочитайте текст и выполните задание. Главное отличие молодёжной моды состоит в…"
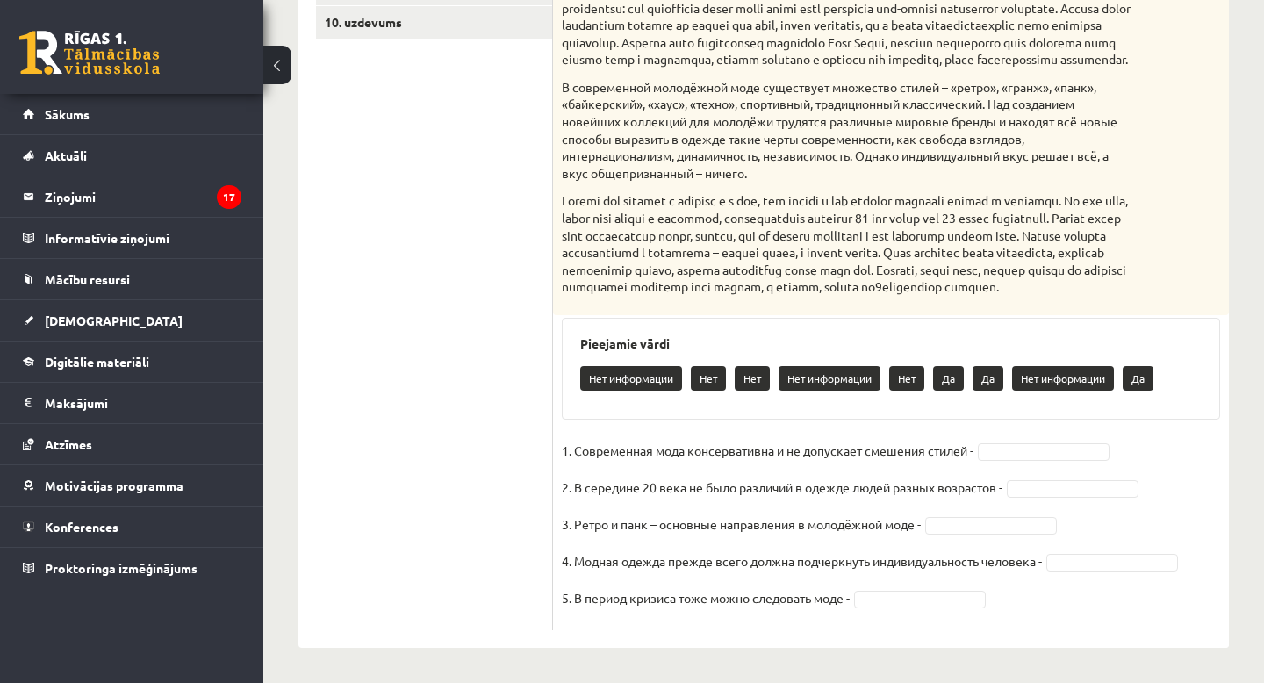
click at [1200, 362] on div "Нет информации Нет Нет Нет информации Нет Да Да Нет информации Да" at bounding box center [890, 380] width 621 height 41
click at [1054, 499] on fieldset "1. Современная мода консервативна и не допускает смешения стилей - Нет *** 2. В…" at bounding box center [891, 529] width 658 height 184
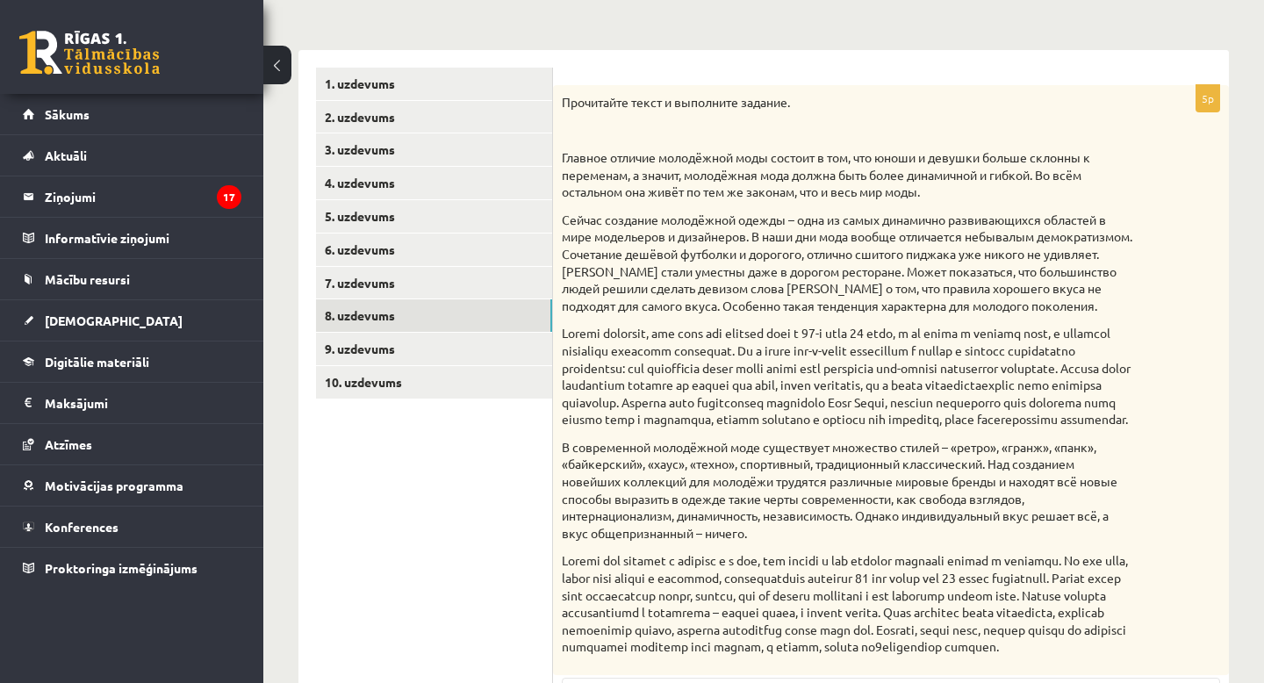
scroll to position [244, 0]
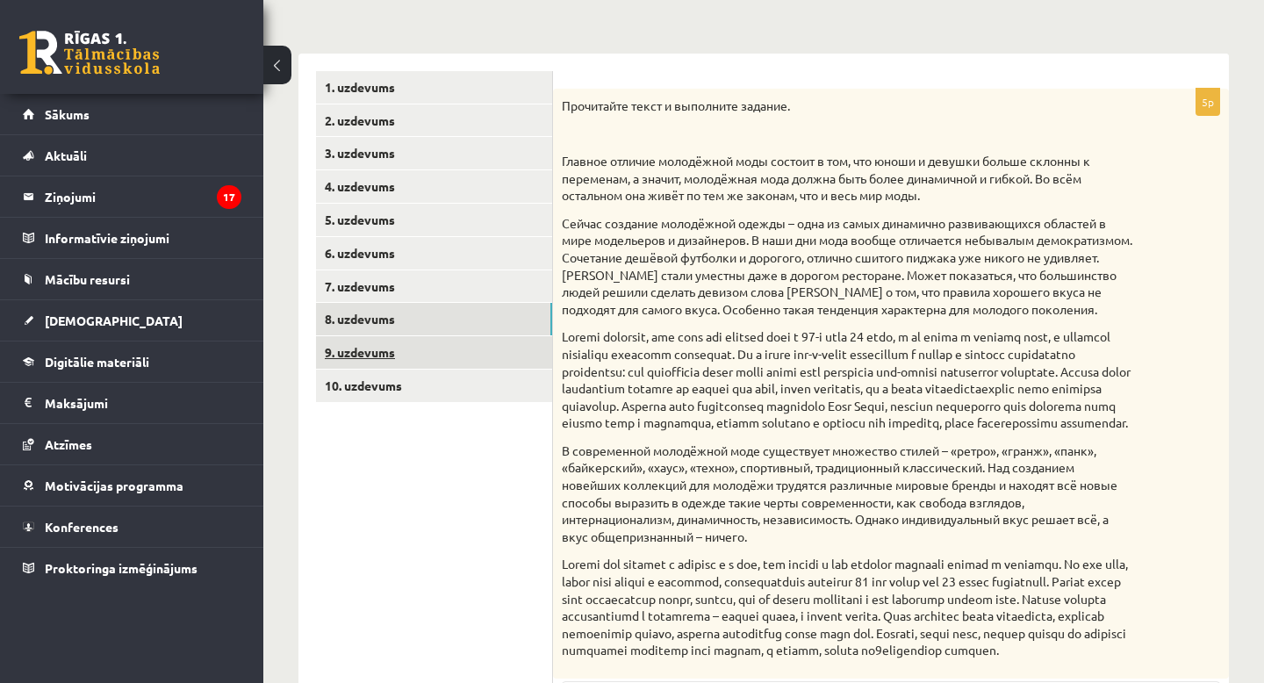
click at [491, 352] on link "9. uzdevums" at bounding box center [434, 352] width 236 height 32
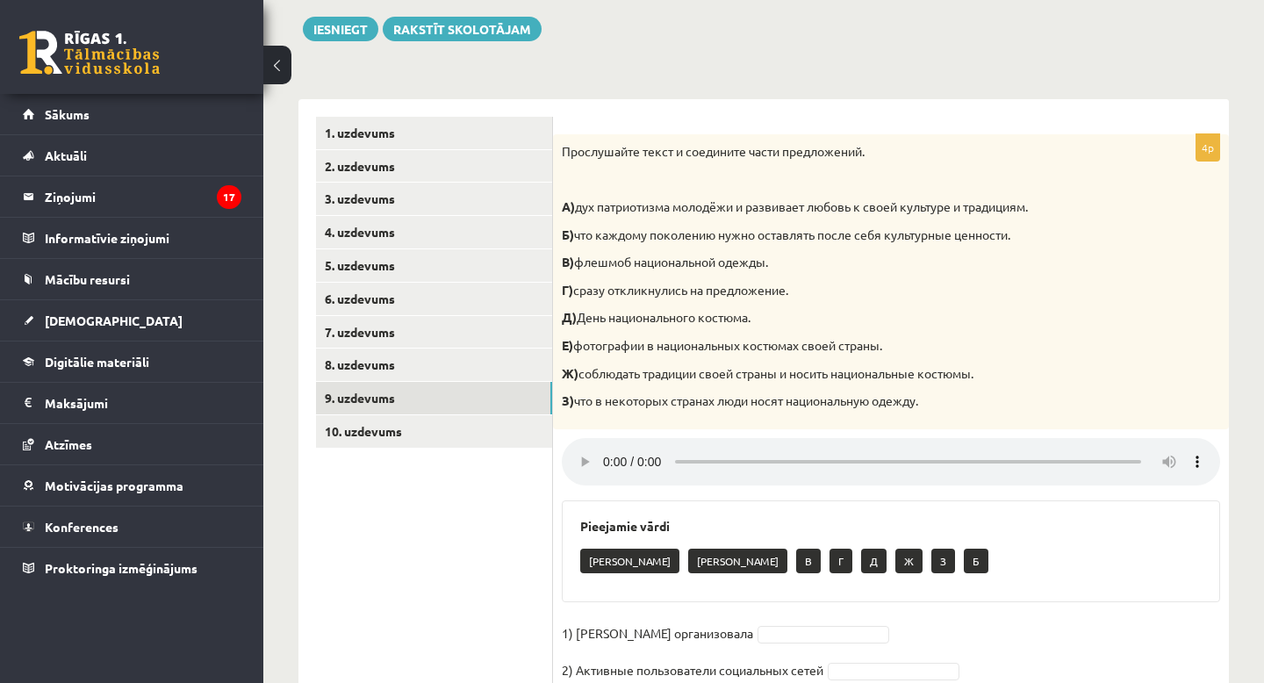
scroll to position [345, 0]
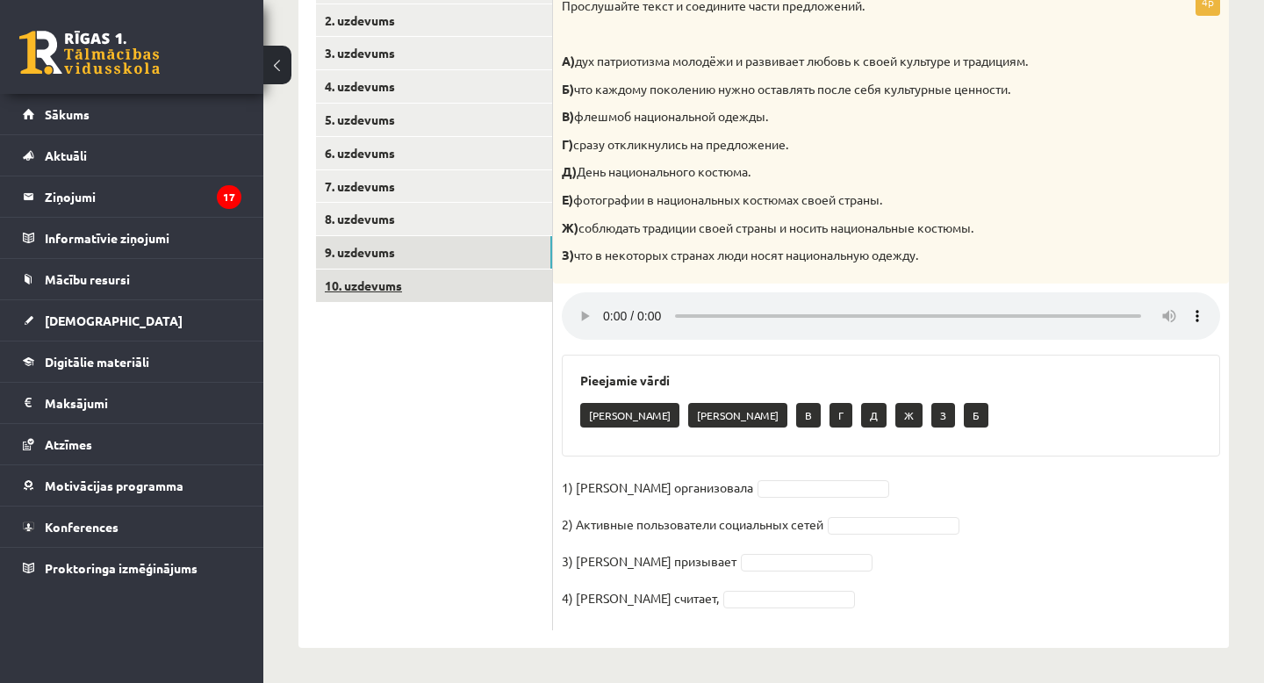
click at [527, 277] on link "10. uzdevums" at bounding box center [434, 285] width 236 height 32
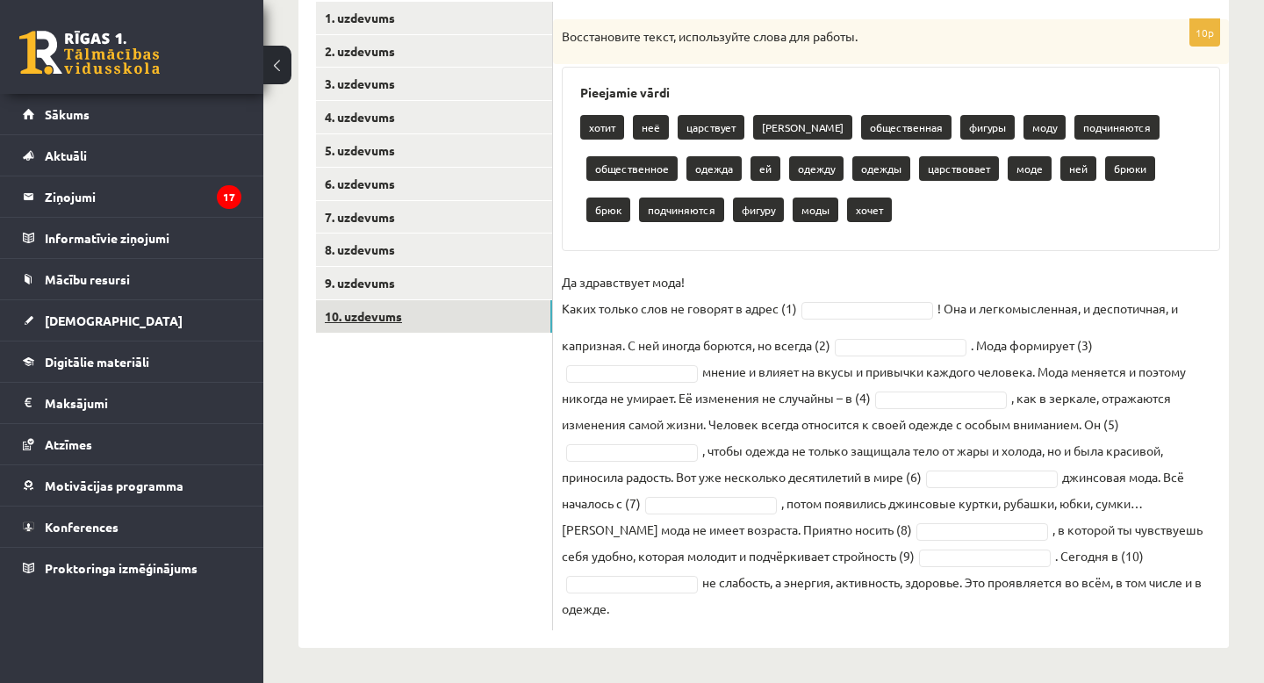
scroll to position [287, 0]
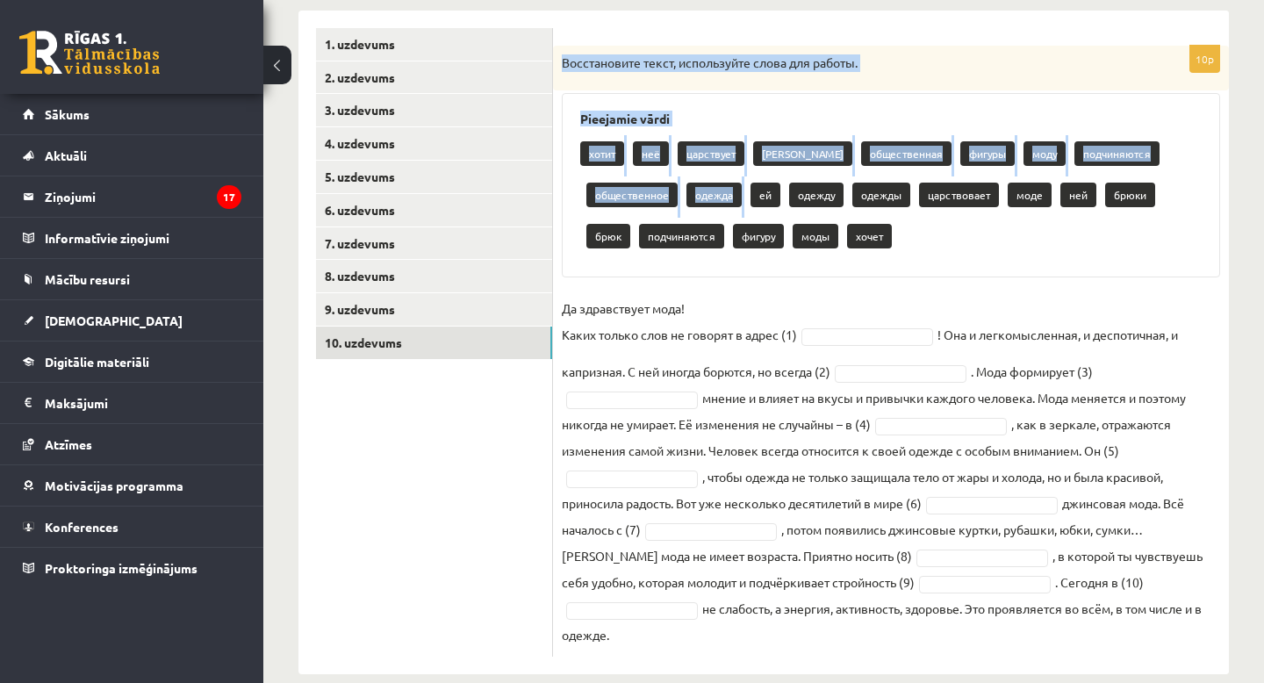
drag, startPoint x: 563, startPoint y: 61, endPoint x: 968, endPoint y: 78, distance: 405.8
click at [886, 133] on div "10p Восстановите текст, используйте слова для работы. Pieejamie vārdi хотит неё…" at bounding box center [891, 351] width 676 height 611
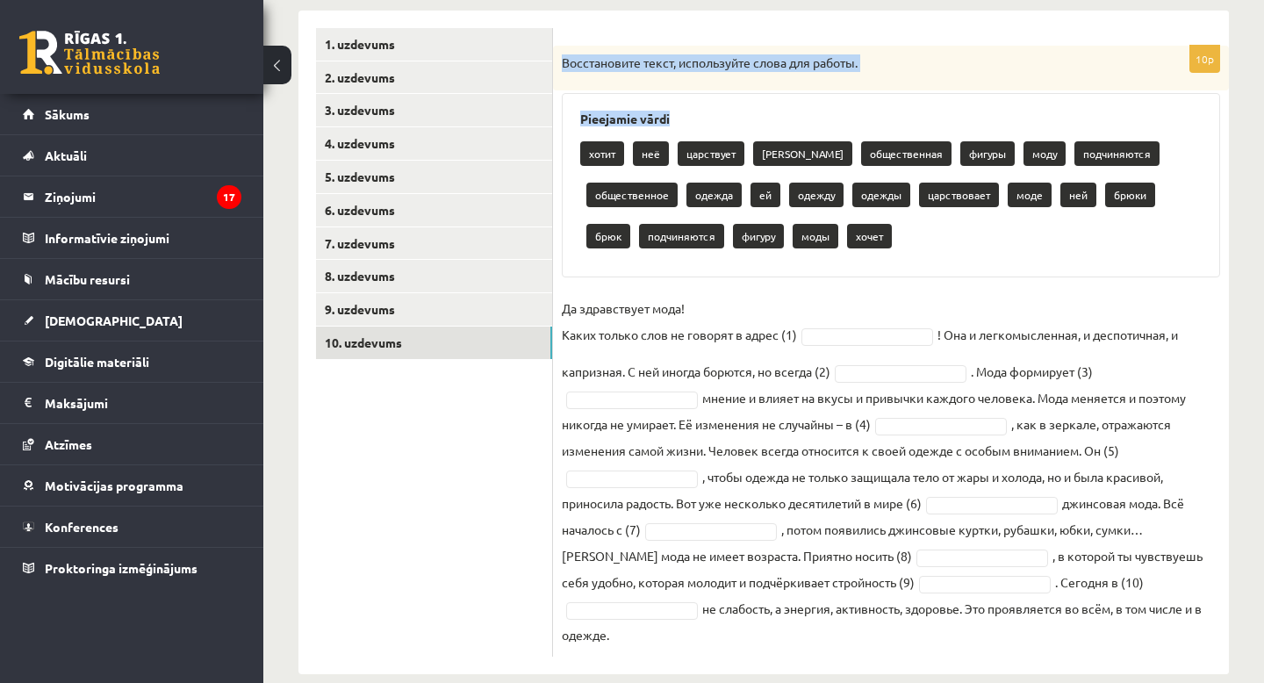
click at [965, 58] on p "Восстановите текст, используйте слова для работы." at bounding box center [847, 63] width 570 height 18
drag, startPoint x: 563, startPoint y: 63, endPoint x: 1187, endPoint y: 627, distance: 840.7
click at [1187, 627] on div "10p Восстановите текст, используйте слова для работы. Pieejamie vārdi хотит неё…" at bounding box center [891, 351] width 676 height 611
copy div "Восстановите текст, используйте слова для работы. Pieejamie vārdi хотит неё цар…"
click at [825, 245] on p "моды" at bounding box center [816, 236] width 46 height 25
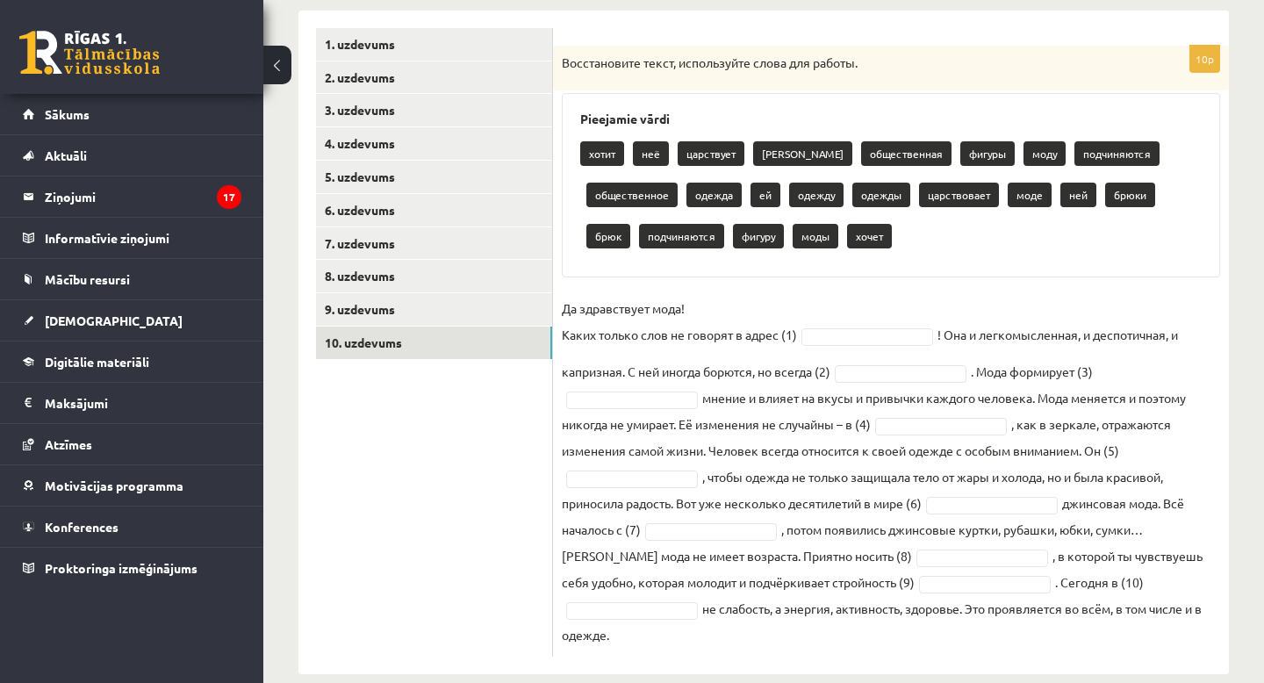
click at [754, 324] on p "Да здравствует мода! Каких только слов не говорят в адрес (1)" at bounding box center [679, 321] width 235 height 53
click at [754, 315] on p "Да здравствует мода! Каких только слов не говорят в адрес (1)" at bounding box center [679, 321] width 235 height 53
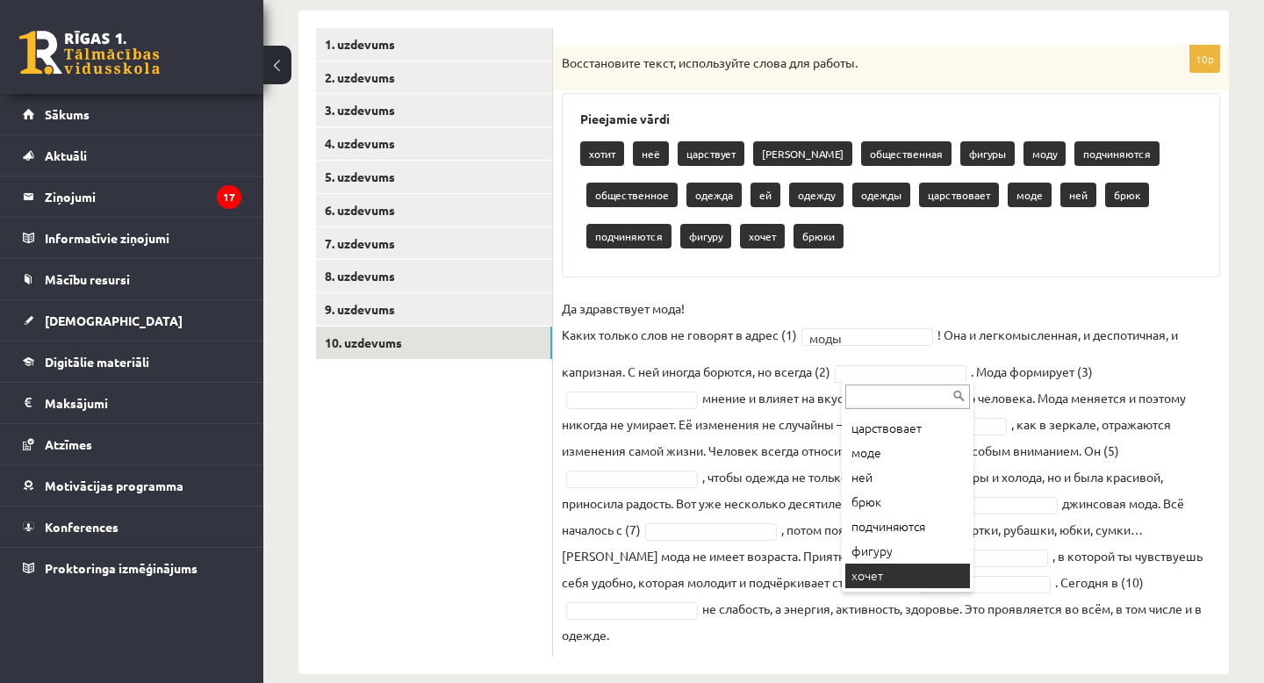
scroll to position [365, 0]
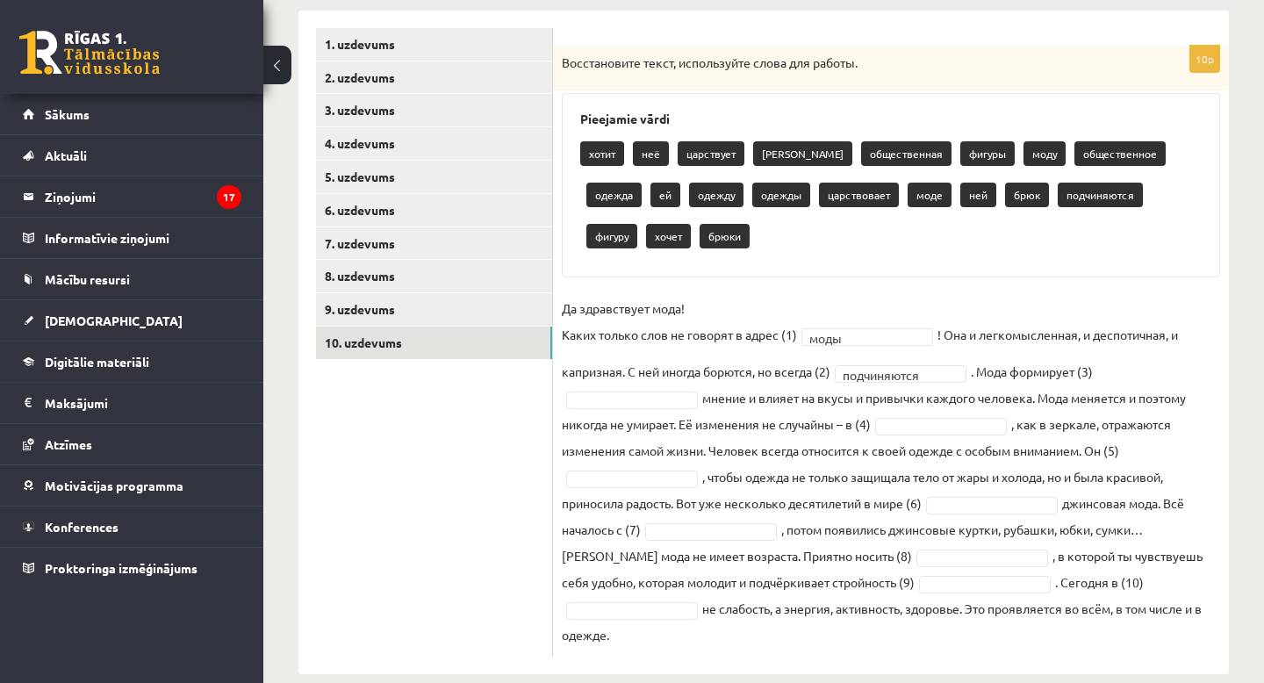
click at [979, 109] on div "Pieejamie vārdi хотит неё царствует брюков общественная фигуры моду общественно…" at bounding box center [891, 185] width 658 height 184
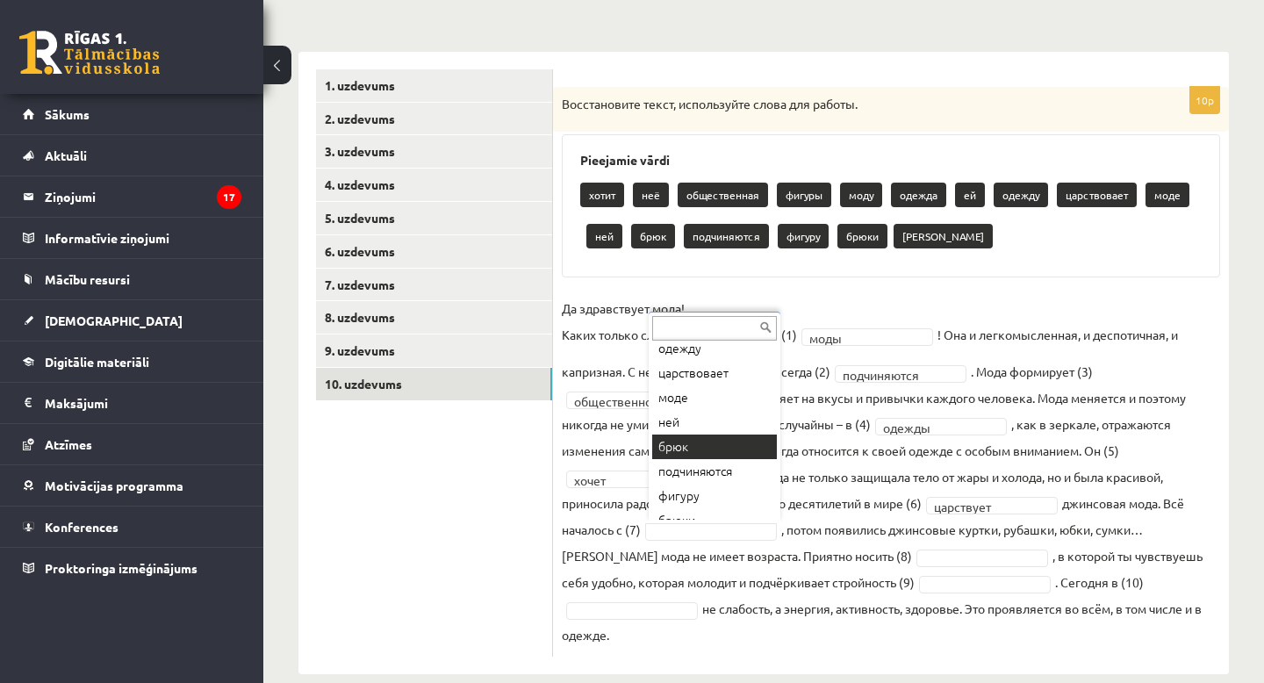
scroll to position [242, 0]
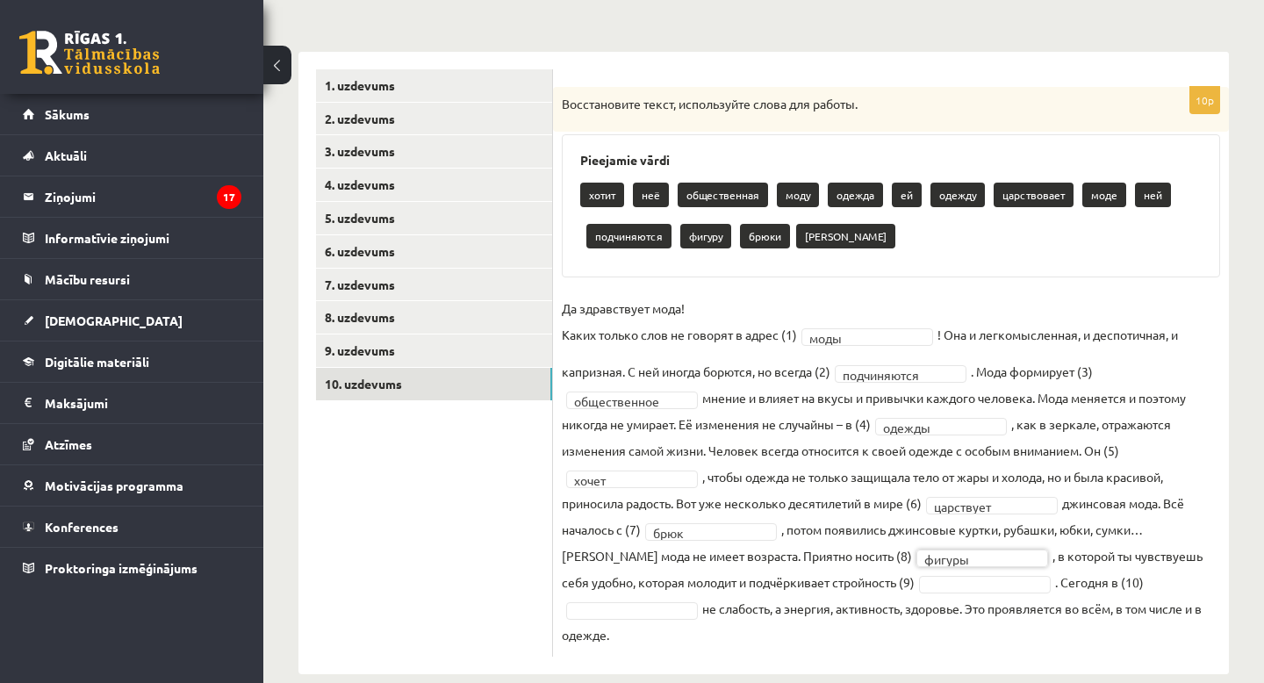
click at [884, 592] on fieldset "**********" at bounding box center [891, 471] width 658 height 353
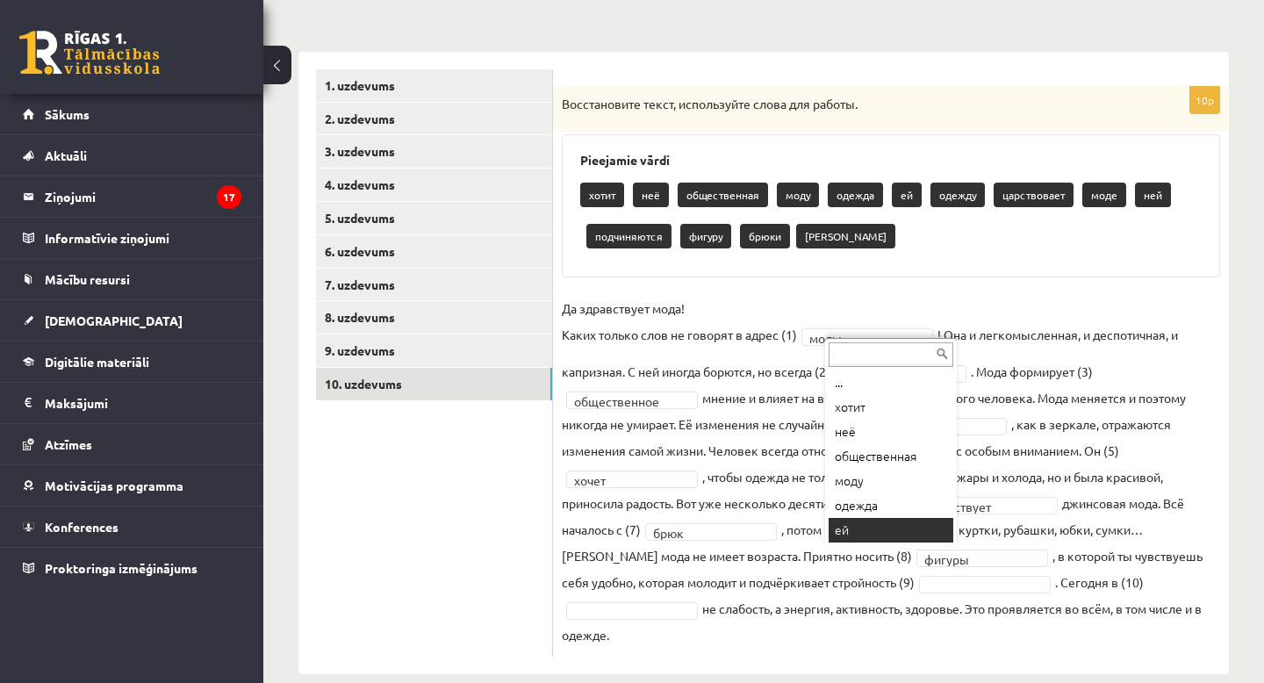
scroll to position [21, 0]
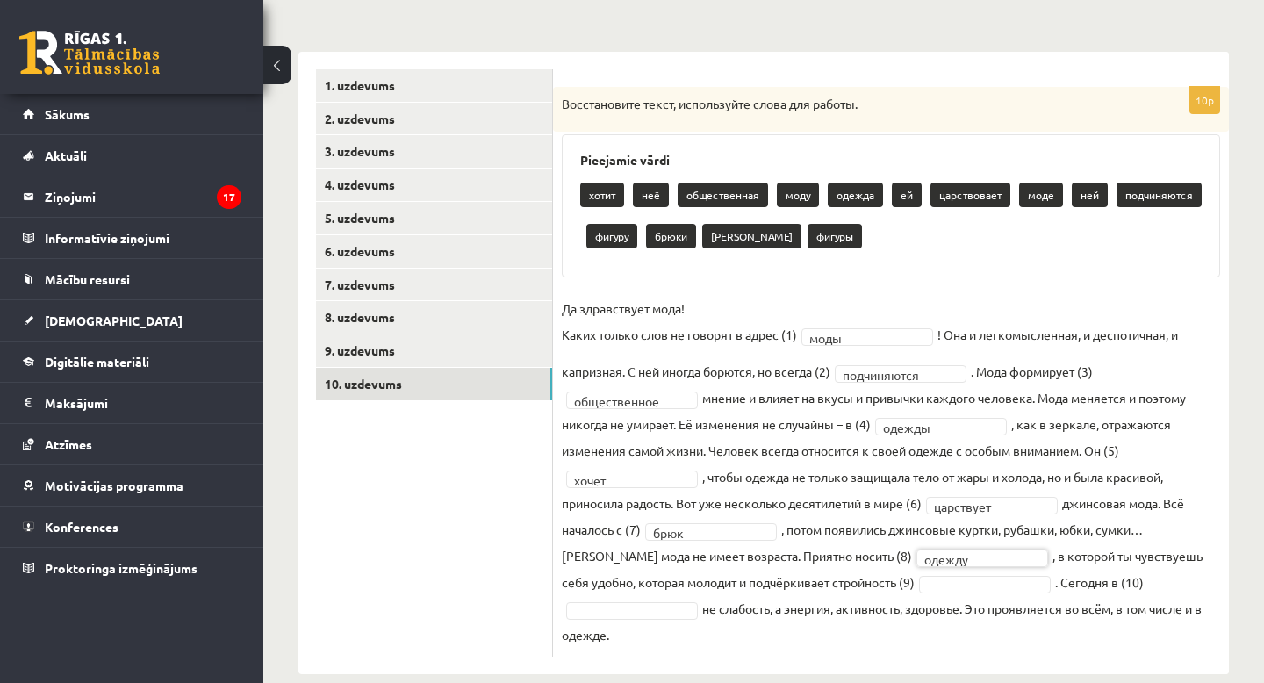
click at [913, 592] on fieldset "**********" at bounding box center [891, 471] width 658 height 353
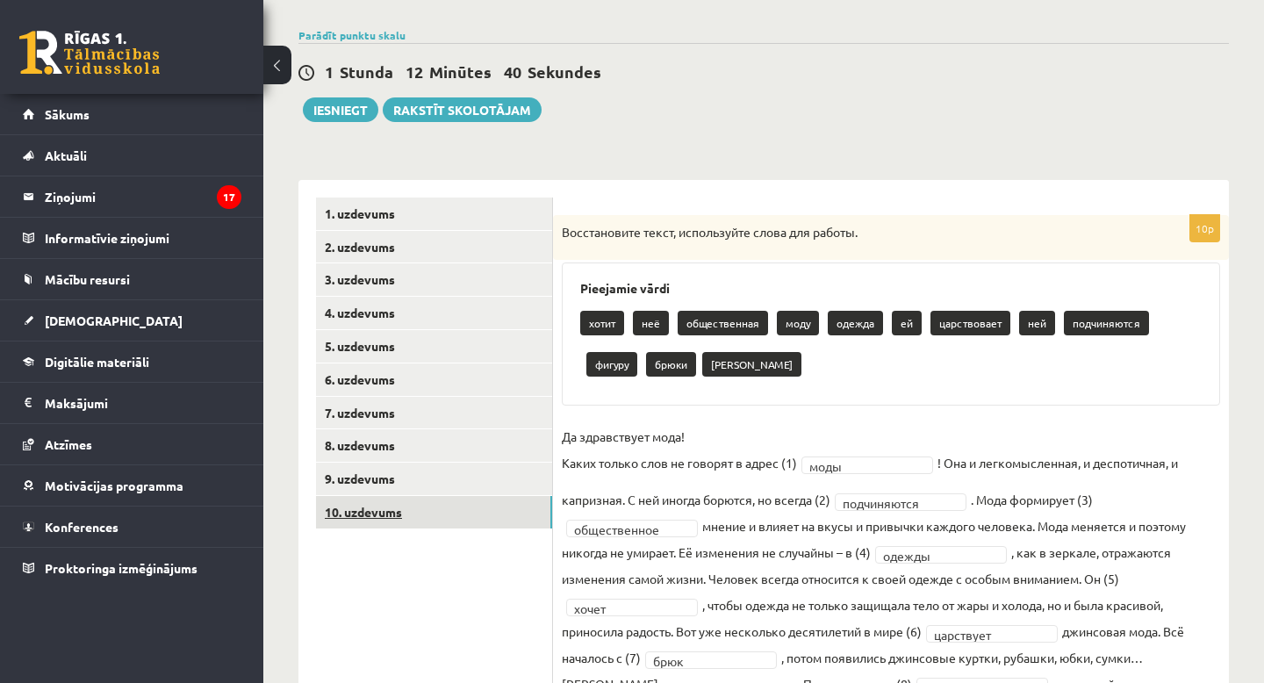
scroll to position [0, 0]
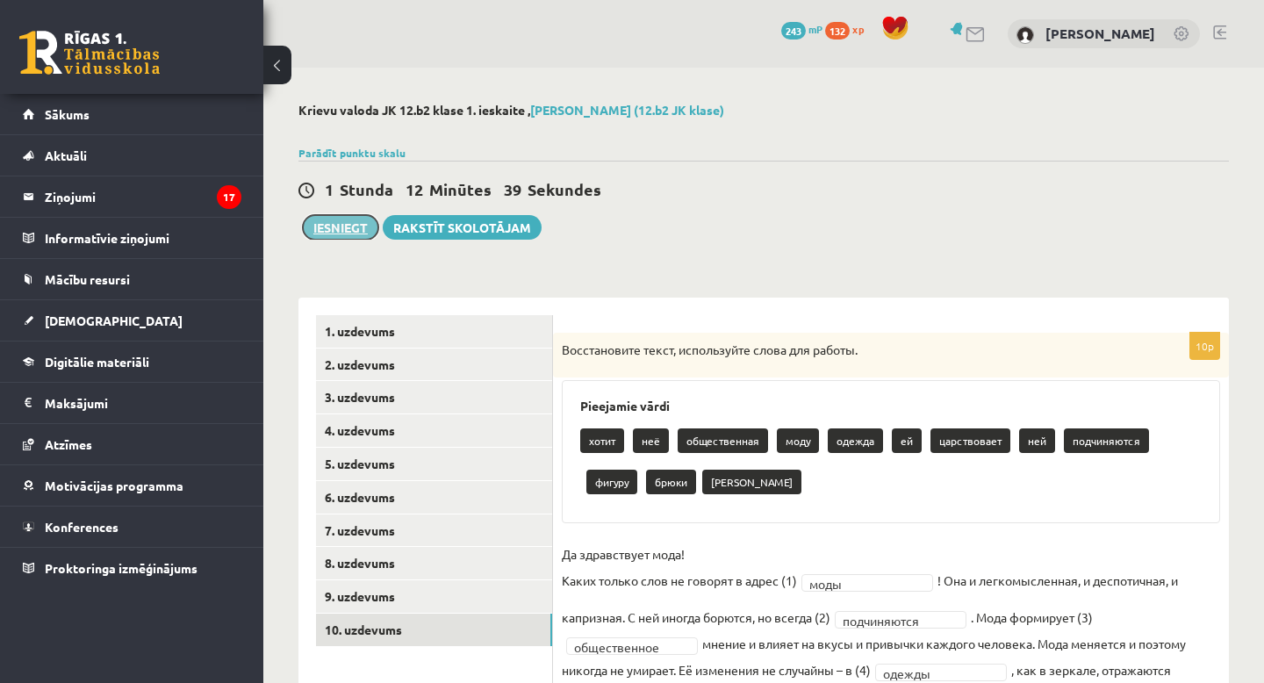
click at [341, 226] on button "Iesniegt" at bounding box center [340, 227] width 75 height 25
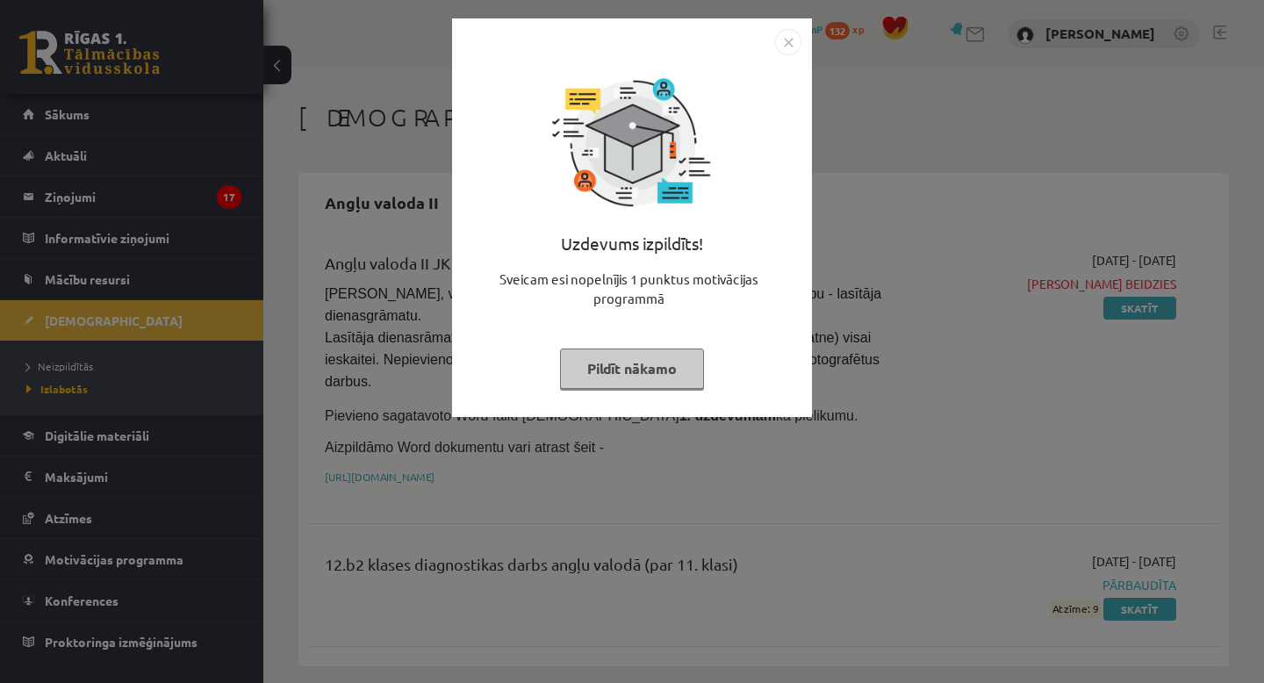
click at [790, 54] on img "Close" at bounding box center [788, 42] width 26 height 26
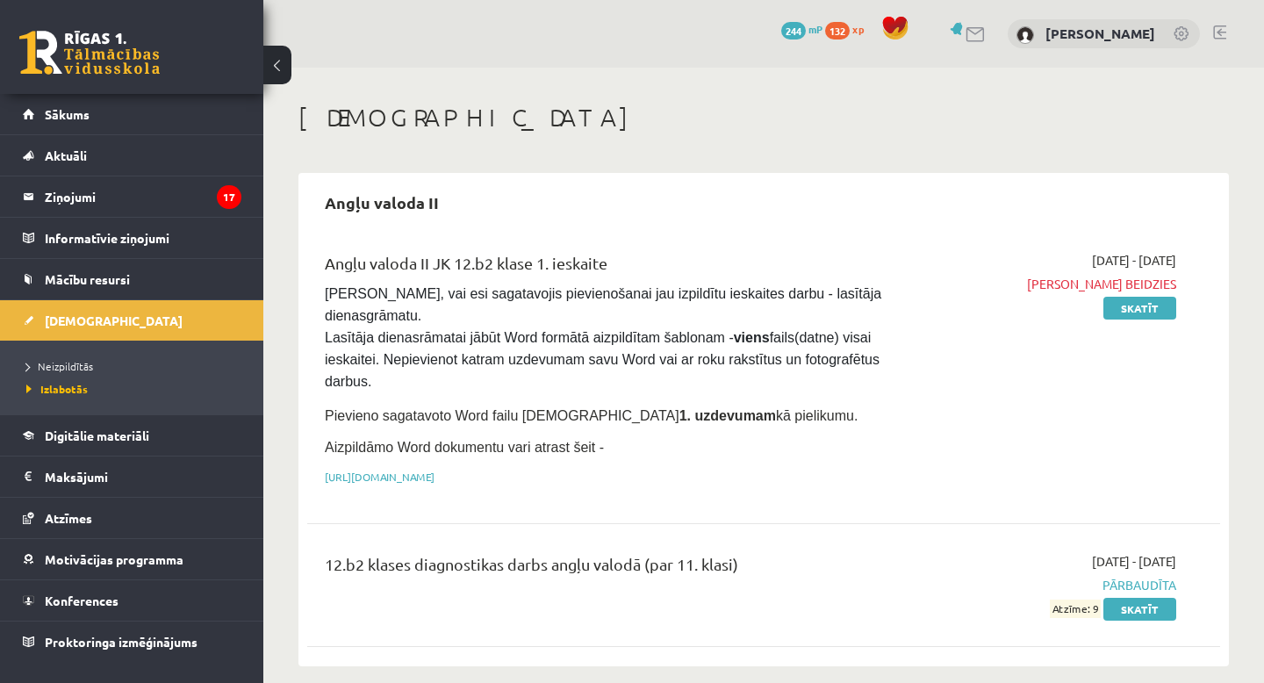
click at [1174, 39] on link at bounding box center [1182, 35] width 18 height 18
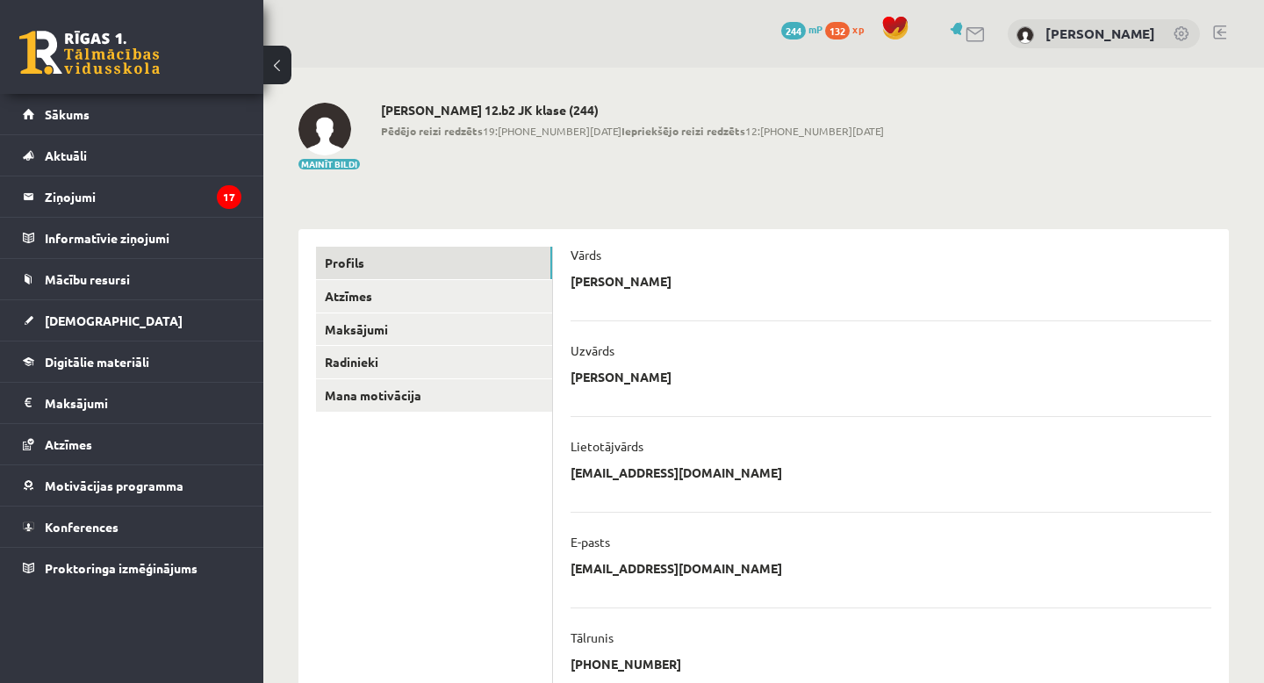
click at [1222, 23] on div "0 Dāvanas 244 mP 132 xp [PERSON_NAME]" at bounding box center [763, 34] width 1001 height 68
click at [1216, 31] on link at bounding box center [1219, 32] width 13 height 14
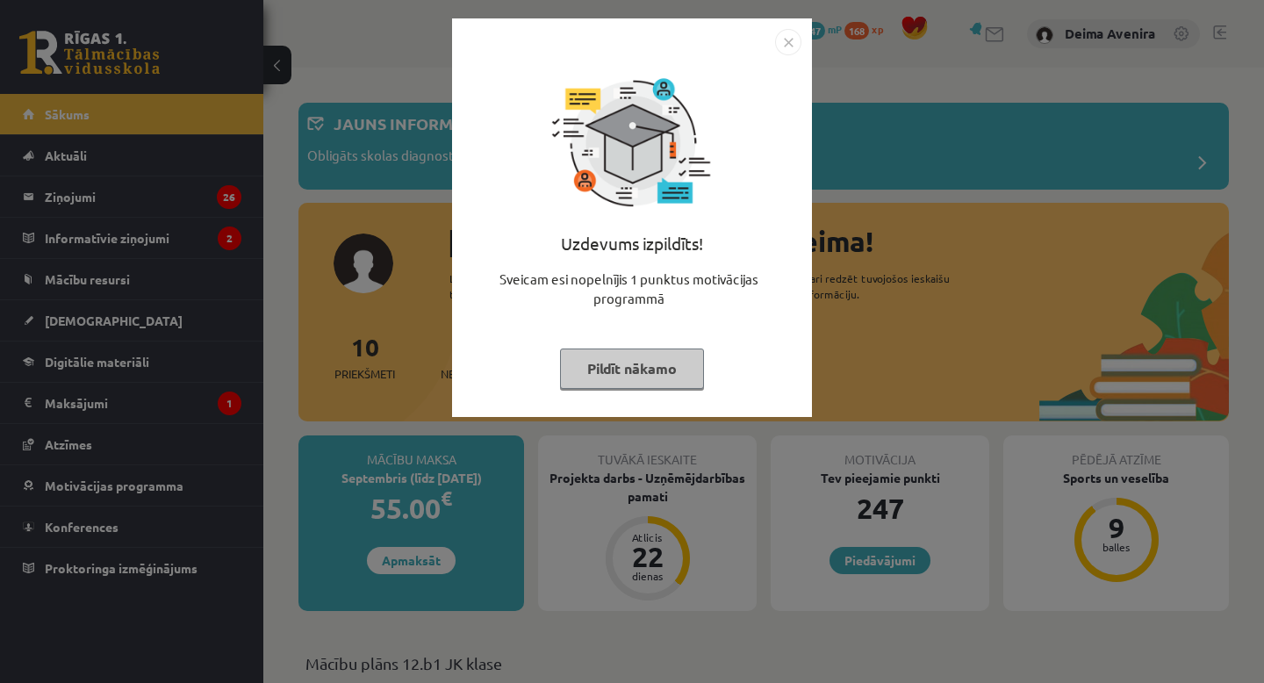
click at [642, 370] on button "Pildīt nākamo" at bounding box center [632, 368] width 144 height 40
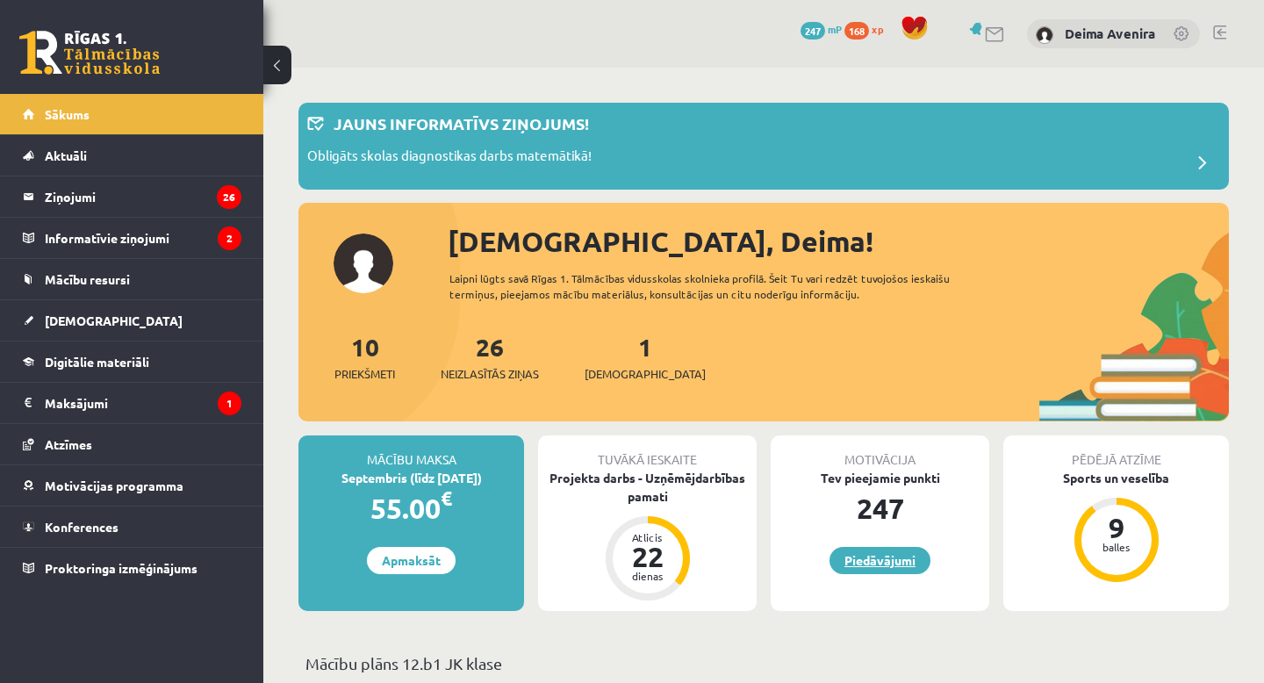
click at [880, 557] on link "Piedāvājumi" at bounding box center [879, 560] width 101 height 27
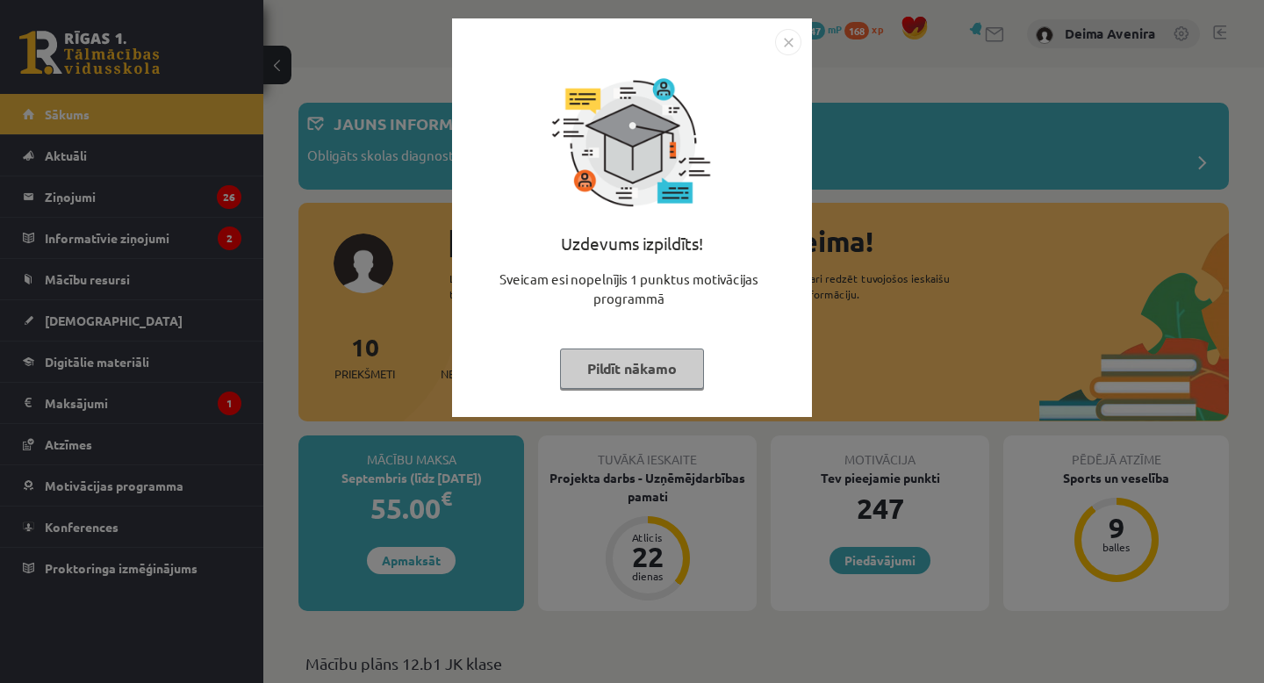
click at [640, 369] on button "Pildīt nākamo" at bounding box center [632, 368] width 144 height 40
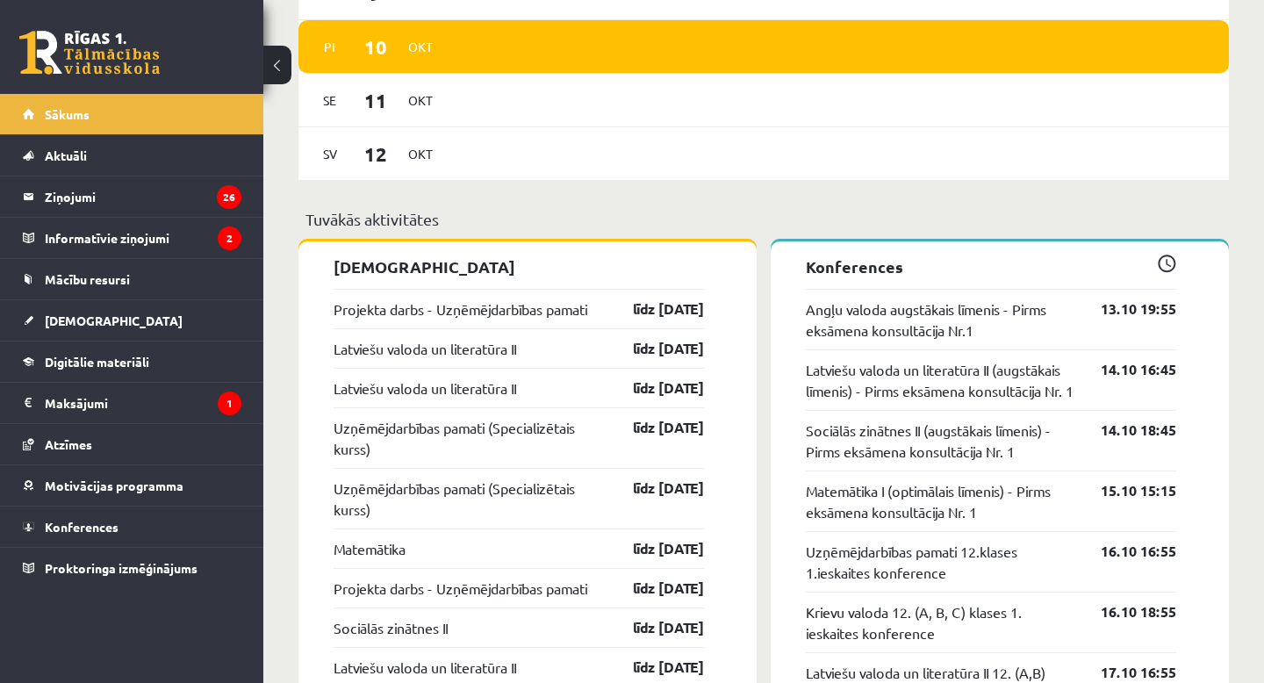
scroll to position [1345, 0]
